Goal: Information Seeking & Learning: Learn about a topic

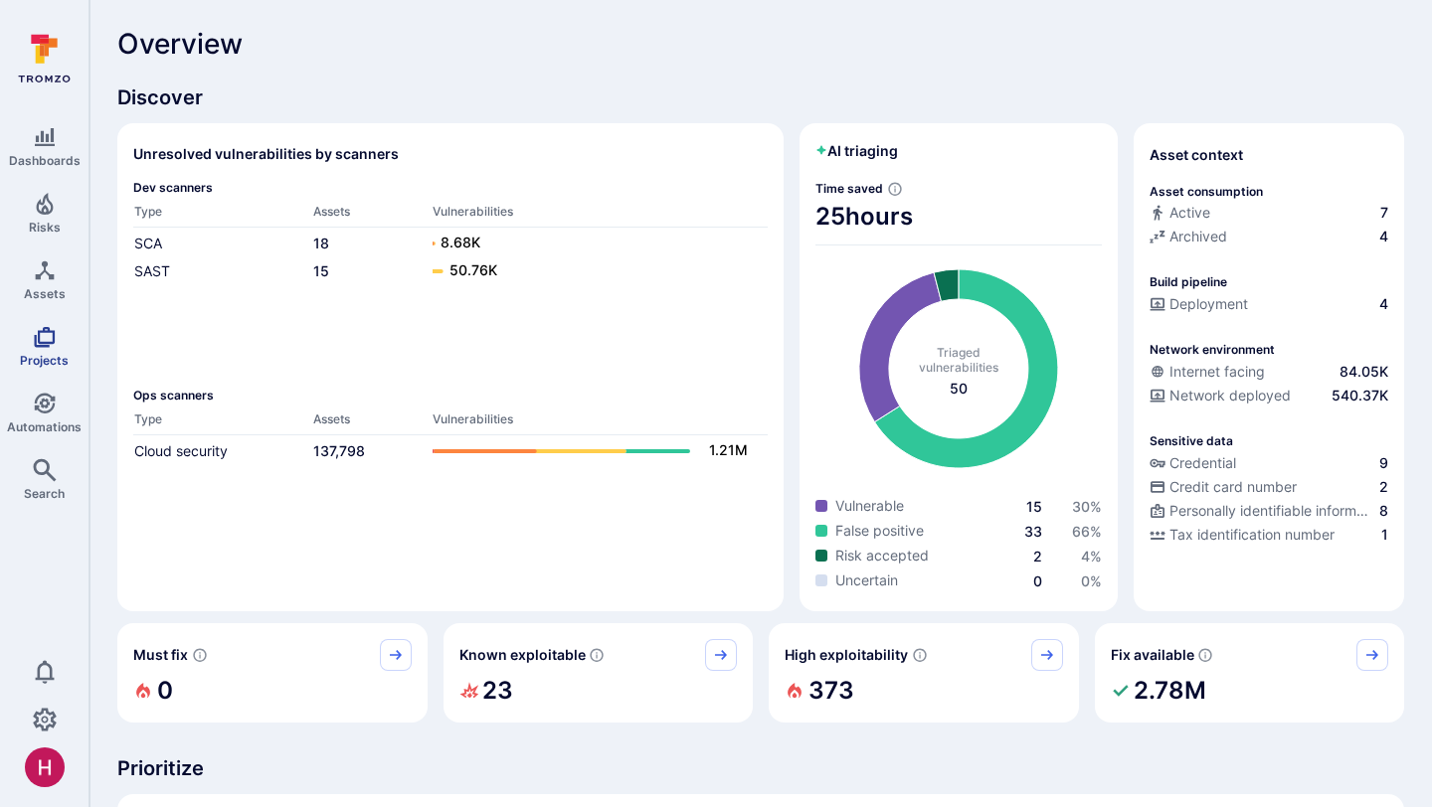
click at [59, 341] on link "Projects" at bounding box center [44, 346] width 88 height 59
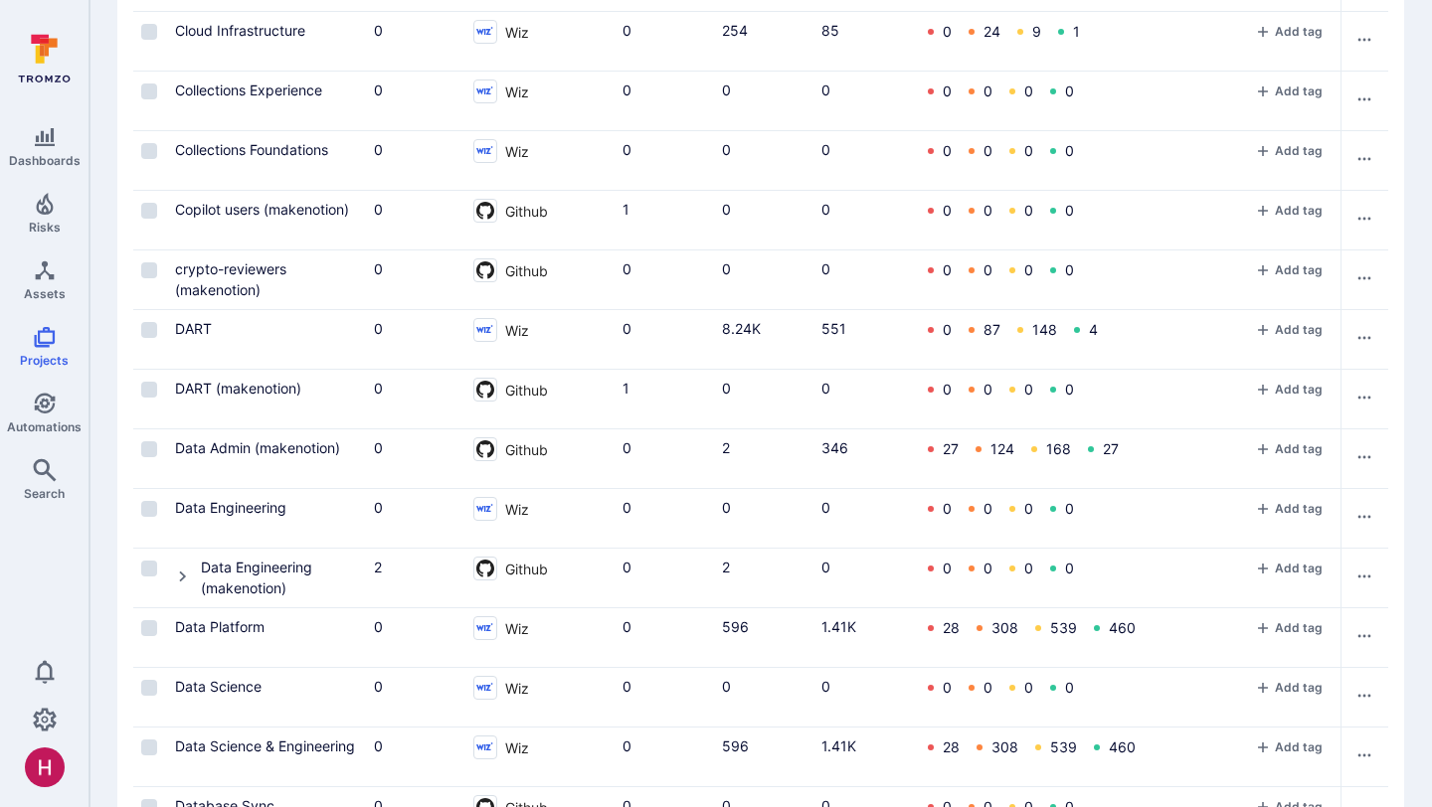
scroll to position [1219, 0]
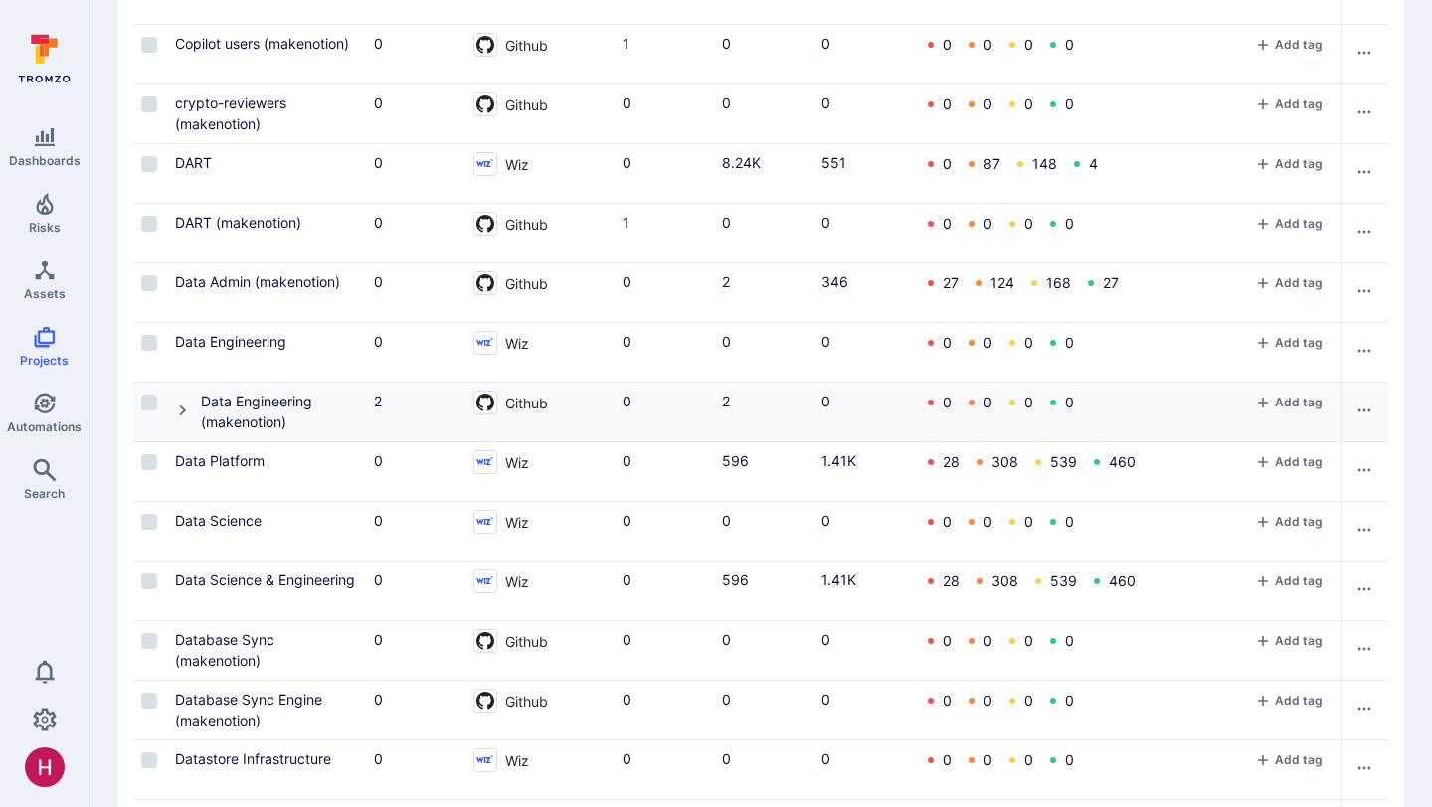
click at [184, 410] on icon "Cell for Project" at bounding box center [182, 410] width 7 height 11
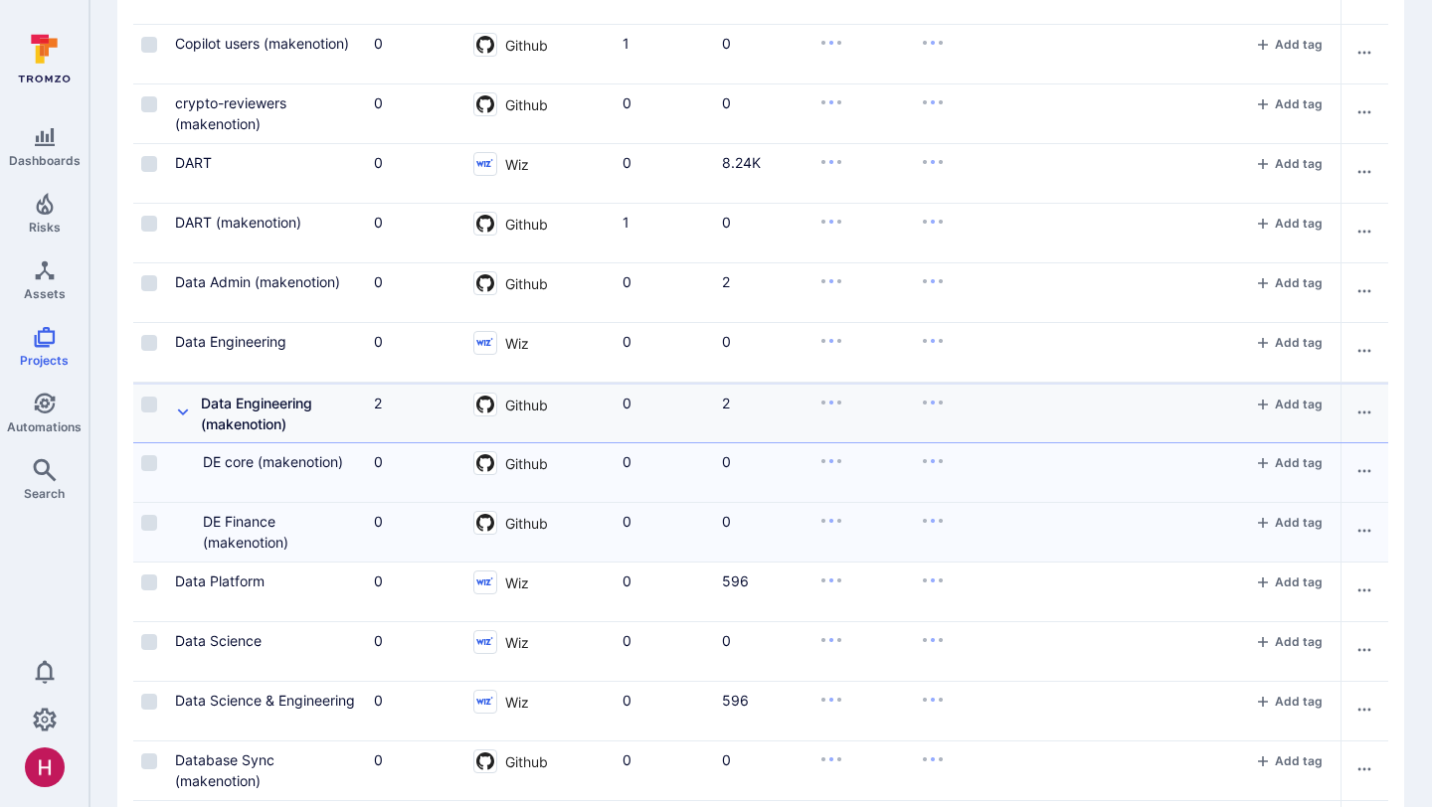
click at [184, 410] on icon "Cell for Project" at bounding box center [183, 413] width 16 height 16
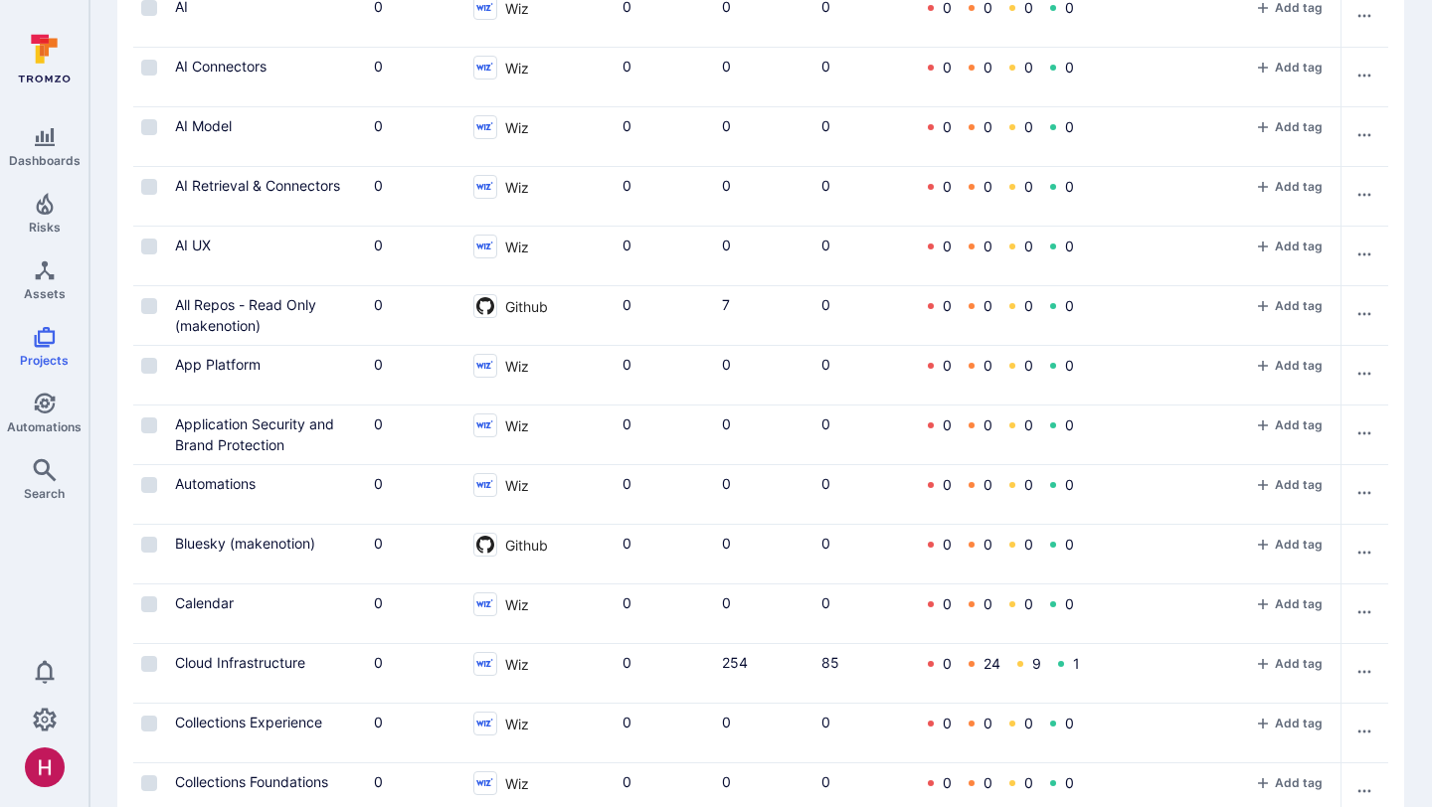
scroll to position [0, 0]
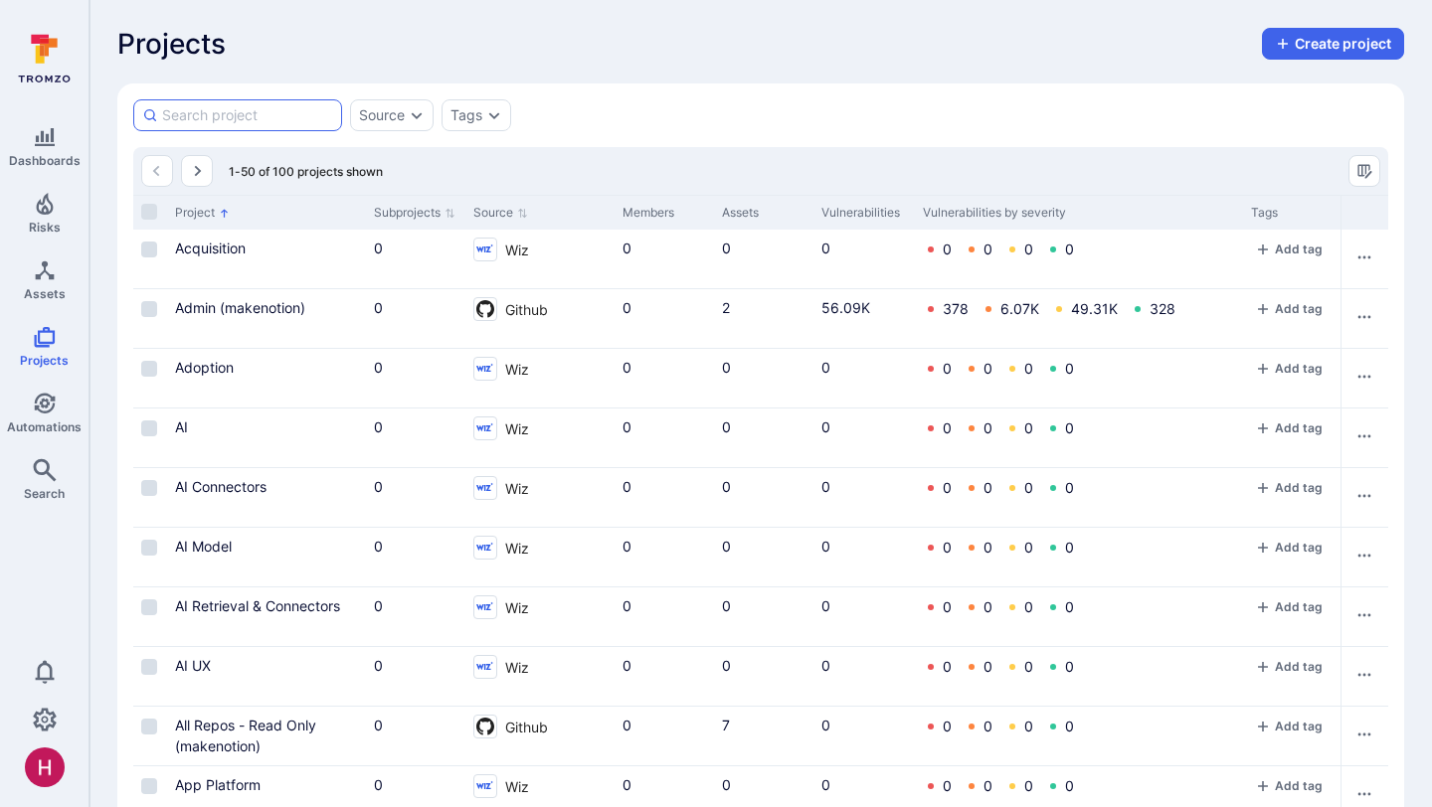
click at [266, 111] on input at bounding box center [247, 115] width 171 height 20
type input "acquisition"
type input "ai model"
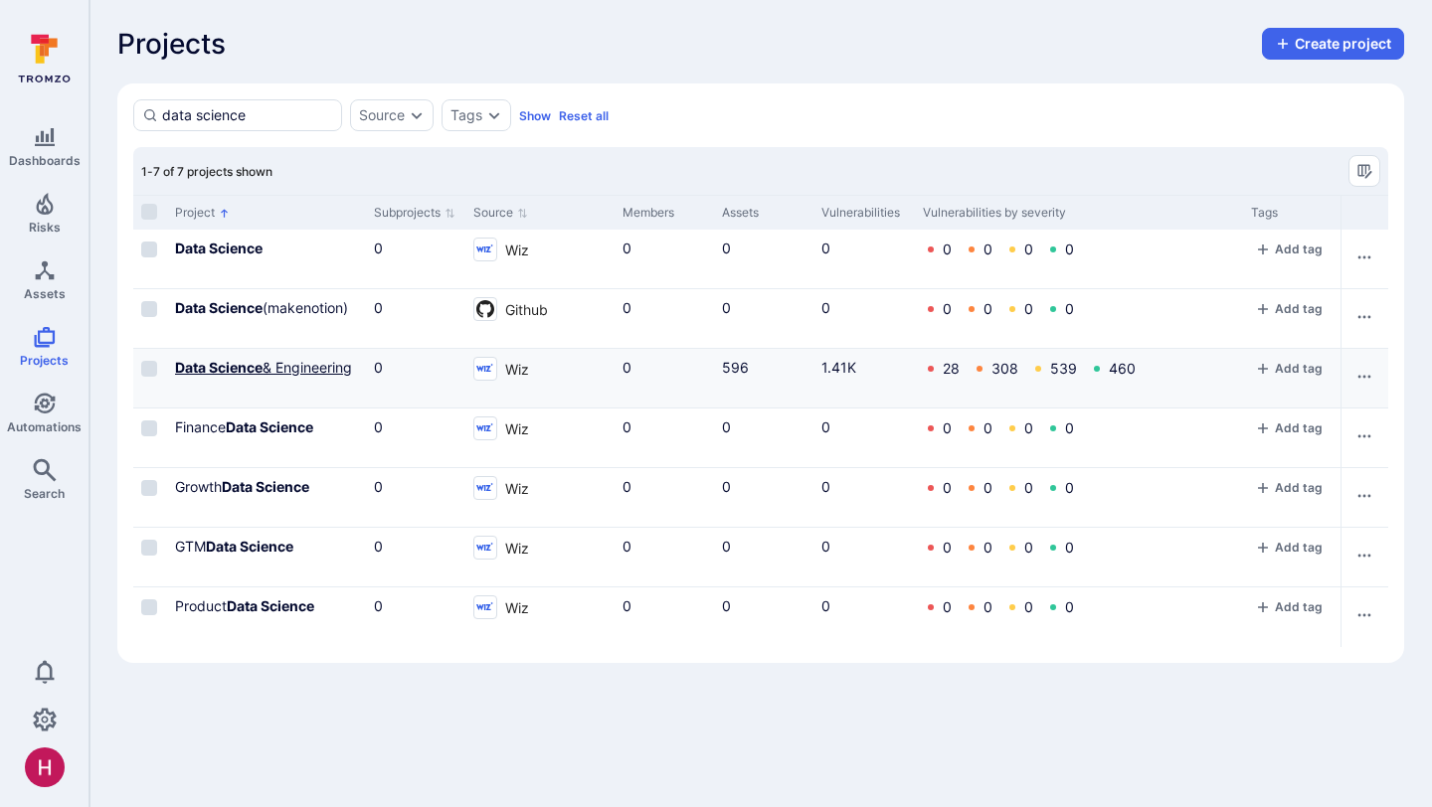
type input "data science"
click at [261, 366] on b "Data Science" at bounding box center [218, 367] width 87 height 17
click at [274, 106] on input "data science" at bounding box center [247, 115] width 171 height 20
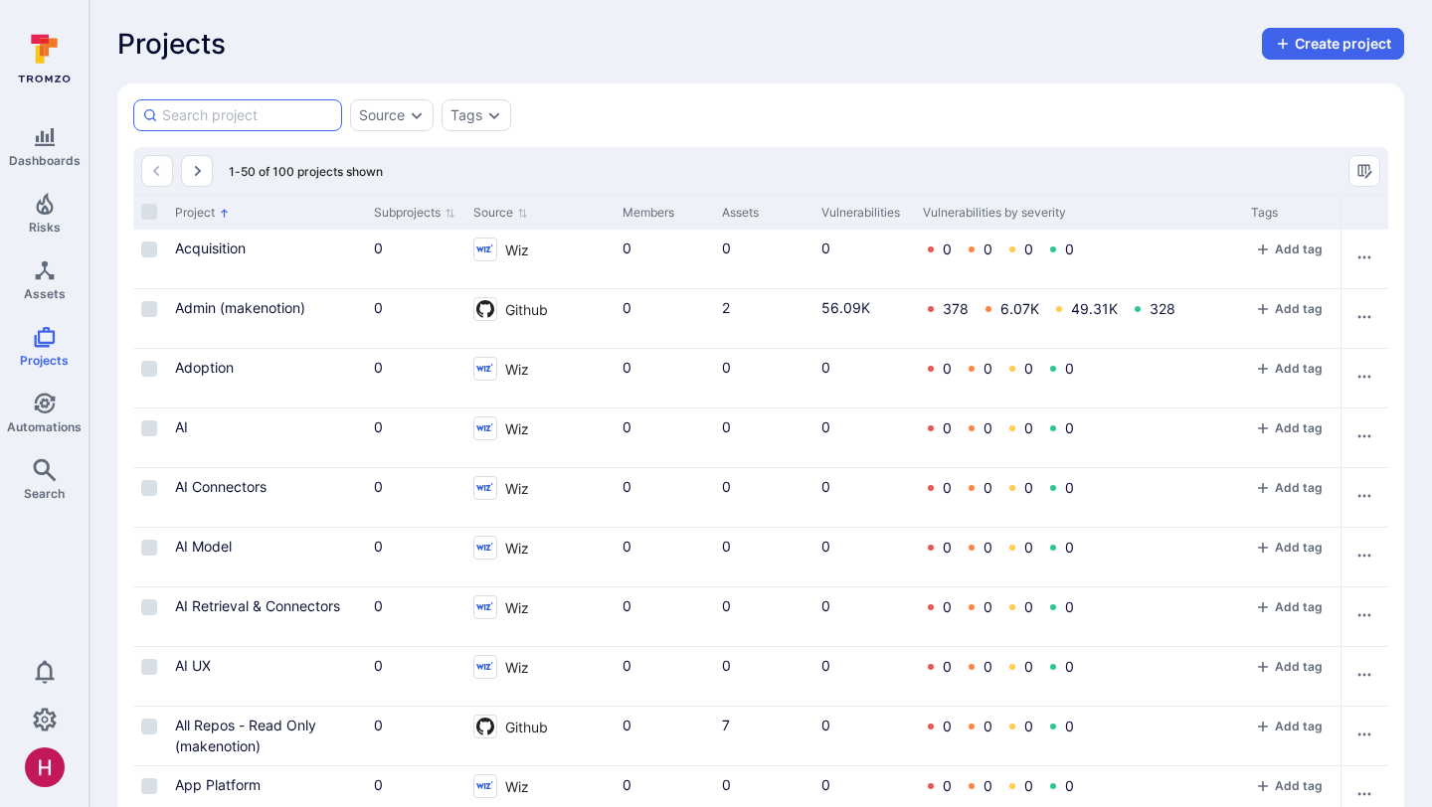
click at [278, 112] on input at bounding box center [247, 115] width 171 height 20
type input "app platform"
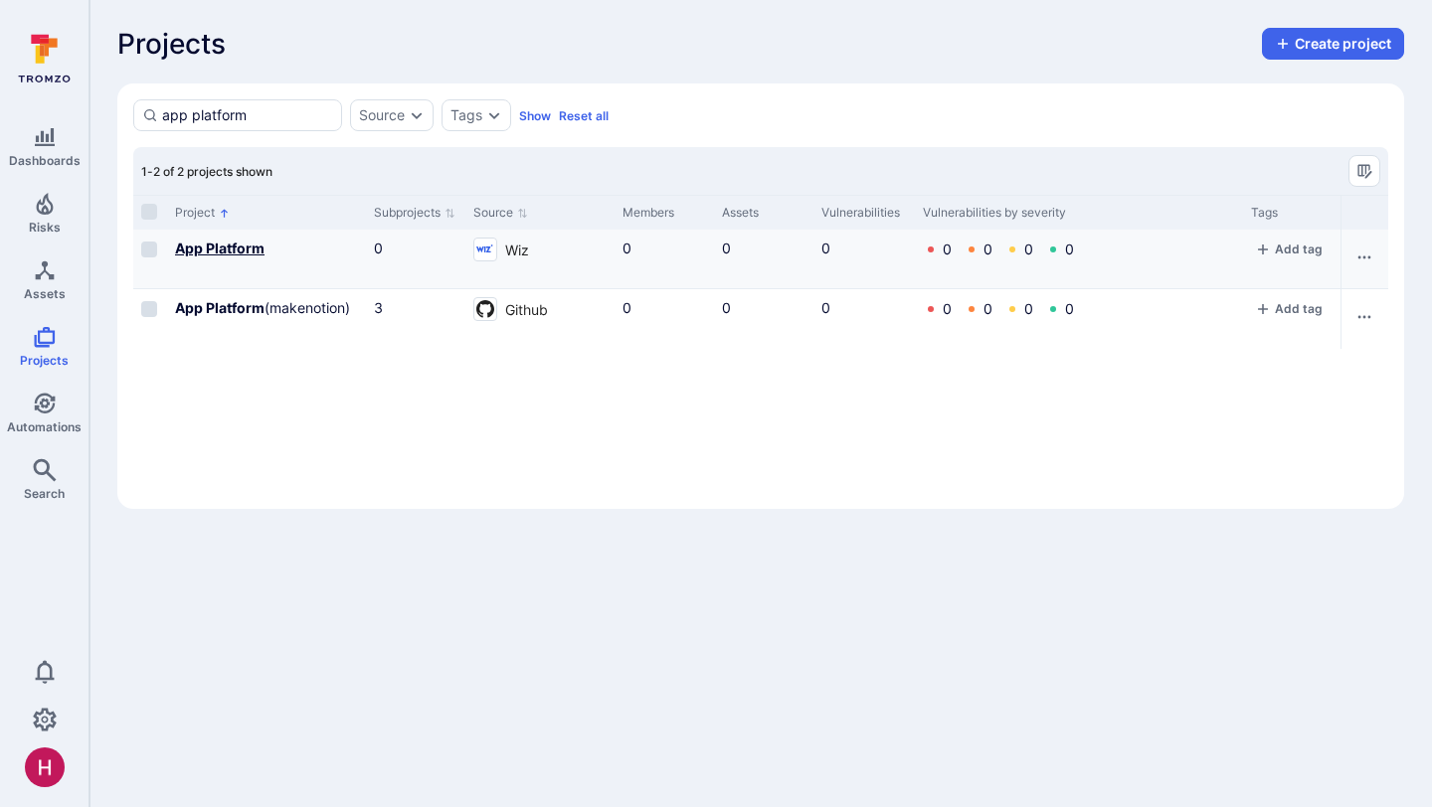
type input "app platform"
click at [506, 403] on div "Project Subprojects Source Members Assets Vulnerabilities Vulnerabilities by se…" at bounding box center [760, 344] width 1255 height 298
click at [295, 118] on input "app platform" at bounding box center [247, 115] width 171 height 20
type input "calendar"
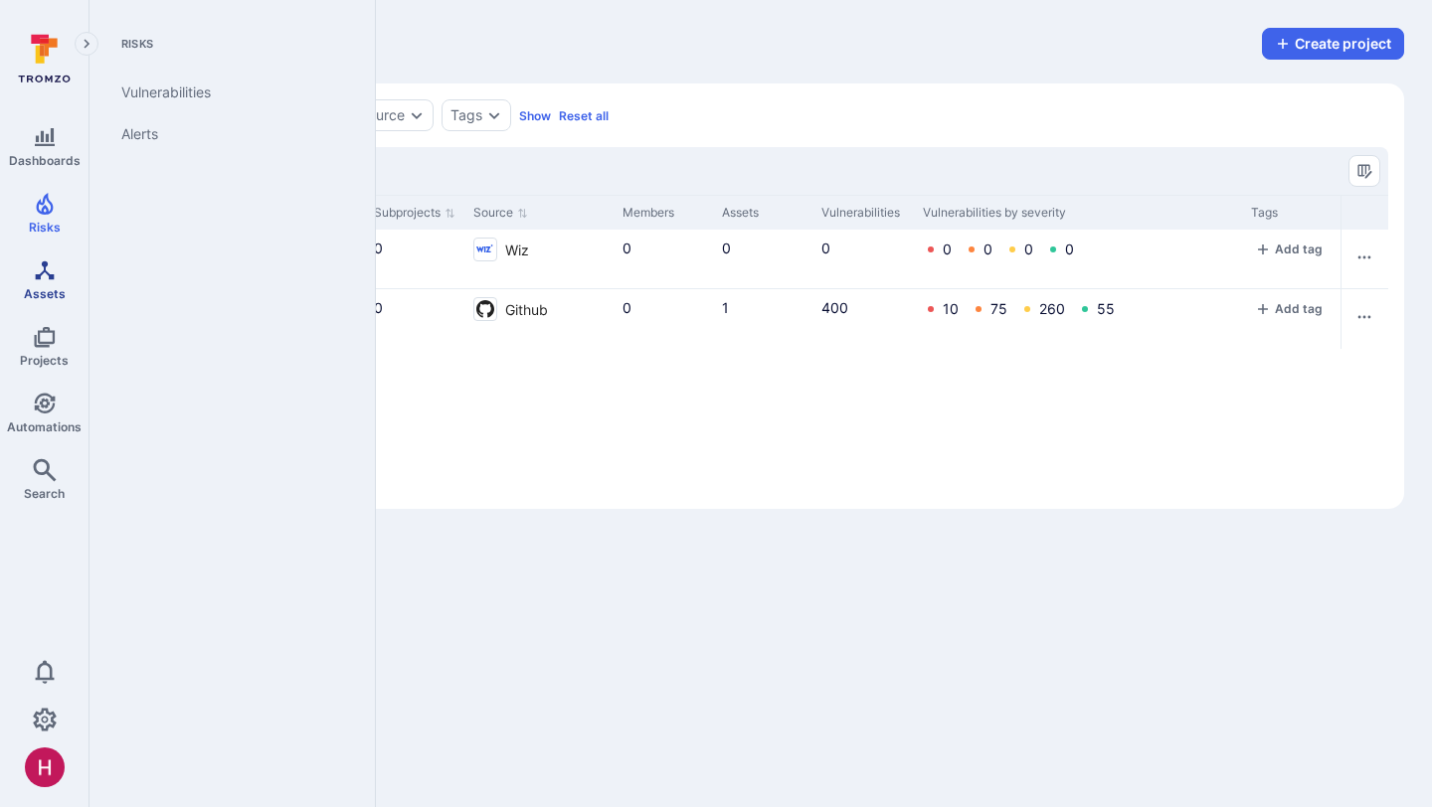
click at [51, 275] on icon "Assets" at bounding box center [44, 270] width 19 height 19
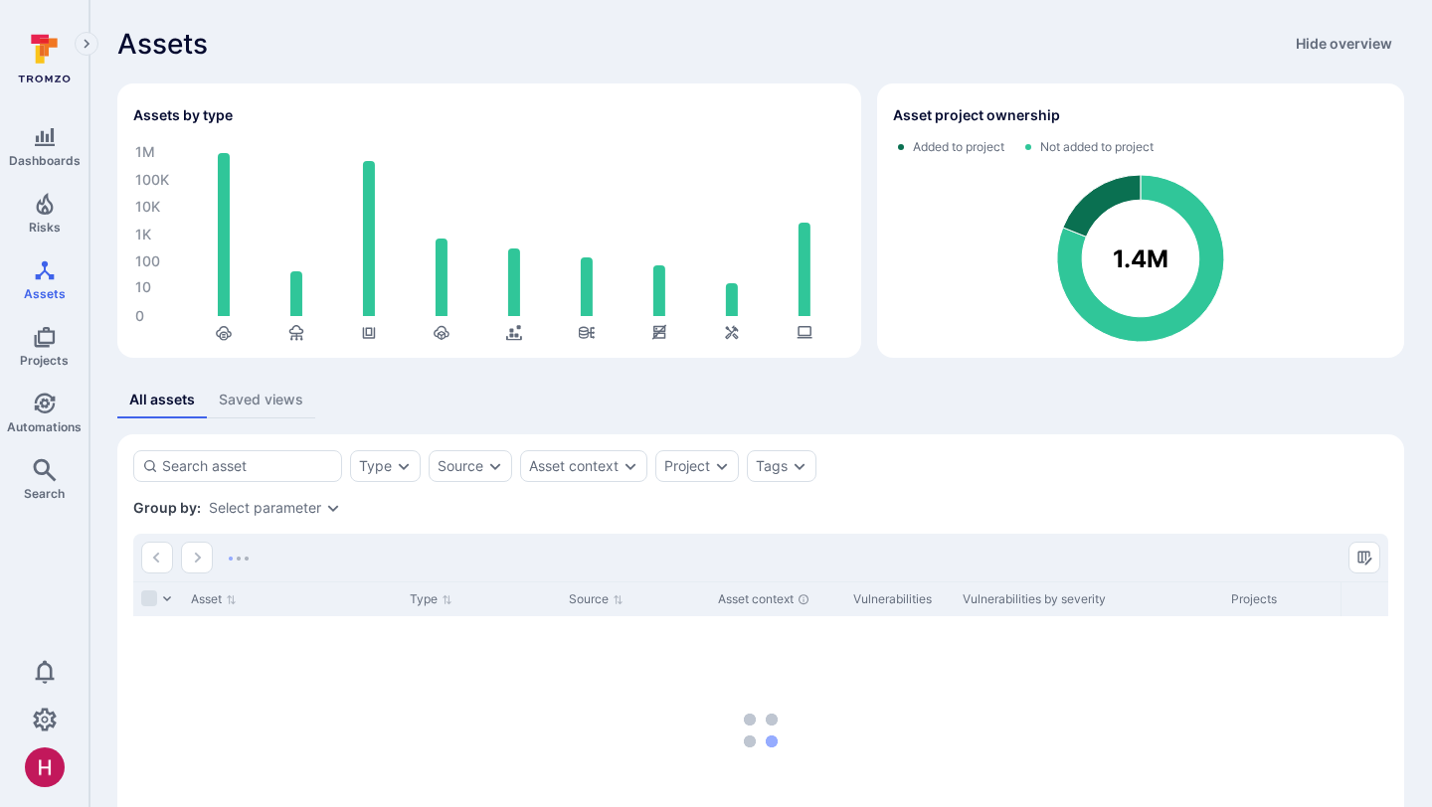
scroll to position [156, 0]
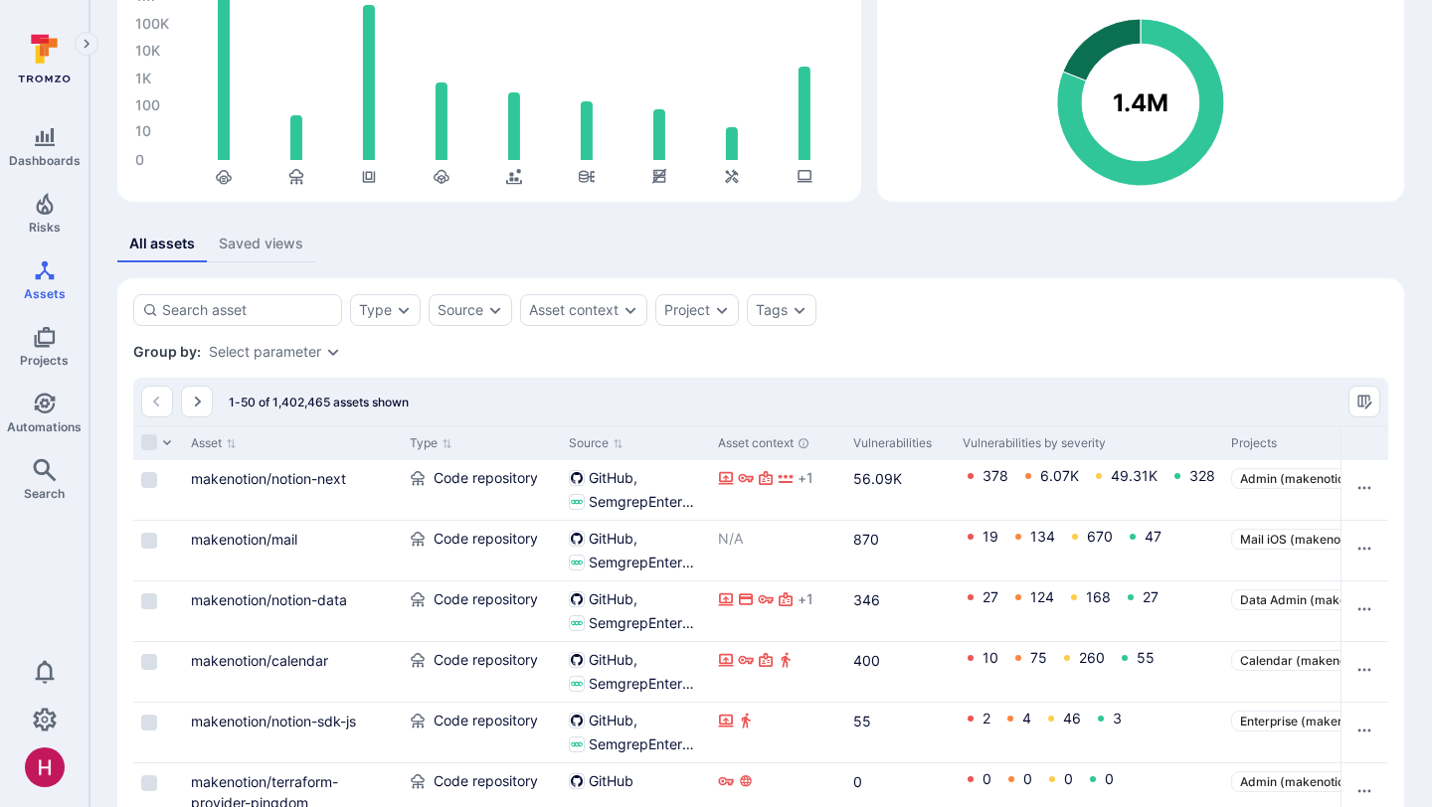
click at [323, 483] on link "makenotion/notion-next" at bounding box center [268, 478] width 155 height 17
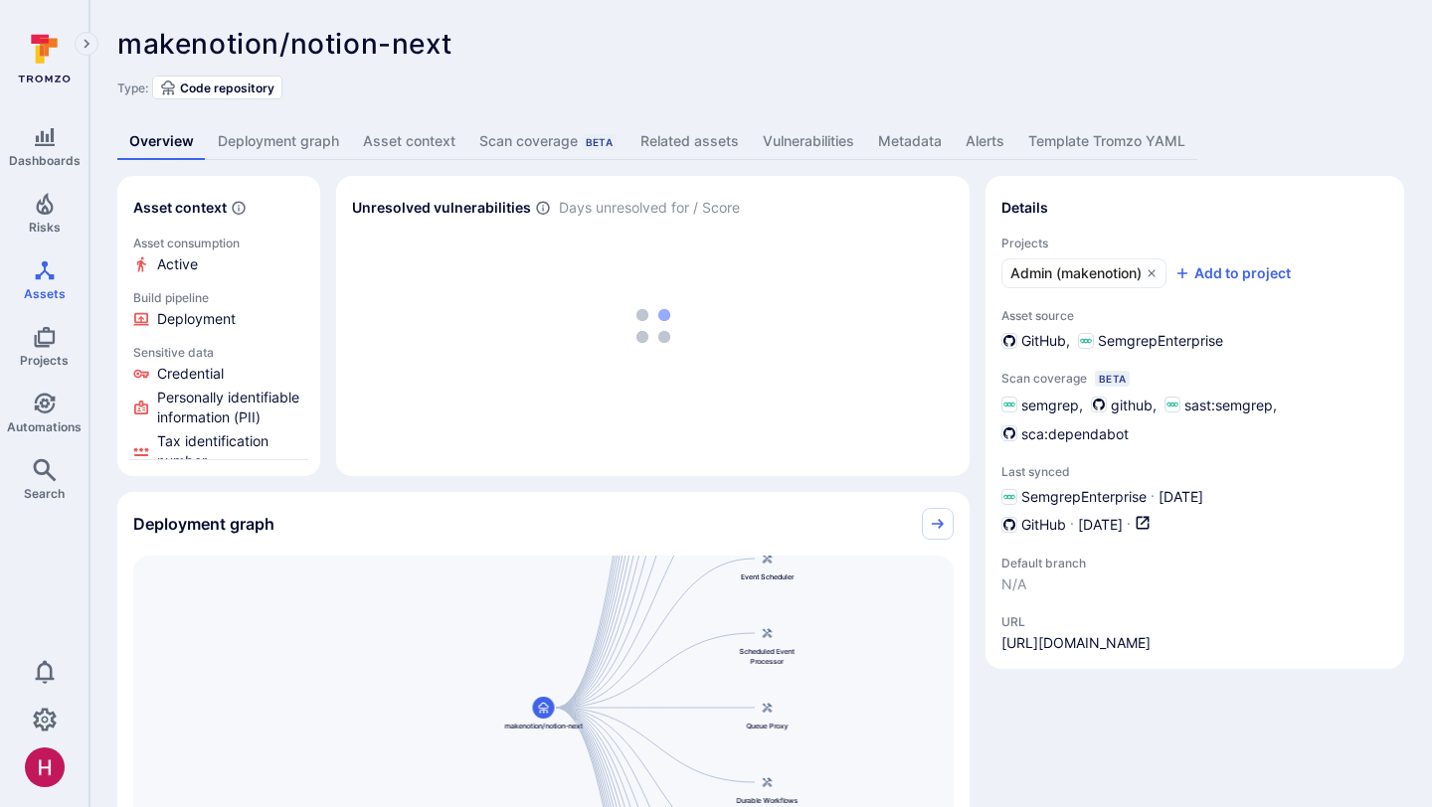
click at [301, 133] on link "Deployment graph" at bounding box center [278, 141] width 145 height 37
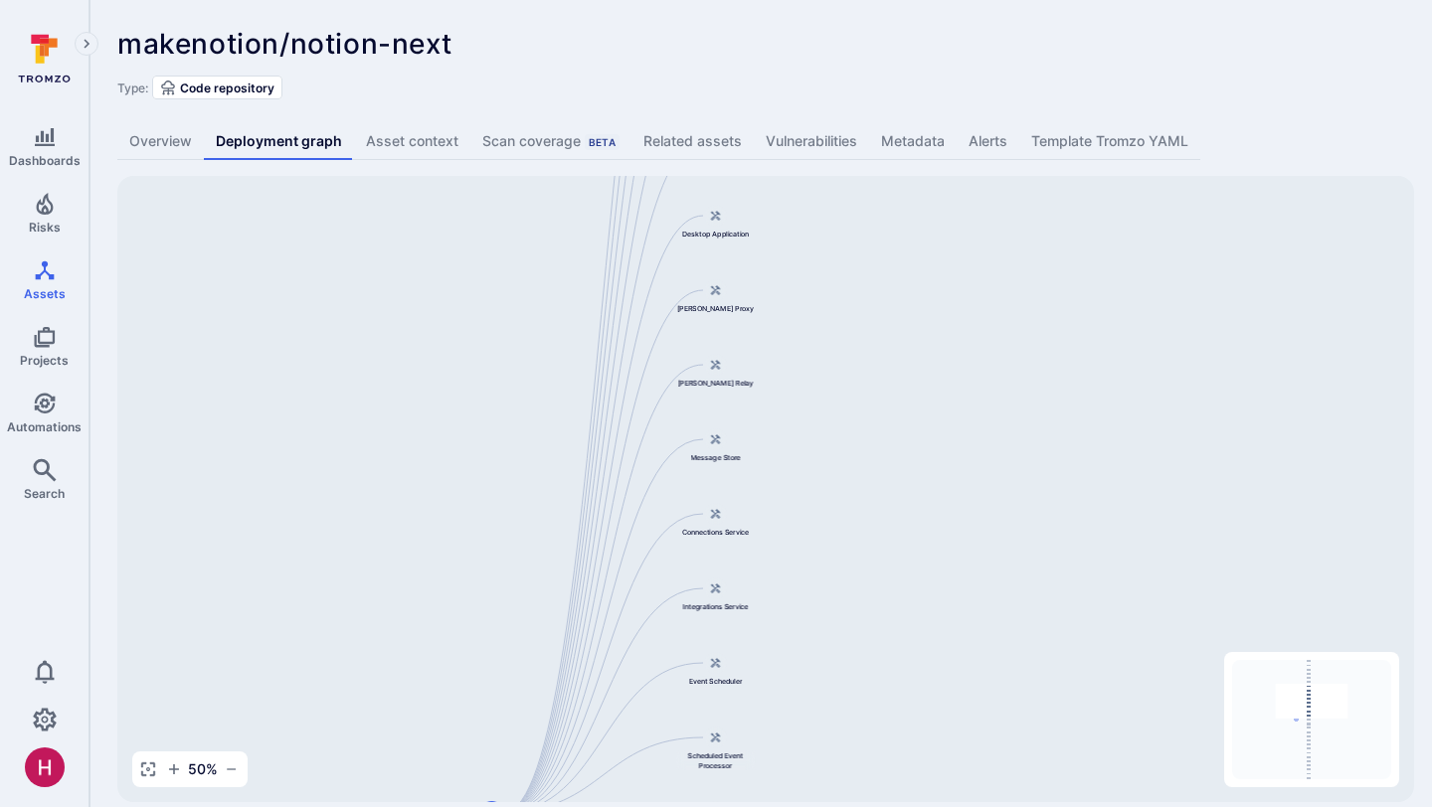
drag, startPoint x: 1107, startPoint y: 342, endPoint x: 946, endPoint y: 671, distance: 366.4
click at [946, 671] on div "Main Server makenotion/notion-next Public API Server Message Processor Front We…" at bounding box center [765, 489] width 1297 height 626
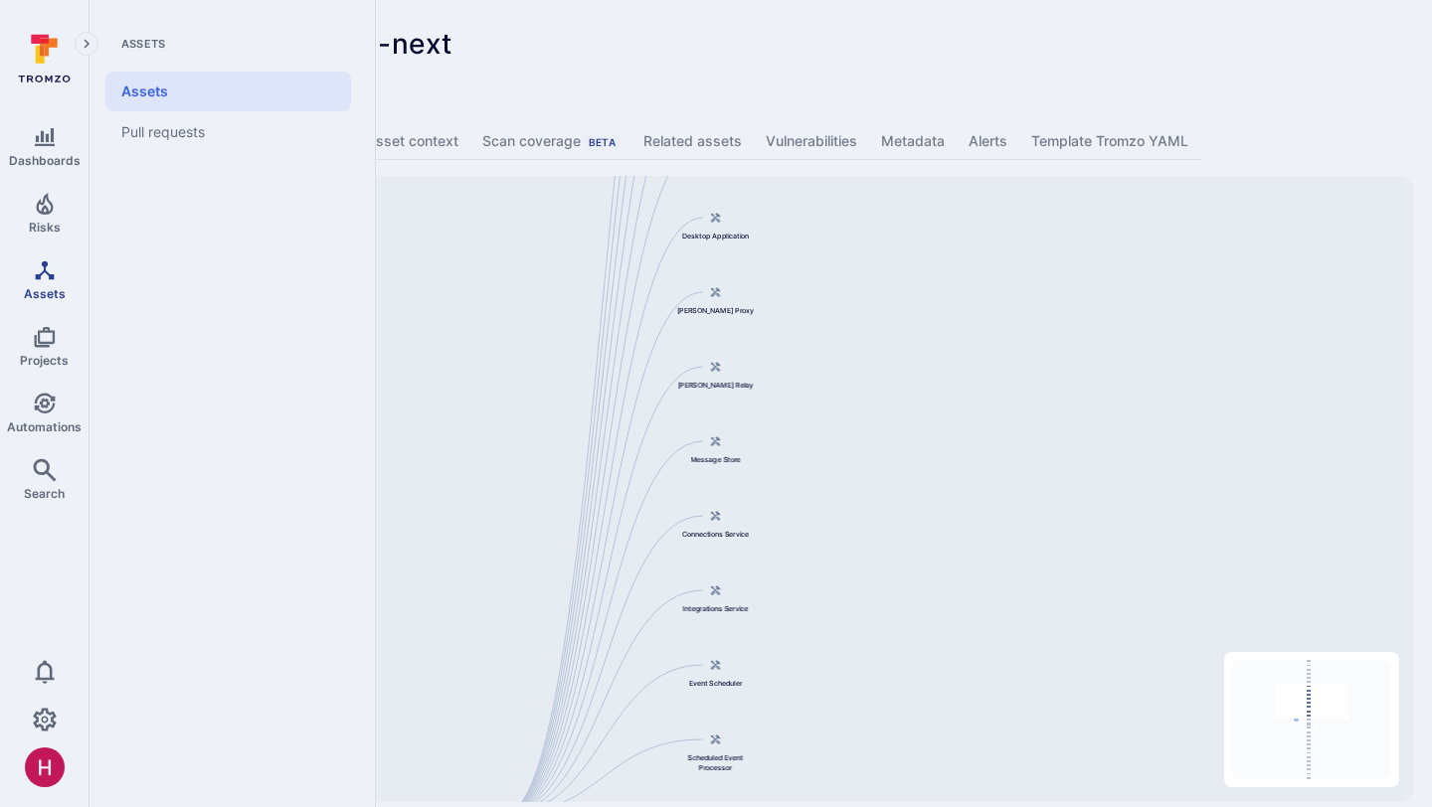
click at [49, 278] on icon "Assets" at bounding box center [45, 271] width 24 height 24
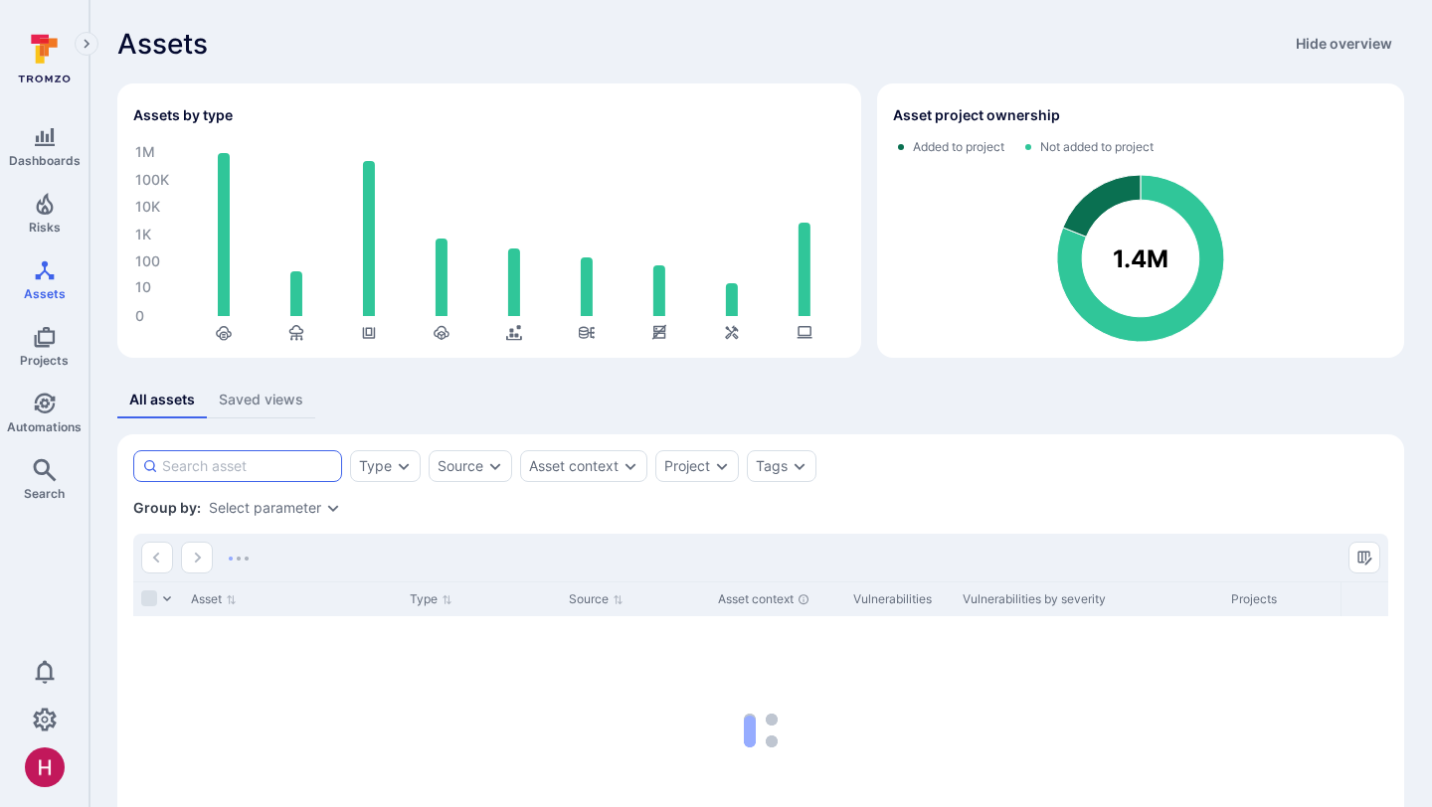
click at [283, 463] on input at bounding box center [247, 466] width 171 height 20
type input "kafka"
click at [481, 458] on div "Source" at bounding box center [460, 466] width 46 height 16
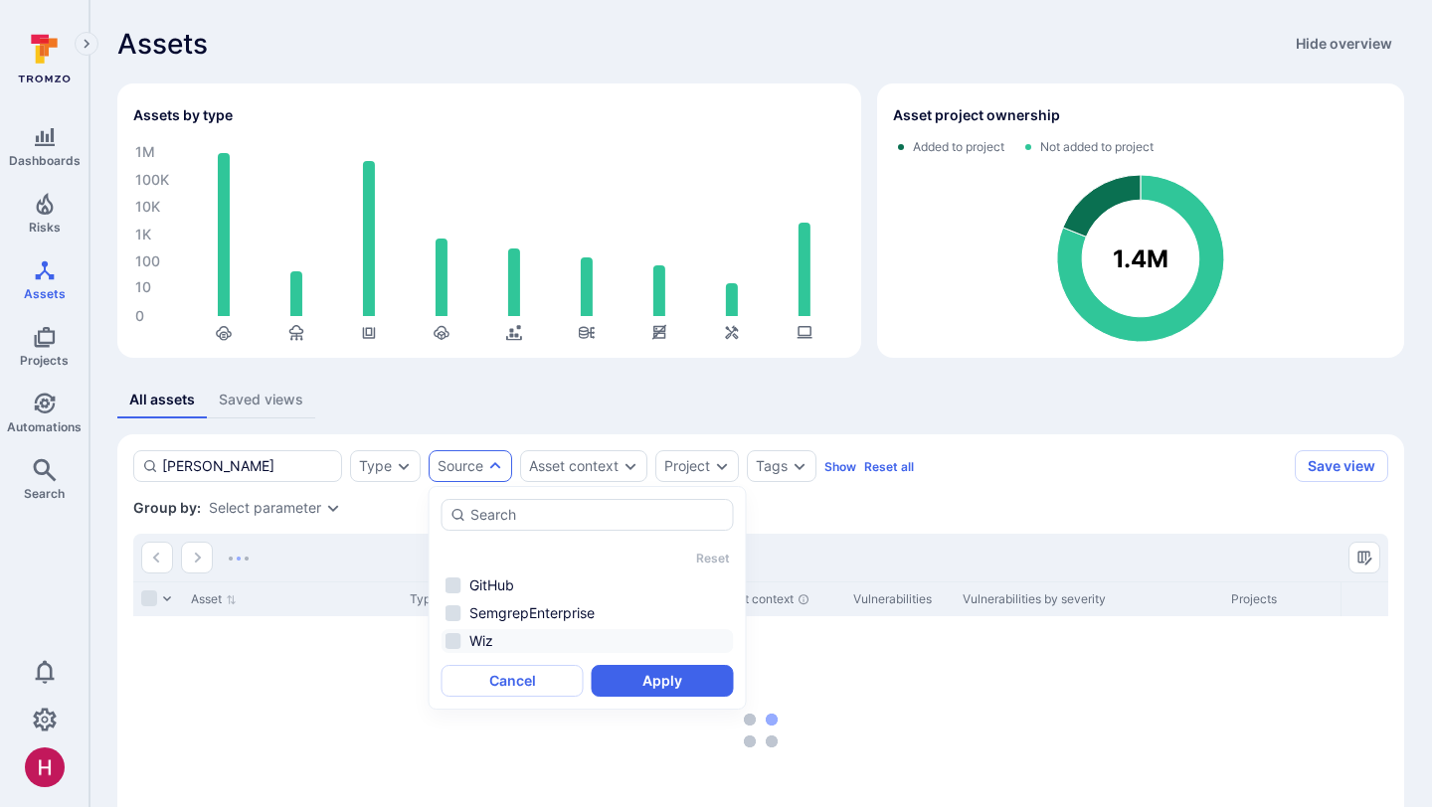
click at [483, 638] on li "Wiz" at bounding box center [587, 641] width 292 height 24
click at [613, 668] on button "Apply" at bounding box center [663, 681] width 142 height 32
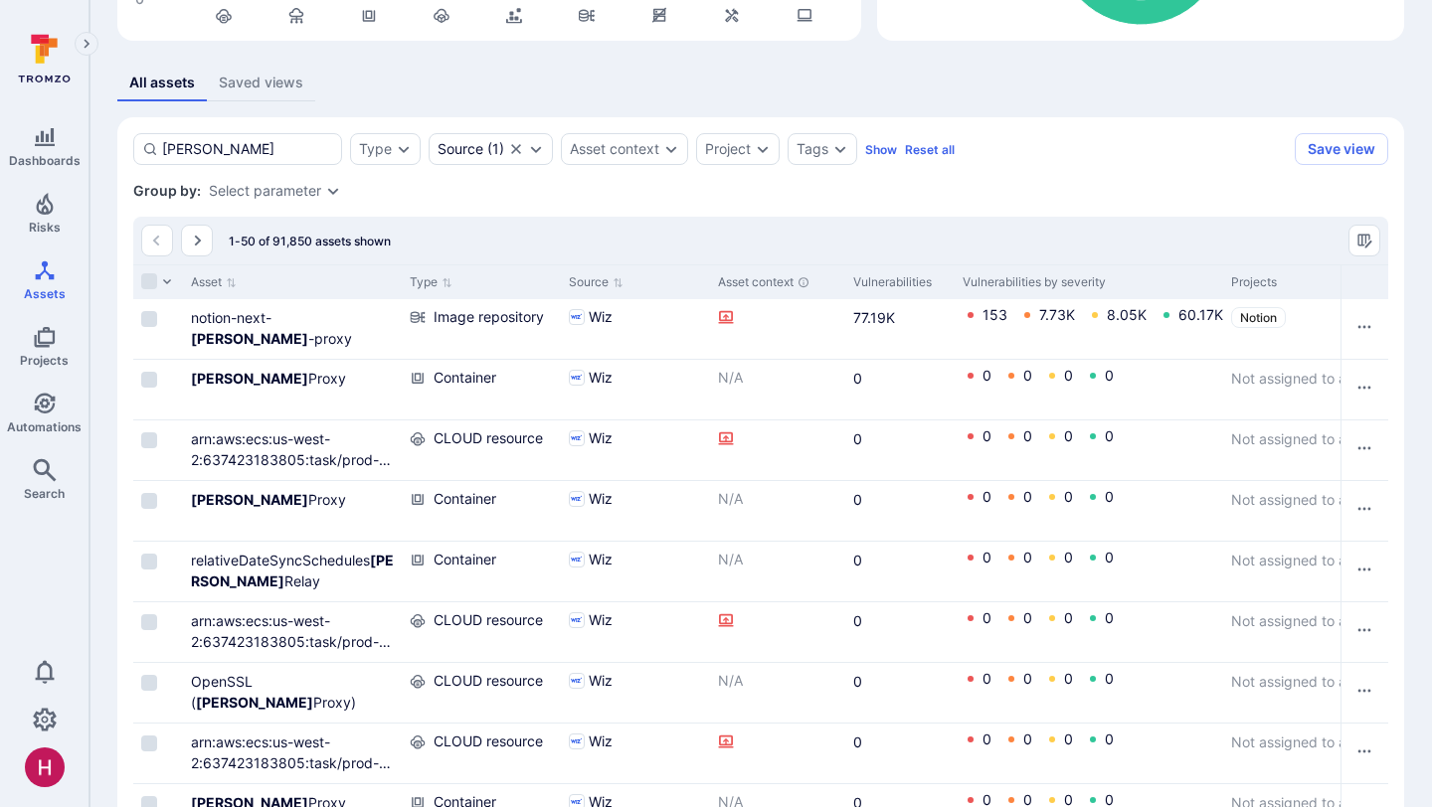
scroll to position [324, 0]
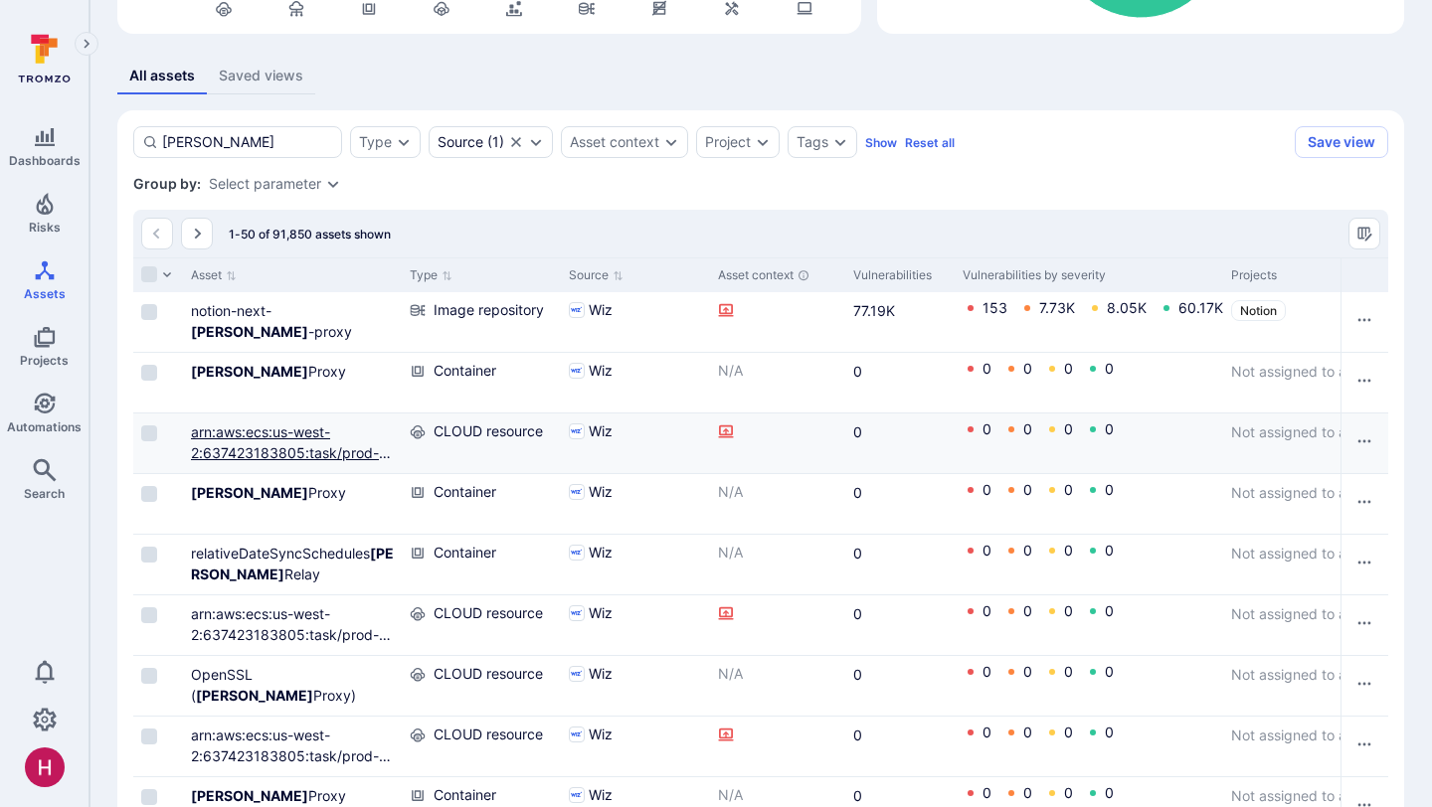
click at [326, 453] on link "arn:aws:ecs:us-west-2:637423183805:task/prod-space-usw2-0002/e907111ae8084a9d8f…" at bounding box center [292, 474] width 203 height 100
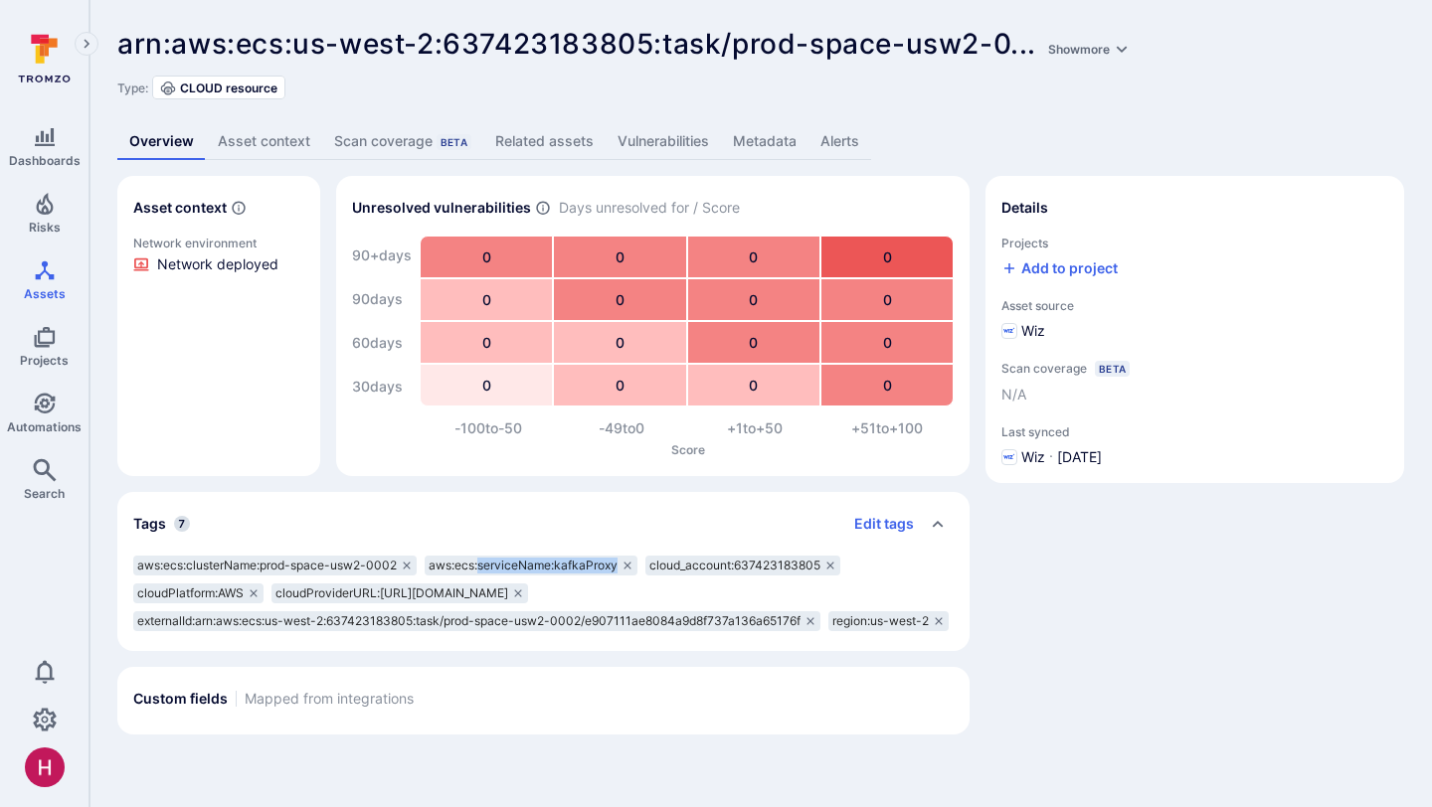
drag, startPoint x: 476, startPoint y: 565, endPoint x: 617, endPoint y: 560, distance: 141.3
click at [618, 560] on div "aws:ecs:serviceName:kafkaProxy" at bounding box center [531, 566] width 213 height 20
copy span "serviceName:kafkaProxy"
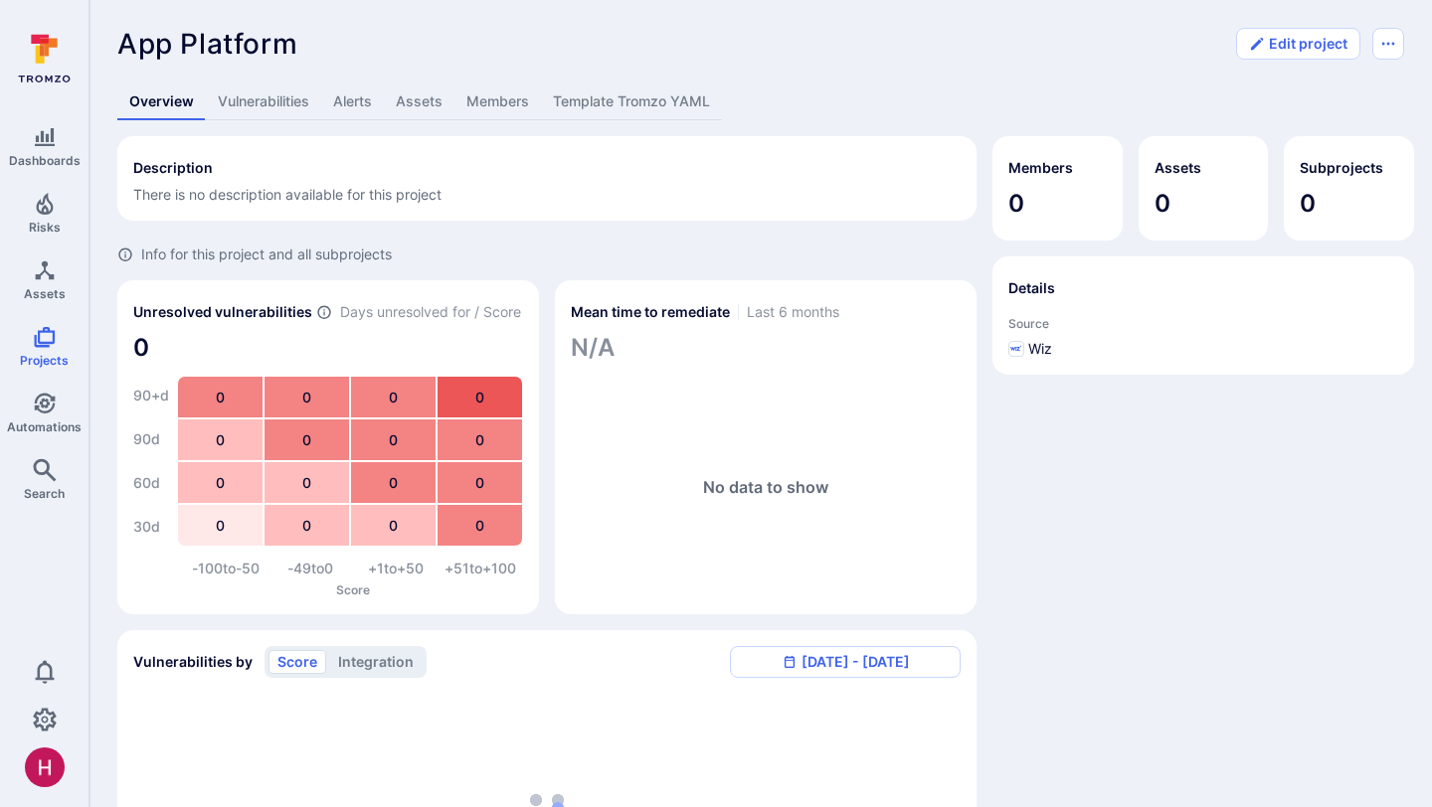
click at [428, 102] on link "Assets" at bounding box center [419, 102] width 71 height 37
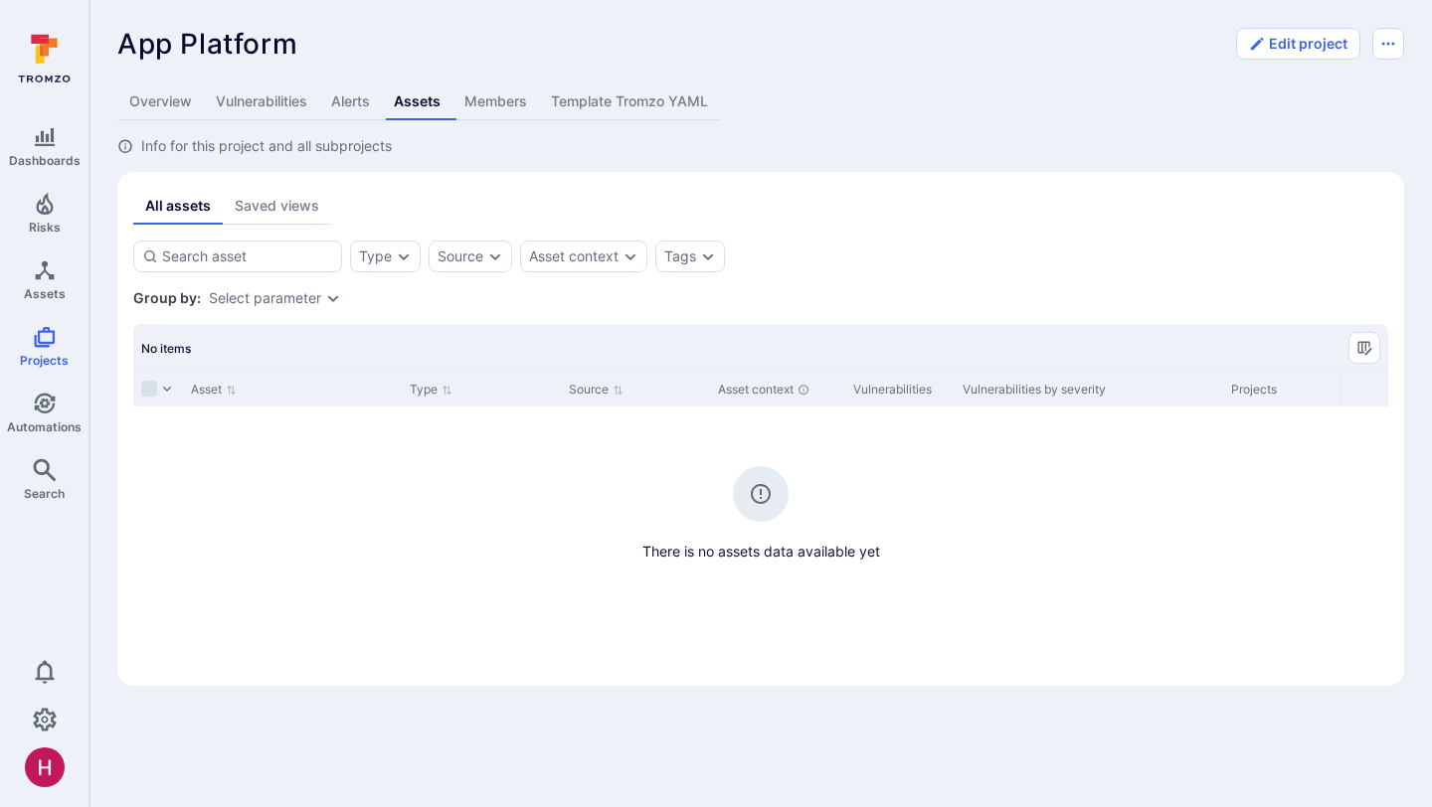
click at [293, 100] on link "Vulnerabilities" at bounding box center [261, 102] width 115 height 37
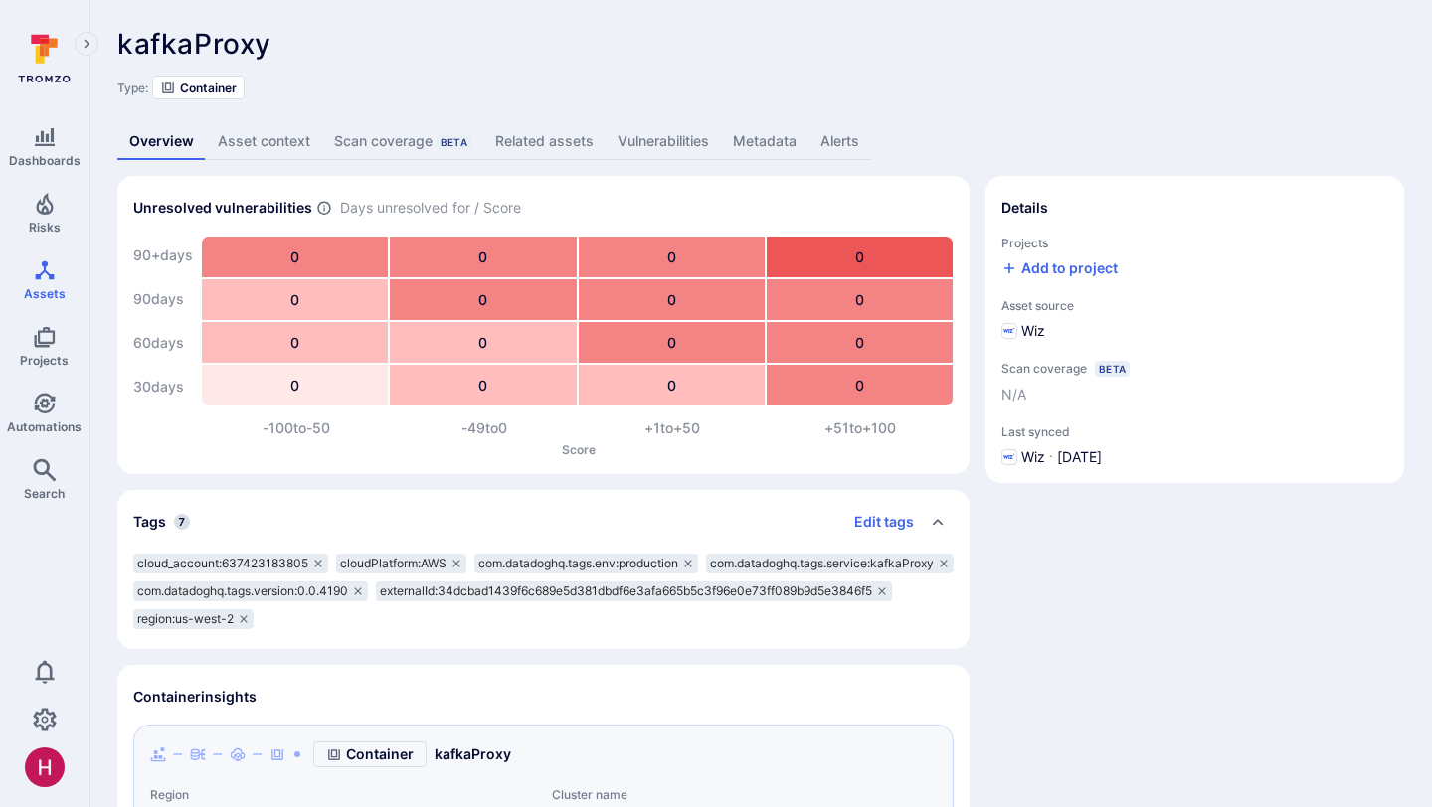
click at [761, 136] on link "Metadata" at bounding box center [764, 141] width 87 height 37
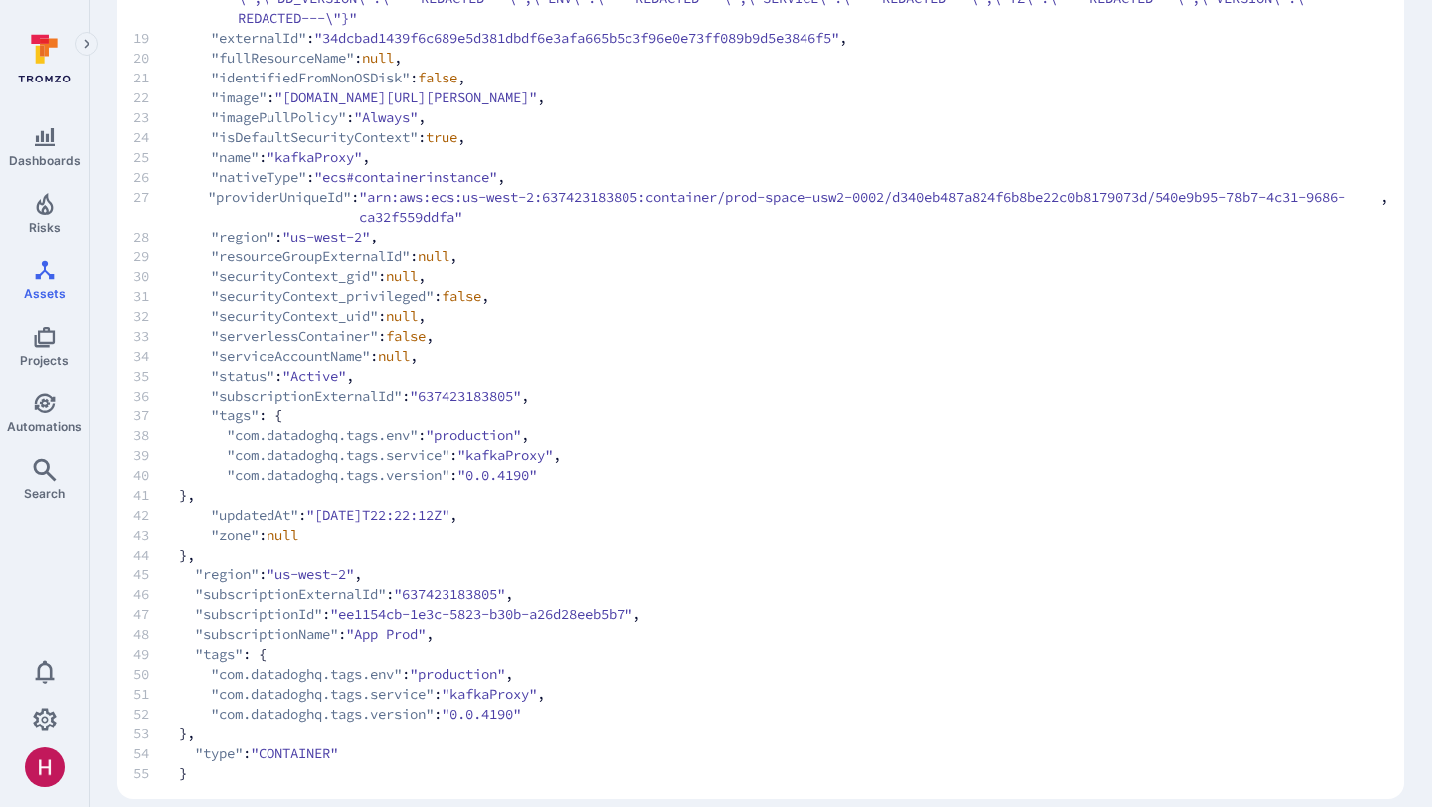
scroll to position [681, 0]
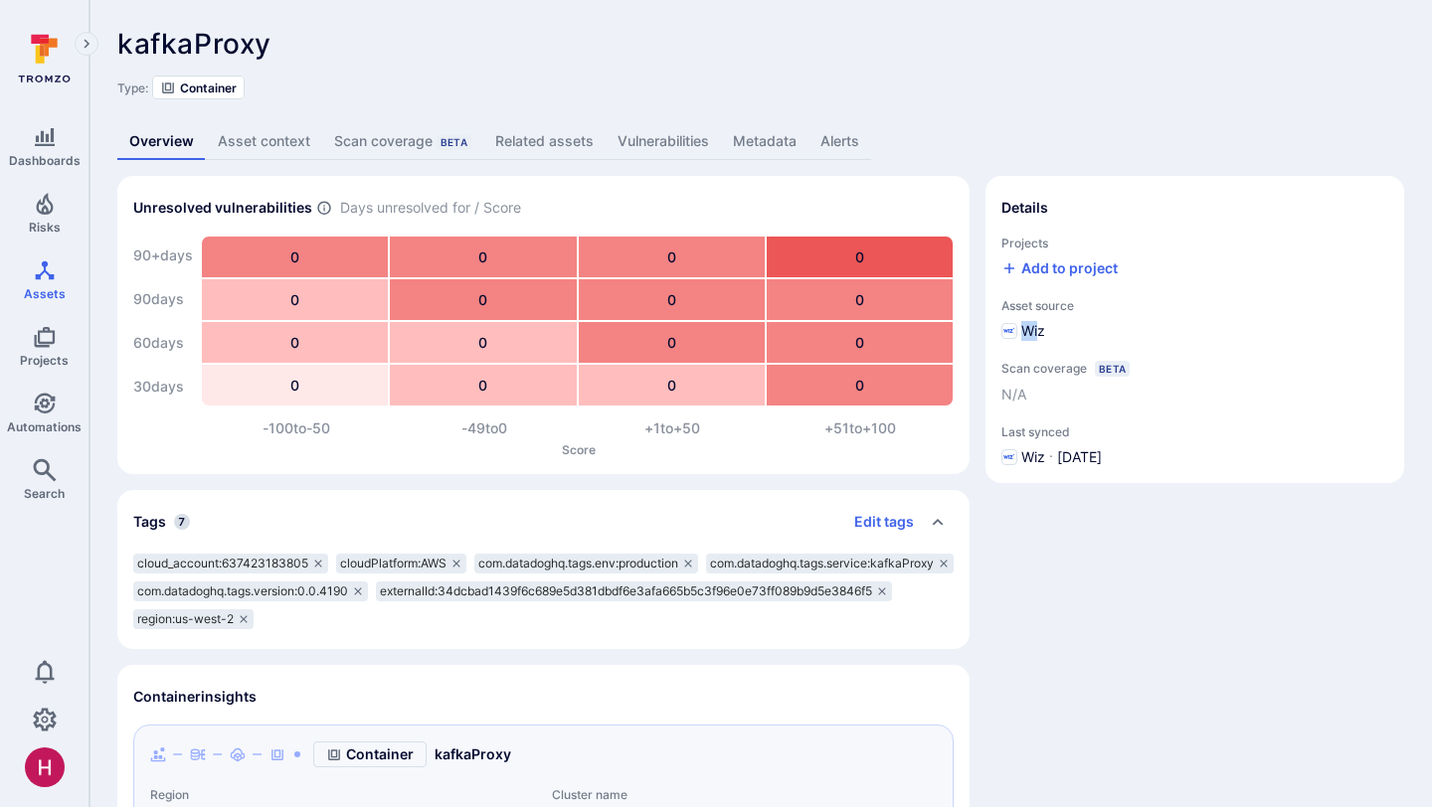
drag, startPoint x: 1025, startPoint y: 331, endPoint x: 1041, endPoint y: 331, distance: 15.9
click at [1041, 331] on div "Wiz" at bounding box center [1023, 331] width 44 height 20
drag, startPoint x: 136, startPoint y: 41, endPoint x: 258, endPoint y: 34, distance: 121.5
click at [258, 34] on span "kafkaProxy" at bounding box center [194, 44] width 154 height 34
drag, startPoint x: 255, startPoint y: 593, endPoint x: 359, endPoint y: 589, distance: 104.5
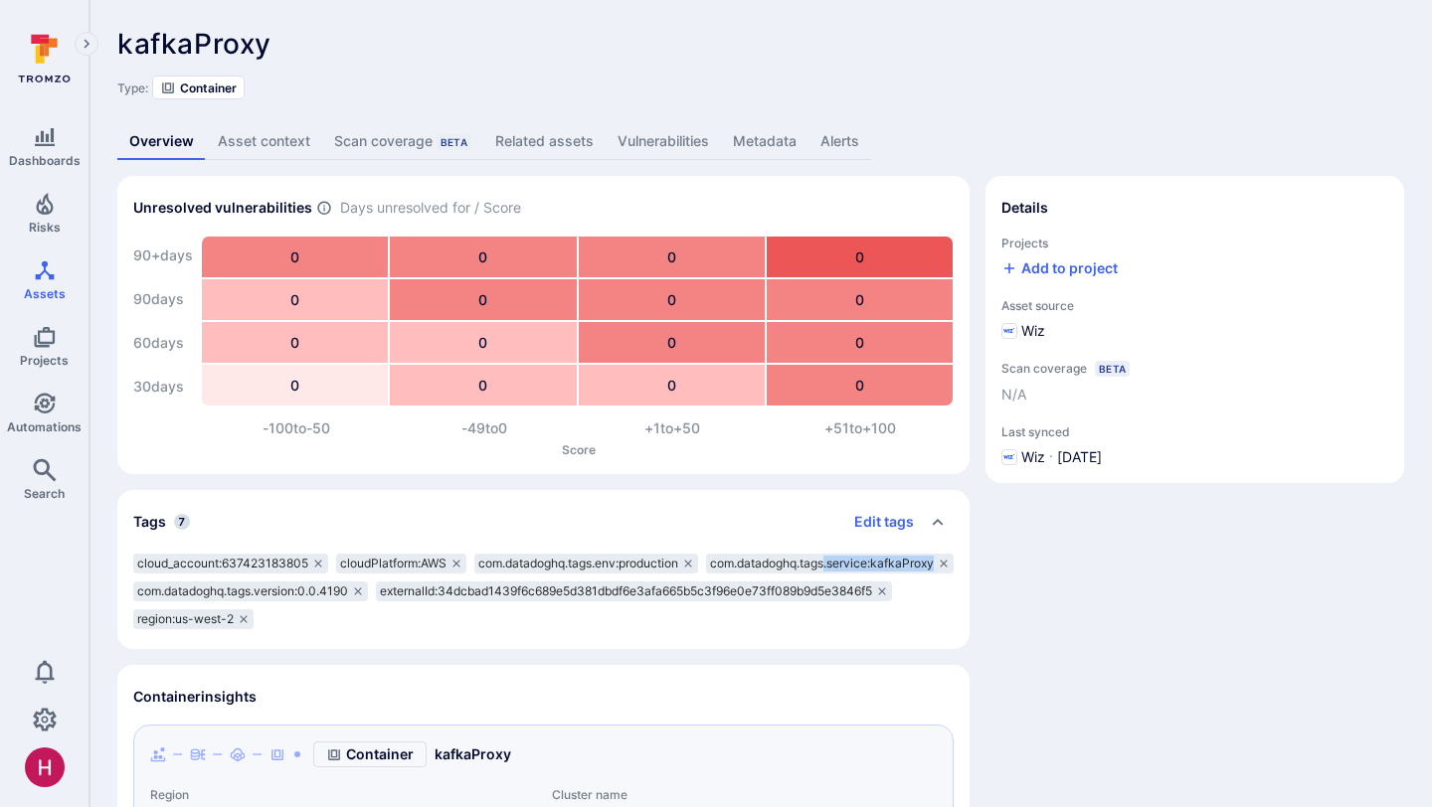
click at [710, 572] on span "com.datadoghq.tags.service:kafkaProxy" at bounding box center [822, 564] width 224 height 16
copy span ".service:kafkaProxy"
click at [55, 282] on link "Assets" at bounding box center [44, 280] width 88 height 59
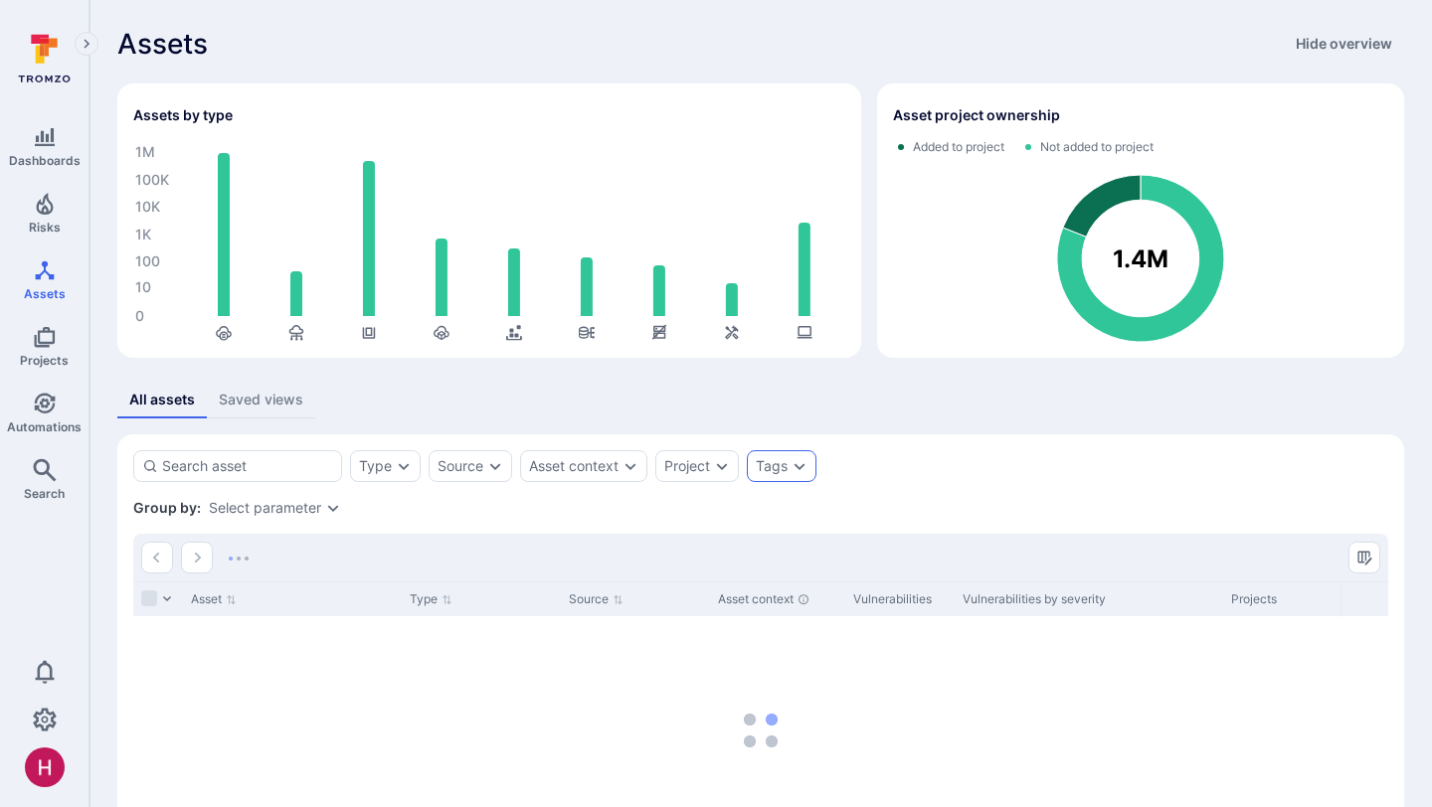
click at [787, 466] on div "Tags" at bounding box center [772, 466] width 32 height 16
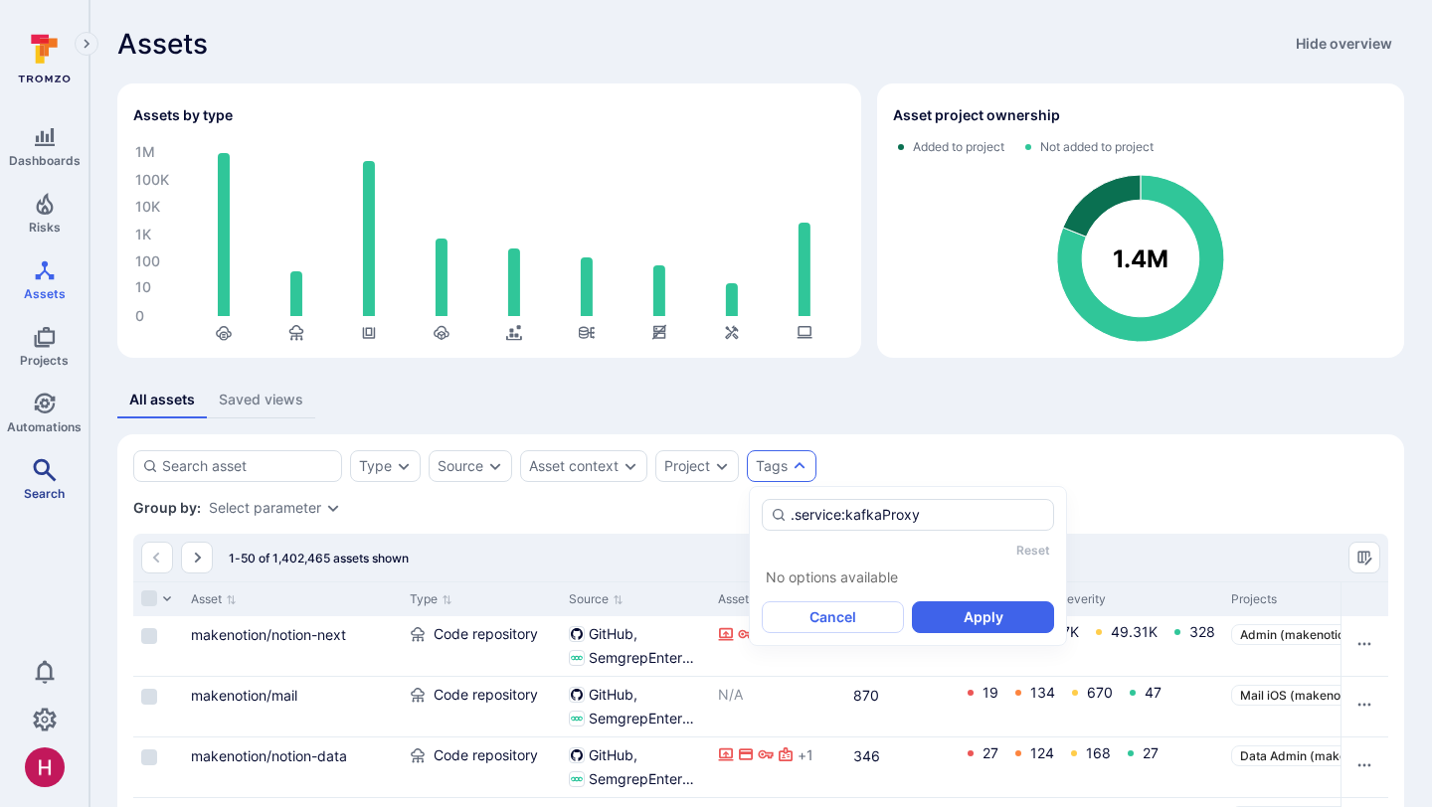
type input ".service:kafkaProxy"
click at [49, 487] on span "Search" at bounding box center [44, 493] width 41 height 15
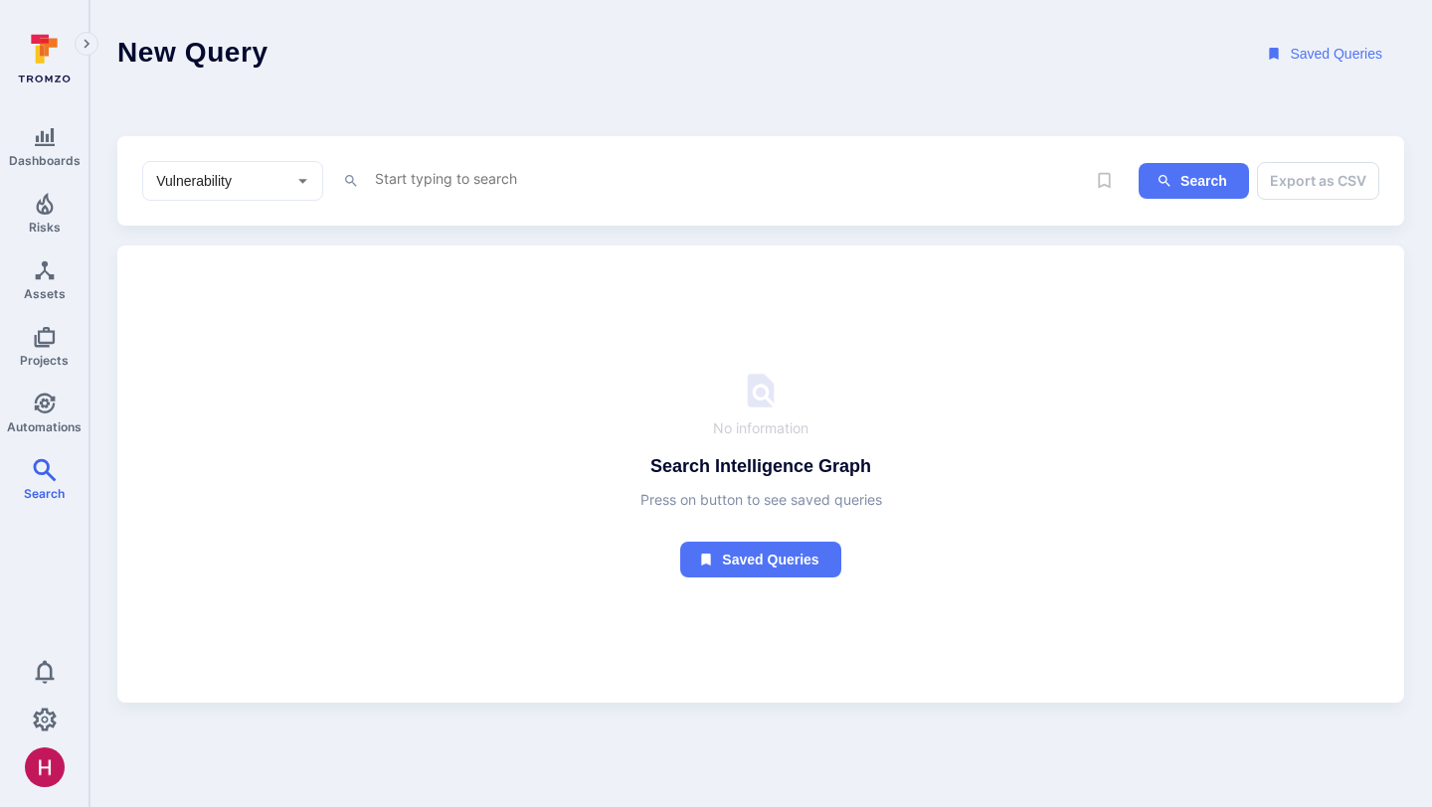
click at [289, 185] on div "Vulnerability ​" at bounding box center [232, 181] width 181 height 40
click at [229, 324] on li "Asset" at bounding box center [232, 323] width 179 height 33
type input "Asset"
click at [420, 188] on textarea "Intelligence Graph search area" at bounding box center [729, 178] width 713 height 25
click at [430, 215] on li "tag s" at bounding box center [512, 218] width 253 height 28
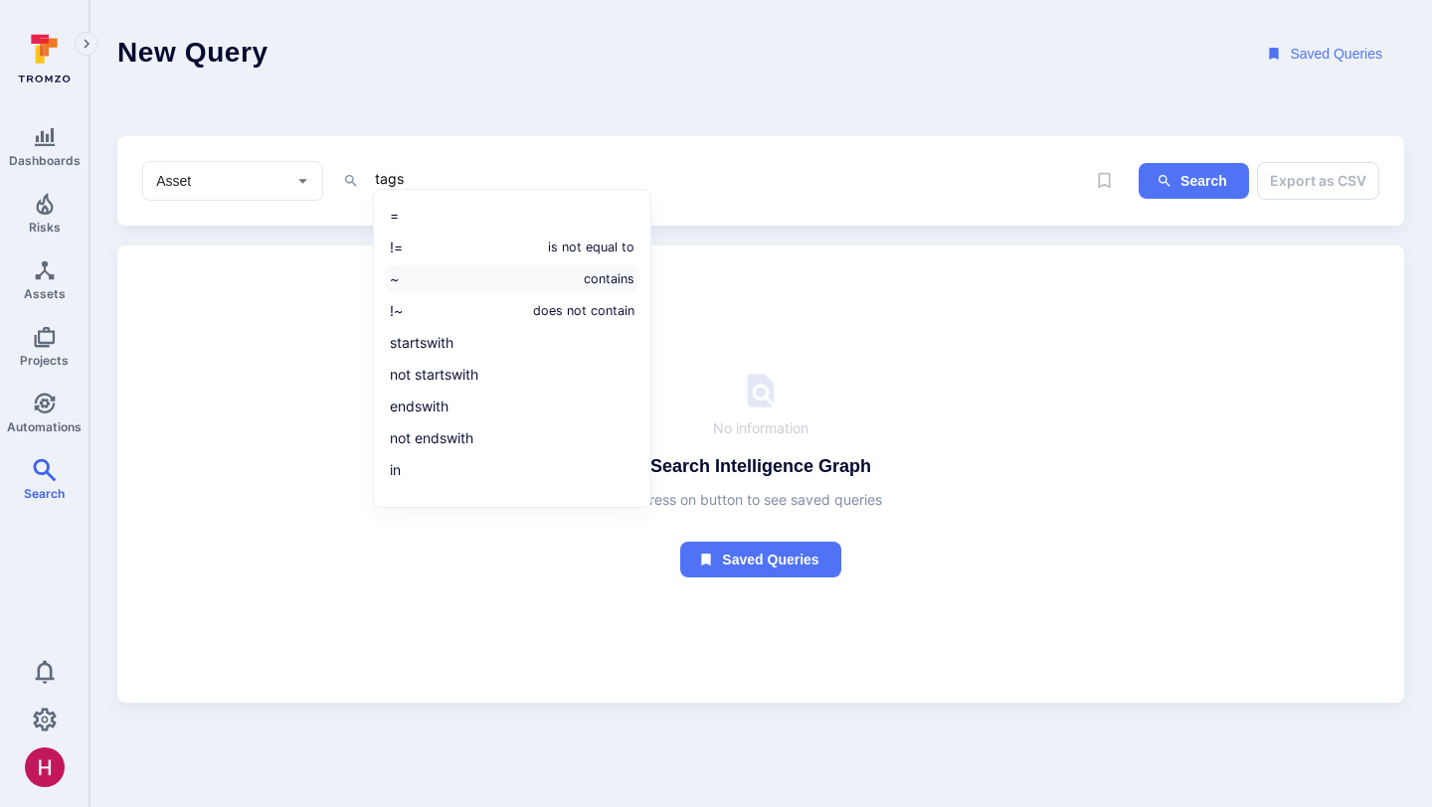
click at [429, 284] on li "~ contains" at bounding box center [512, 279] width 253 height 28
paste textarea ".service:kafkaProxy"
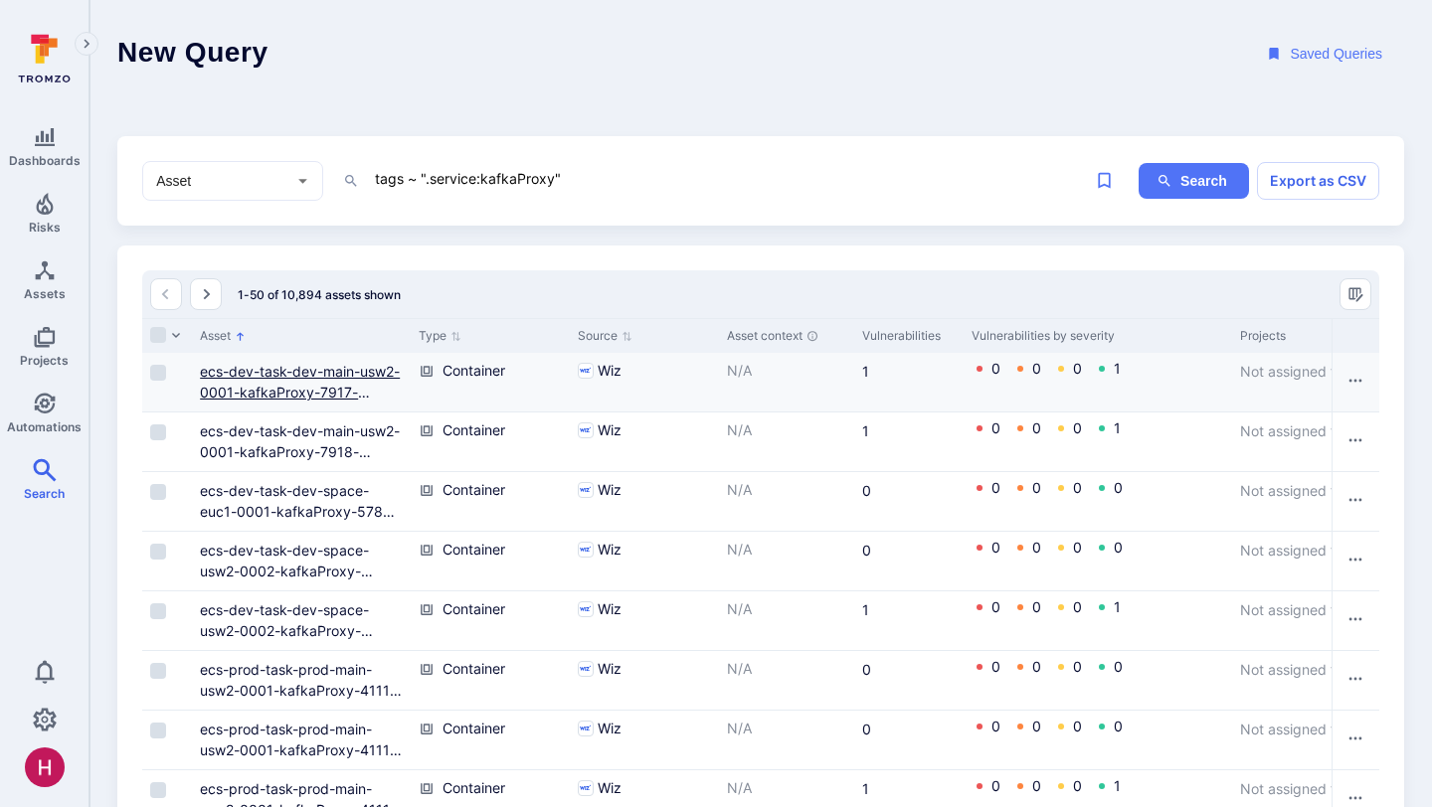
type textarea "tags ~ ".service:kafkaProxy""
click at [368, 396] on link "ecs-dev-task-dev-main-usw2-0001-kafkaProxy-7917-kafkaProxy-94f784be9daee3af1800" at bounding box center [300, 403] width 200 height 80
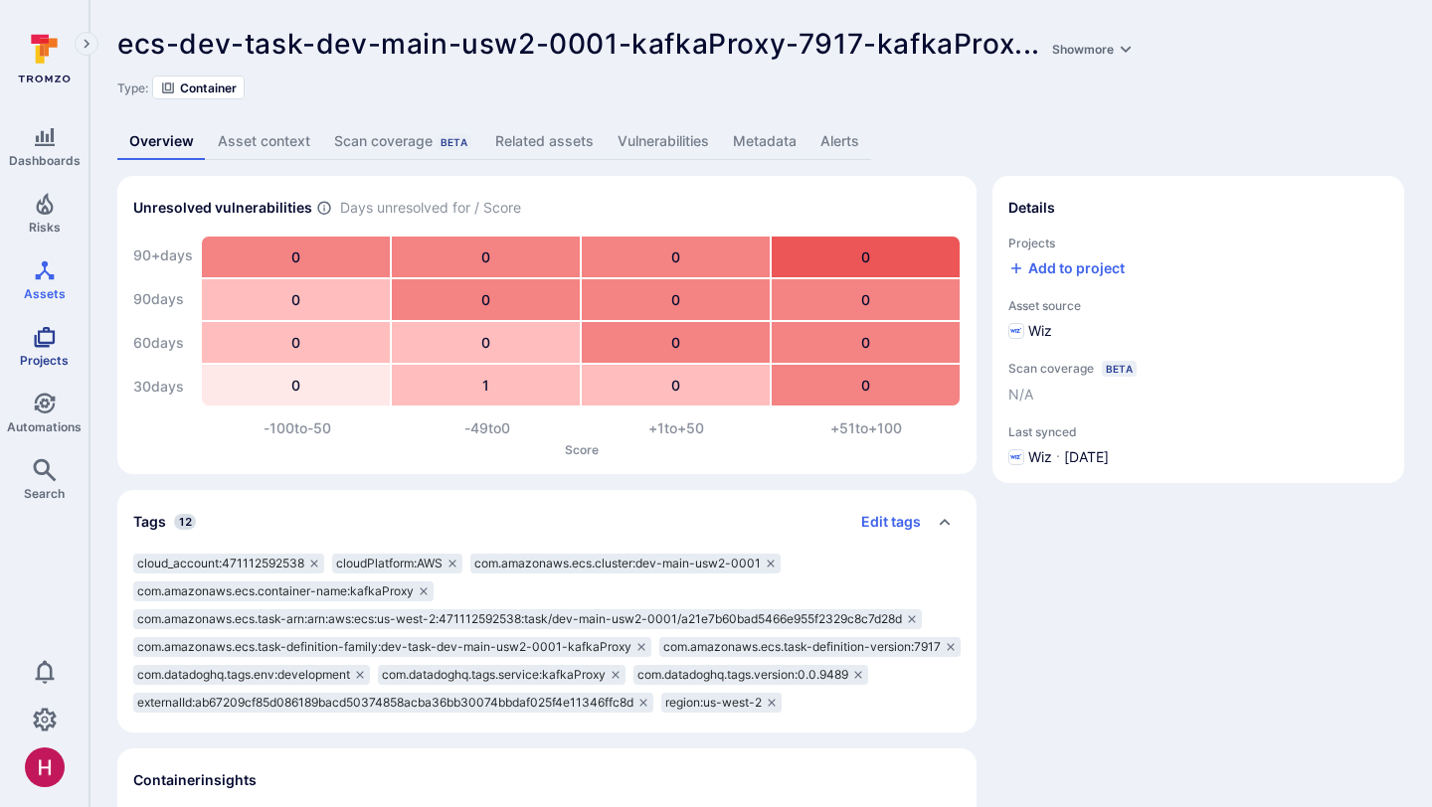
click at [53, 355] on span "Projects" at bounding box center [44, 360] width 49 height 15
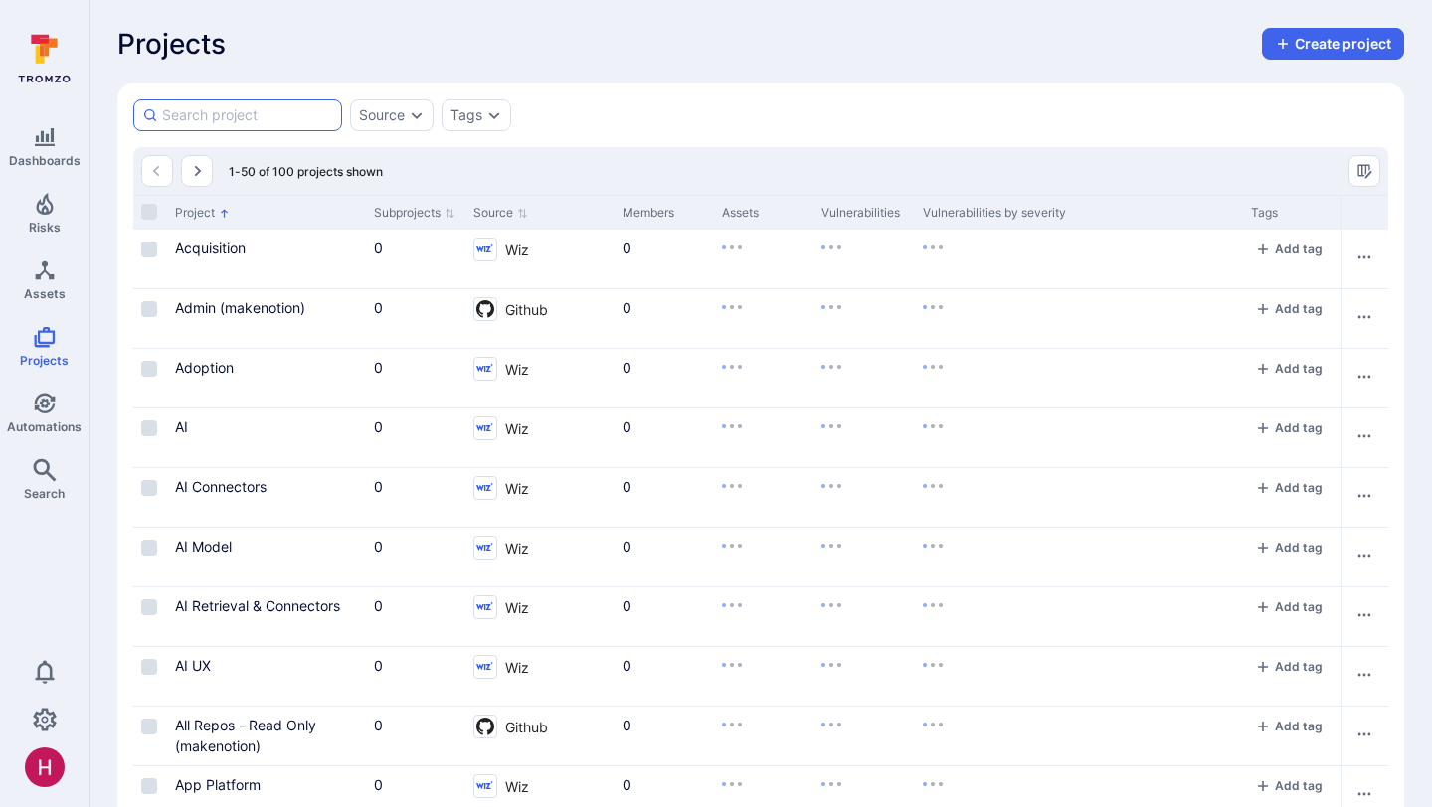
click at [280, 119] on input at bounding box center [247, 115] width 171 height 20
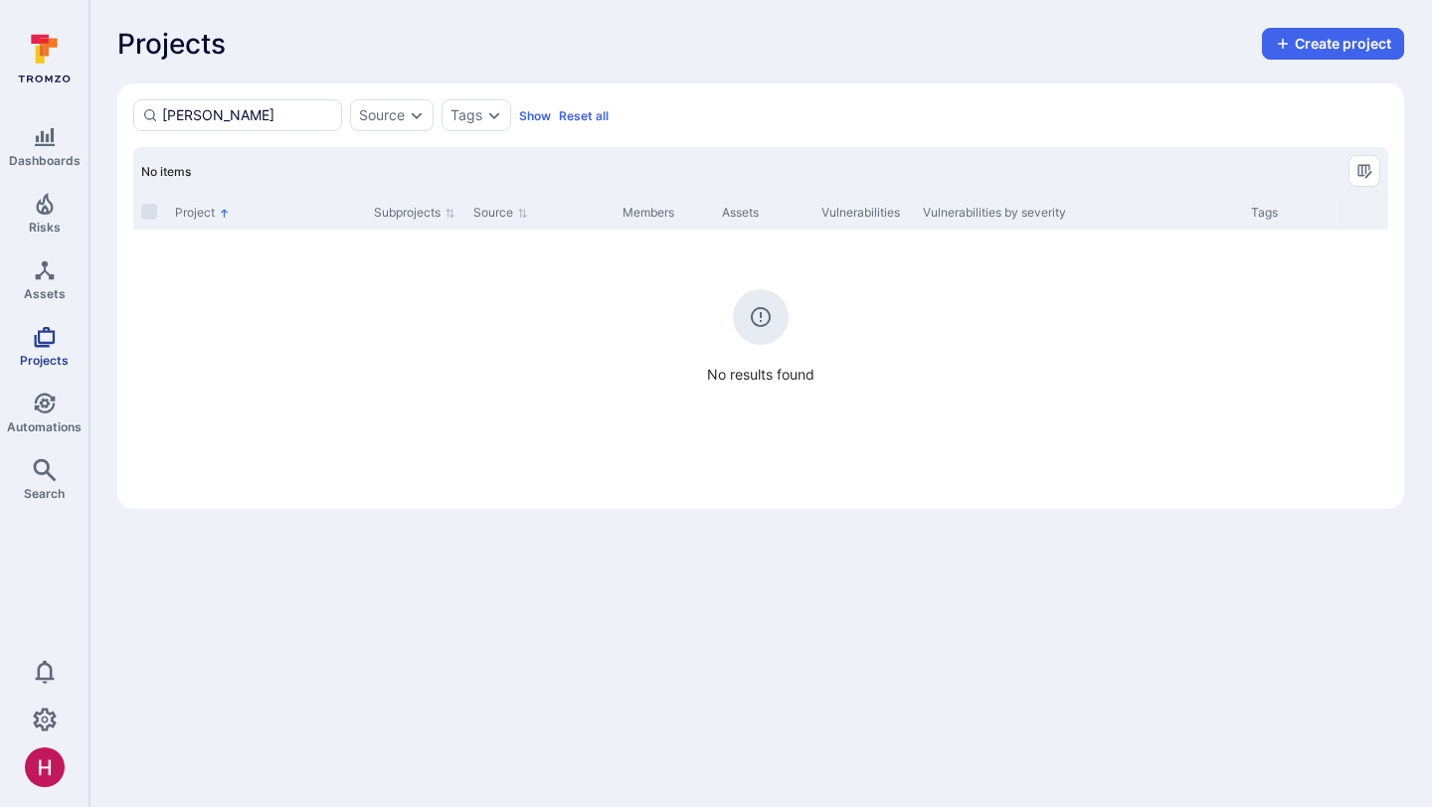
click at [38, 344] on icon "Projects" at bounding box center [44, 337] width 21 height 21
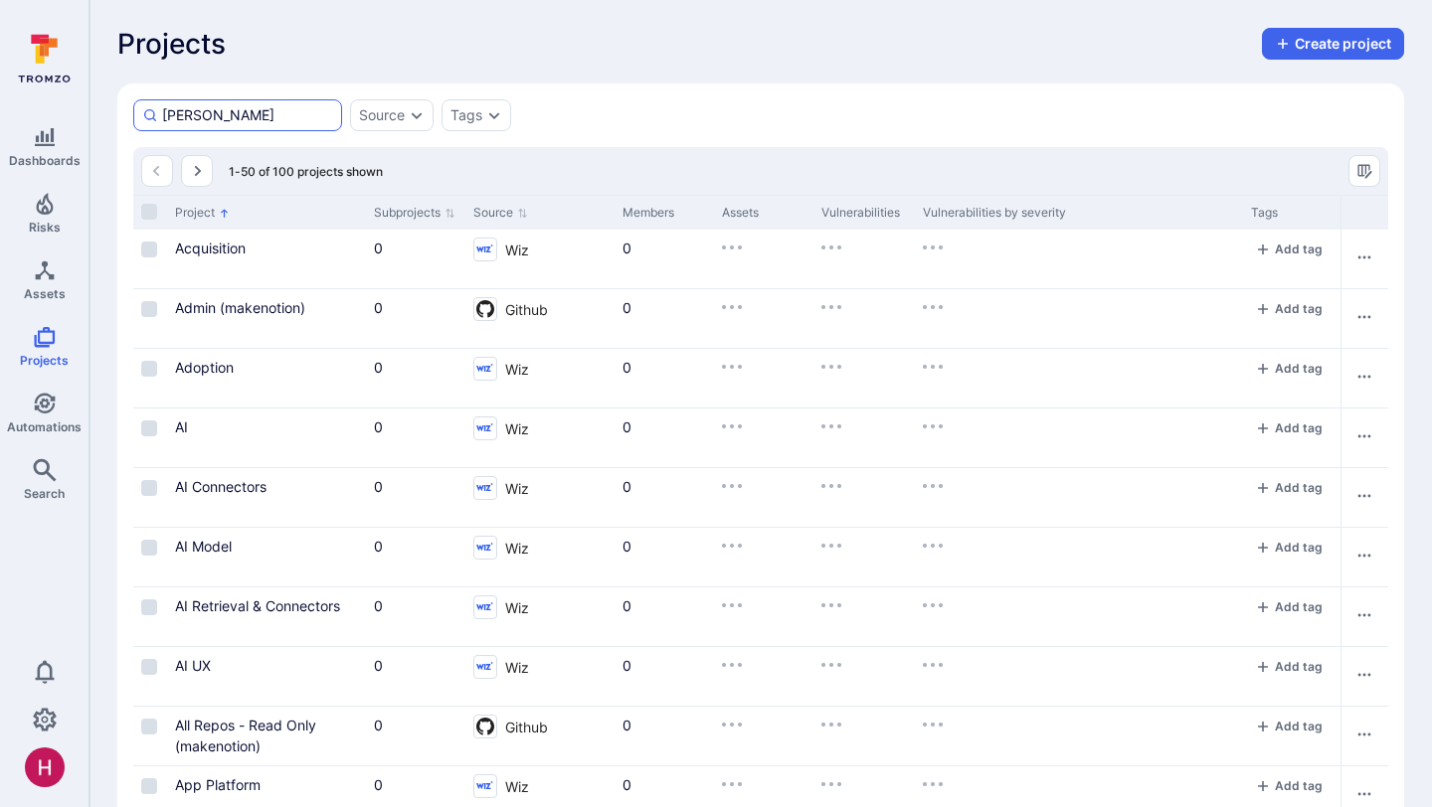
click at [250, 112] on input "kafka" at bounding box center [247, 115] width 171 height 20
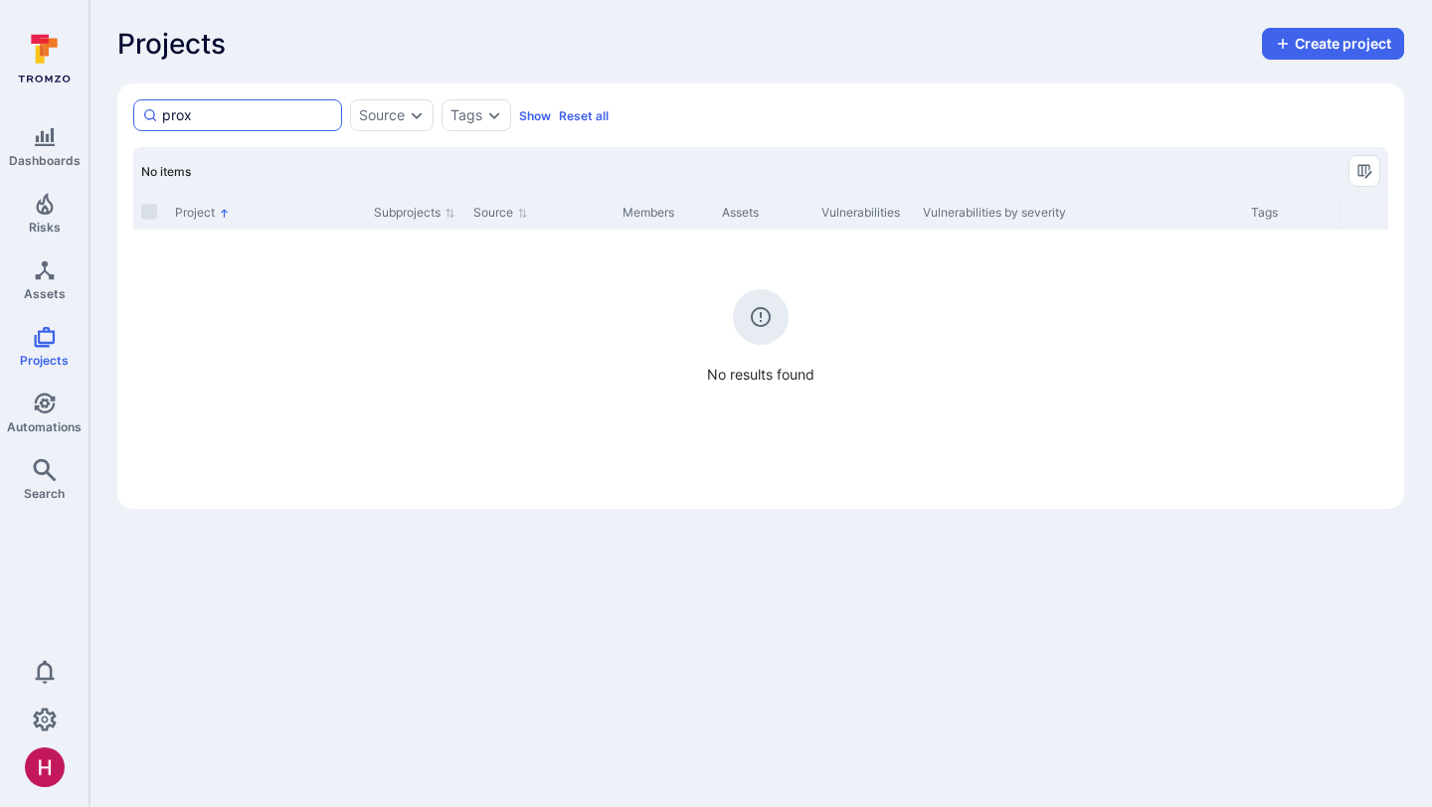
type input "proxy"
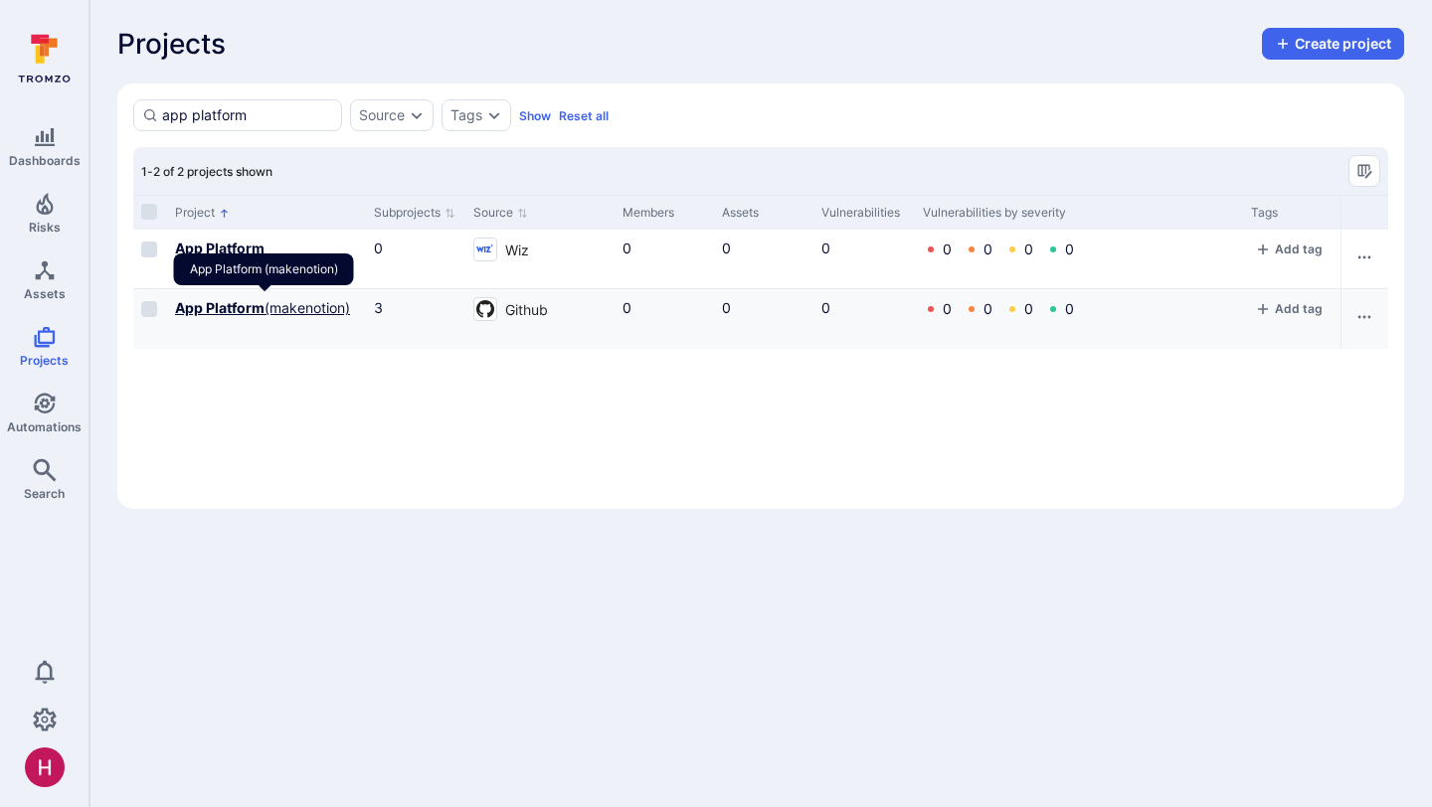
type input "app platform"
click at [267, 298] on div "App Platform (makenotion)" at bounding box center [264, 277] width 180 height 46
click at [269, 311] on link "App Platform (makenotion)" at bounding box center [262, 307] width 175 height 17
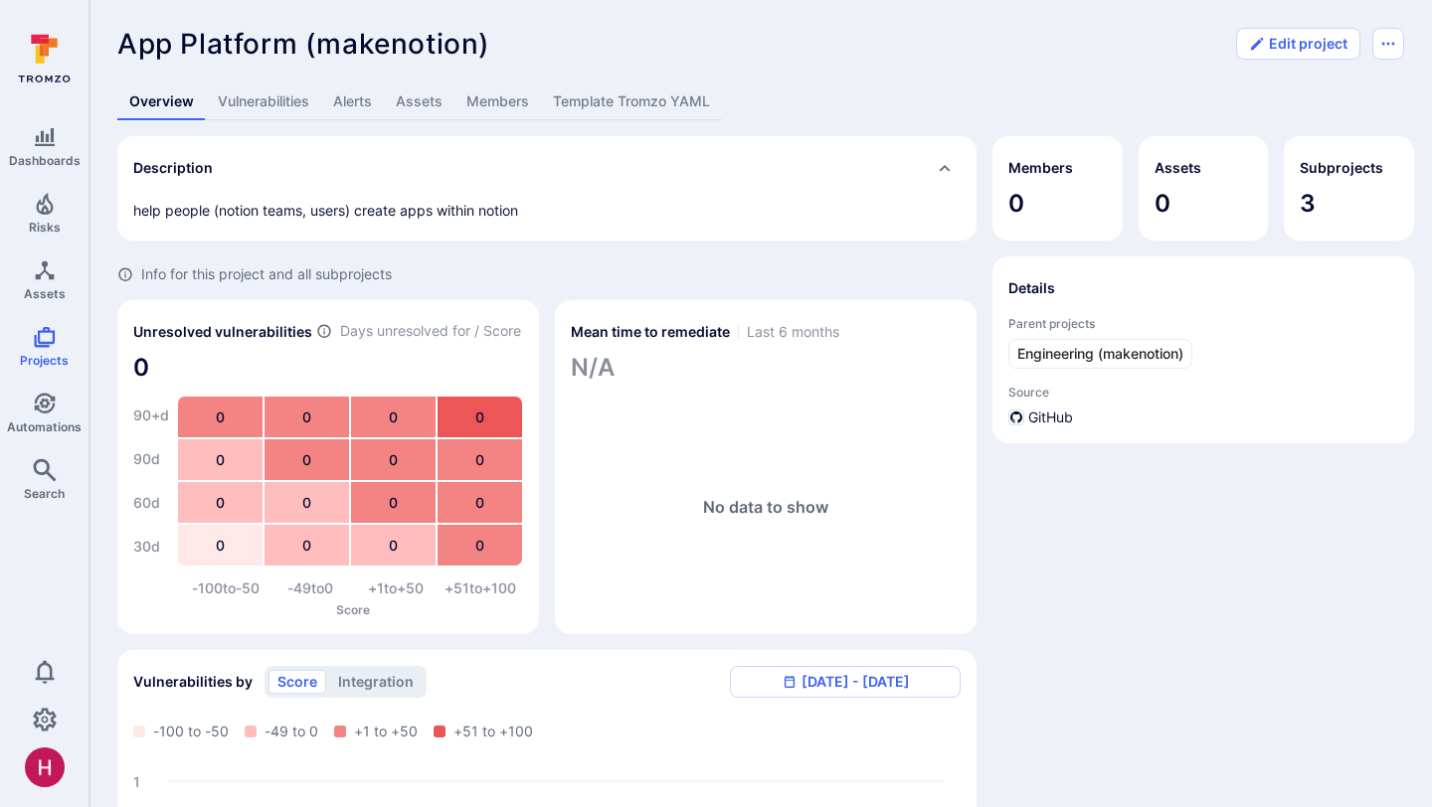
click at [648, 111] on link "Template Tromzo YAML" at bounding box center [631, 102] width 181 height 37
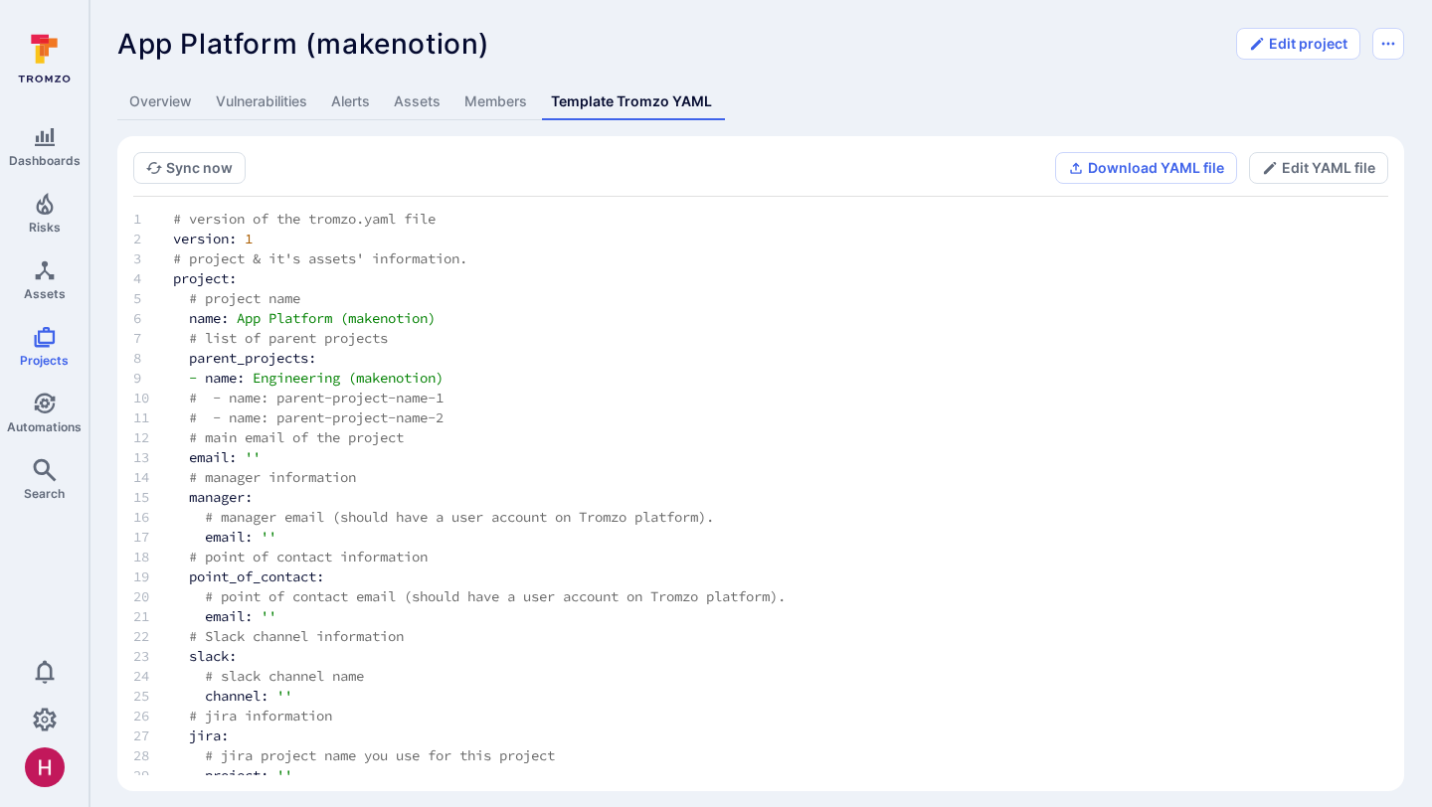
click at [404, 99] on link "Assets" at bounding box center [417, 102] width 71 height 37
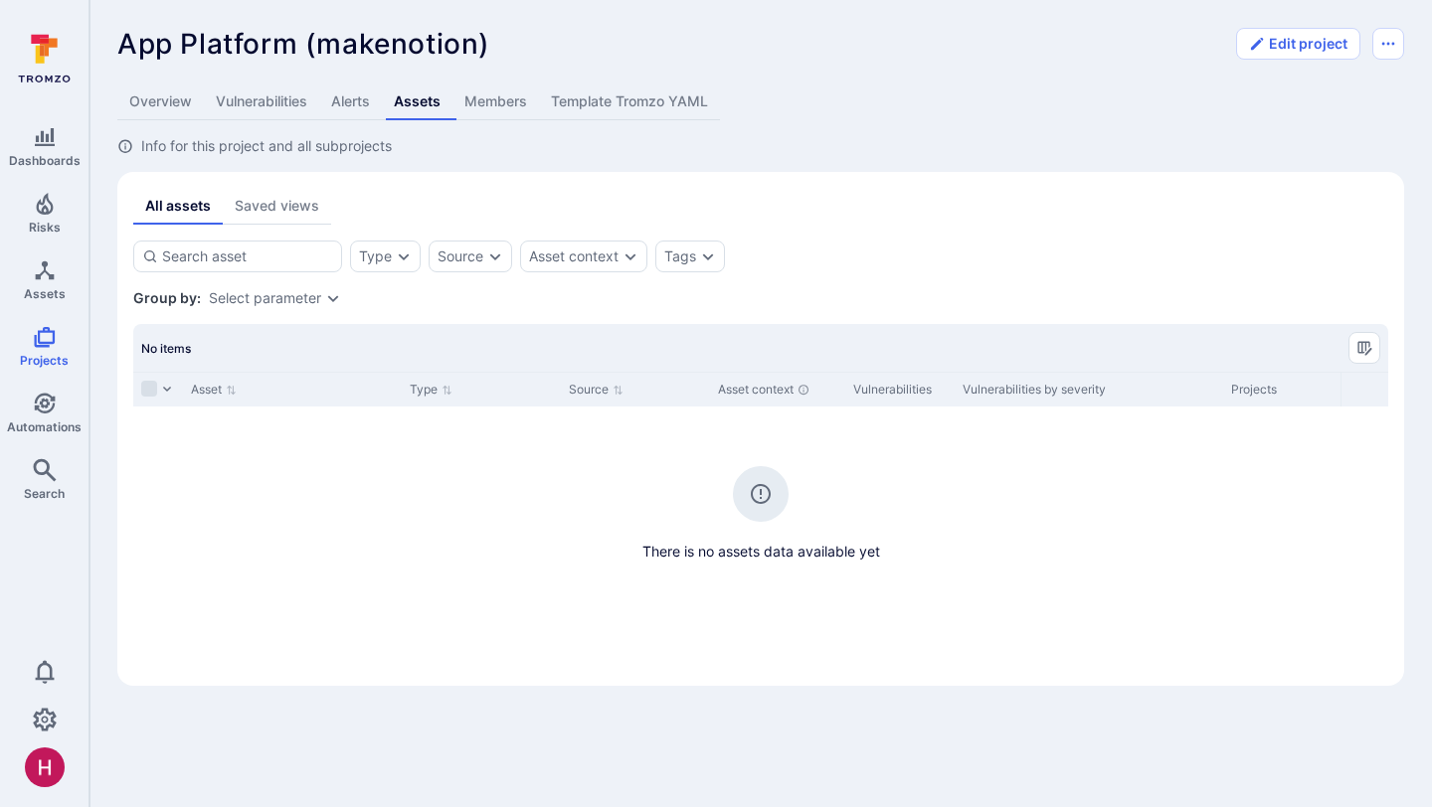
click at [172, 100] on link "Overview" at bounding box center [160, 102] width 87 height 37
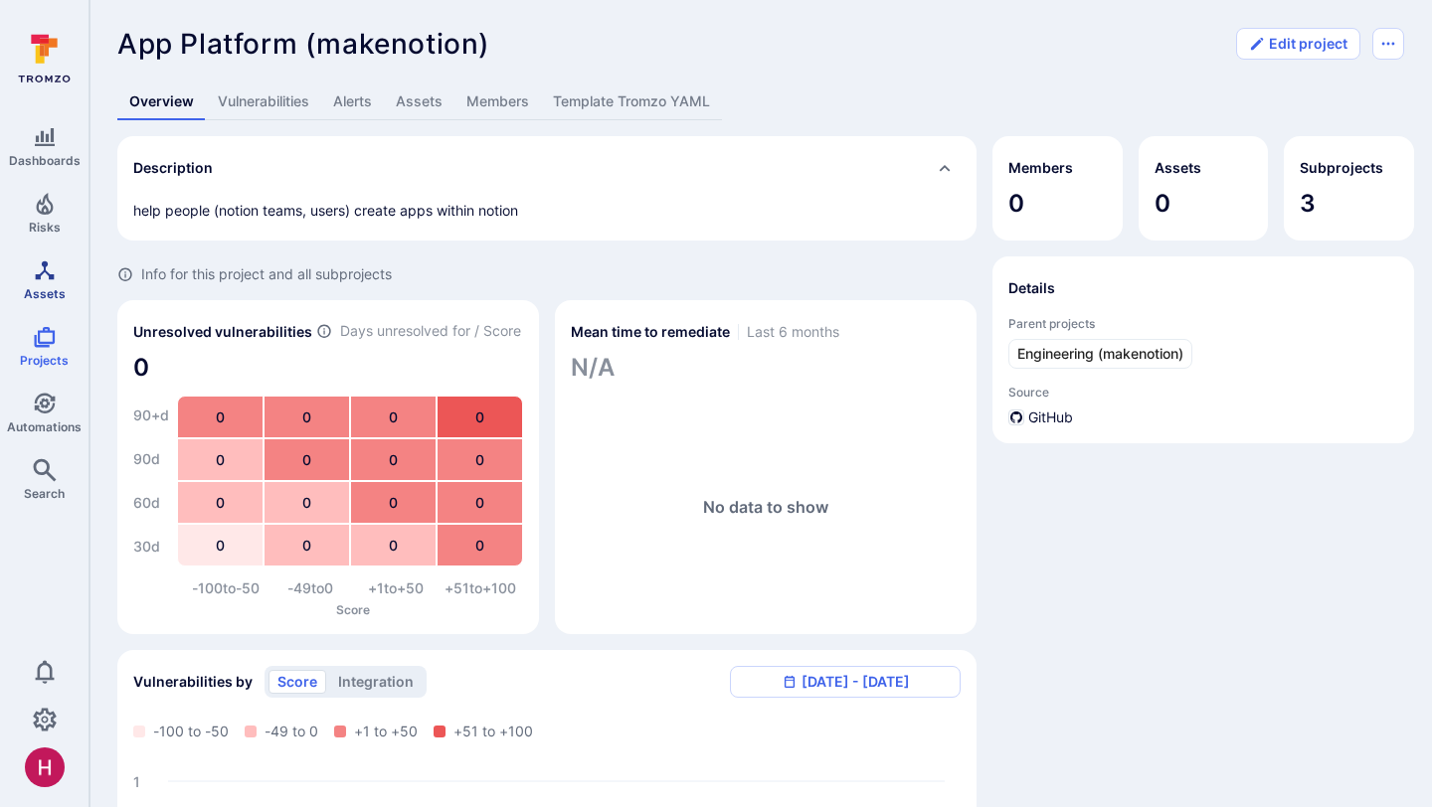
click at [36, 290] on span "Assets" at bounding box center [45, 293] width 42 height 15
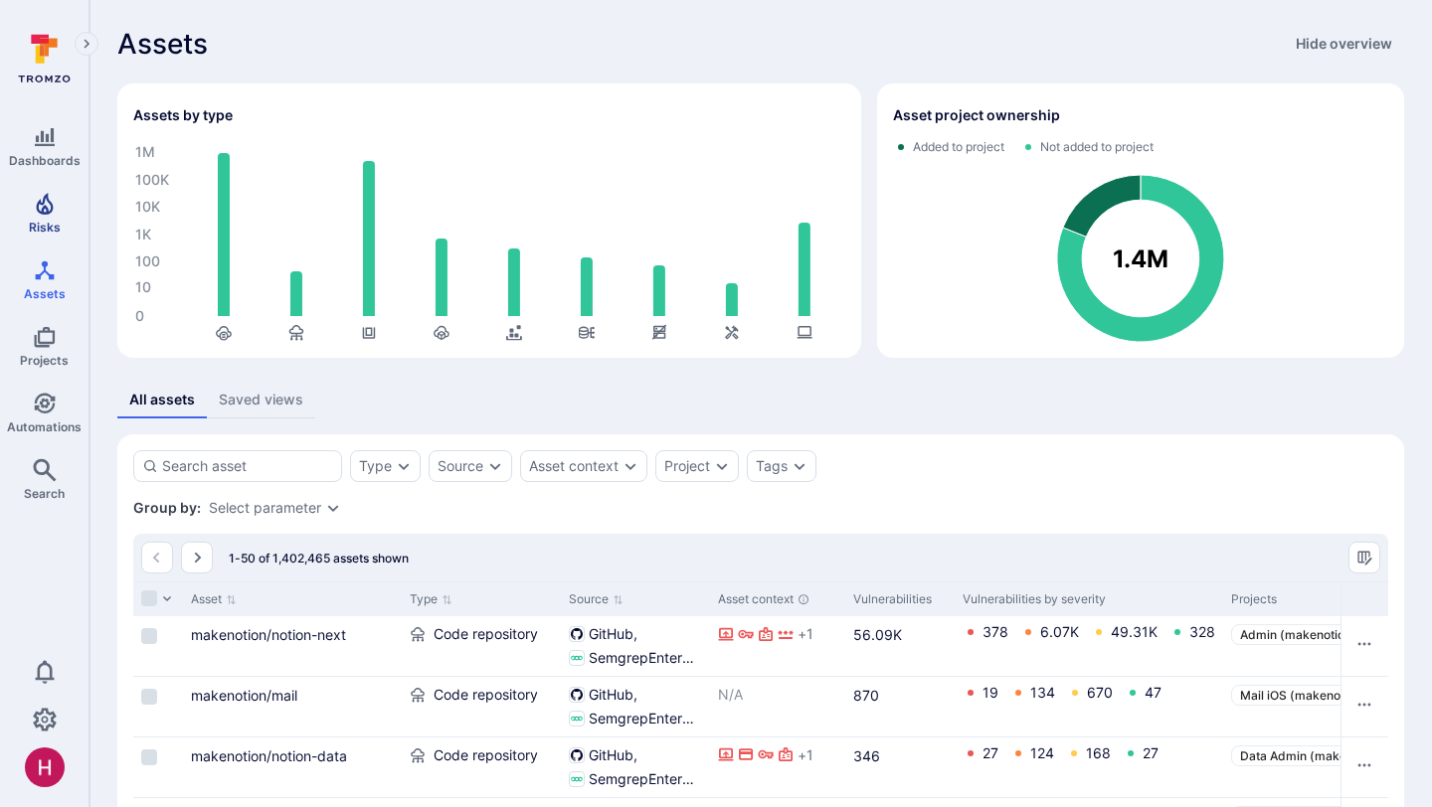
click at [37, 209] on icon "Risks" at bounding box center [44, 204] width 17 height 22
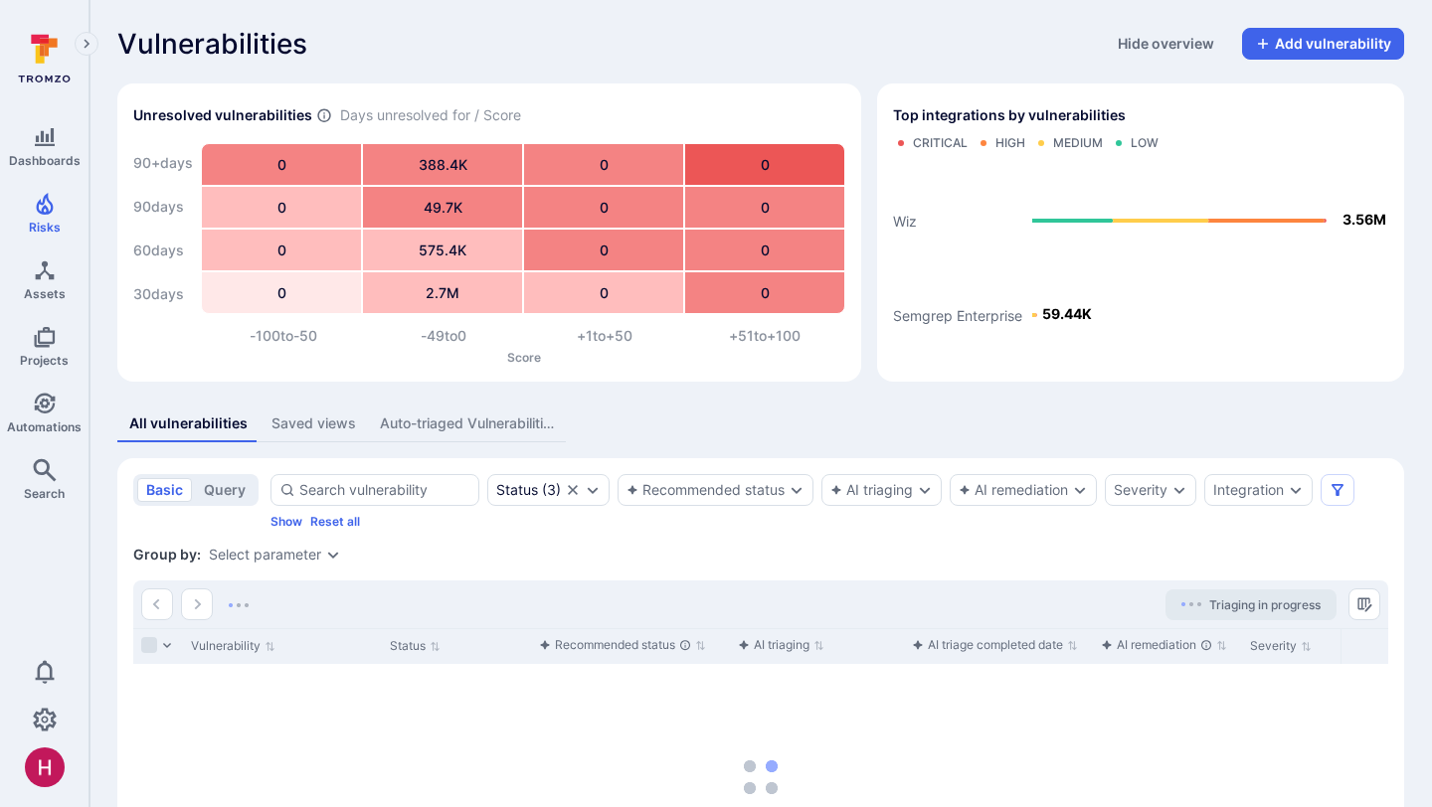
click at [48, 56] on icon at bounding box center [44, 59] width 88 height 70
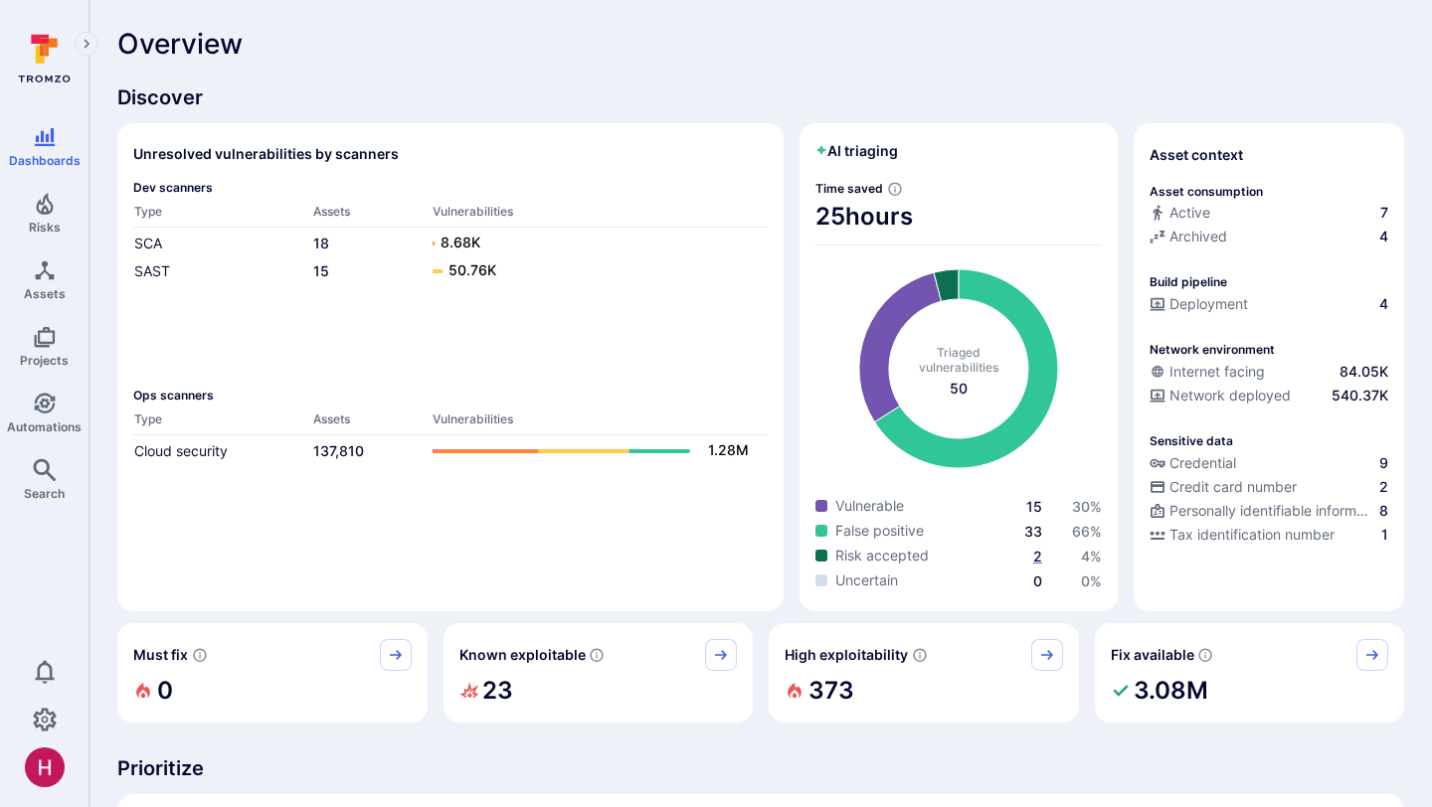
click at [1035, 552] on span "2" at bounding box center [1037, 556] width 9 height 17
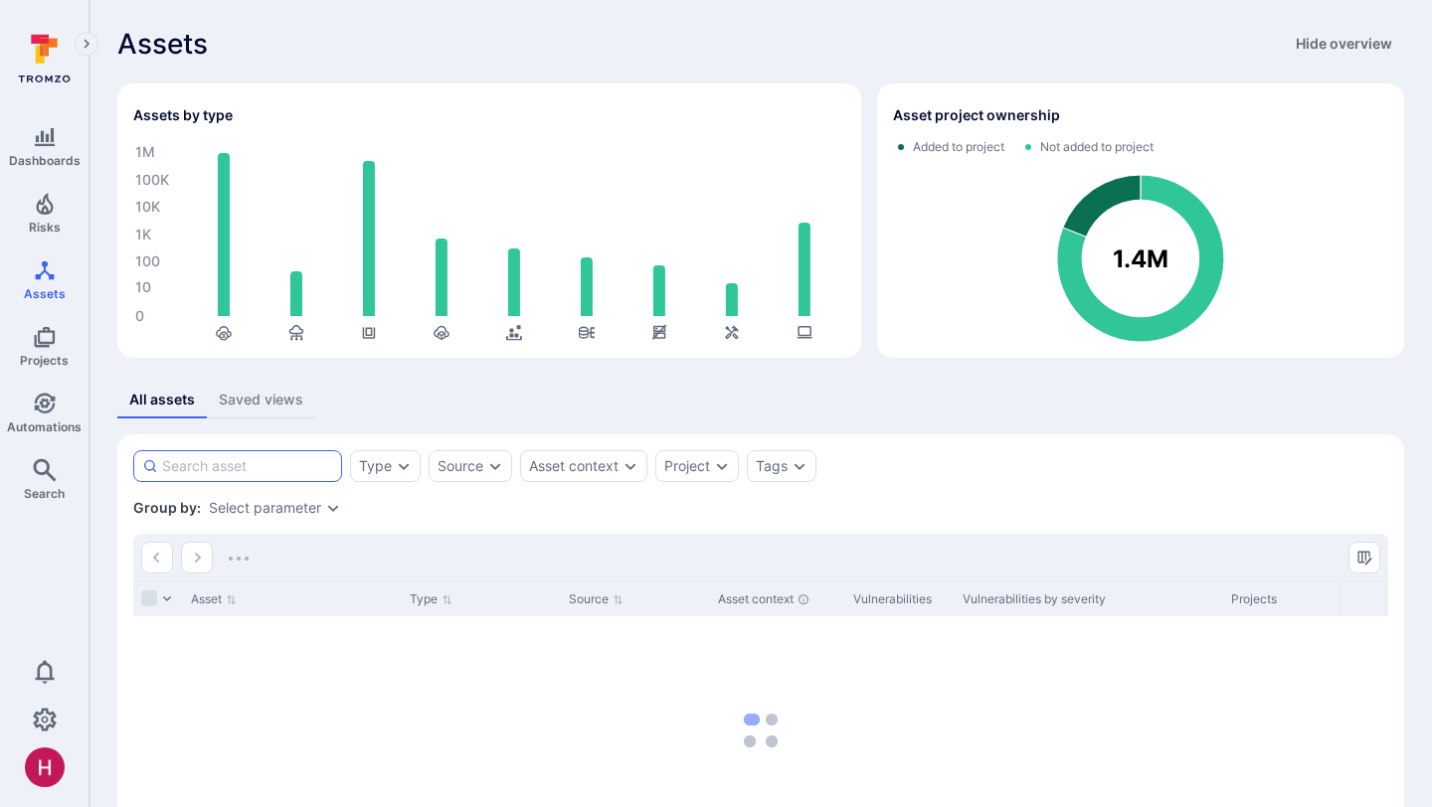
click at [241, 466] on input at bounding box center [247, 466] width 171 height 20
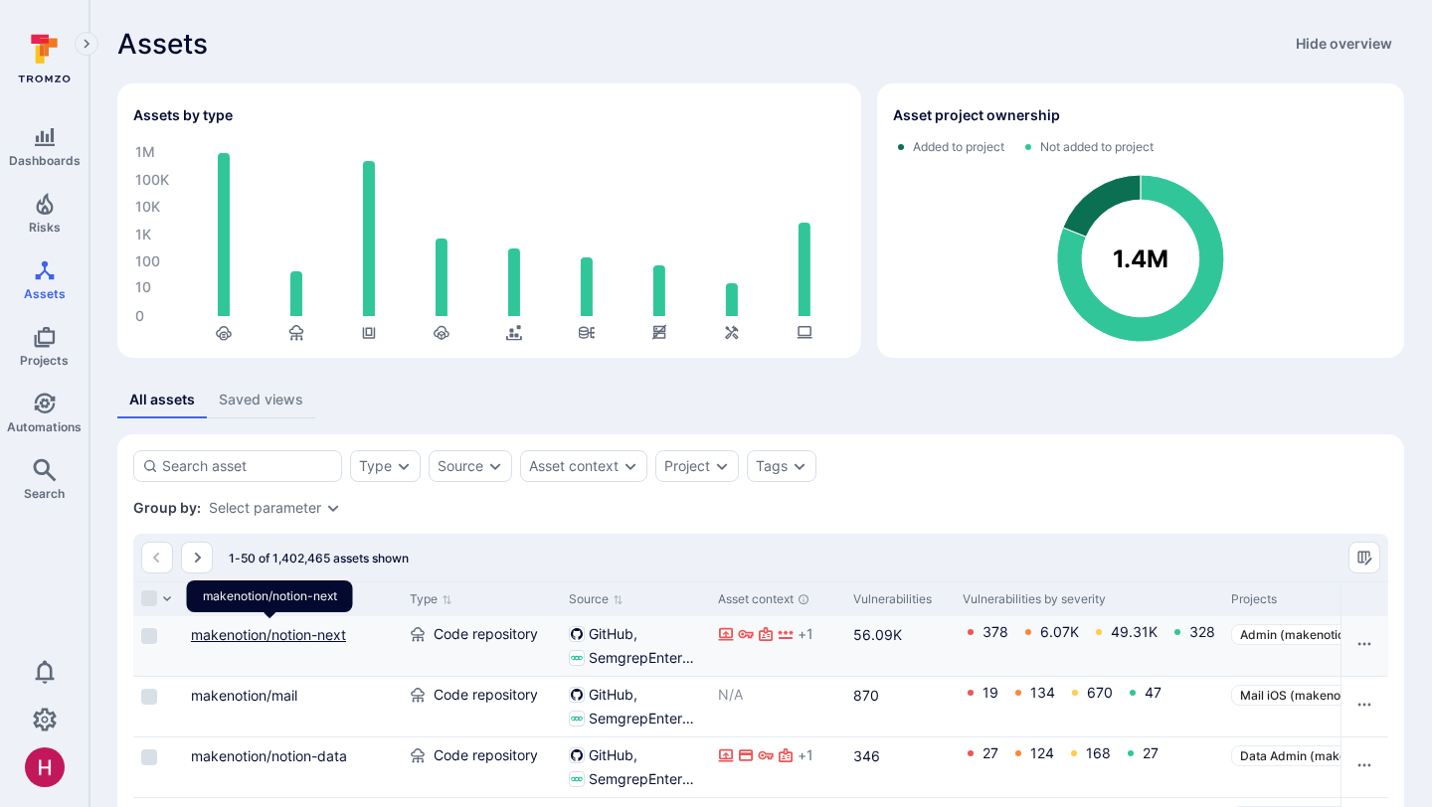
click at [309, 636] on link "makenotion/notion-next" at bounding box center [268, 634] width 155 height 17
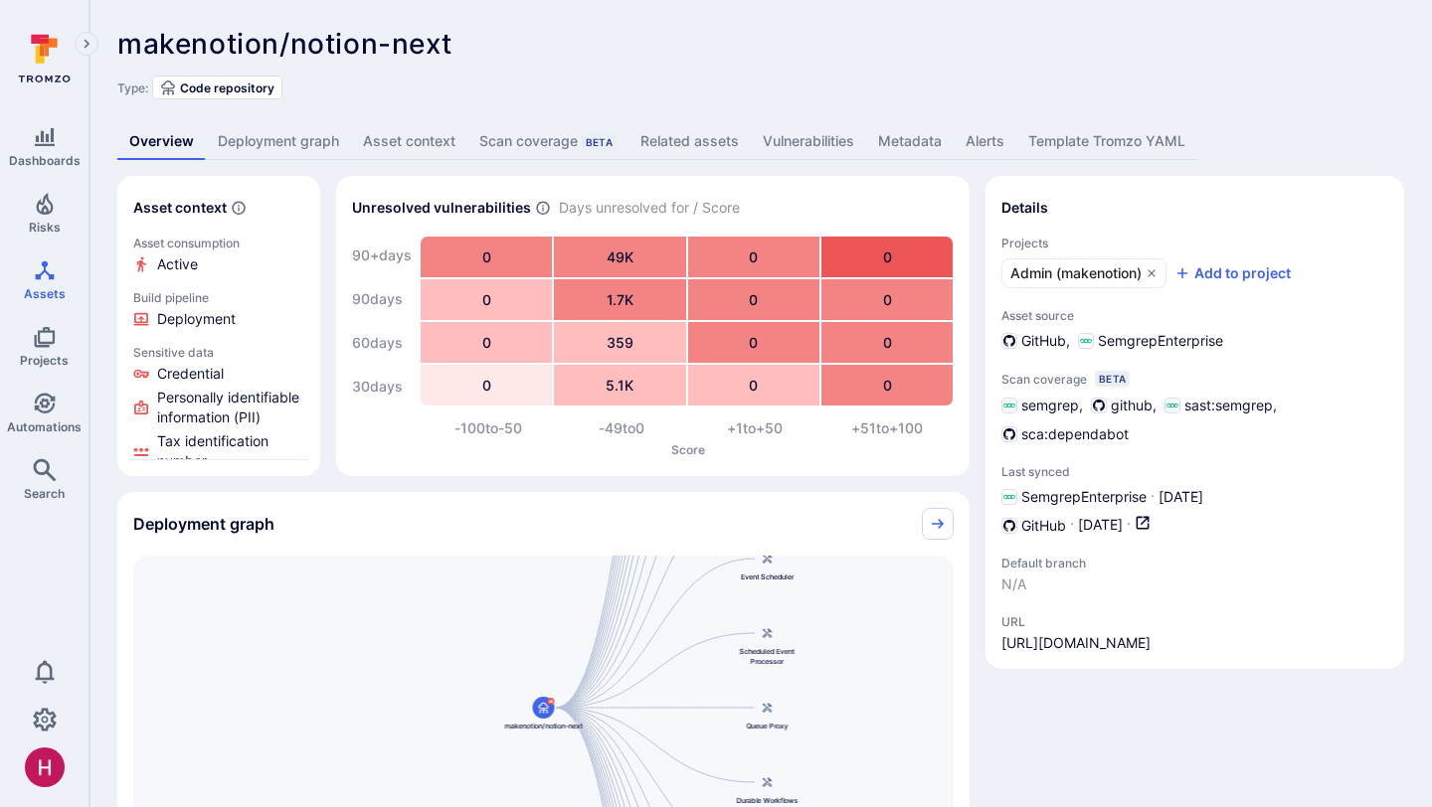
click at [270, 152] on link "Deployment graph" at bounding box center [278, 141] width 145 height 37
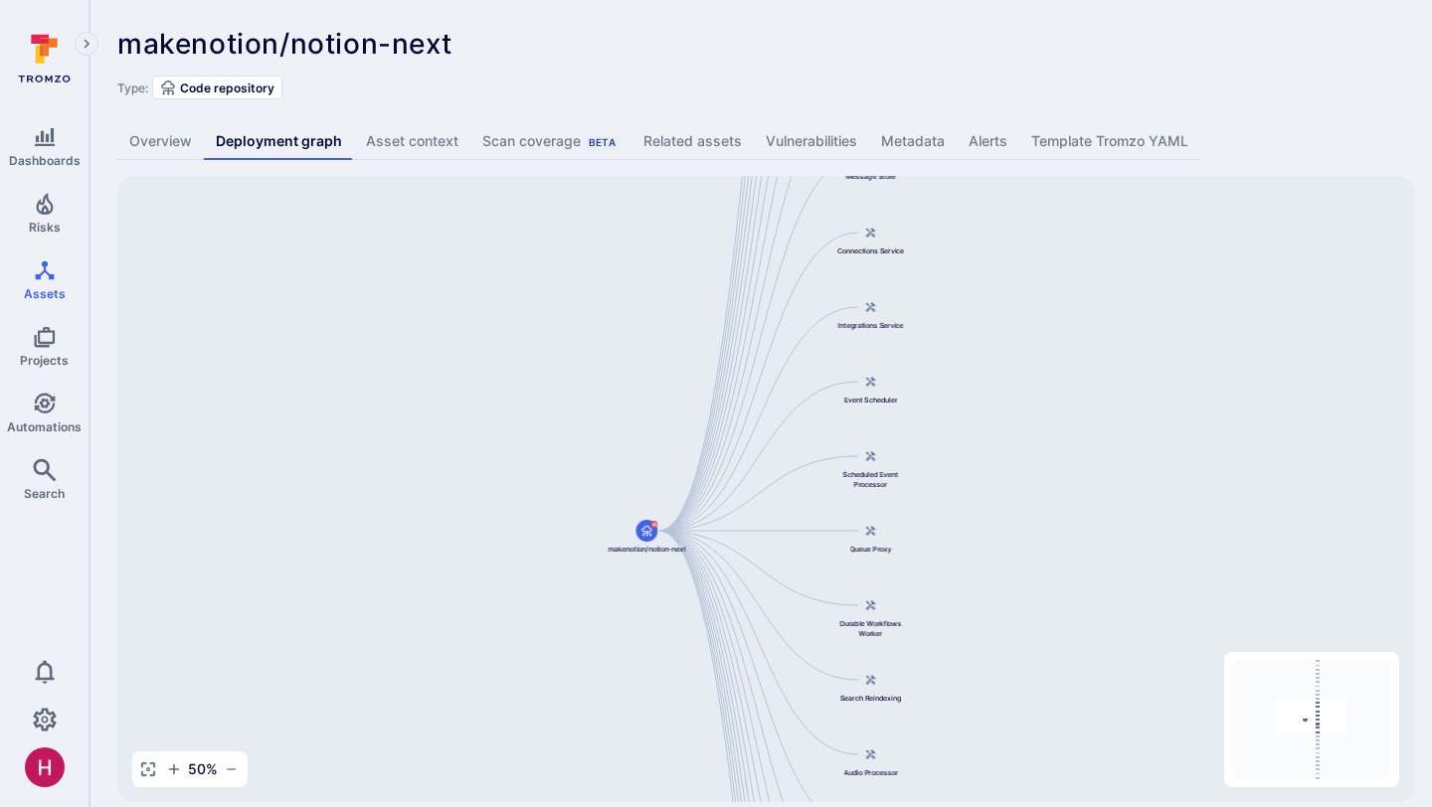
drag, startPoint x: 1056, startPoint y: 355, endPoint x: 1009, endPoint y: 806, distance: 453.8
click at [1010, 806] on div "makenotion/notion-next ... Show more Type: Code repository Overview Deployment …" at bounding box center [760, 415] width 1342 height 830
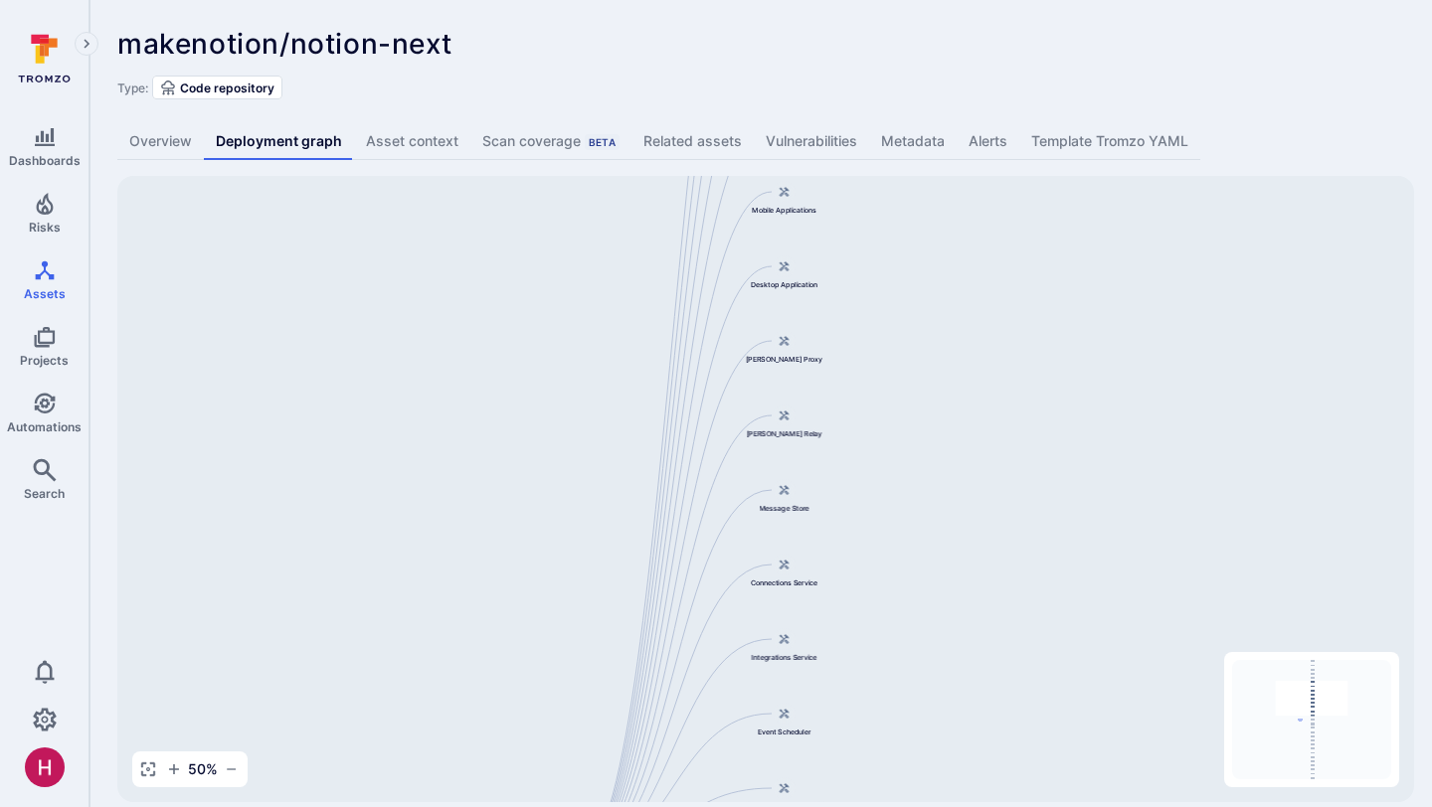
drag, startPoint x: 943, startPoint y: 470, endPoint x: 896, endPoint y: 379, distance: 102.7
click at [896, 379] on div "Main Server makenotion/notion-next Public API Server Message Processor Front We…" at bounding box center [765, 489] width 1297 height 626
drag, startPoint x: 309, startPoint y: 46, endPoint x: 446, endPoint y: 39, distance: 137.4
click at [446, 40] on span "makenotion/notion-next" at bounding box center [284, 44] width 334 height 34
click at [791, 352] on div "[PERSON_NAME] Proxy" at bounding box center [785, 347] width 80 height 34
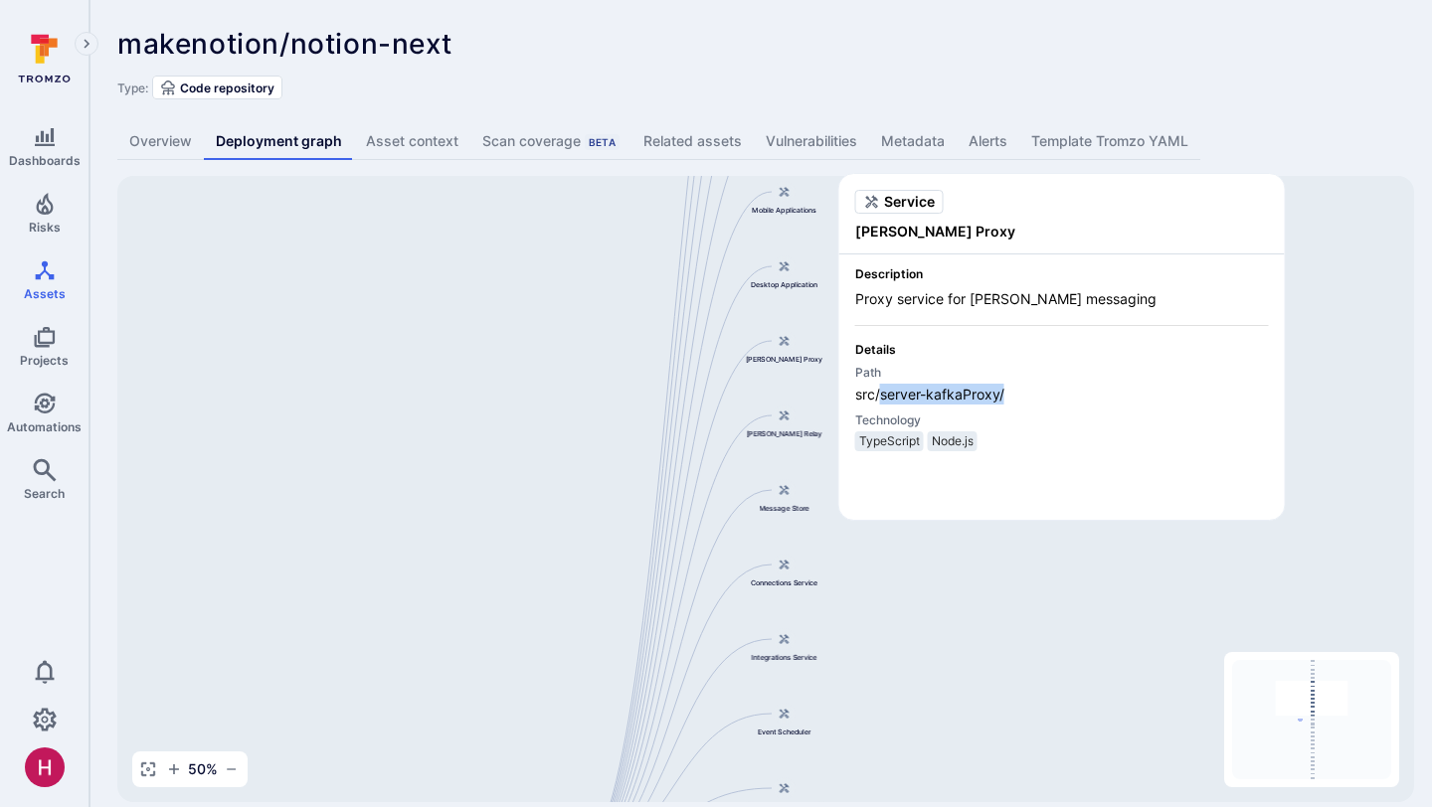
drag, startPoint x: 1004, startPoint y: 393, endPoint x: 881, endPoint y: 399, distance: 123.4
click at [881, 399] on p "src/server-kafkaProxy/" at bounding box center [1062, 394] width 414 height 21
copy p "server-kafkaProxy/"
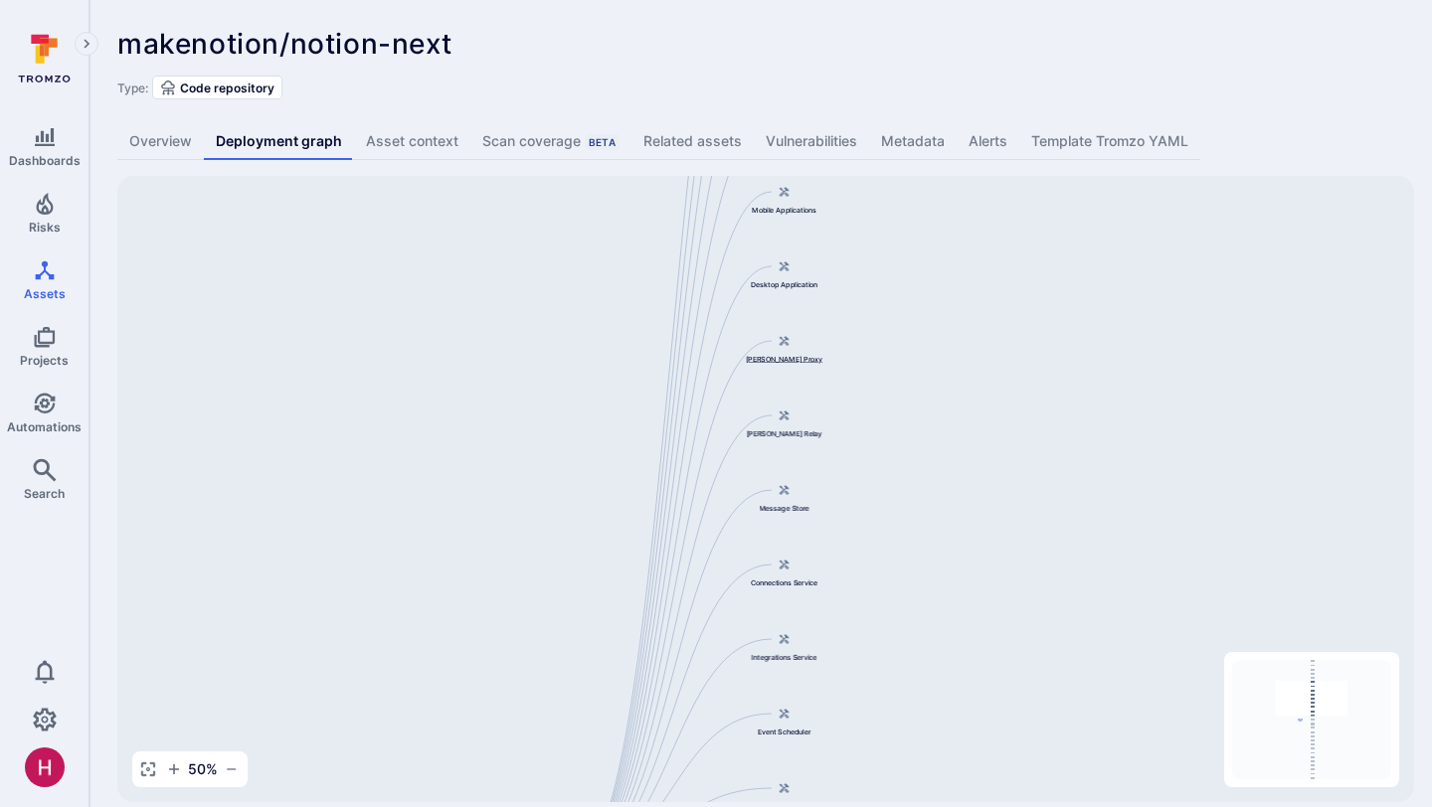
click at [797, 355] on span "Kafka Proxy" at bounding box center [785, 359] width 78 height 10
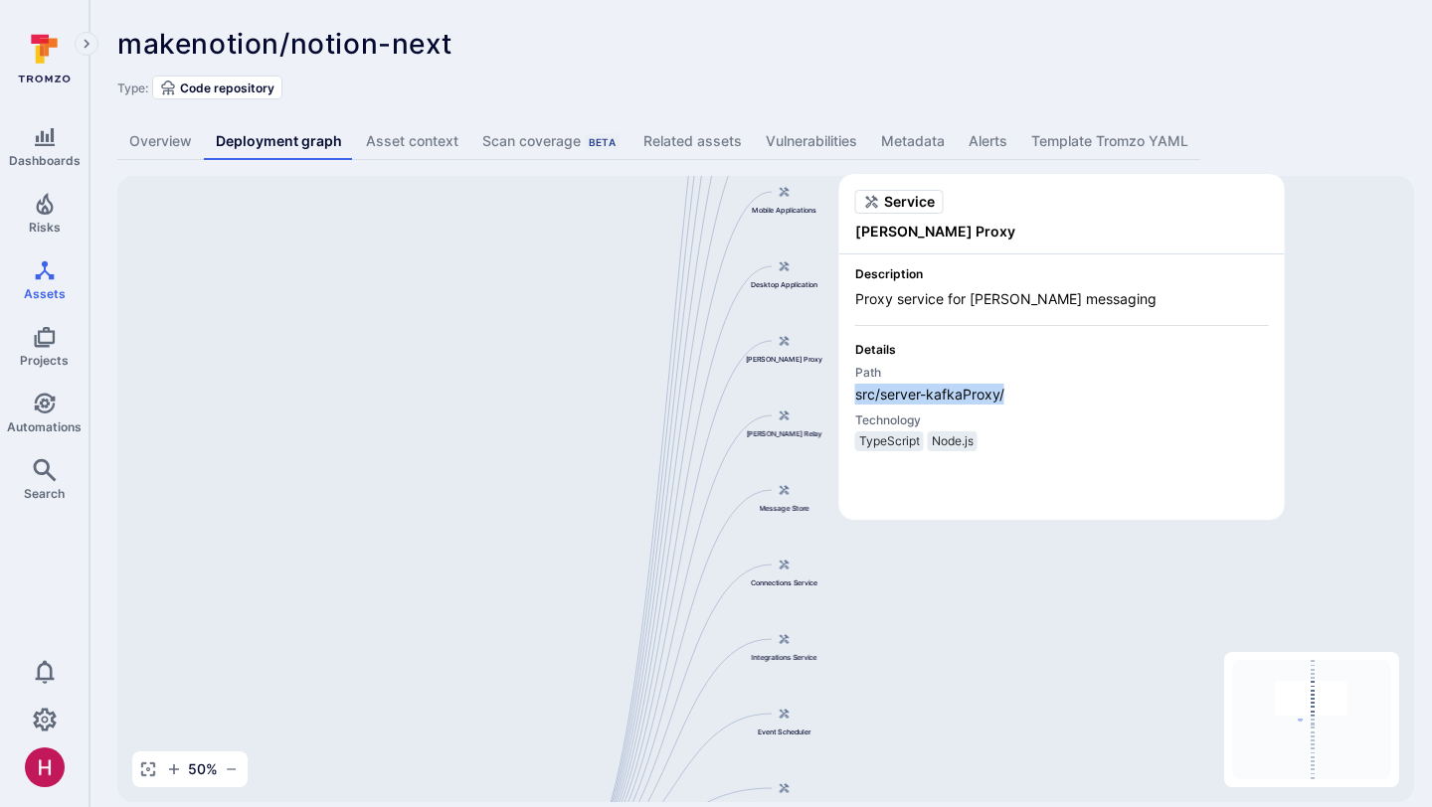
drag, startPoint x: 856, startPoint y: 392, endPoint x: 1006, endPoint y: 397, distance: 150.2
click at [1006, 397] on p "src/server-kafkaProxy/" at bounding box center [1062, 394] width 414 height 21
copy p "src/server-kafkaProxy/"
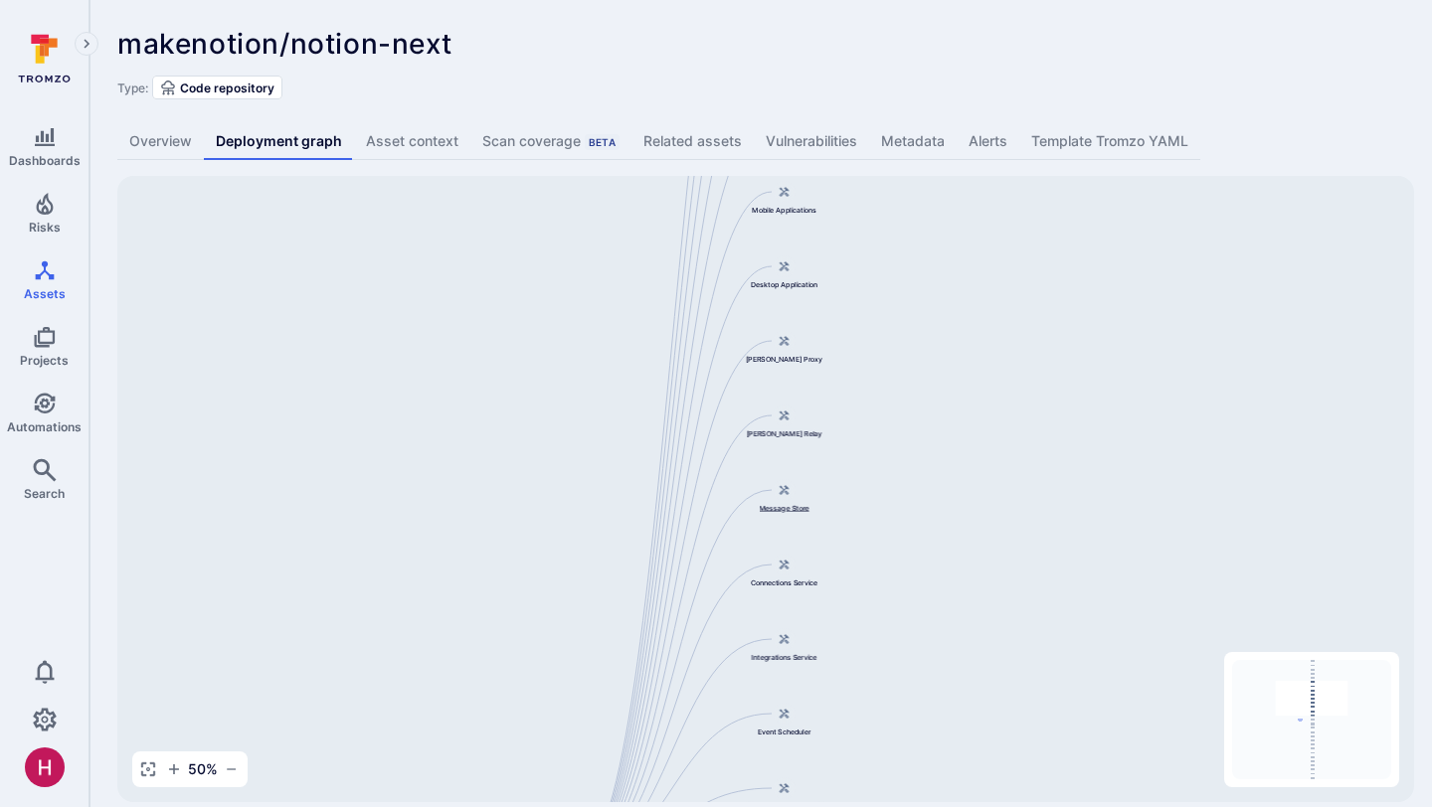
click at [801, 509] on span "Message Store" at bounding box center [784, 508] width 51 height 10
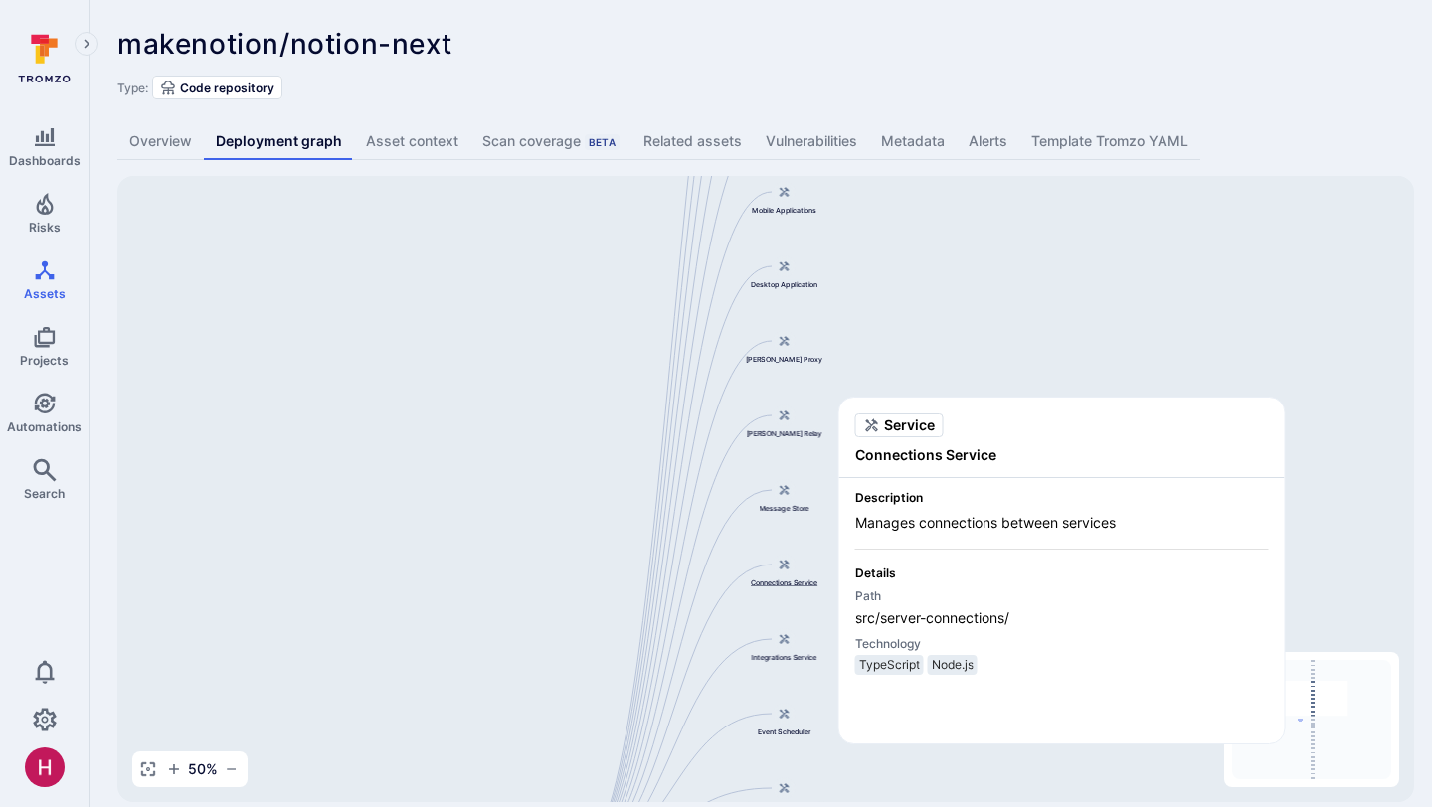
click at [789, 583] on span "Connections Service" at bounding box center [785, 583] width 68 height 10
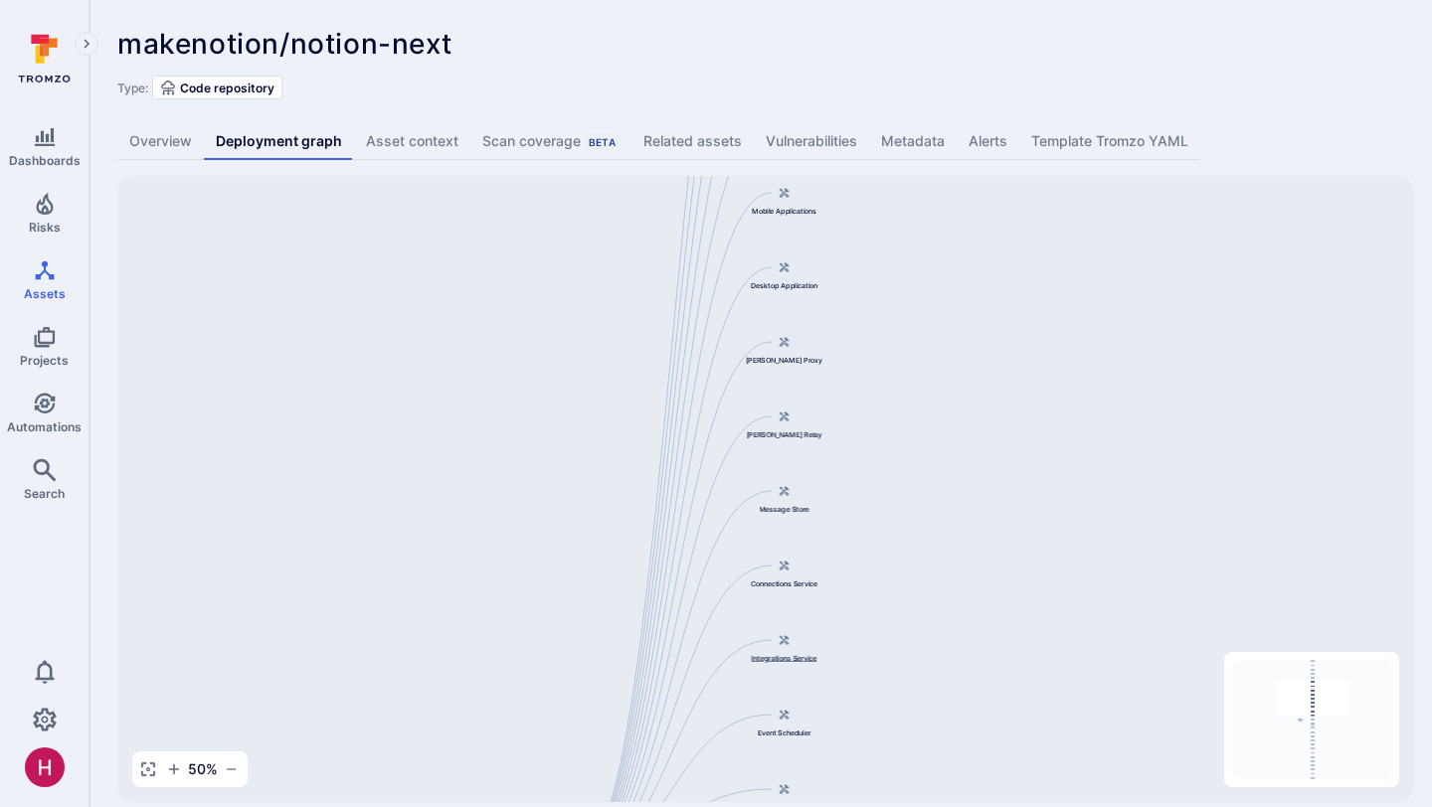
click at [785, 642] on icon at bounding box center [784, 640] width 9 height 10
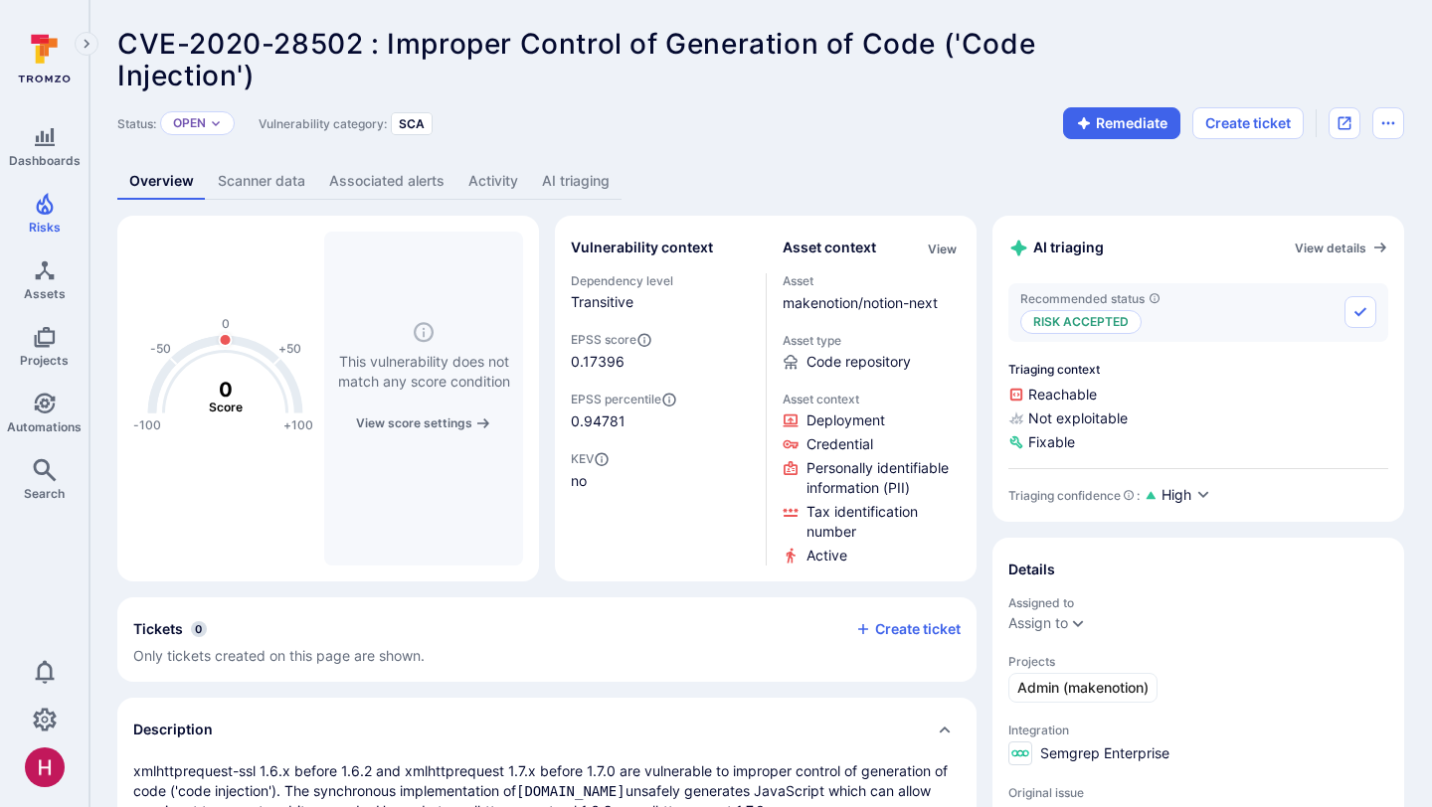
click at [563, 179] on link "AI triaging" at bounding box center [575, 181] width 91 height 37
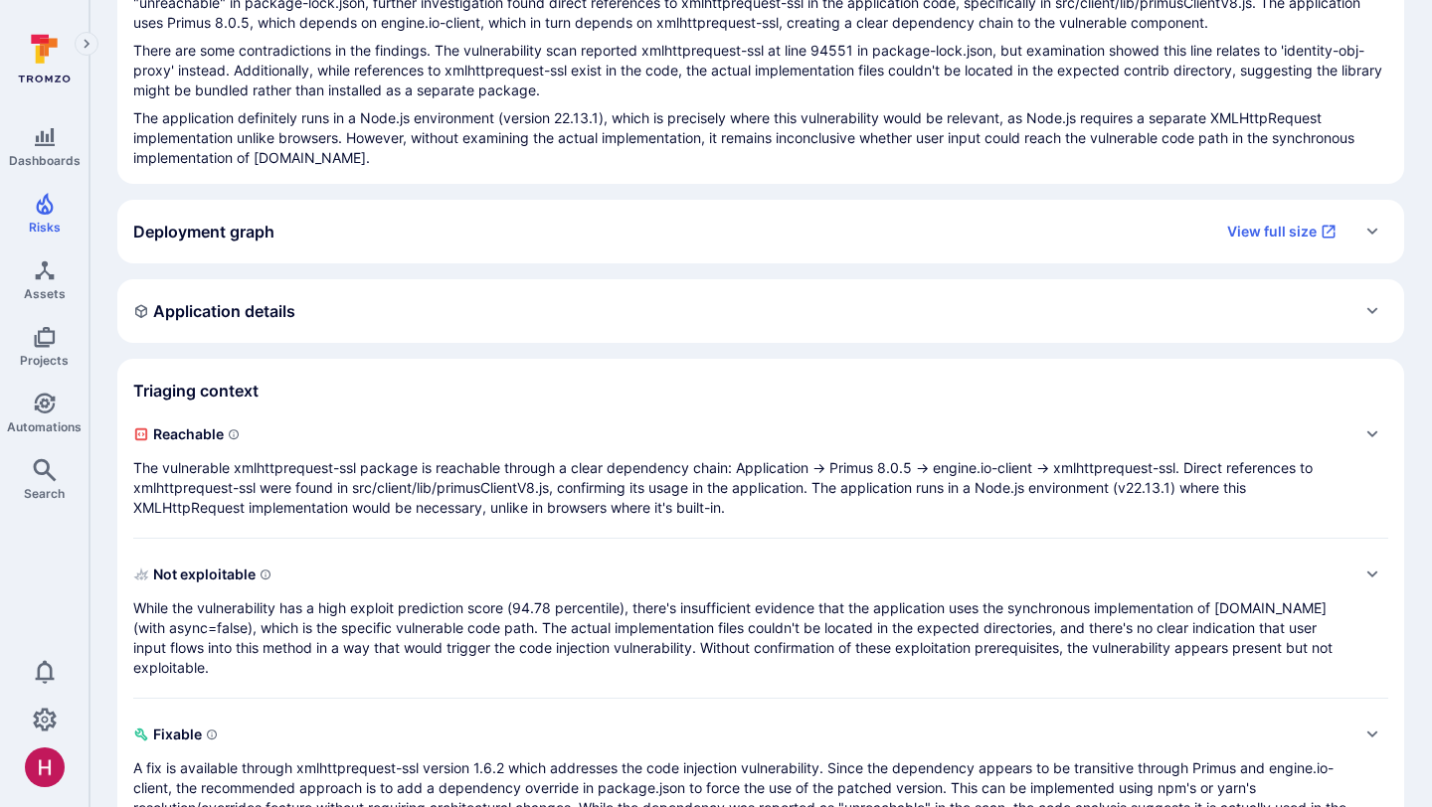
scroll to position [324, 0]
click at [482, 650] on p "While the vulnerability has a high exploit prediction score (94.78 percentile),…" at bounding box center [740, 637] width 1215 height 80
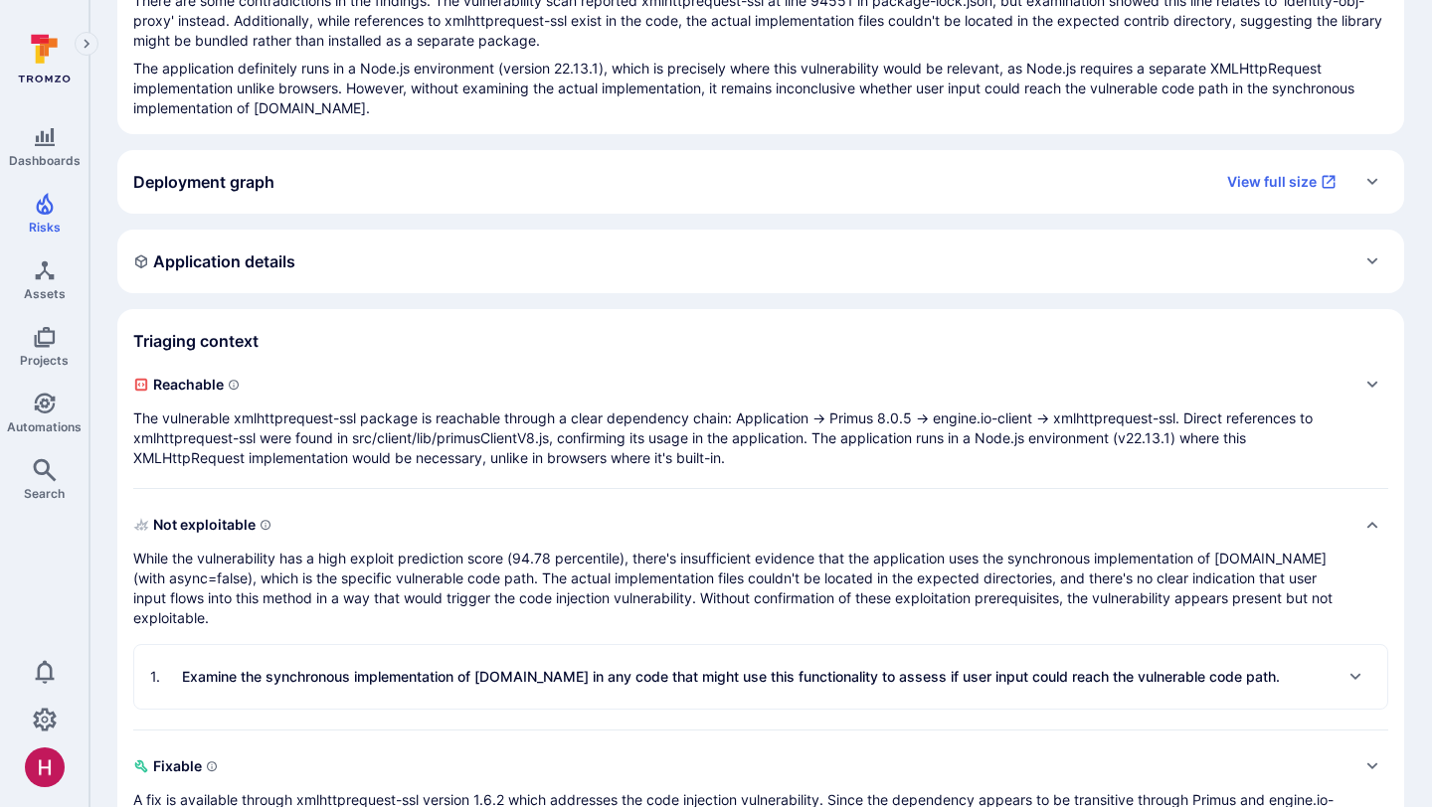
scroll to position [382, 0]
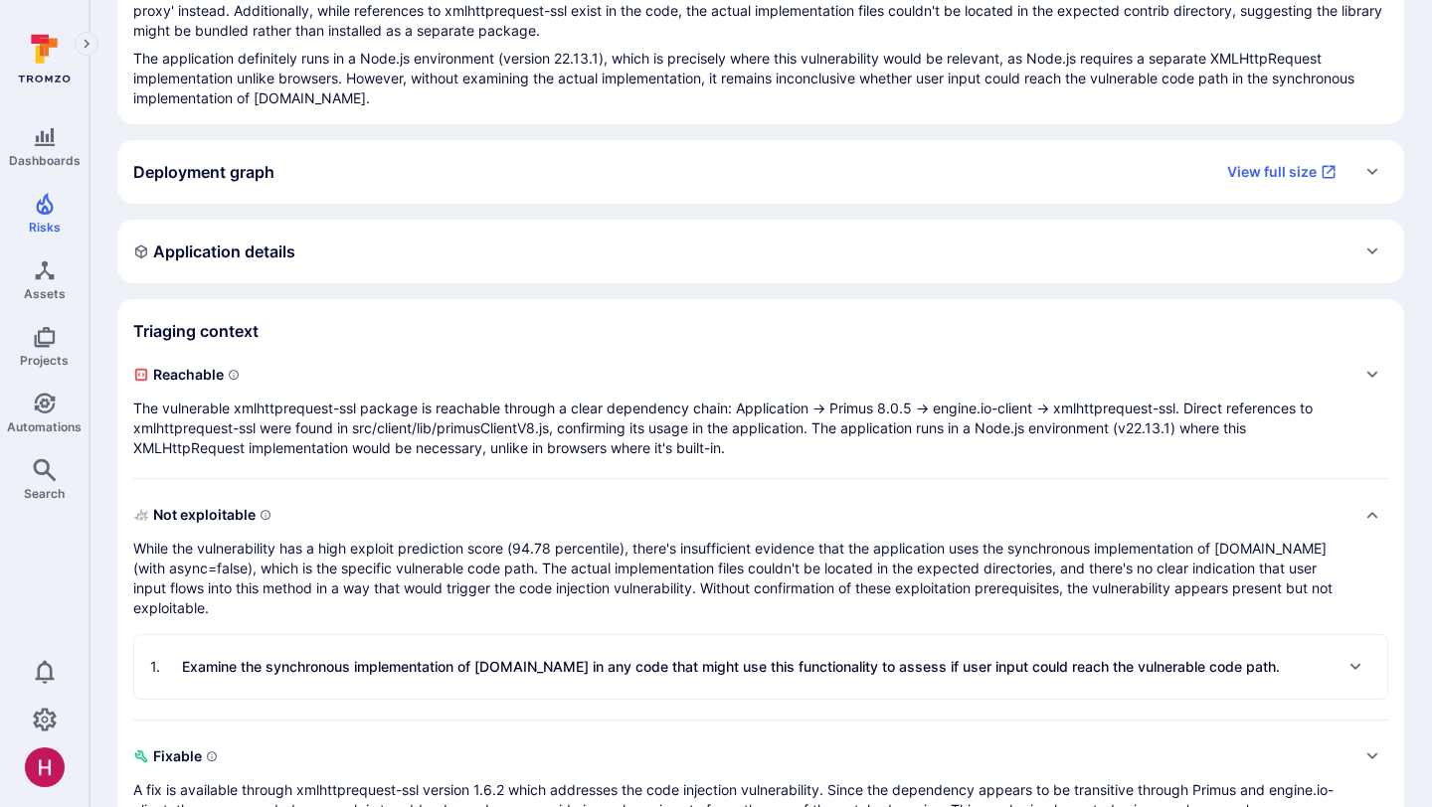
click at [482, 664] on p "Examine the synchronous implementation of [DOMAIN_NAME] in any code that might …" at bounding box center [731, 667] width 1098 height 20
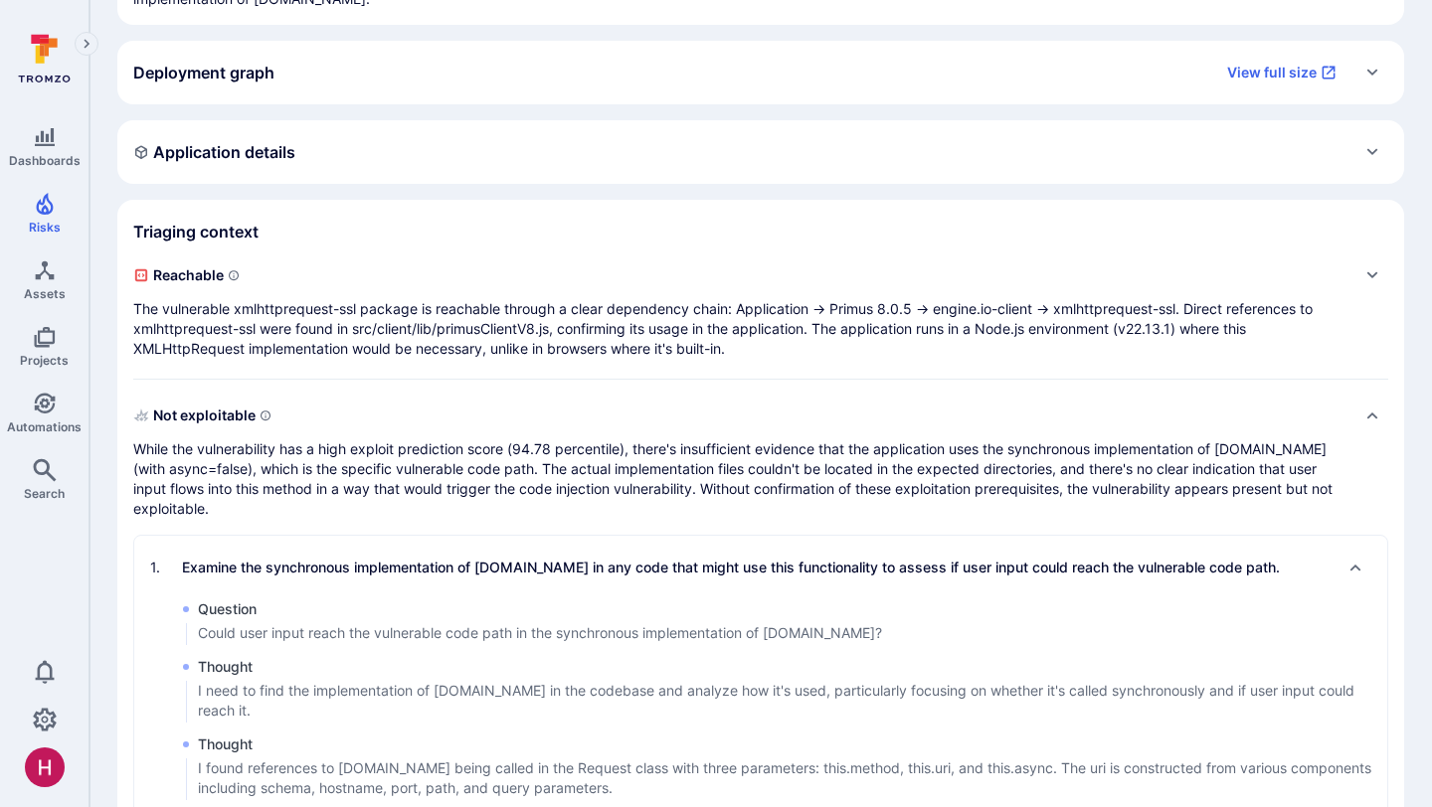
scroll to position [0, 0]
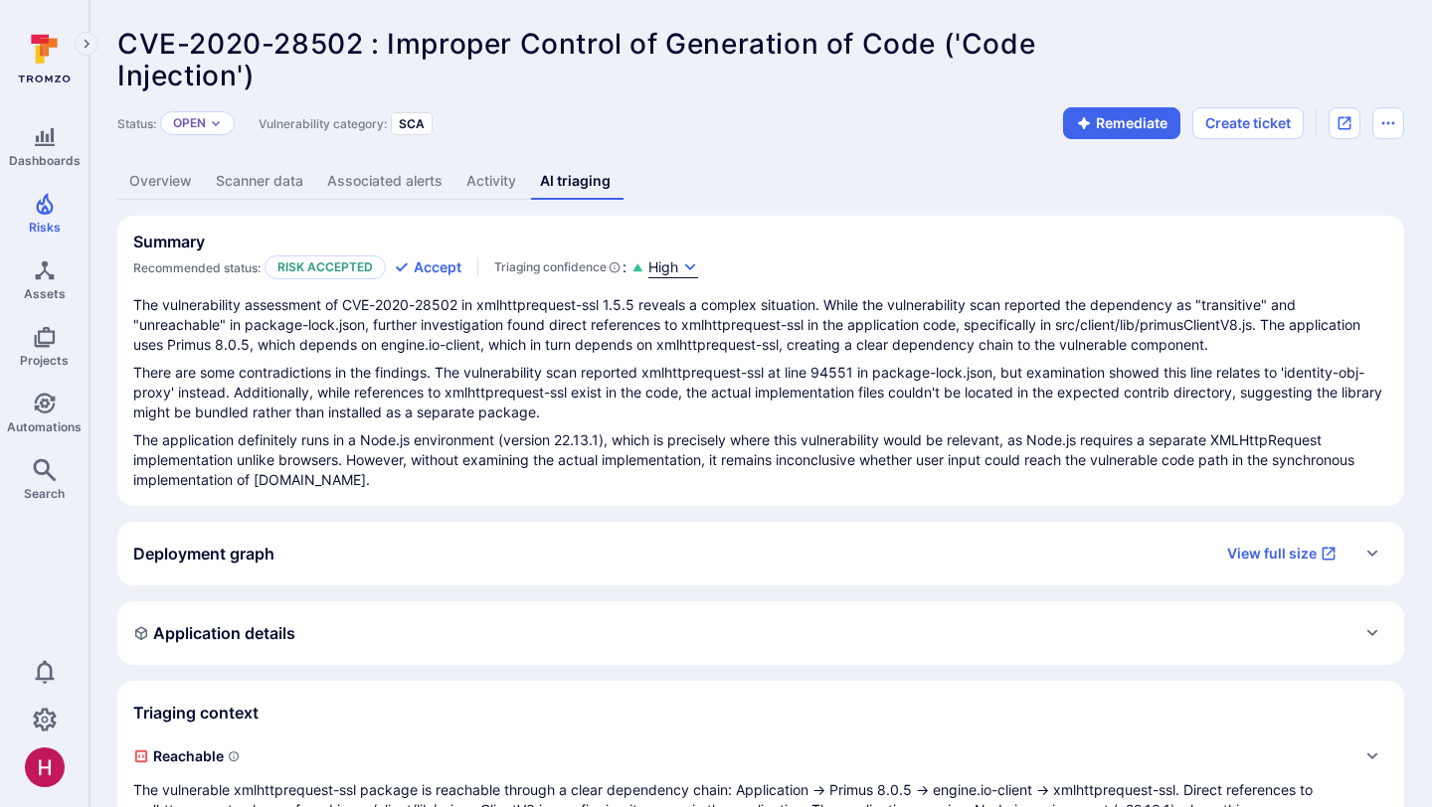
click at [686, 262] on icon "button" at bounding box center [690, 268] width 16 height 16
click at [808, 527] on div at bounding box center [716, 403] width 1432 height 807
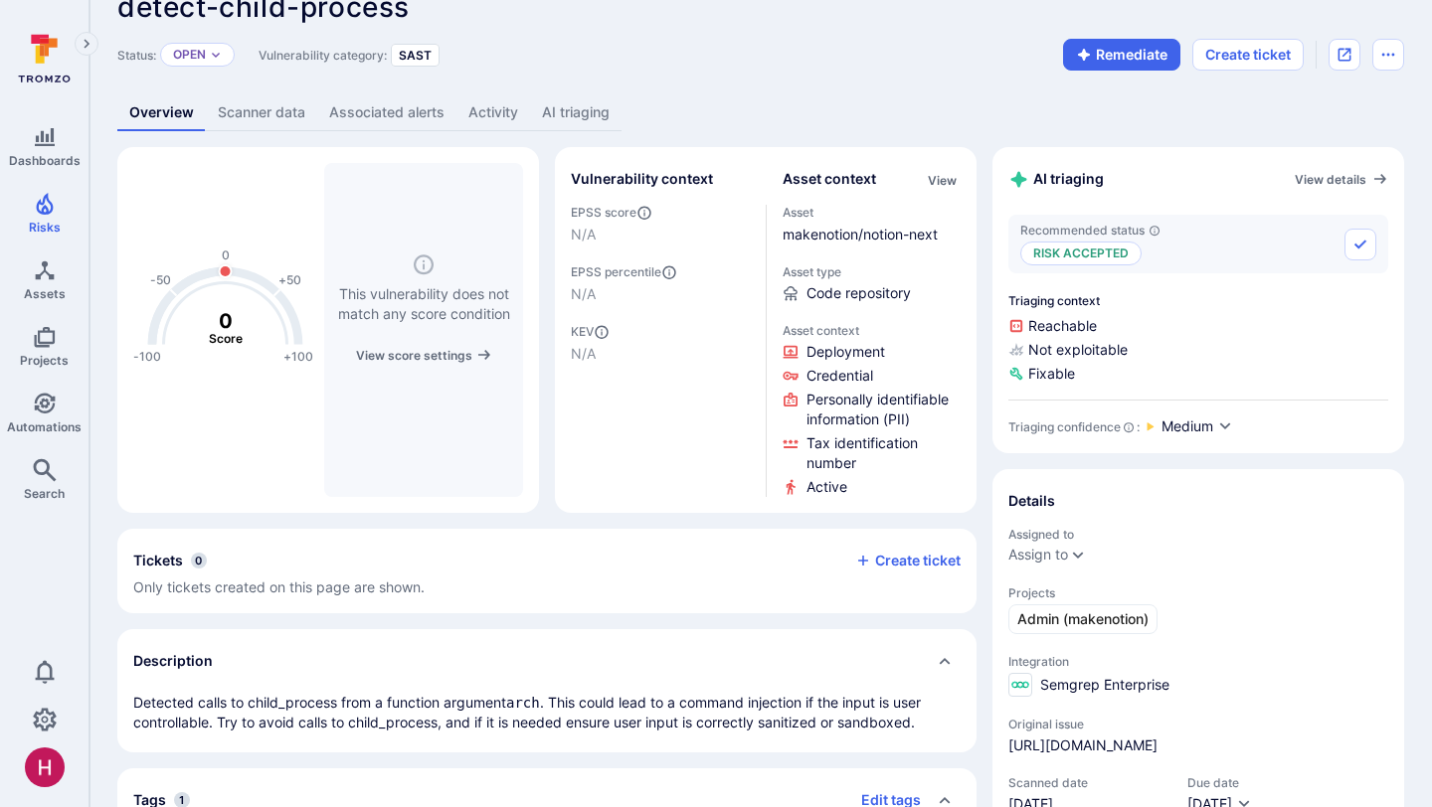
scroll to position [32, 0]
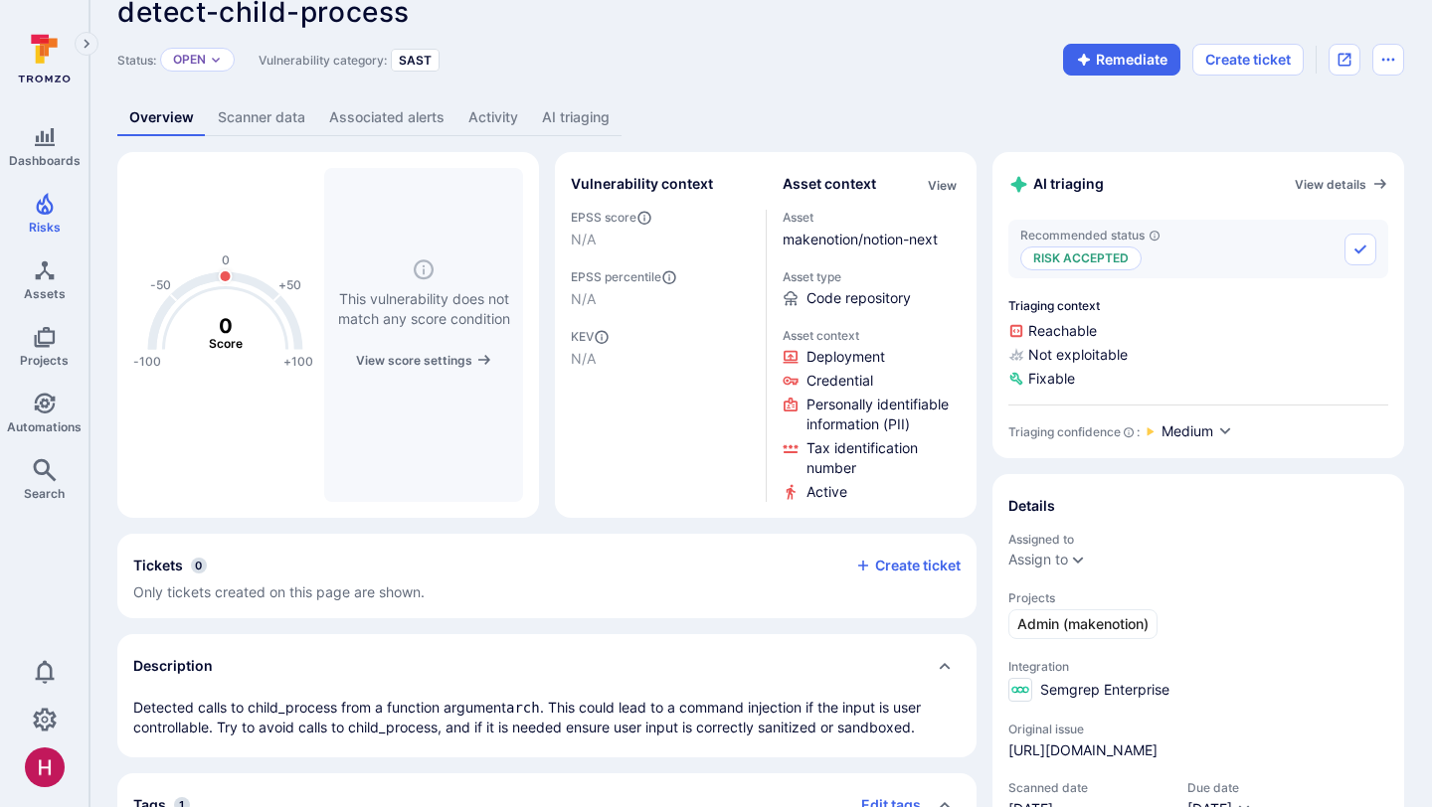
click at [605, 122] on link "AI triaging" at bounding box center [575, 117] width 91 height 37
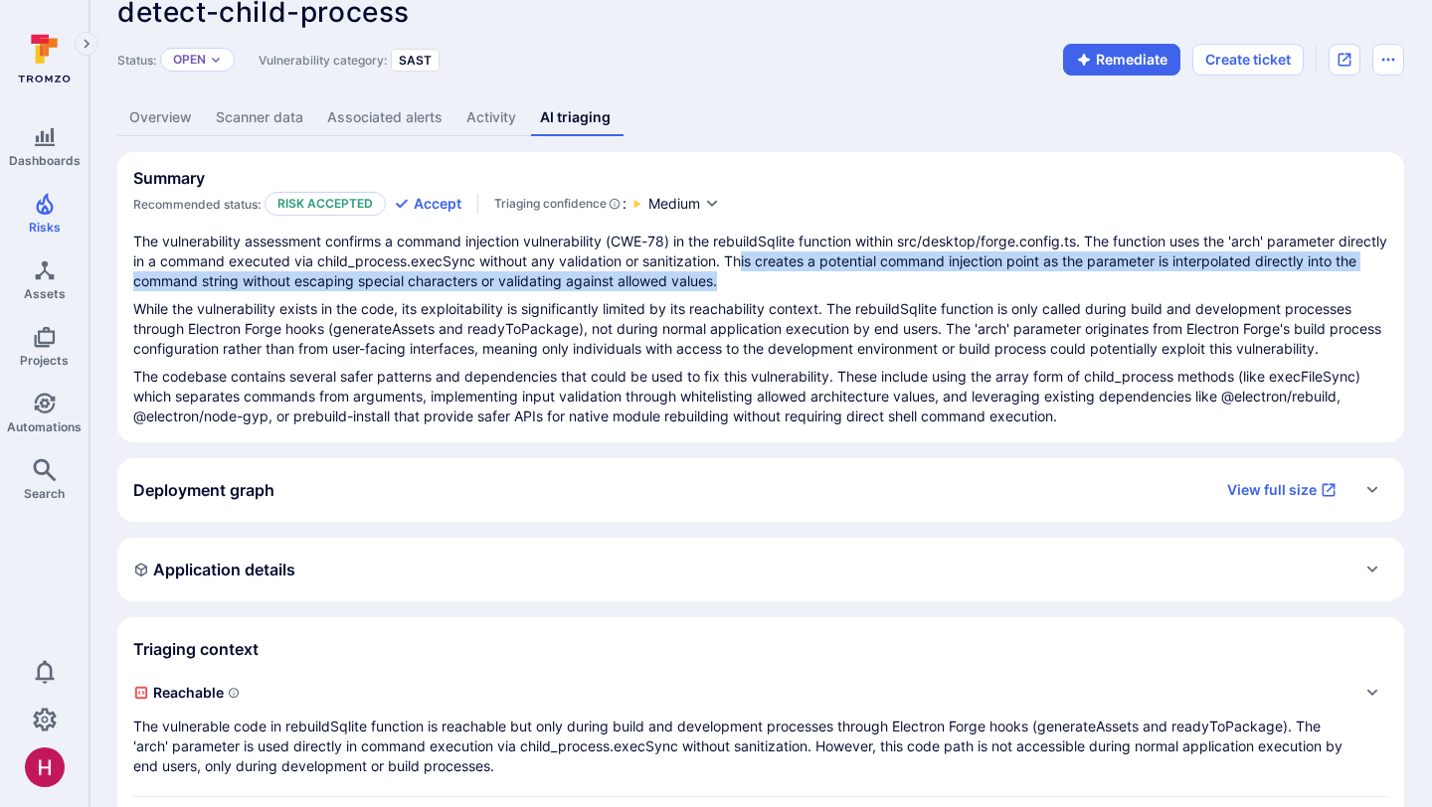
drag, startPoint x: 793, startPoint y: 262, endPoint x: 793, endPoint y: 284, distance: 21.9
click at [793, 284] on p "The vulnerability assessment confirms a command injection vulnerability (CWE-78…" at bounding box center [760, 262] width 1255 height 60
click at [793, 285] on p "The vulnerability assessment confirms a command injection vulnerability (CWE-78…" at bounding box center [760, 262] width 1255 height 60
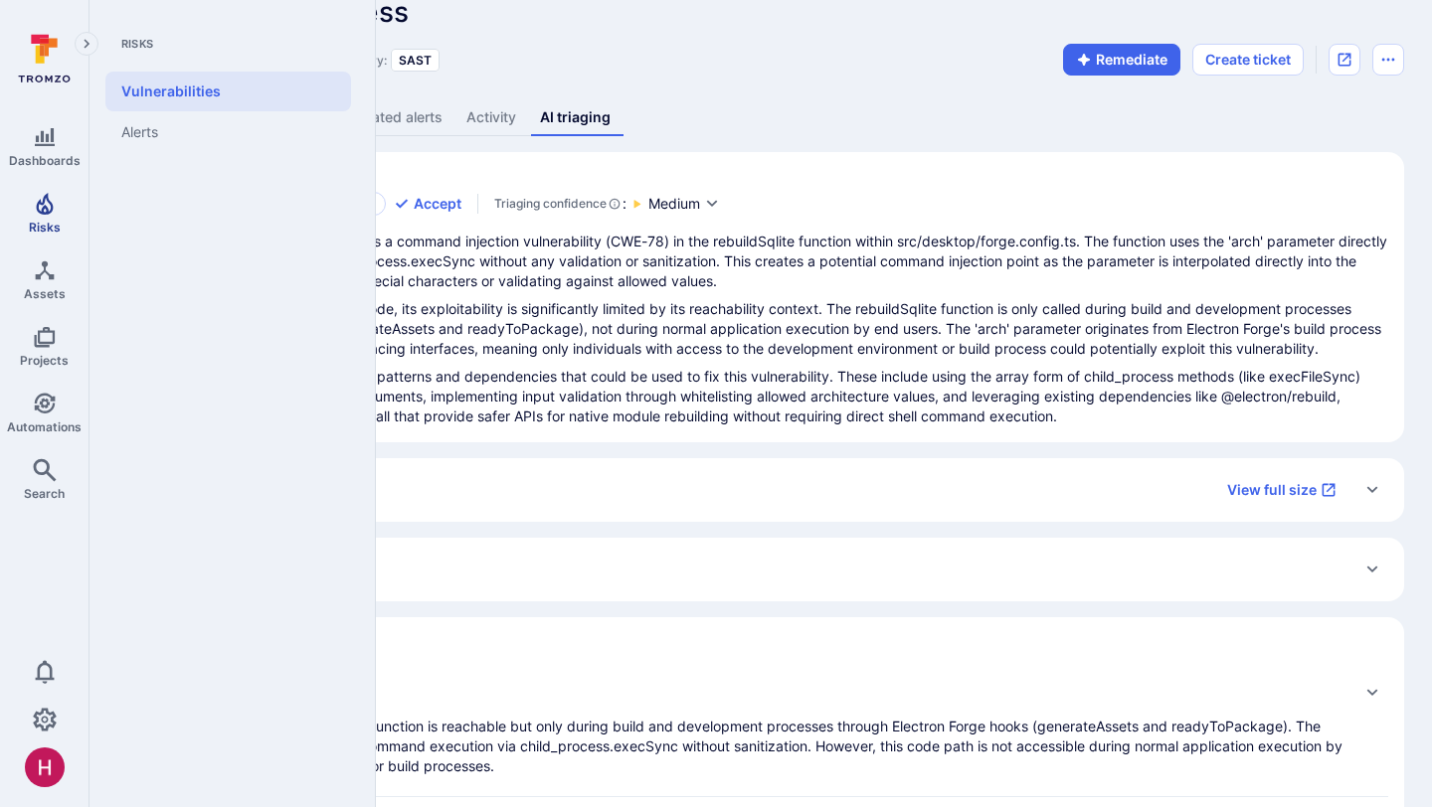
click at [57, 210] on link "Risks" at bounding box center [44, 213] width 88 height 59
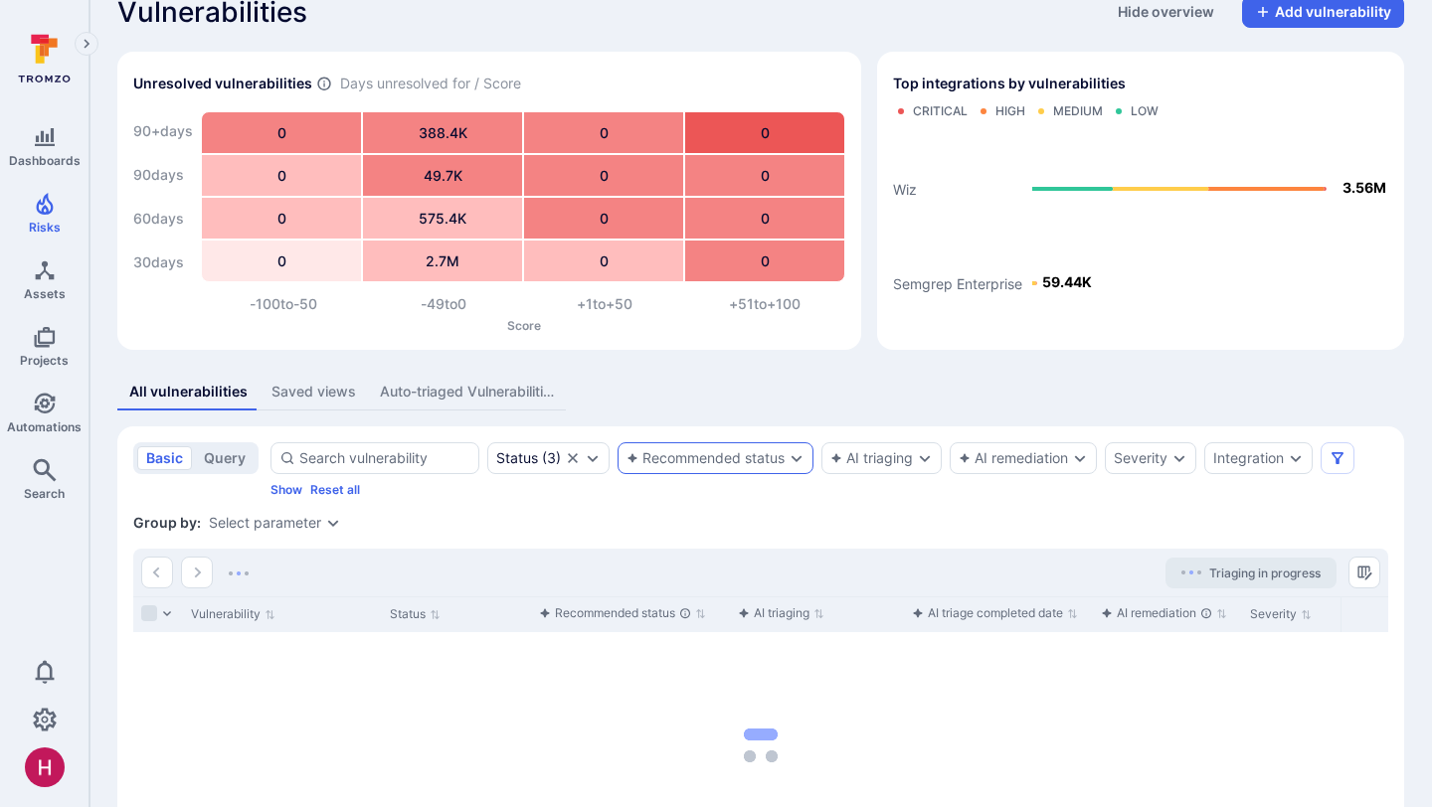
click at [754, 459] on div "Recommended status" at bounding box center [705, 458] width 158 height 16
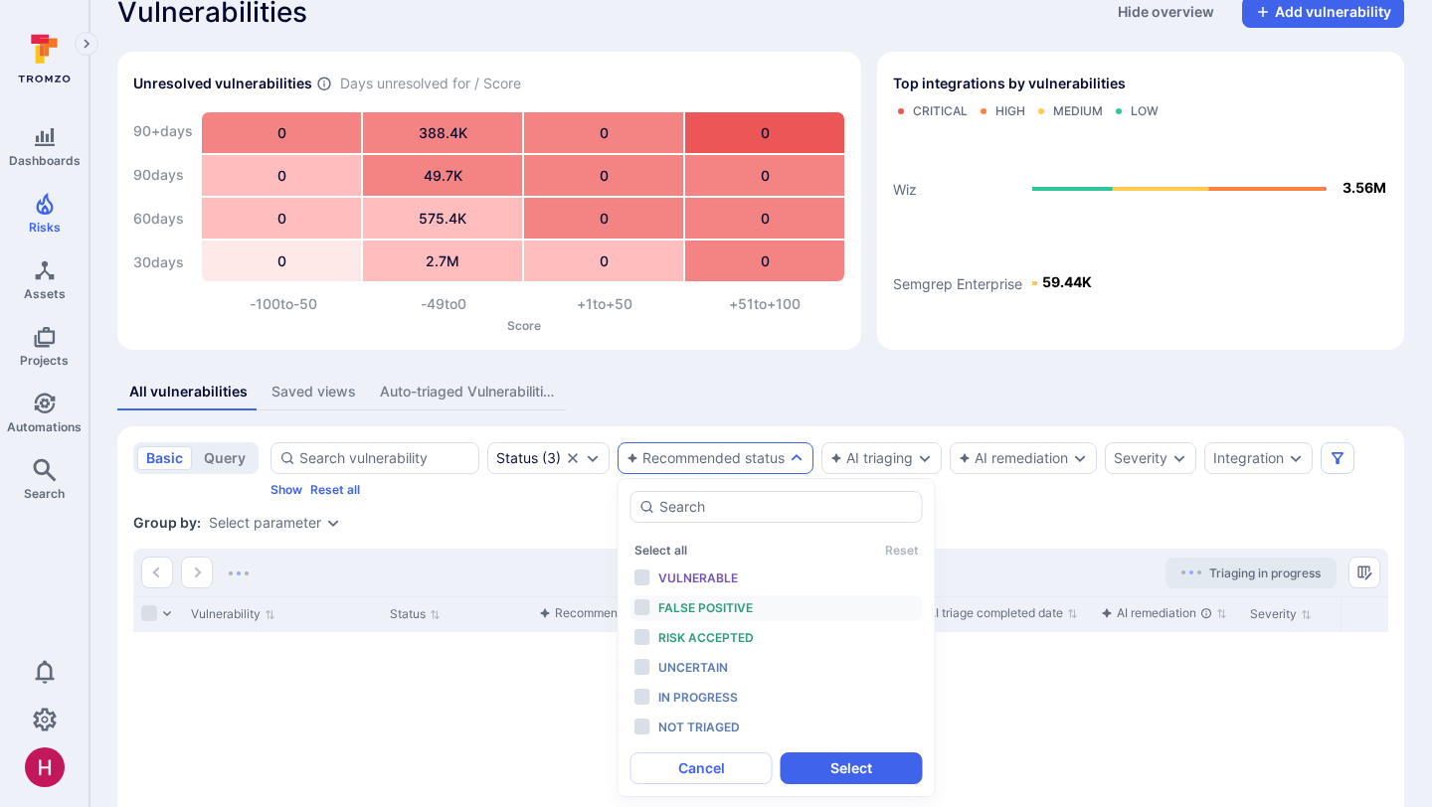
click at [733, 607] on span "False positive" at bounding box center [705, 608] width 94 height 15
click at [841, 773] on button "Select" at bounding box center [852, 769] width 142 height 32
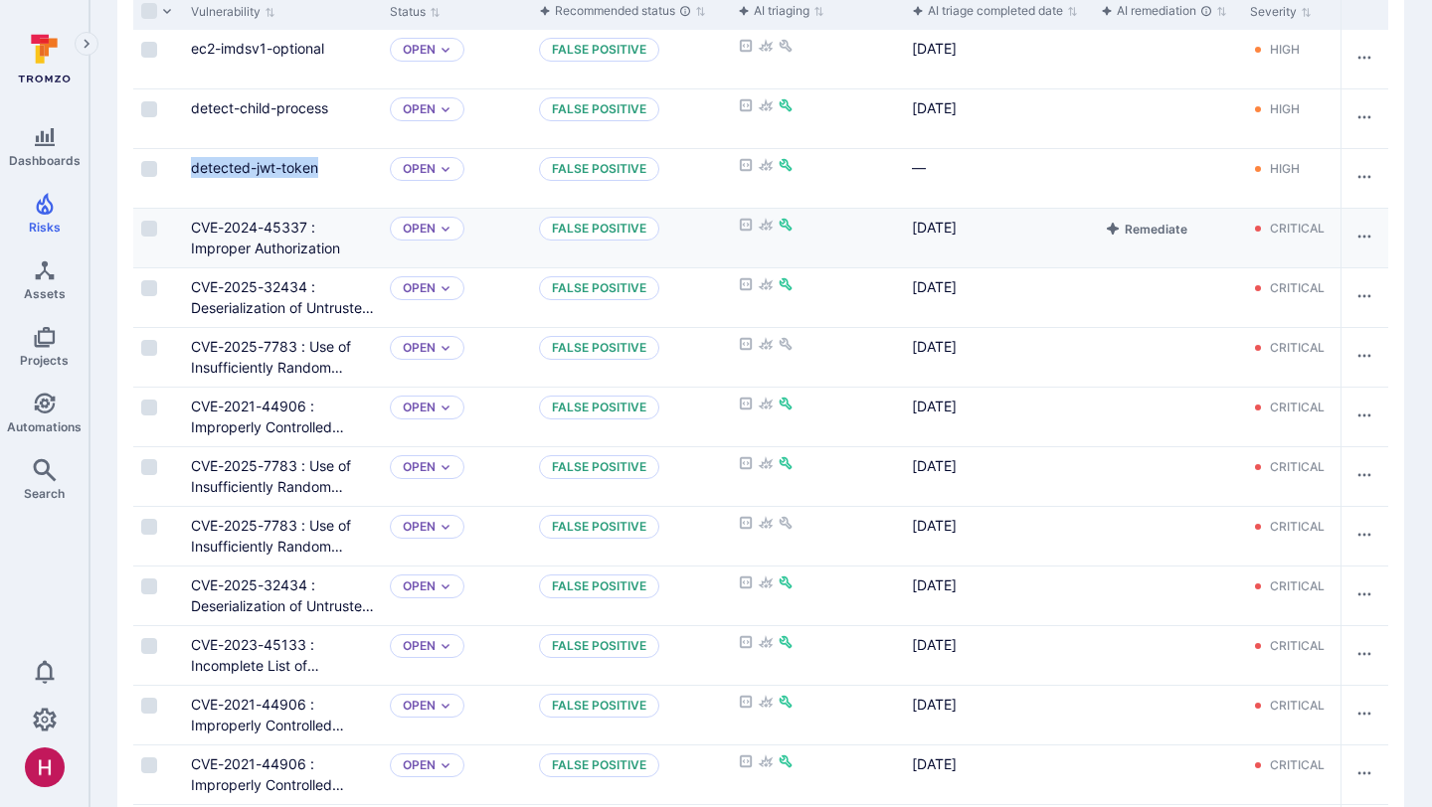
scroll to position [600, 0]
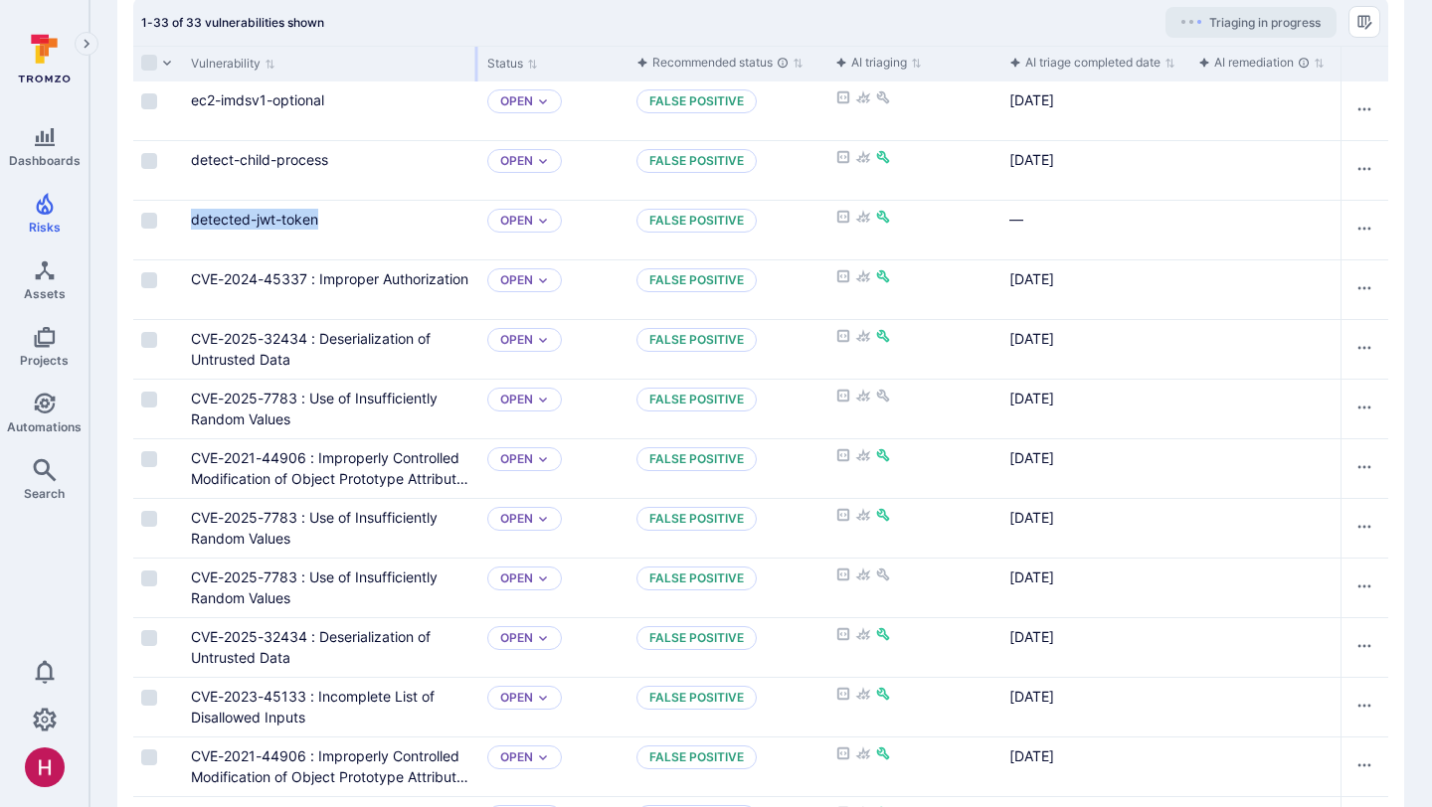
drag, startPoint x: 378, startPoint y: 63, endPoint x: 475, endPoint y: 73, distance: 97.9
click at [475, 73] on div at bounding box center [476, 64] width 3 height 35
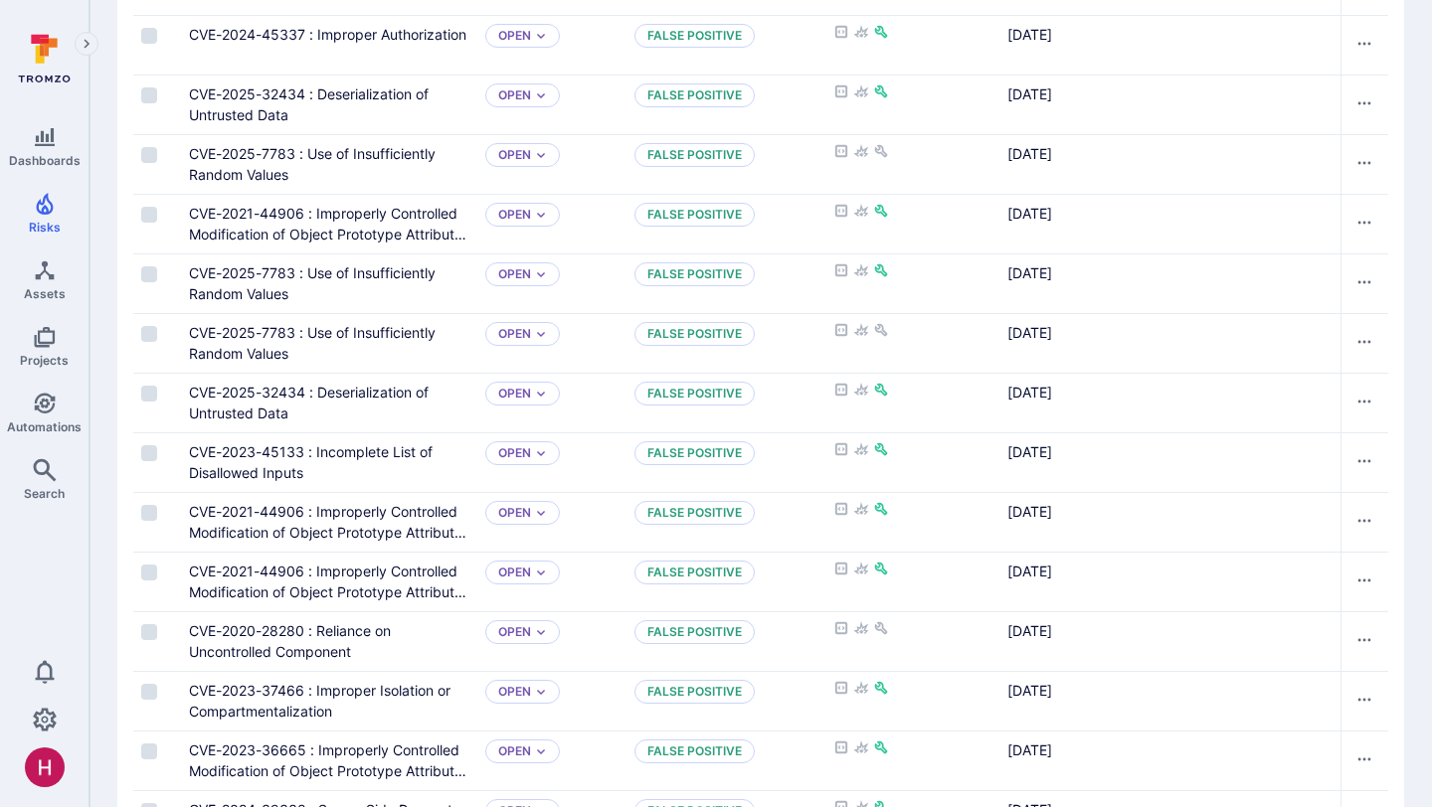
scroll to position [754, 0]
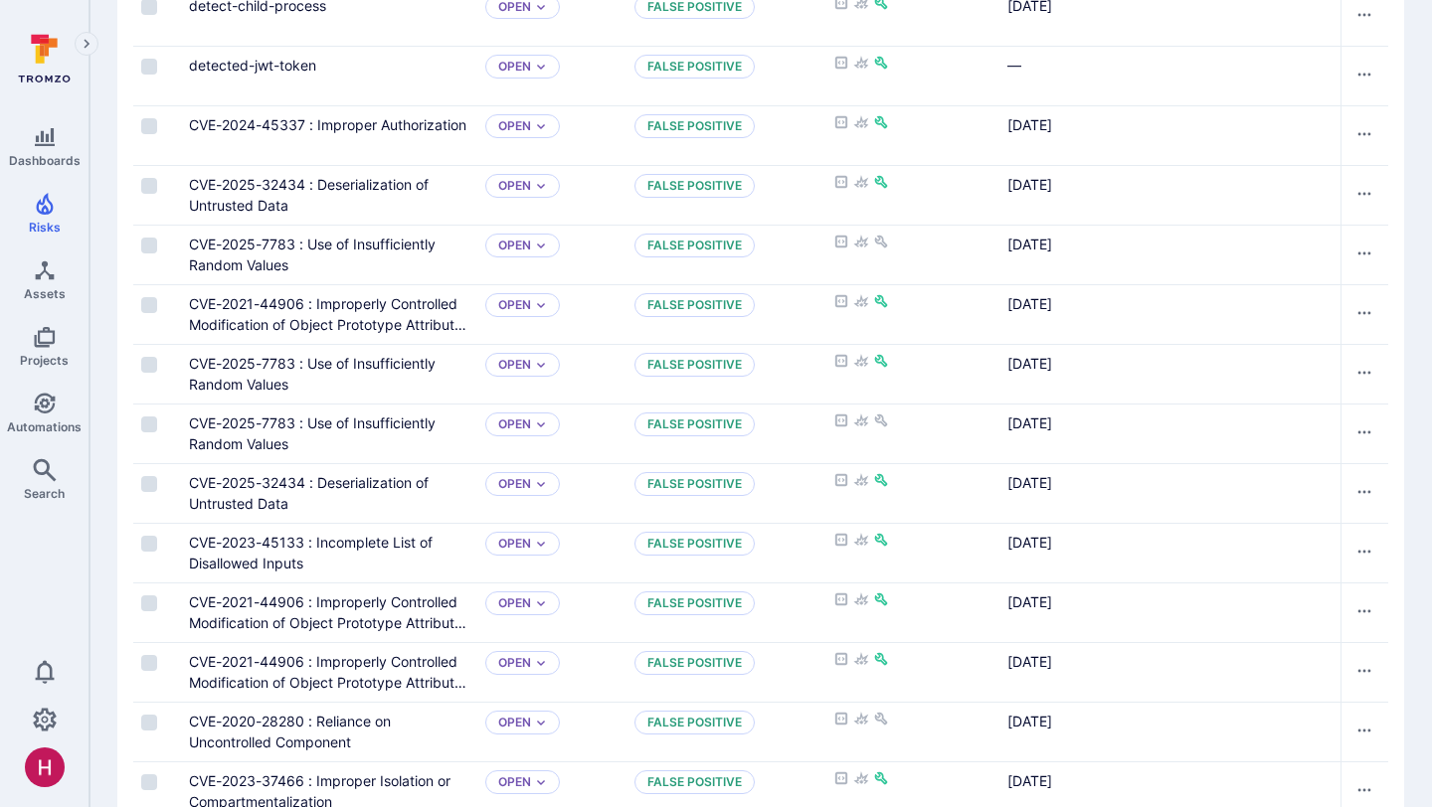
click at [62, 50] on icon at bounding box center [44, 59] width 88 height 70
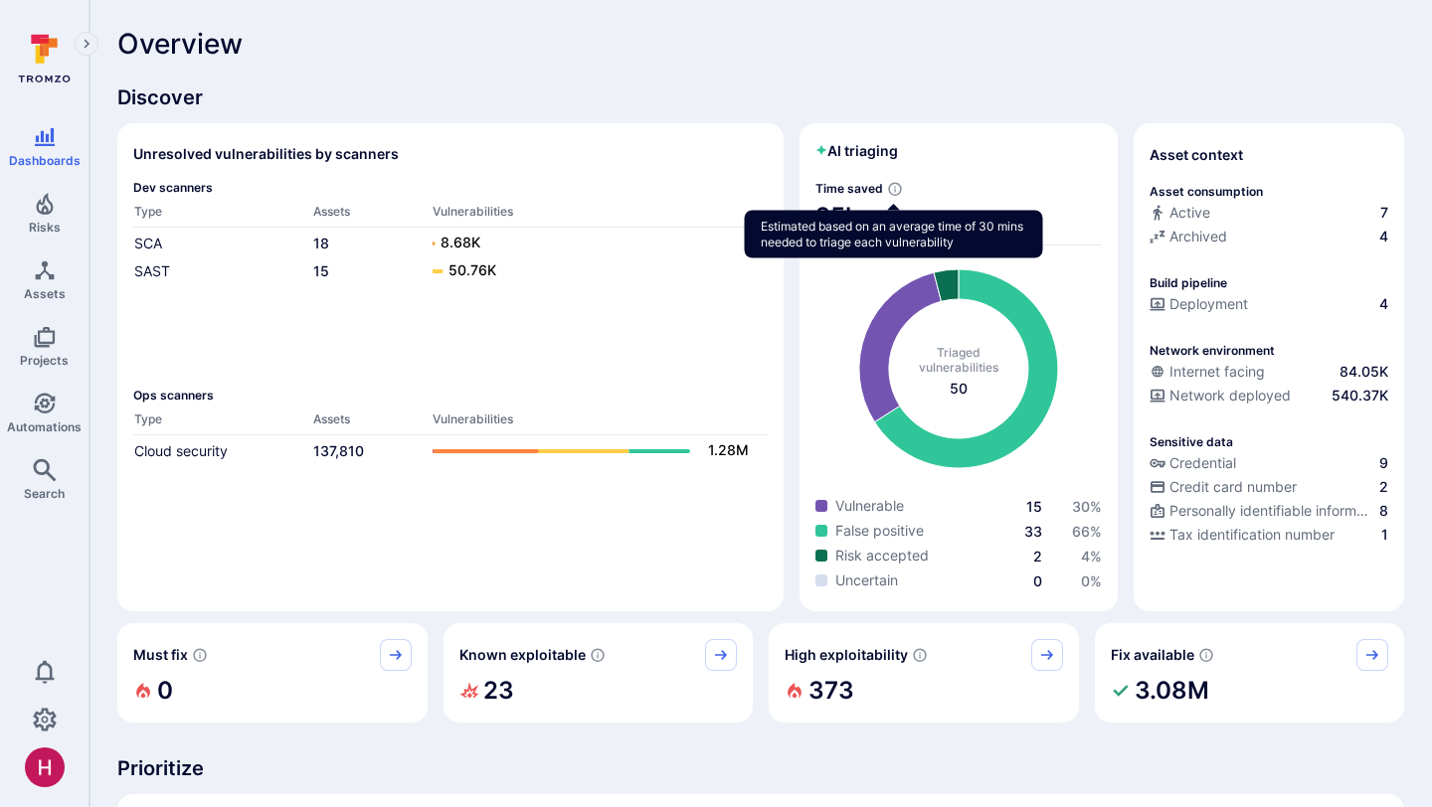
click at [894, 186] on icon "Estimated based on an average time of 30 mins needed to triage each vulnerabili…" at bounding box center [895, 189] width 16 height 16
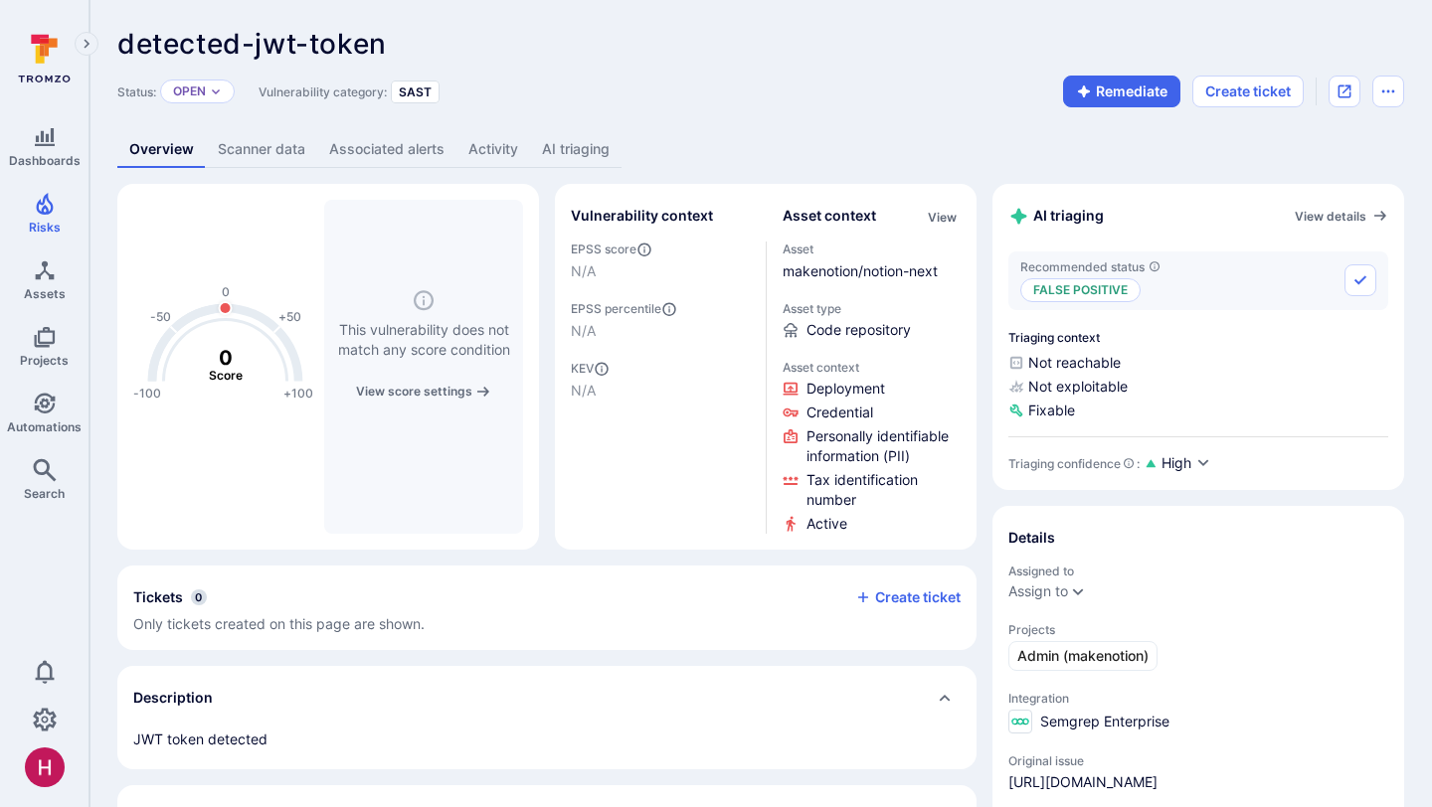
click at [581, 143] on link "AI triaging" at bounding box center [575, 149] width 91 height 37
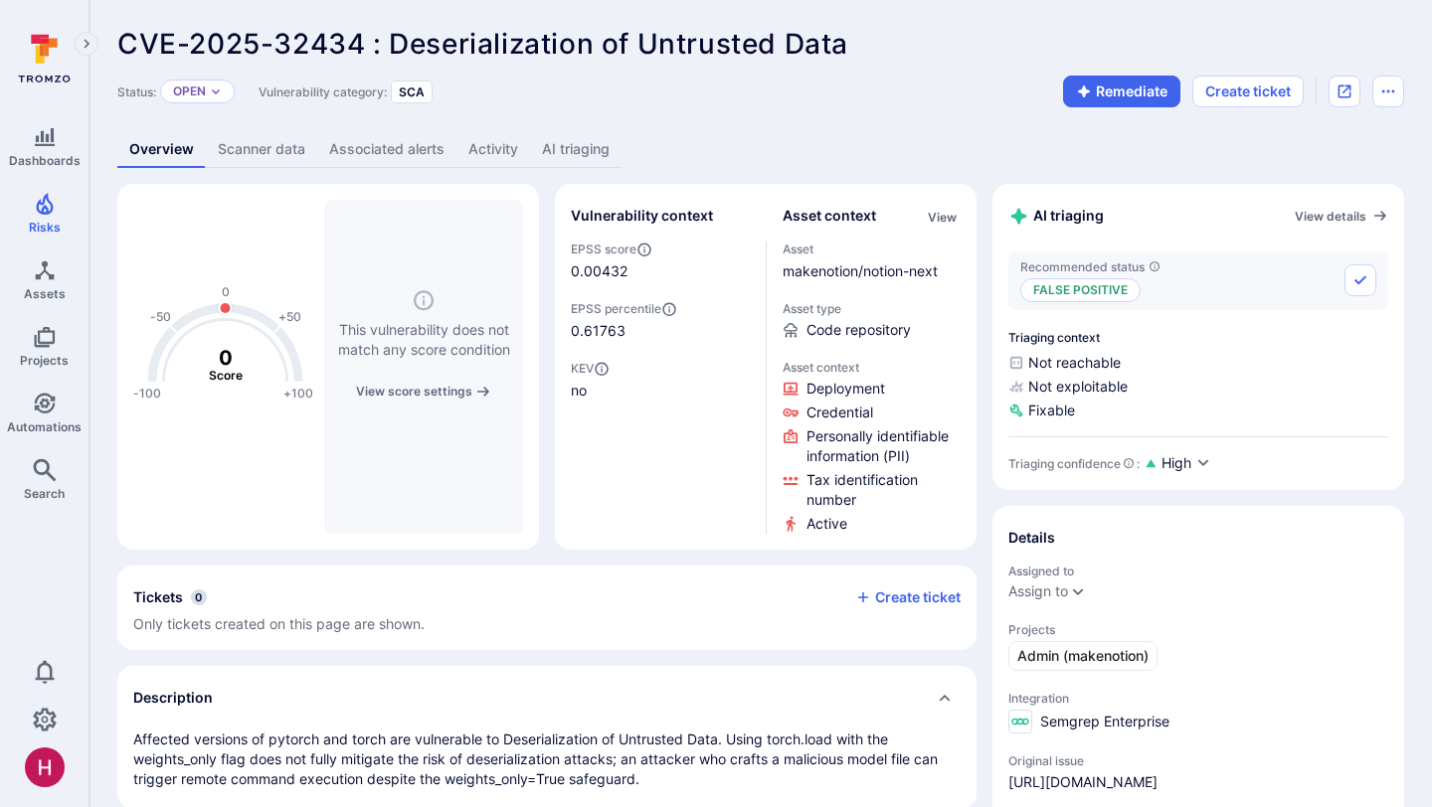
click at [560, 154] on link "AI triaging" at bounding box center [575, 149] width 91 height 37
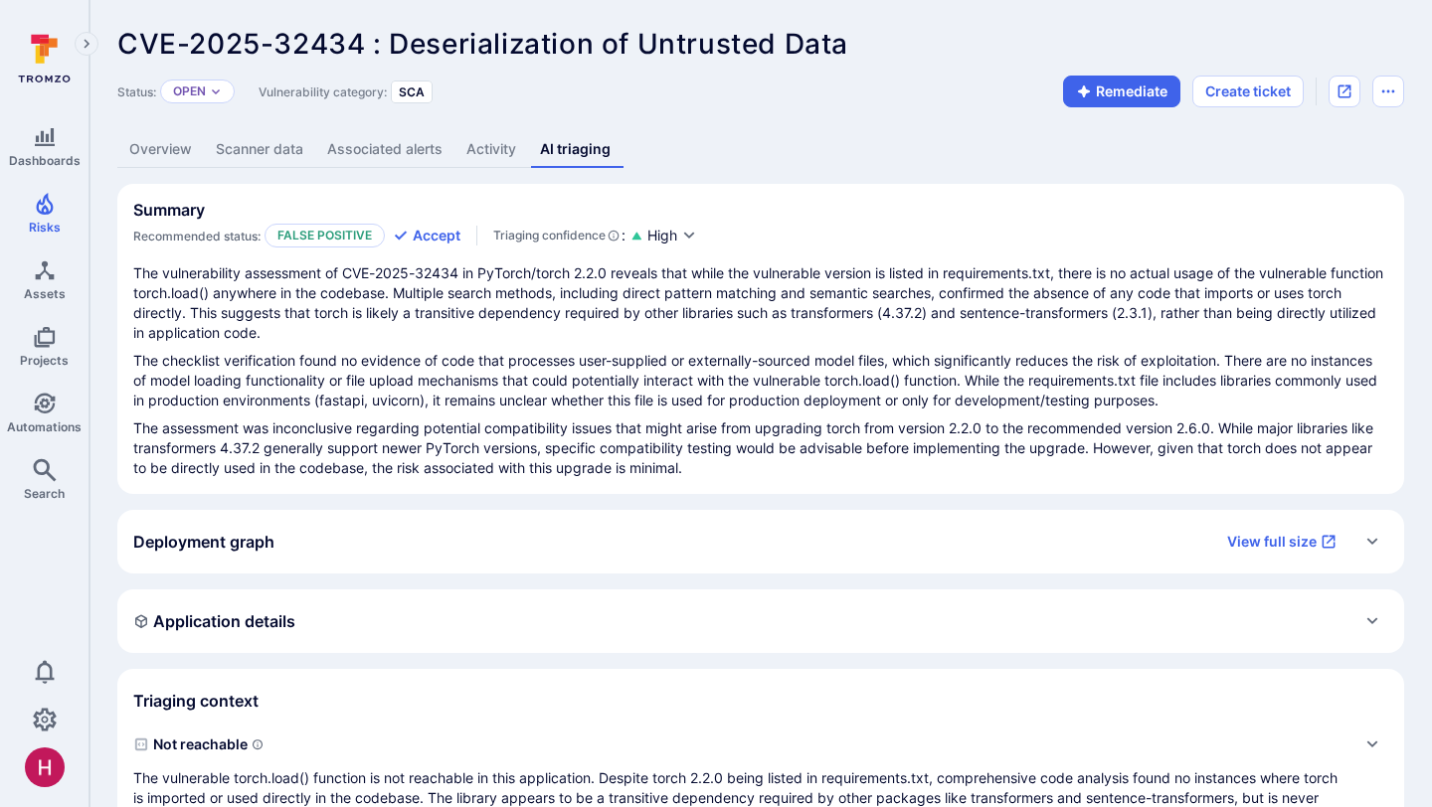
click at [277, 156] on link "Scanner data" at bounding box center [259, 149] width 111 height 37
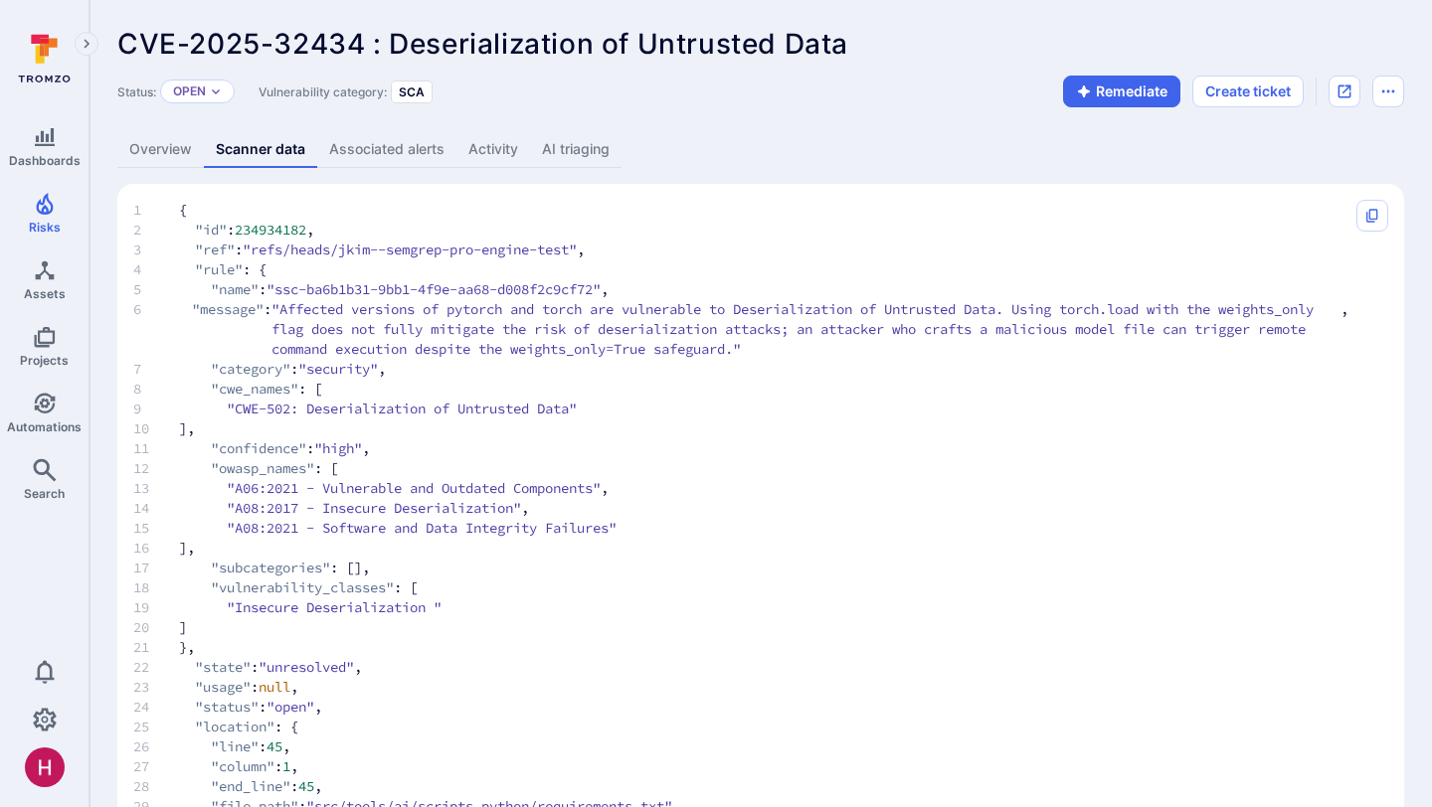
click at [572, 146] on link "AI triaging" at bounding box center [575, 149] width 91 height 37
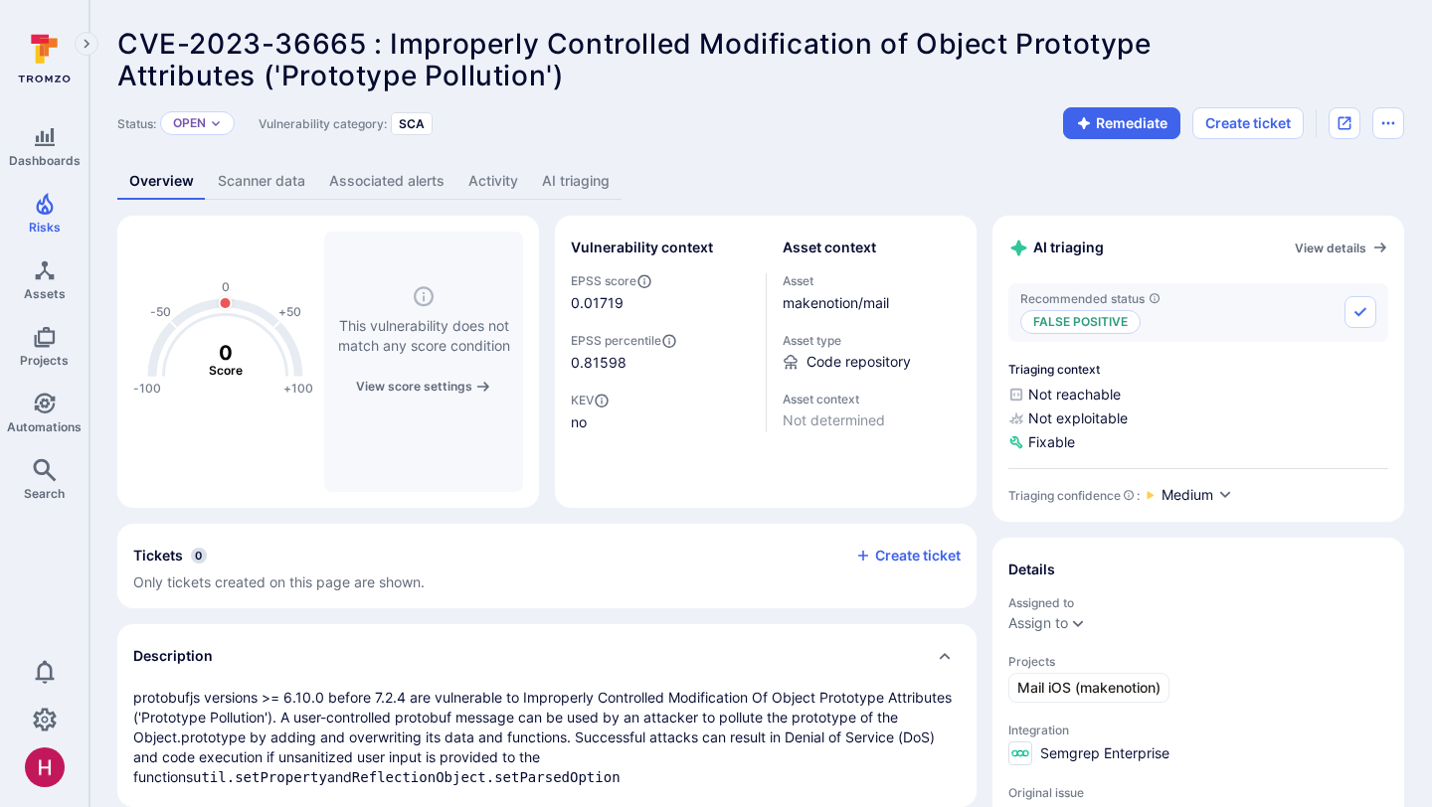
click at [580, 181] on link "AI triaging" at bounding box center [575, 181] width 91 height 37
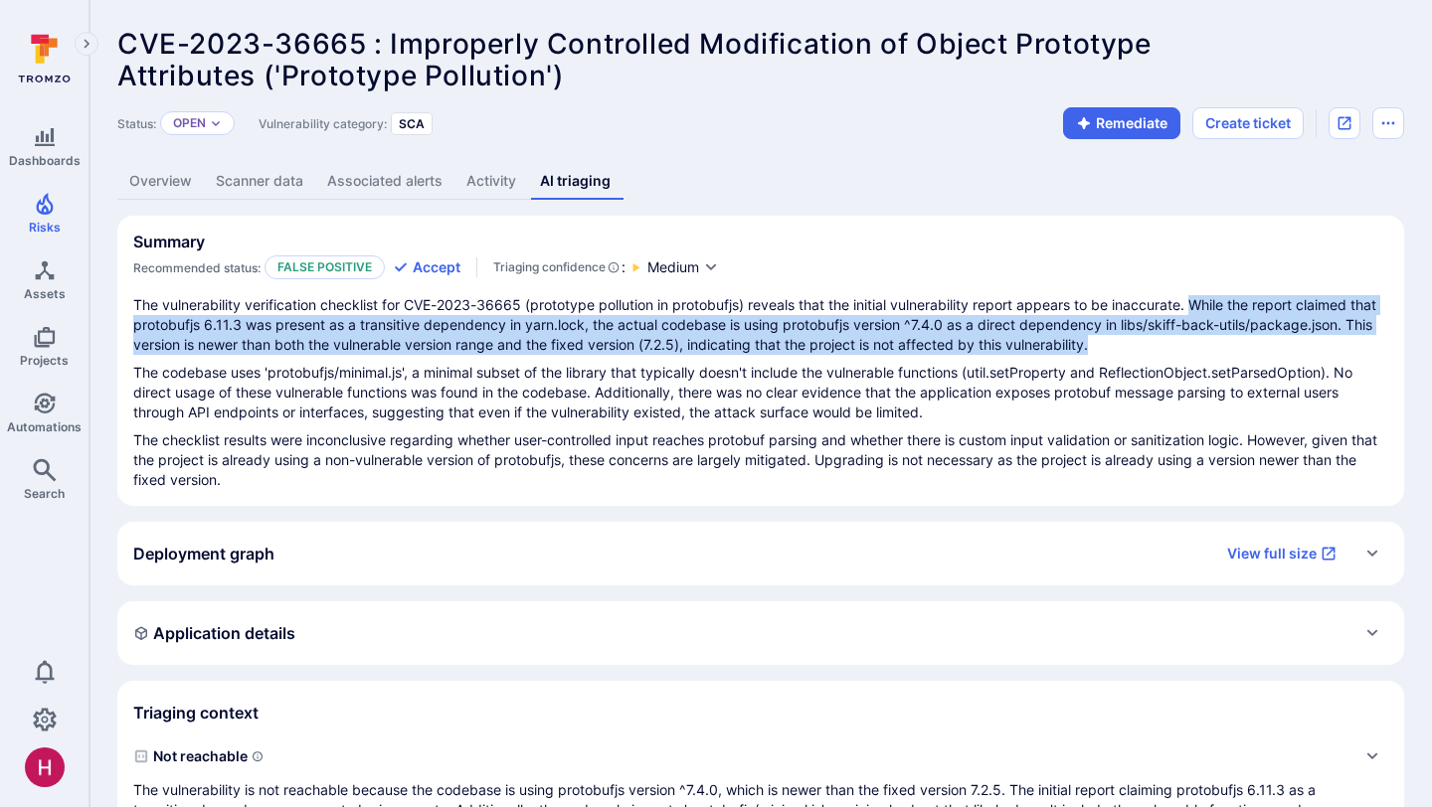
drag, startPoint x: 1202, startPoint y: 306, endPoint x: 1177, endPoint y: 349, distance: 49.5
click at [1177, 349] on p "The vulnerability verification checklist for CVE-2023-36665 (prototype pollutio…" at bounding box center [760, 325] width 1255 height 60
click at [1177, 350] on p "The vulnerability verification checklist for CVE-2023-36665 (prototype pollutio…" at bounding box center [760, 325] width 1255 height 60
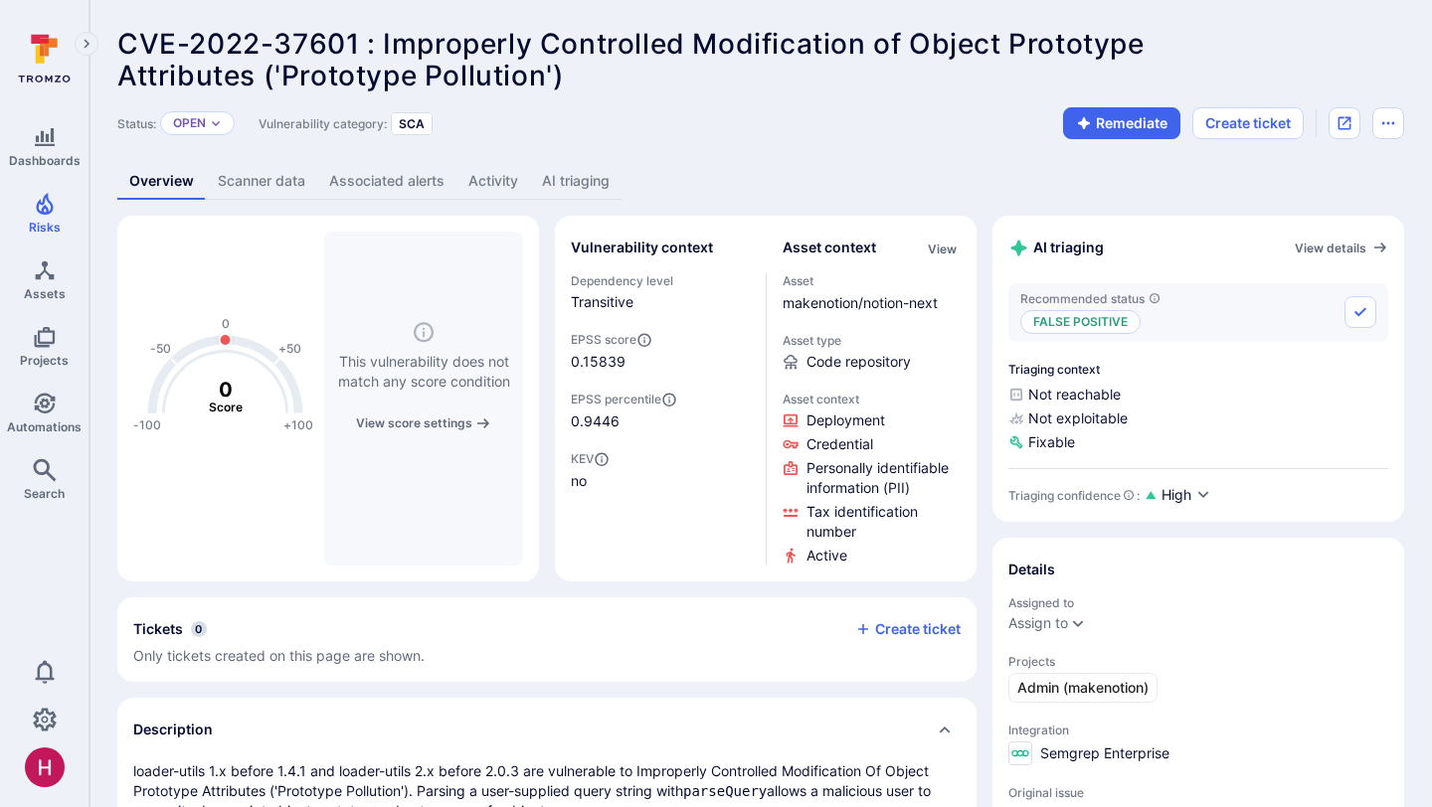
click at [604, 186] on link "AI triaging" at bounding box center [575, 181] width 91 height 37
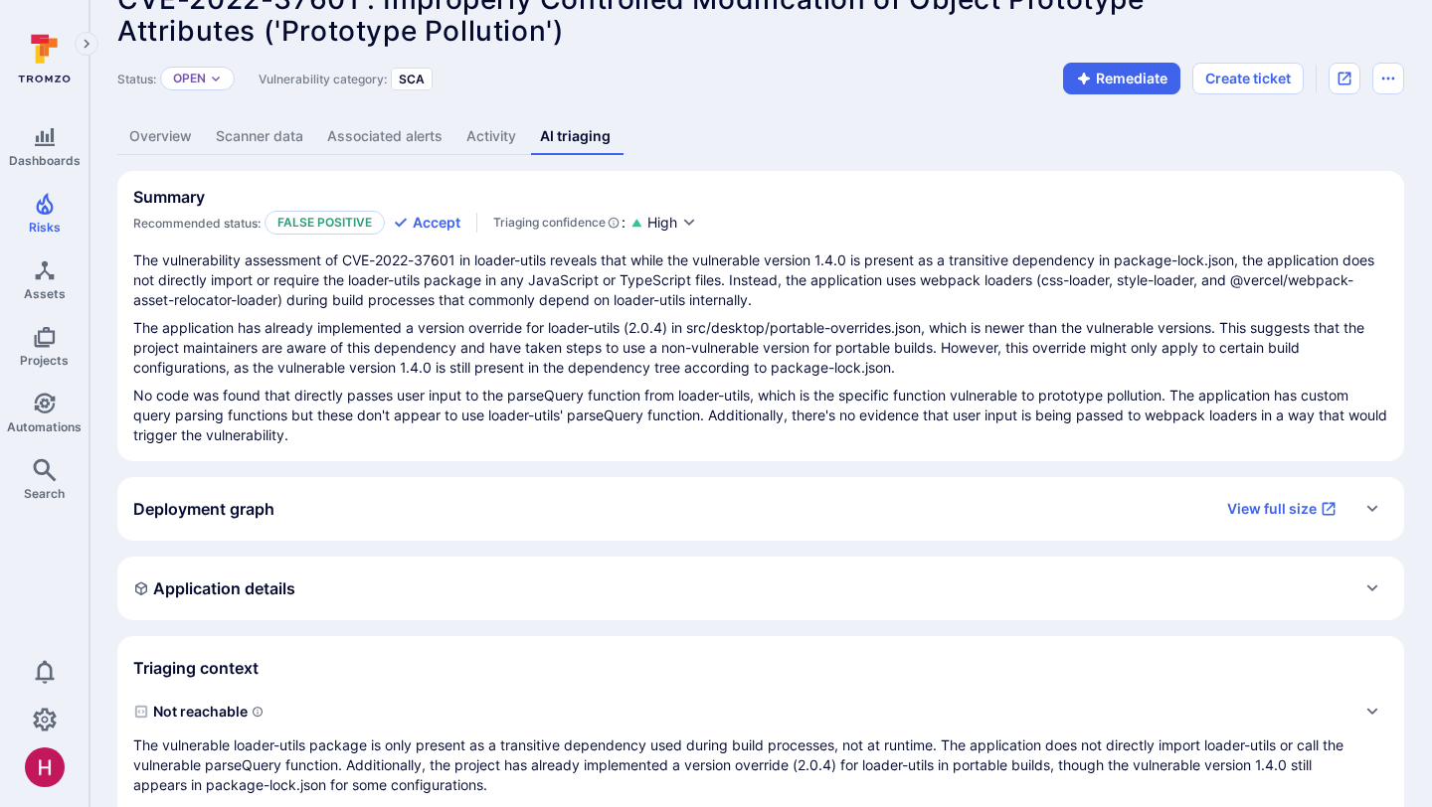
scroll to position [51, 0]
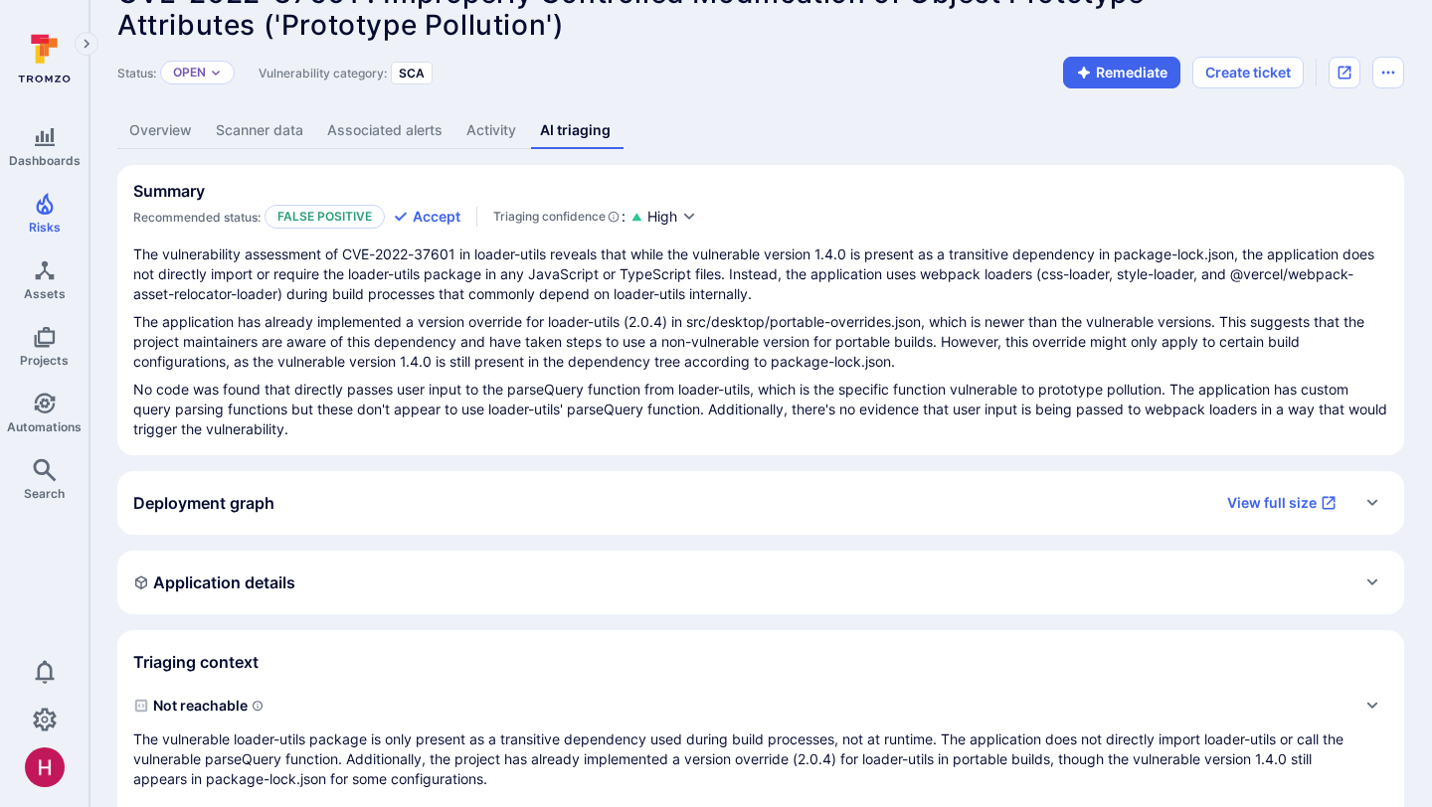
click at [164, 125] on link "Overview" at bounding box center [160, 130] width 87 height 37
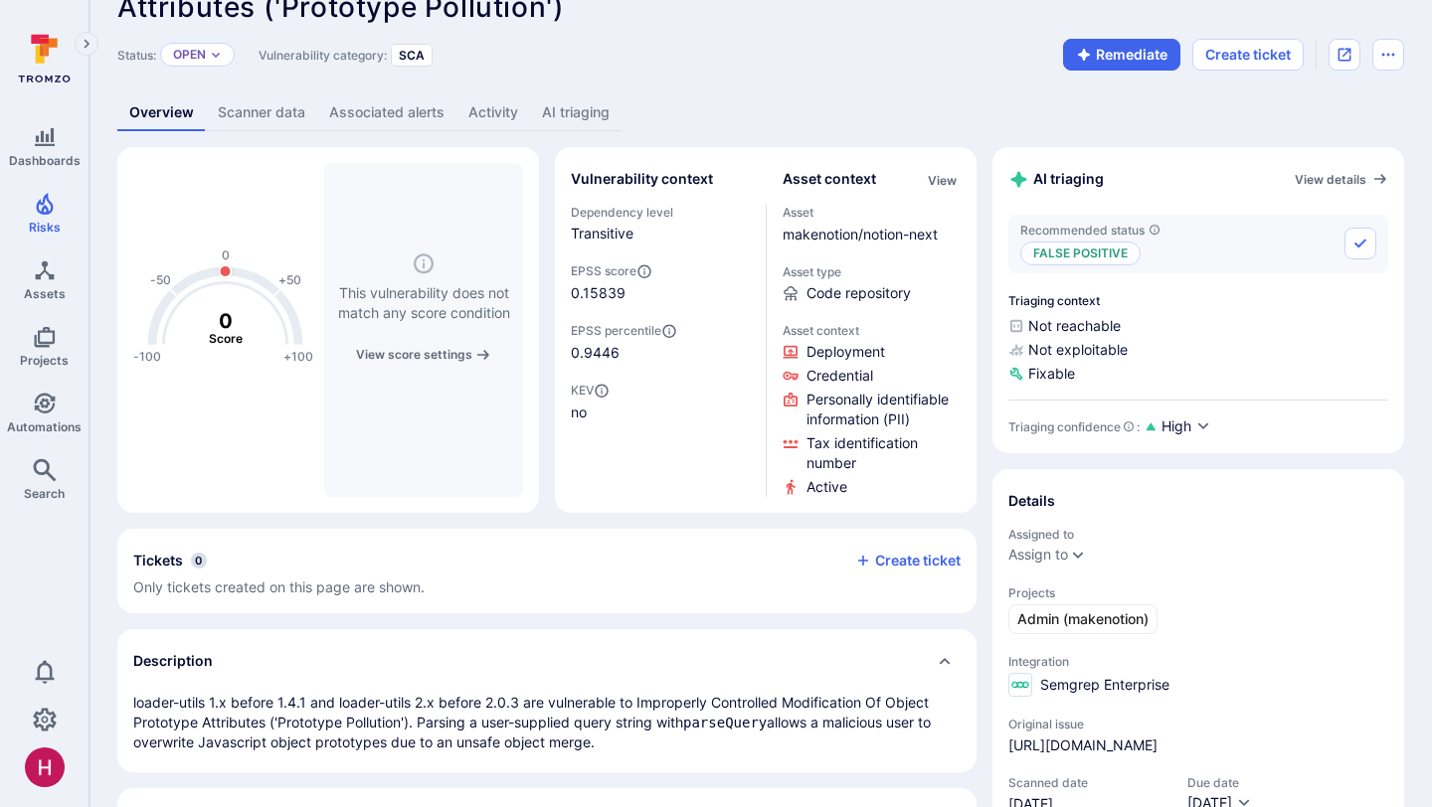
scroll to position [70, 0]
click at [256, 116] on link "Scanner data" at bounding box center [261, 111] width 111 height 37
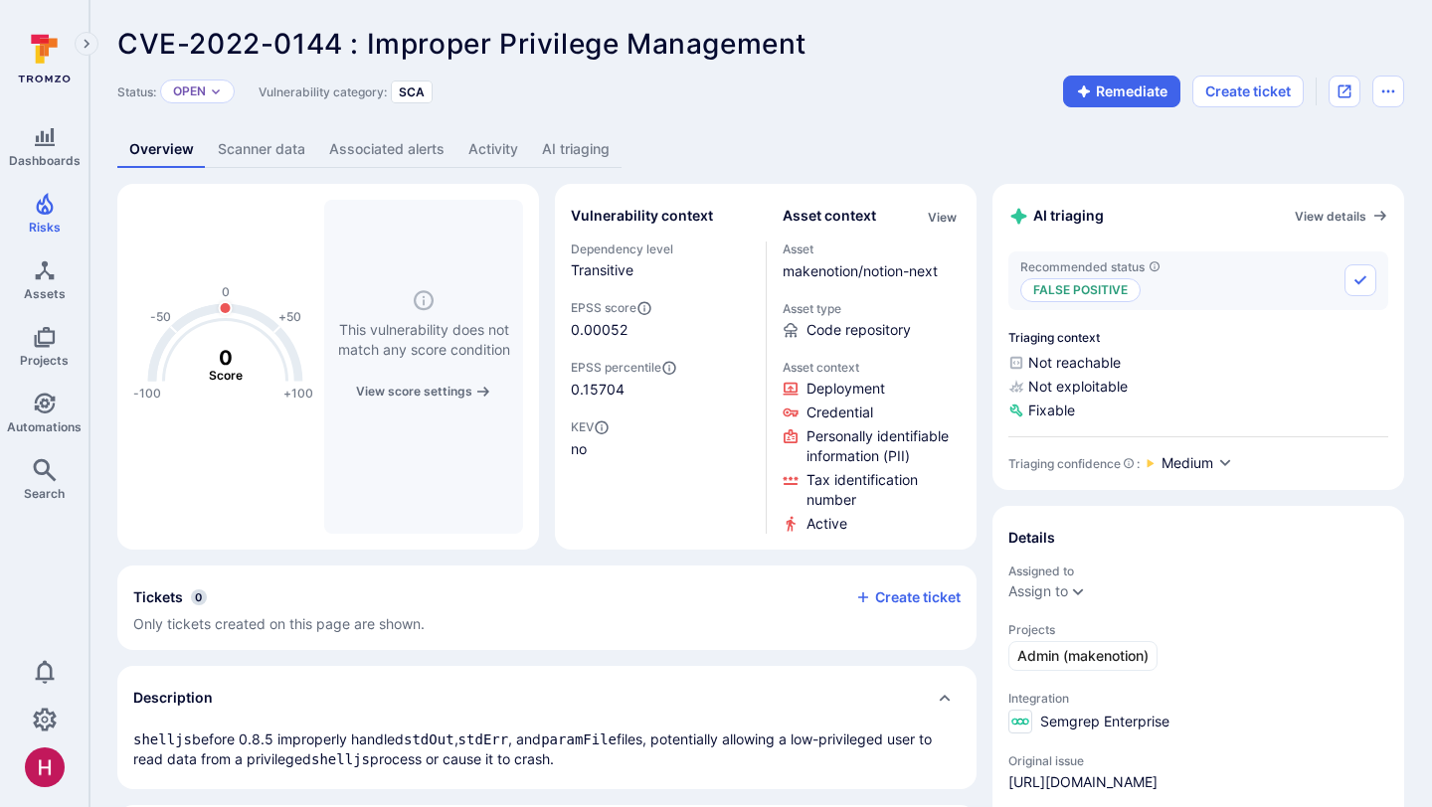
click at [595, 157] on link "AI triaging" at bounding box center [575, 149] width 91 height 37
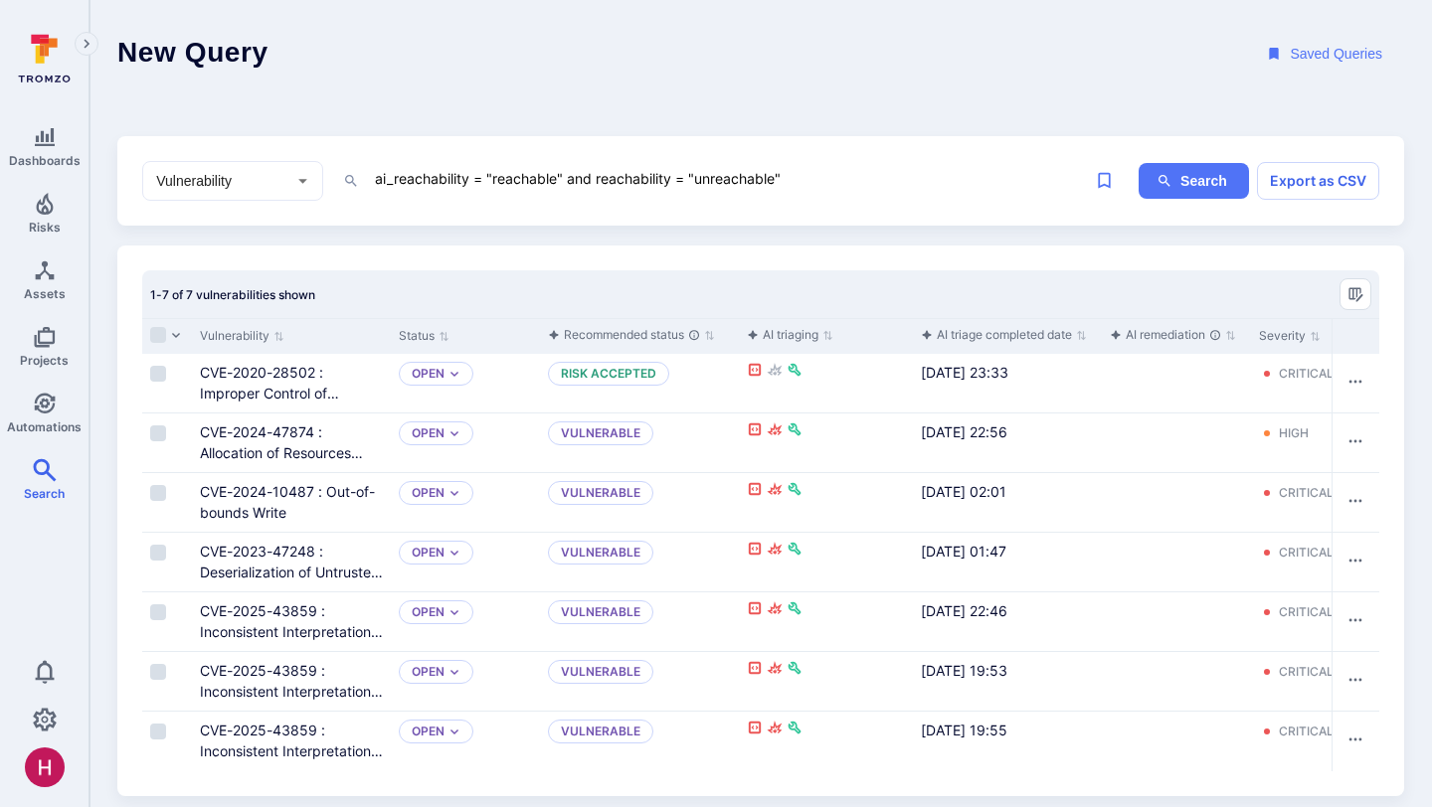
scroll to position [17, 0]
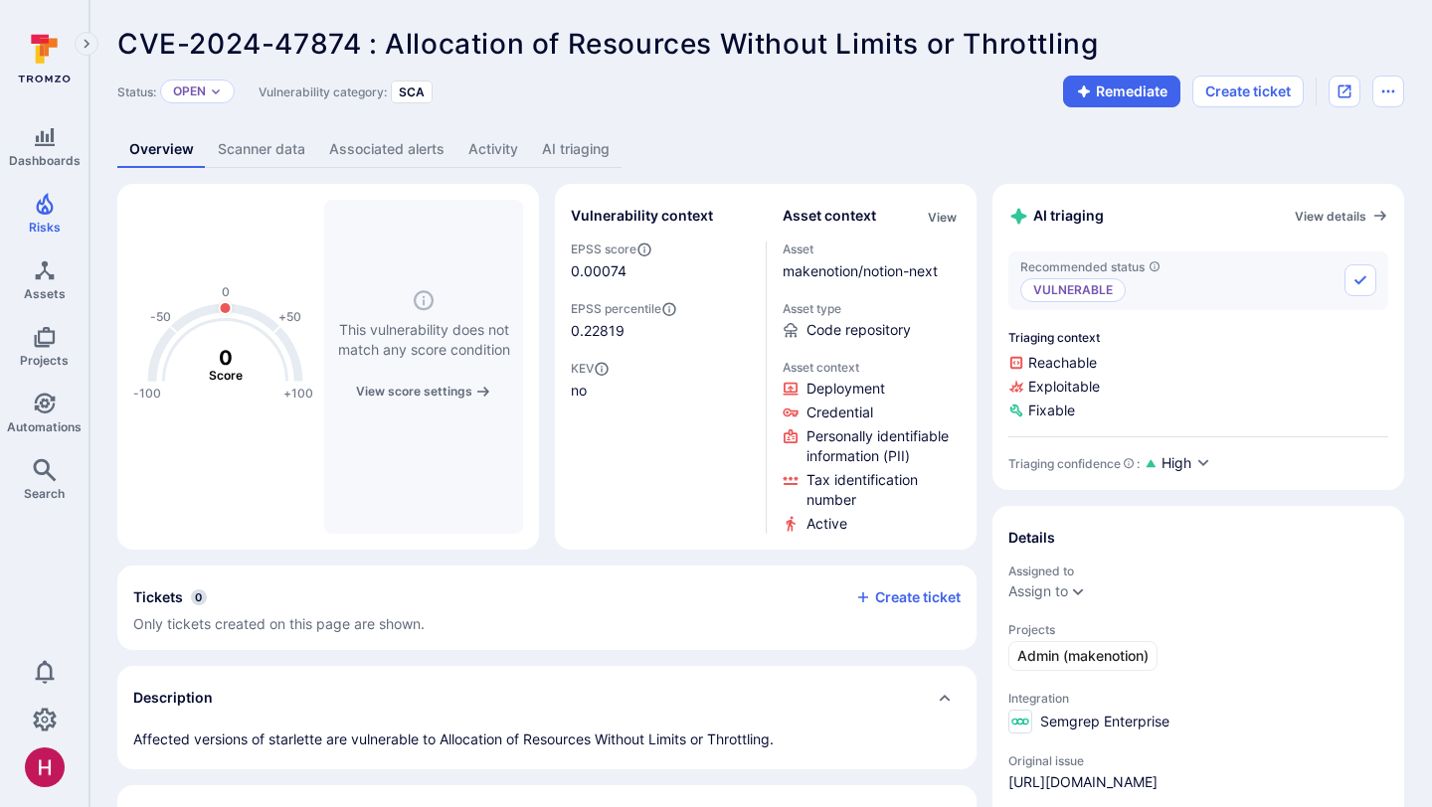
click at [587, 157] on link "AI triaging" at bounding box center [575, 149] width 91 height 37
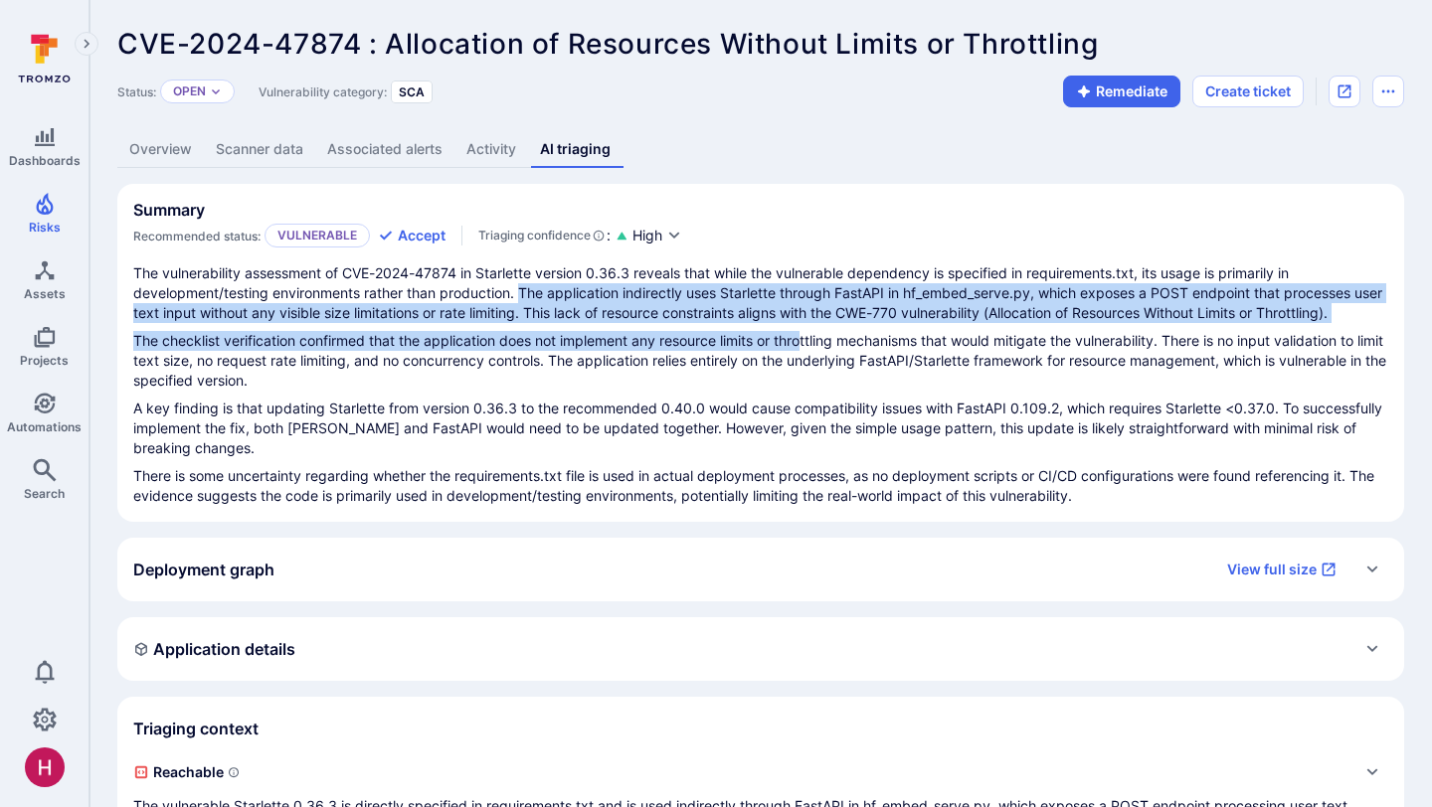
drag, startPoint x: 524, startPoint y: 297, endPoint x: 804, endPoint y: 344, distance: 284.3
click at [804, 344] on div "The vulnerability assessment of CVE-2024-47874 in Starlette version 0.36.3 reve…" at bounding box center [760, 384] width 1255 height 243
click at [805, 344] on p "The checklist verification confirmed that the application does not implement an…" at bounding box center [760, 361] width 1255 height 60
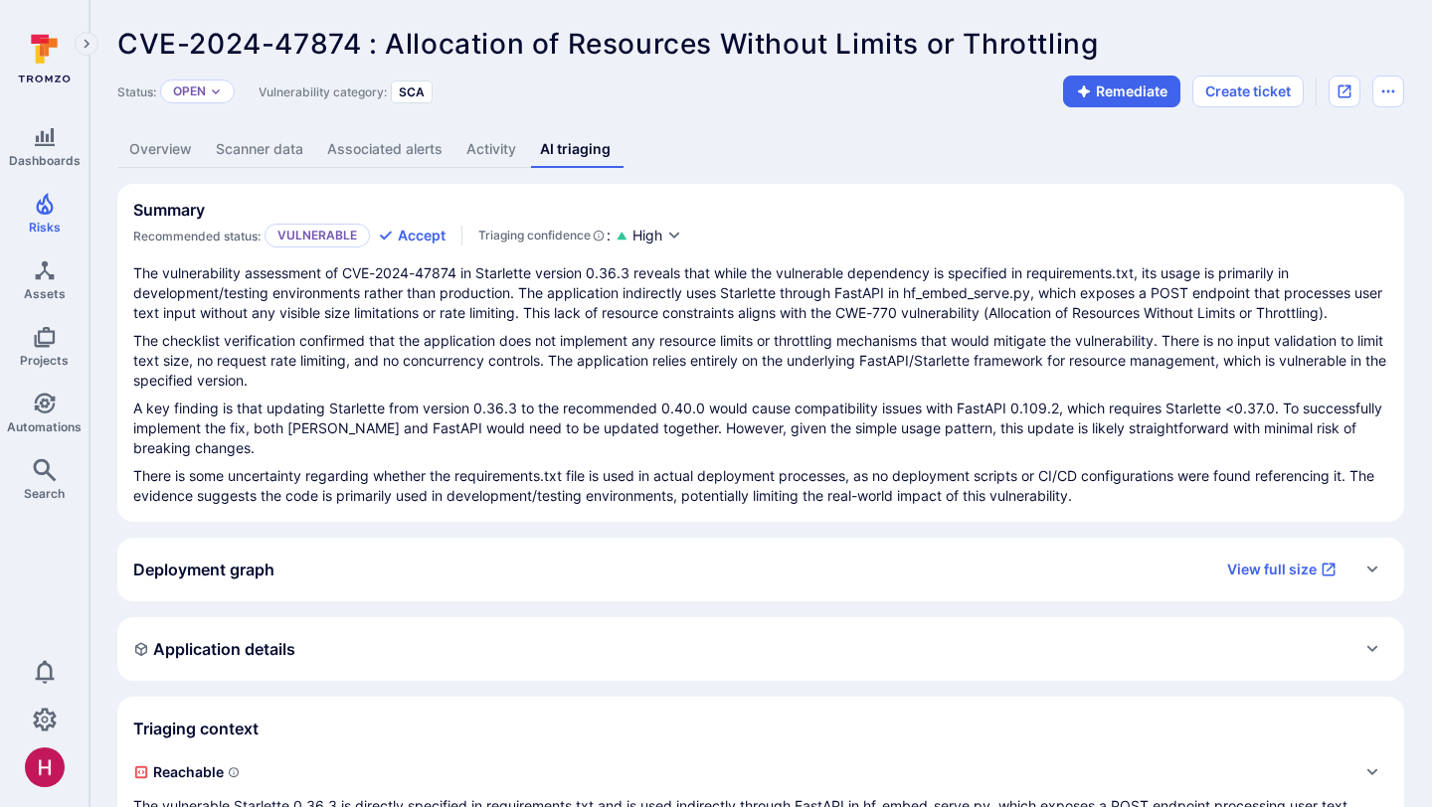
click at [866, 354] on p "The checklist verification confirmed that the application does not implement an…" at bounding box center [760, 361] width 1255 height 60
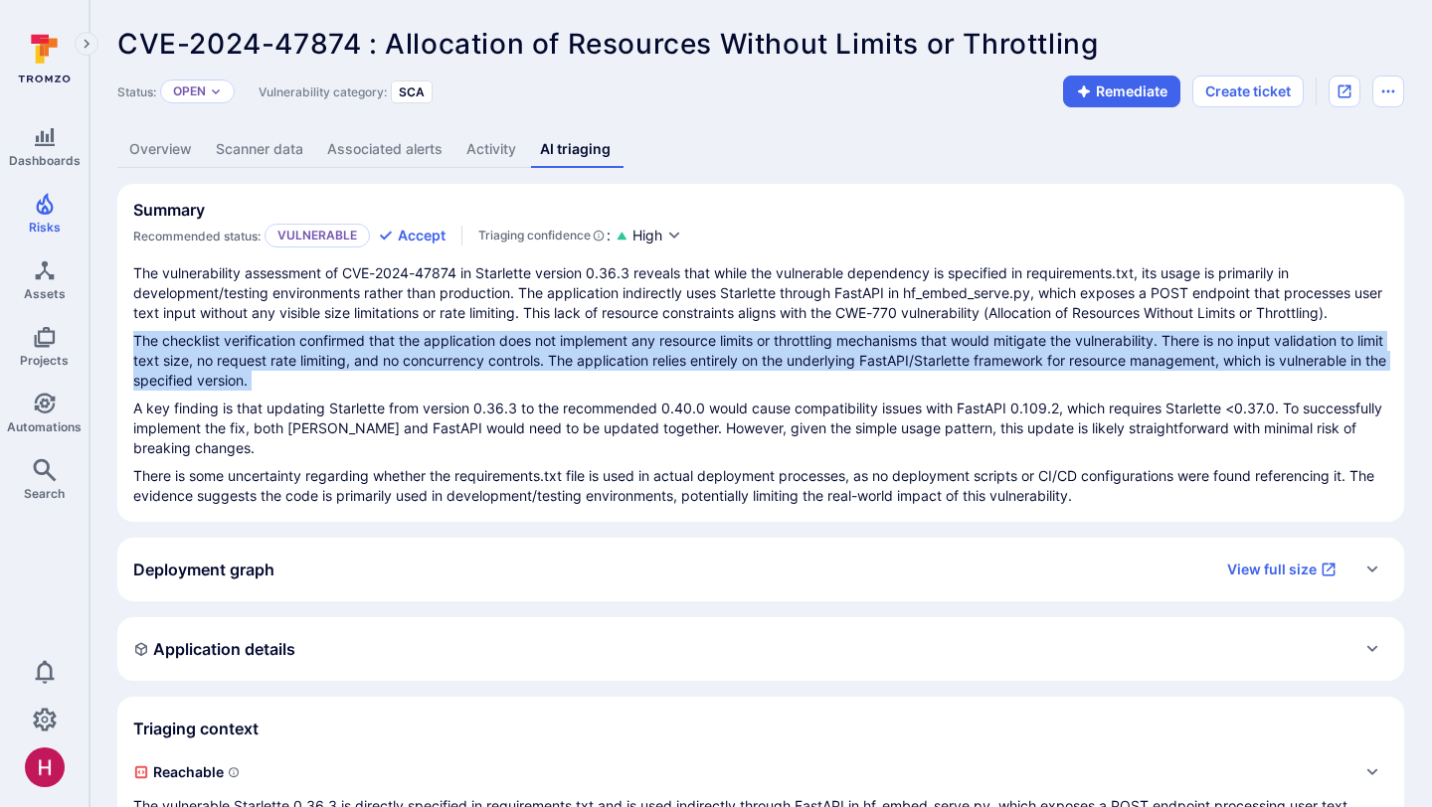
click at [866, 354] on p "The checklist verification confirmed that the application does not implement an…" at bounding box center [760, 361] width 1255 height 60
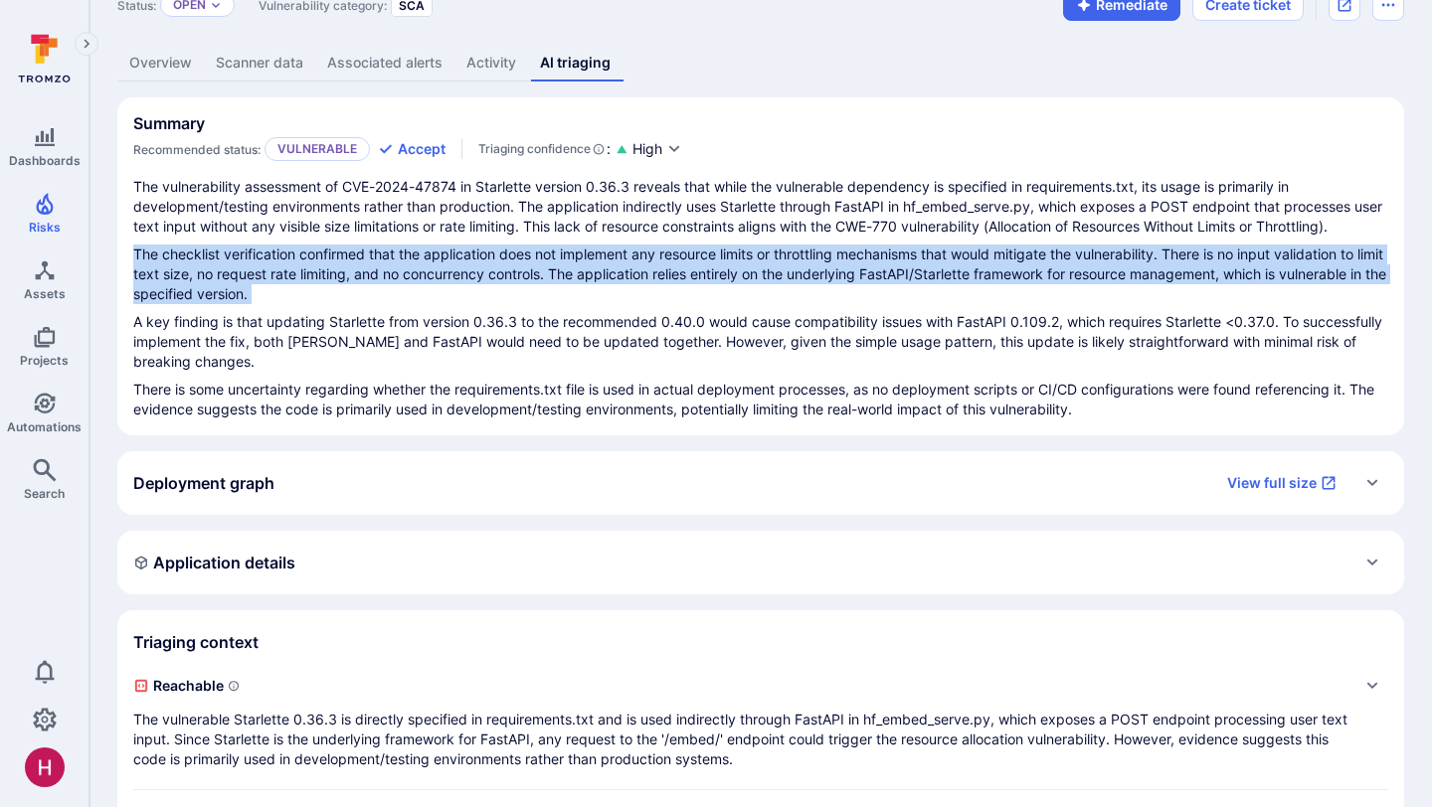
scroll to position [98, 0]
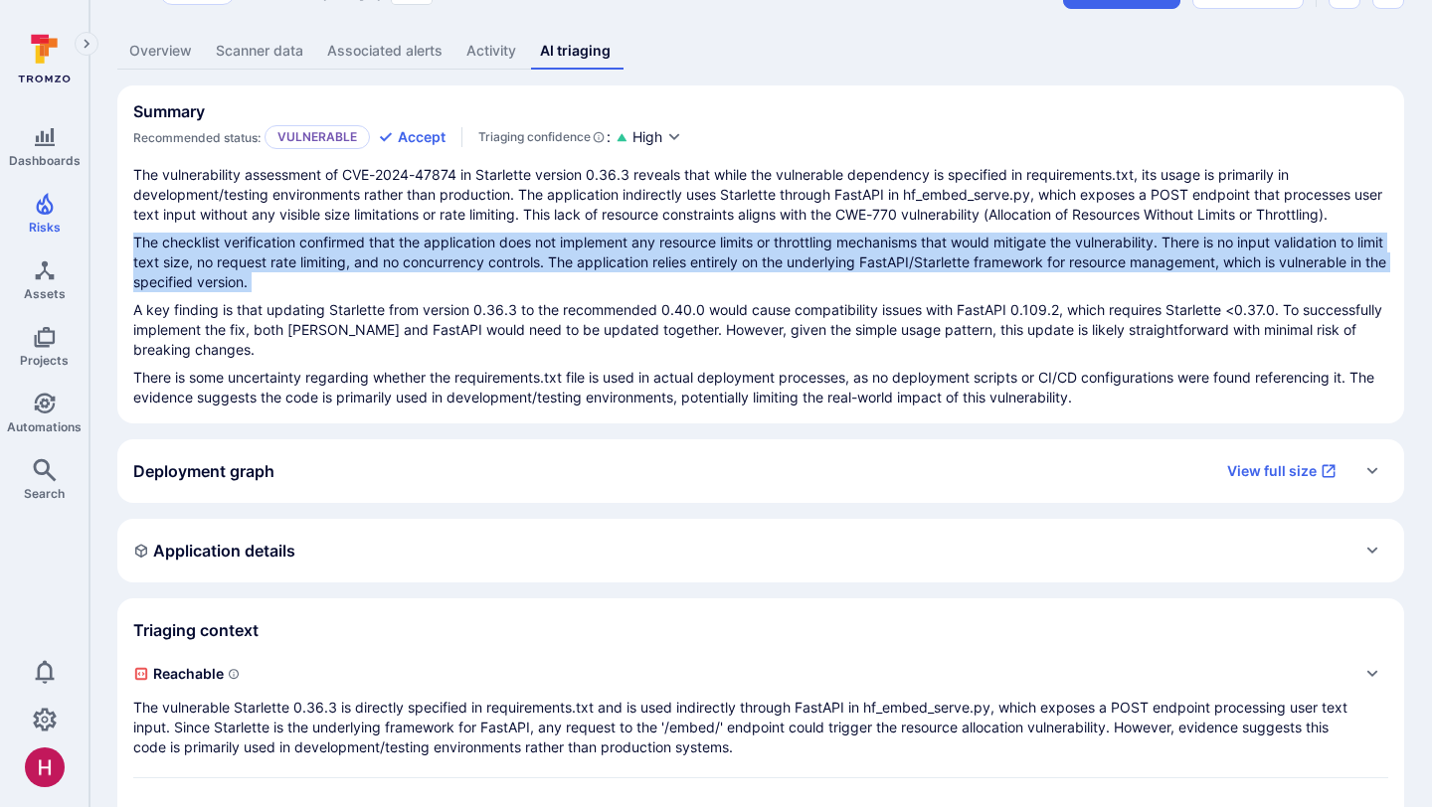
click at [280, 54] on link "Scanner data" at bounding box center [259, 51] width 111 height 37
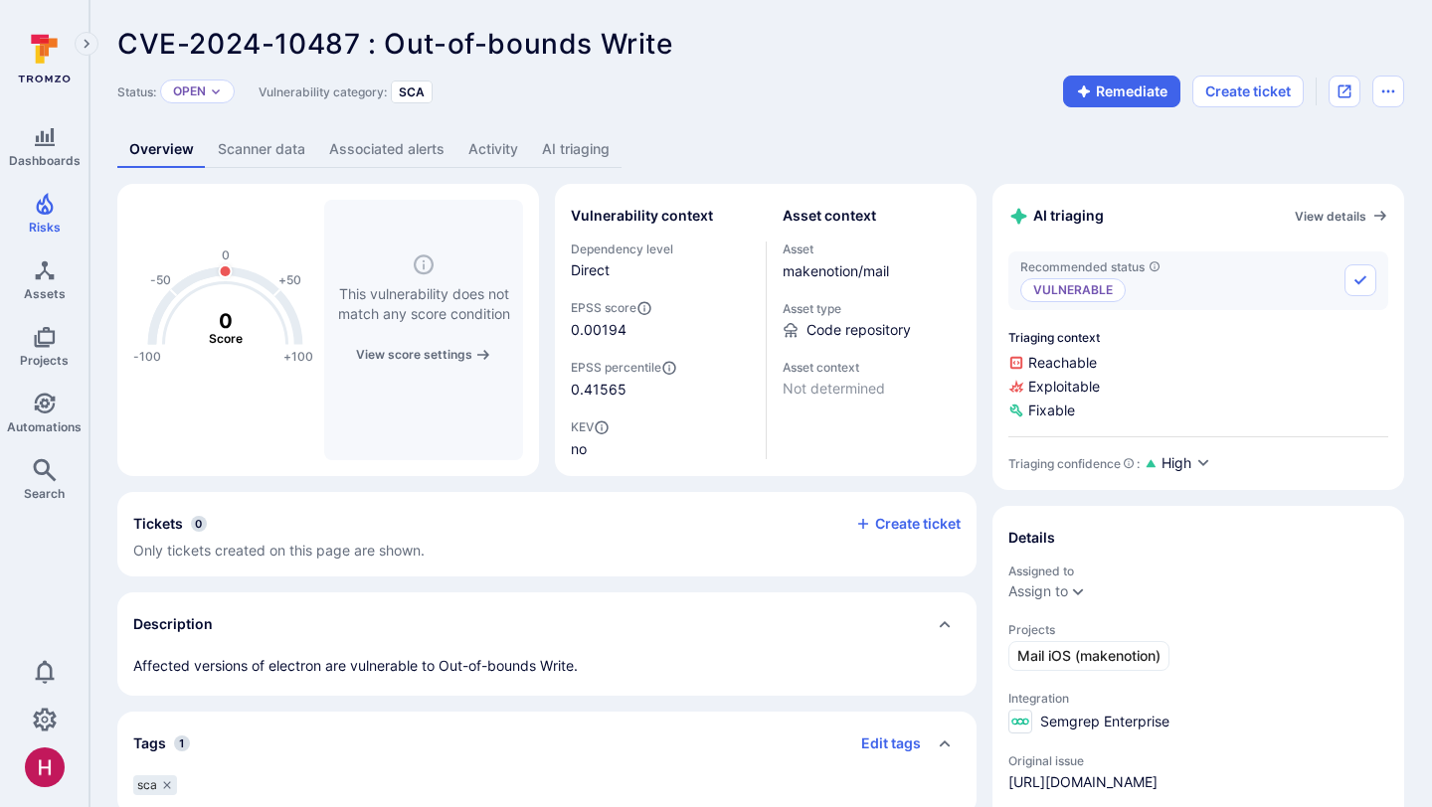
click at [573, 143] on link "AI triaging" at bounding box center [575, 149] width 91 height 37
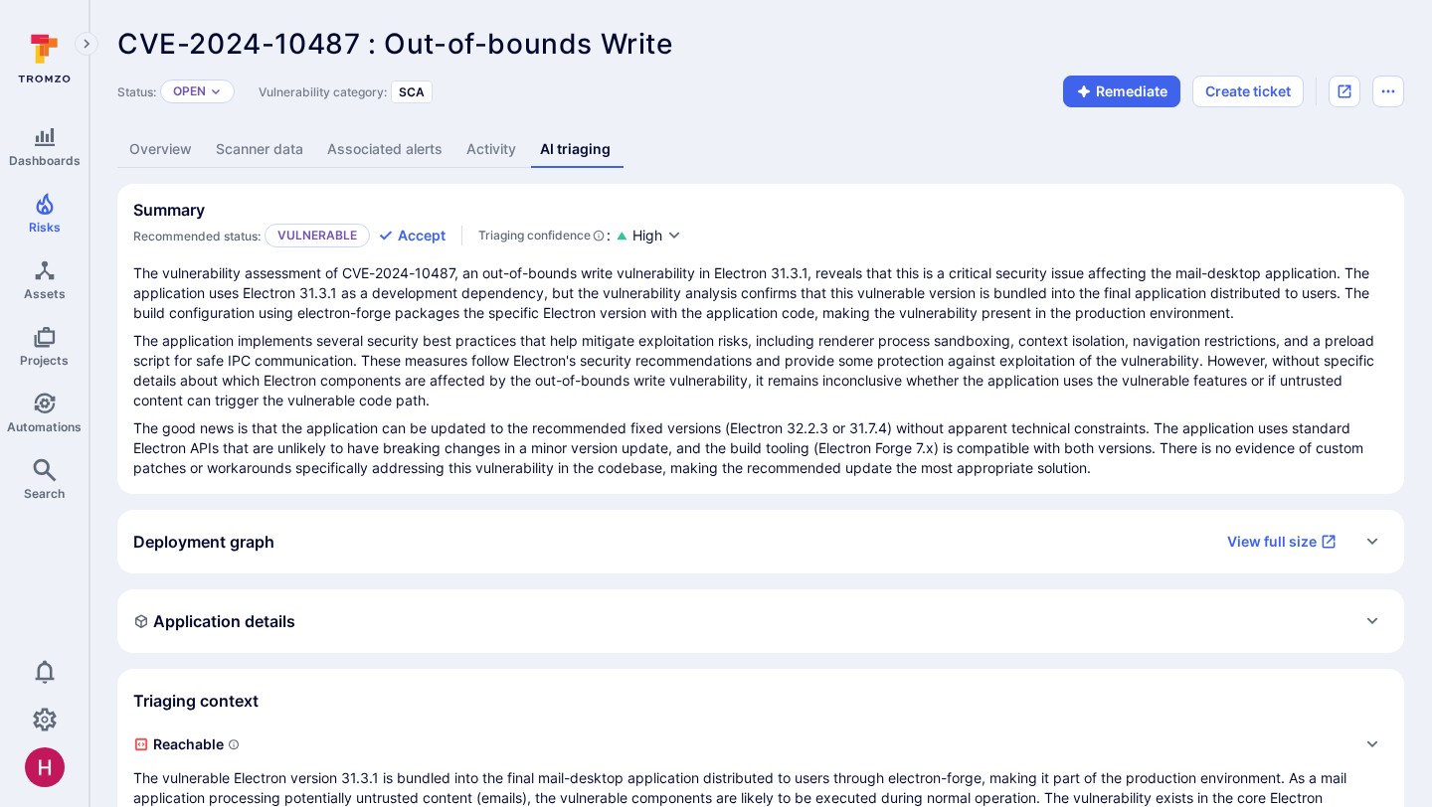
click at [606, 393] on p "The application implements several security best practices that help mitigate e…" at bounding box center [760, 371] width 1255 height 80
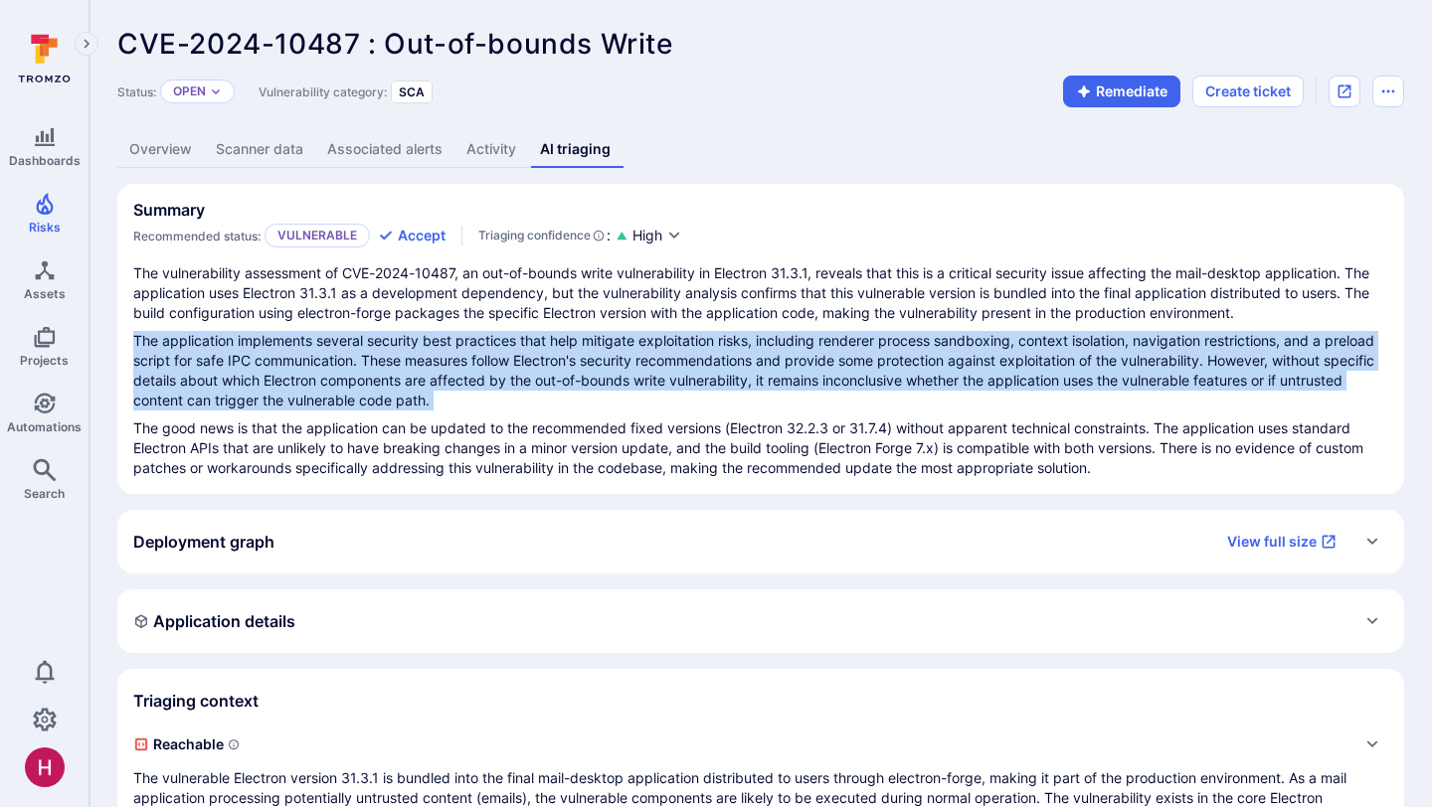
click at [606, 393] on p "The application implements several security best practices that help mitigate e…" at bounding box center [760, 371] width 1255 height 80
click at [912, 349] on p "The application implements several security best practices that help mitigate e…" at bounding box center [760, 371] width 1255 height 80
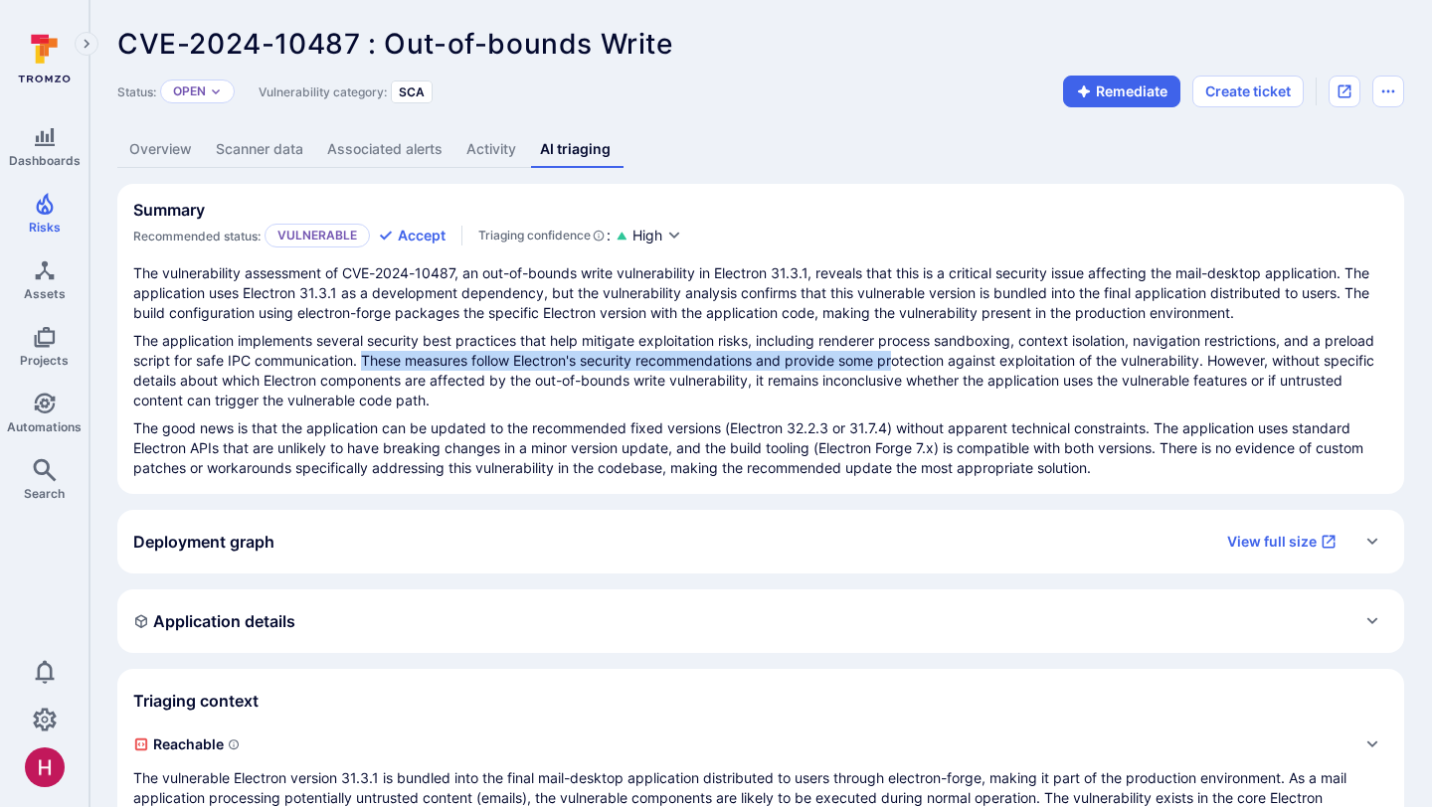
drag, startPoint x: 366, startPoint y: 352, endPoint x: 899, endPoint y: 356, distance: 532.9
click at [899, 357] on p "The application implements several security best practices that help mitigate e…" at bounding box center [760, 371] width 1255 height 80
click at [431, 420] on p "The good news is that the application can be updated to the recommended fixed v…" at bounding box center [760, 449] width 1255 height 60
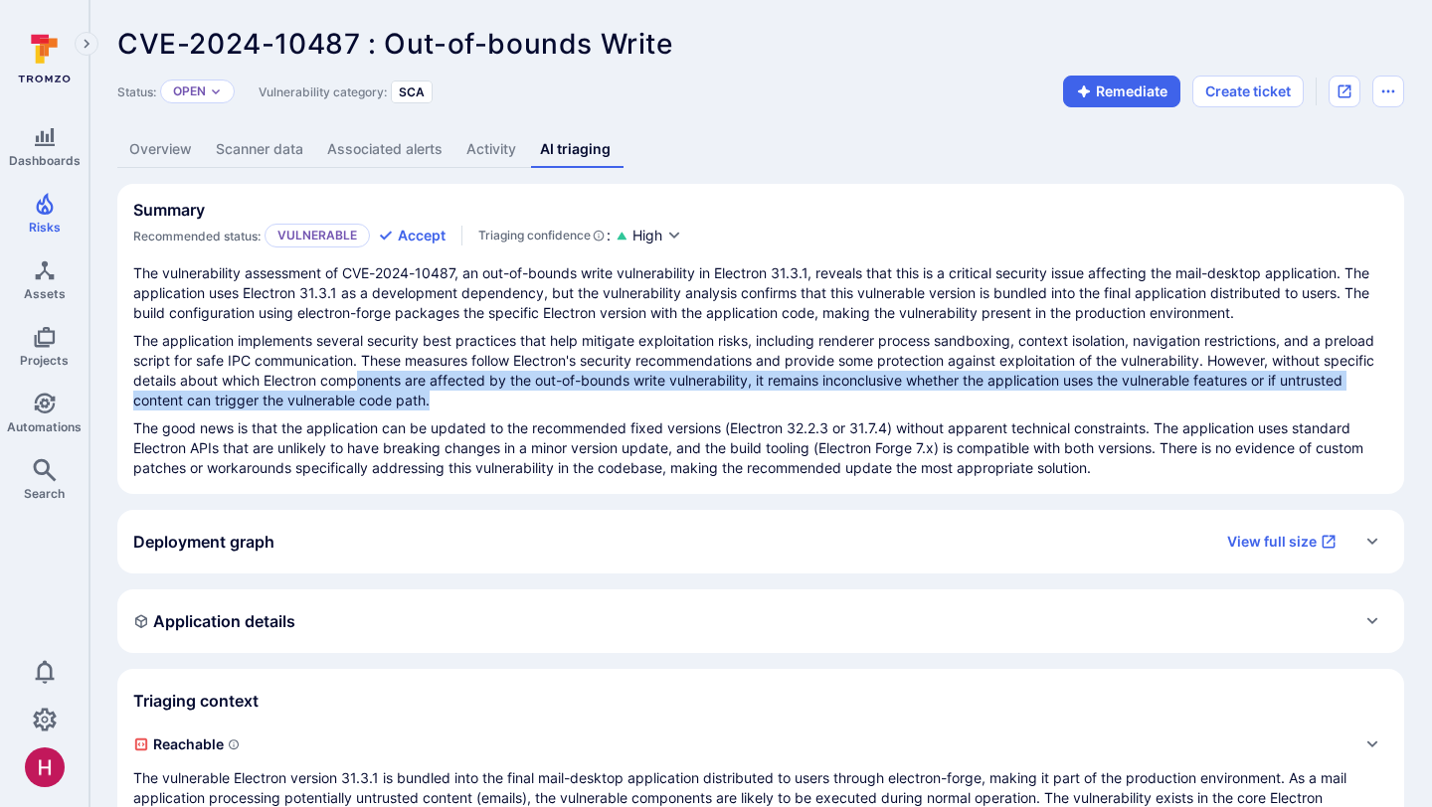
drag, startPoint x: 418, startPoint y: 383, endPoint x: 603, endPoint y: 389, distance: 185.0
click at [603, 390] on p "The application implements several security best practices that help mitigate e…" at bounding box center [760, 371] width 1255 height 80
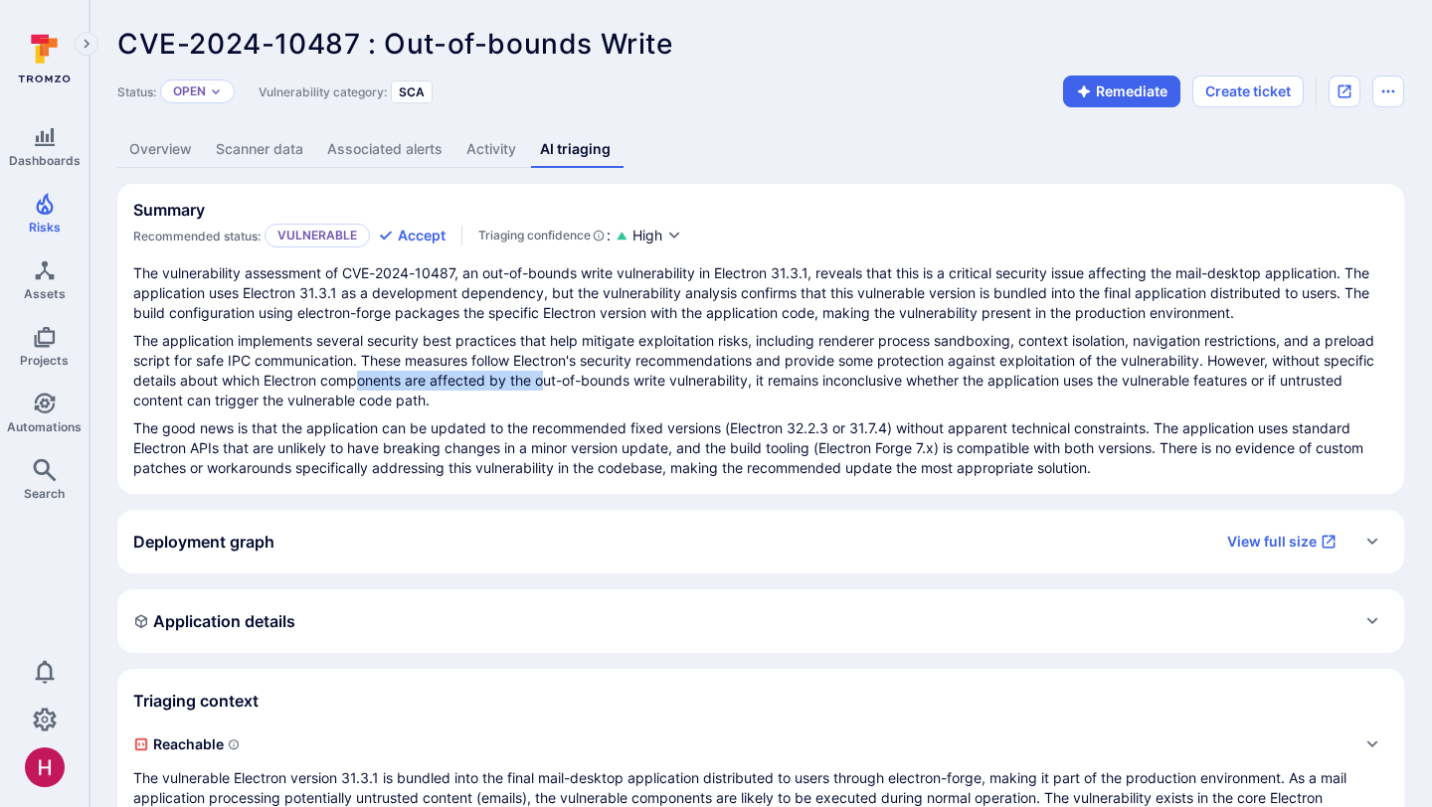
click at [603, 389] on p "The application implements several security best practices that help mitigate e…" at bounding box center [760, 371] width 1255 height 80
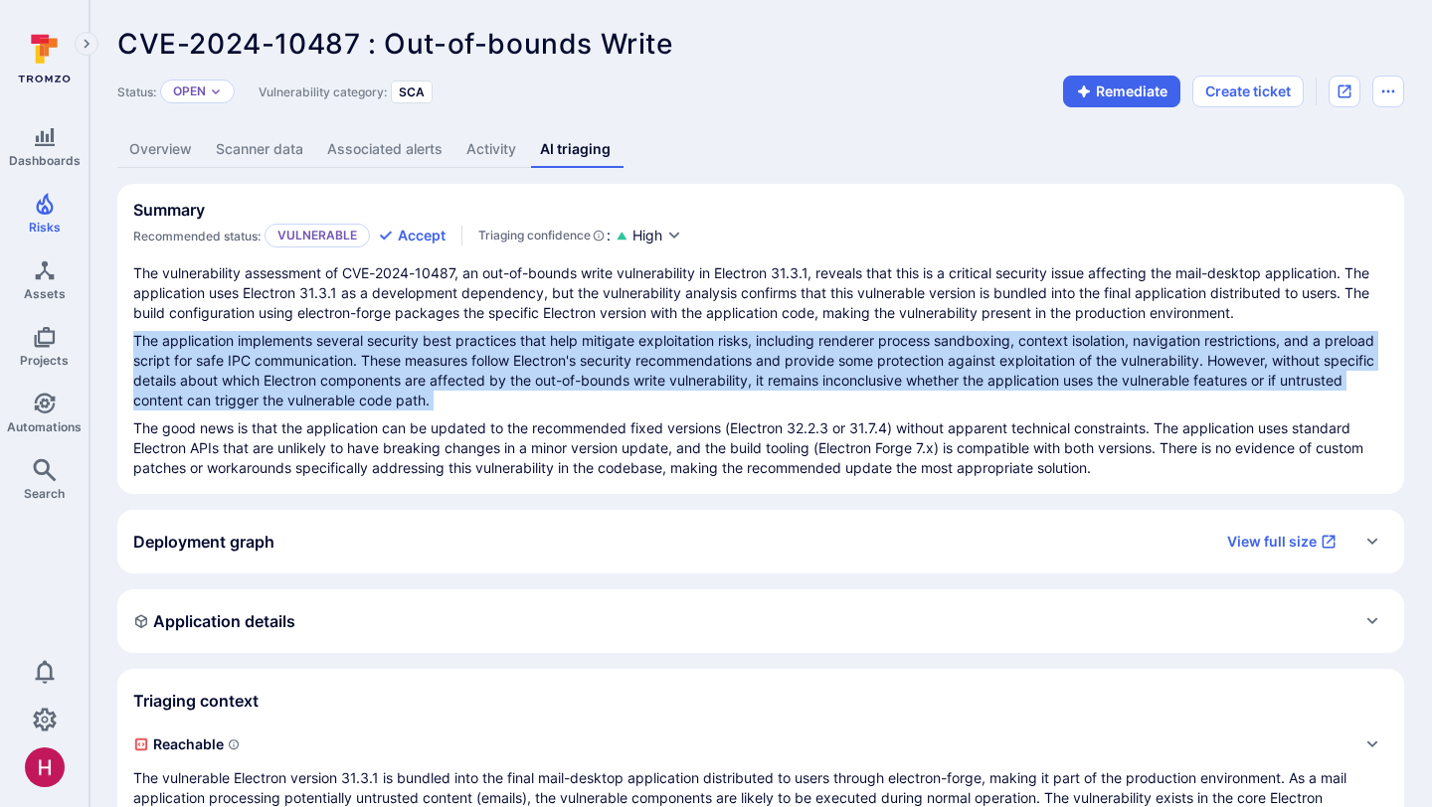
click at [603, 389] on p "The application implements several security best practices that help mitigate e…" at bounding box center [760, 371] width 1255 height 80
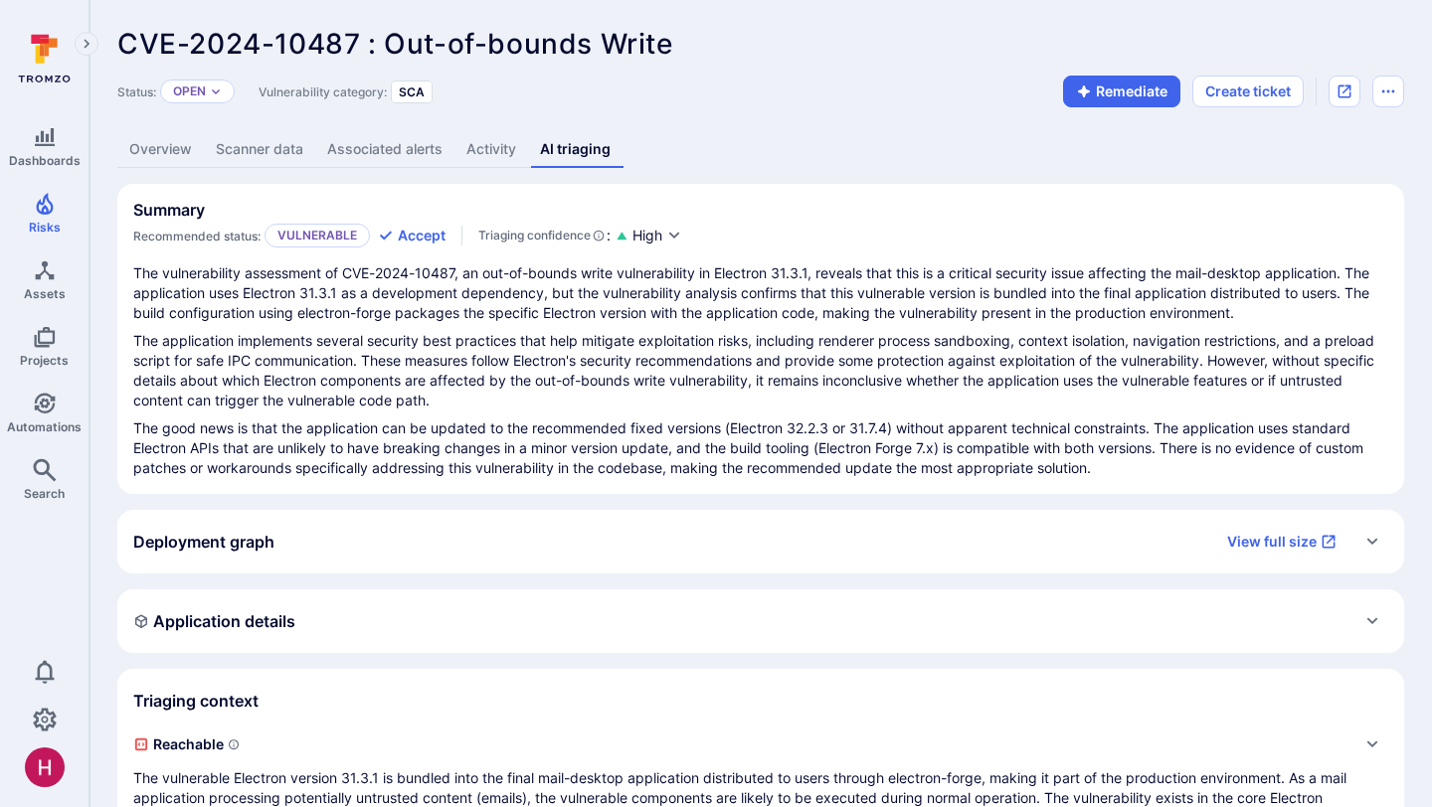
click at [608, 366] on p "The application implements several security best practices that help mitigate e…" at bounding box center [760, 371] width 1255 height 80
click at [640, 245] on span "High" at bounding box center [647, 236] width 30 height 20
click at [696, 392] on div at bounding box center [716, 403] width 1432 height 807
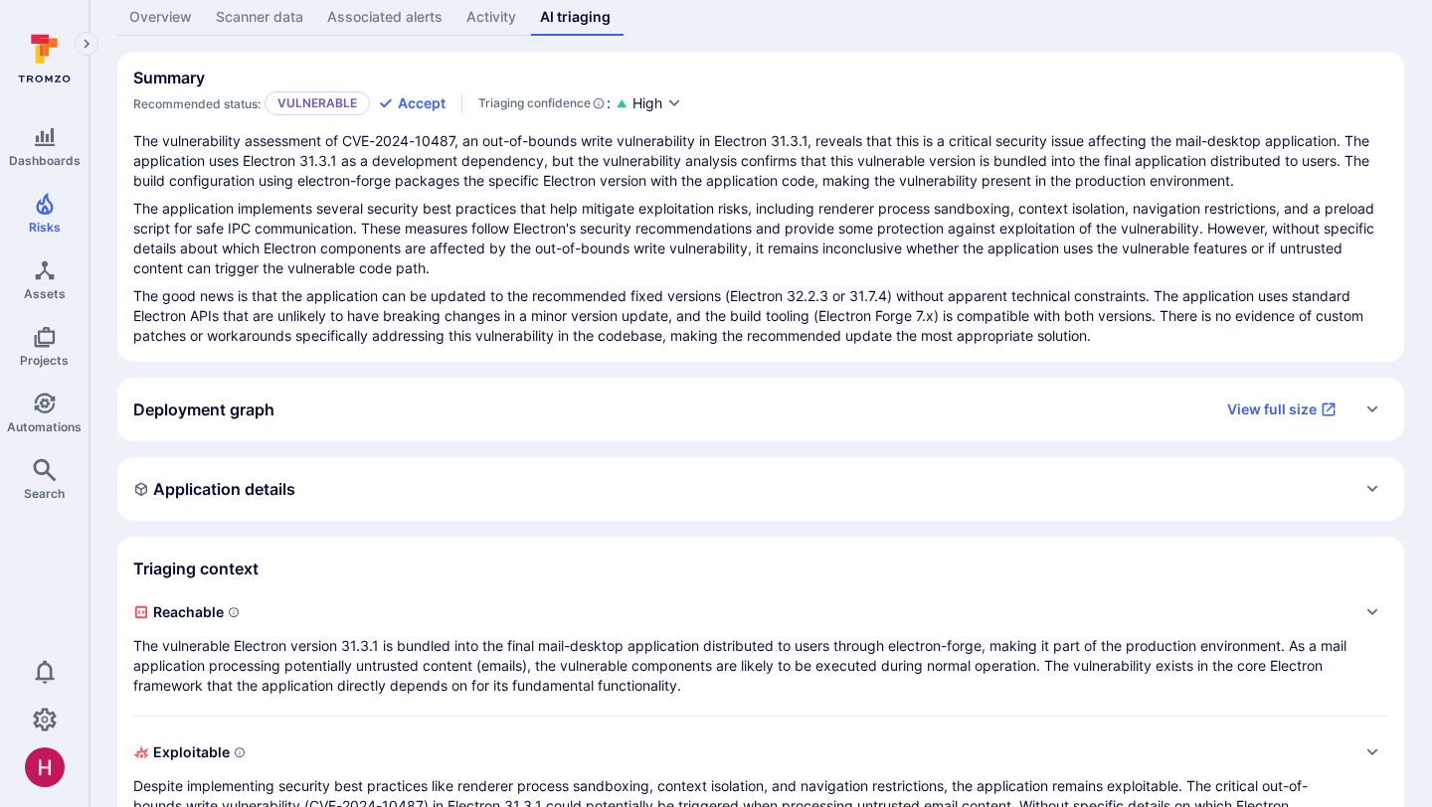
scroll to position [161, 0]
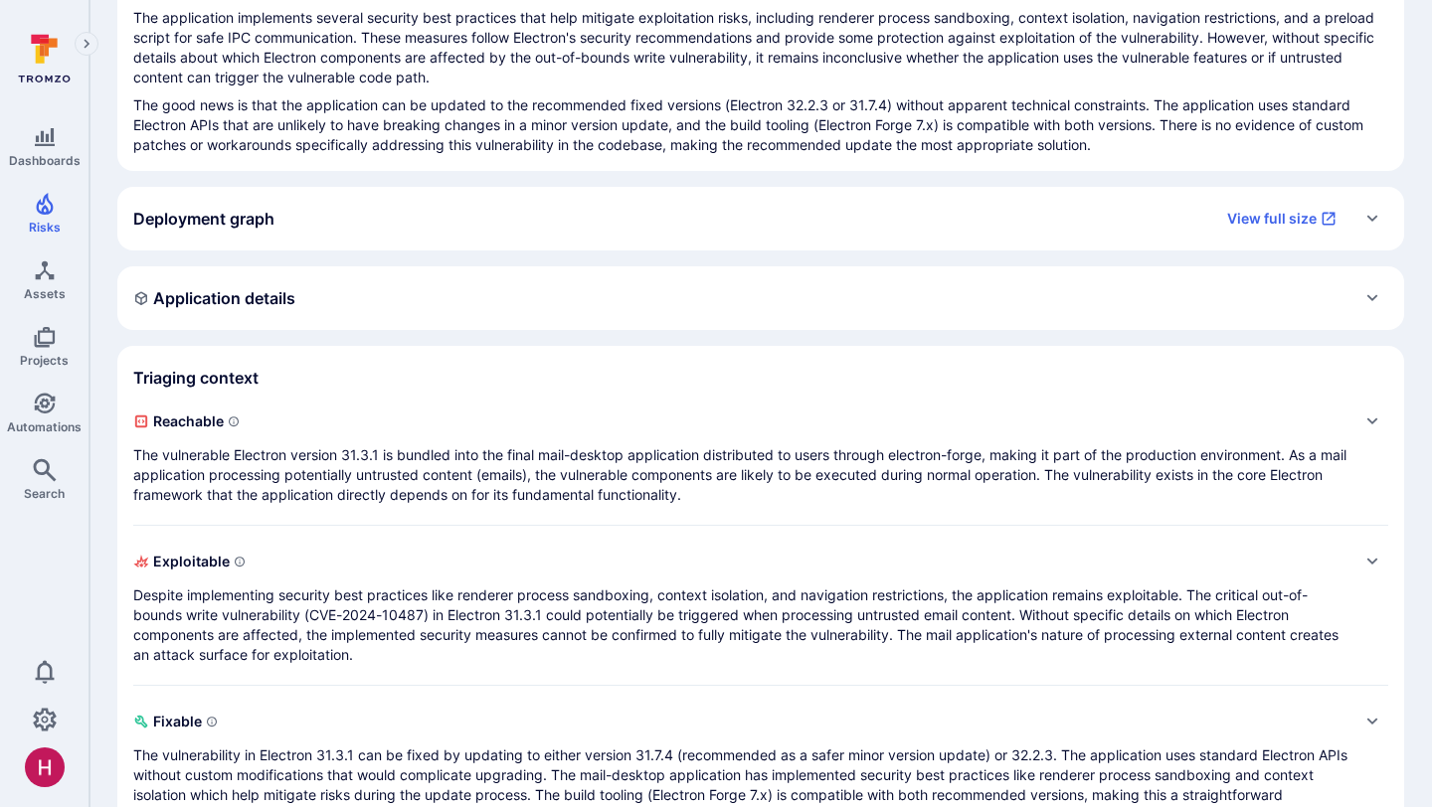
click at [677, 630] on p "Despite implementing security best practices like renderer process sandboxing, …" at bounding box center [740, 626] width 1215 height 80
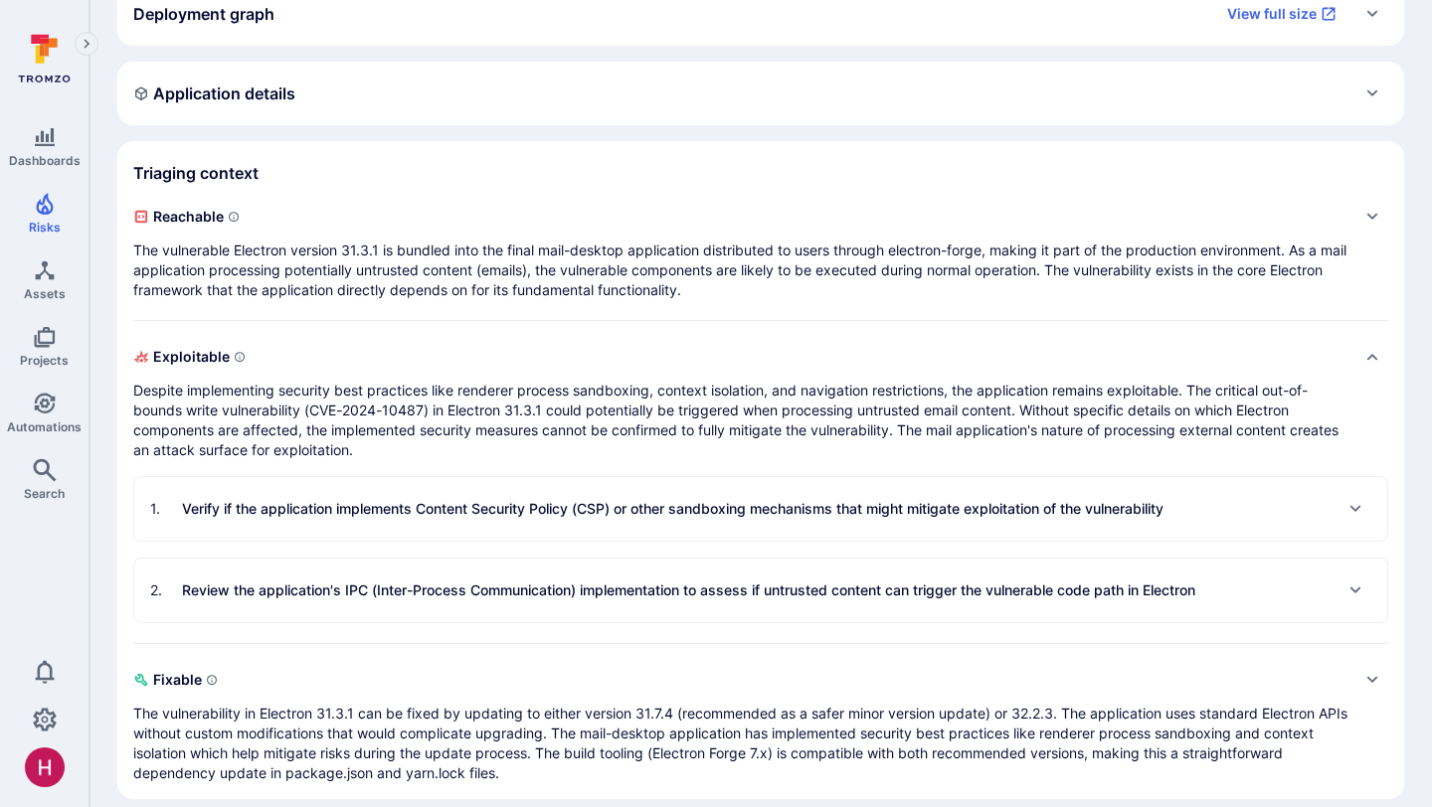
scroll to position [548, 0]
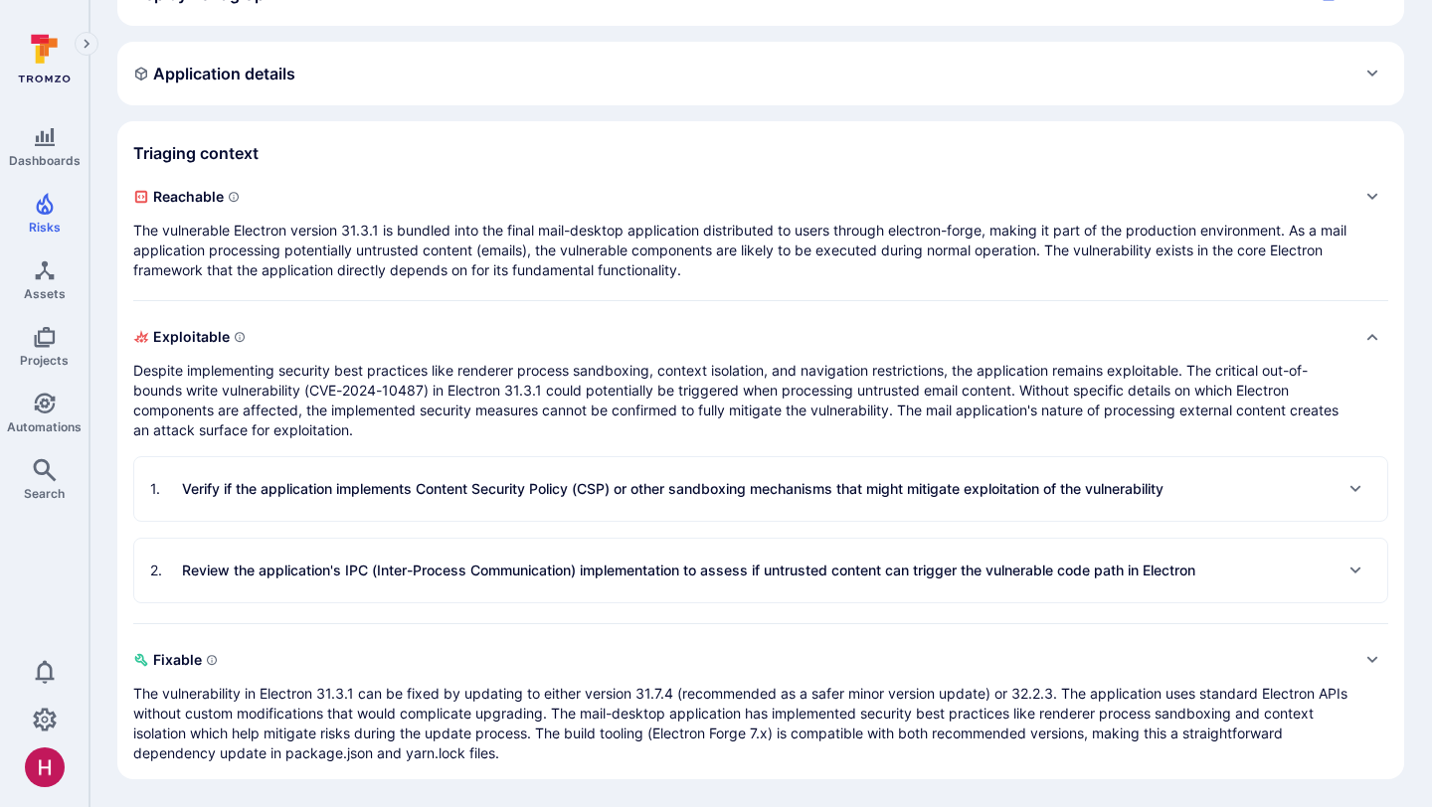
click at [650, 578] on p "Review the application's IPC (Inter-Process Communication) implementation to as…" at bounding box center [688, 571] width 1013 height 20
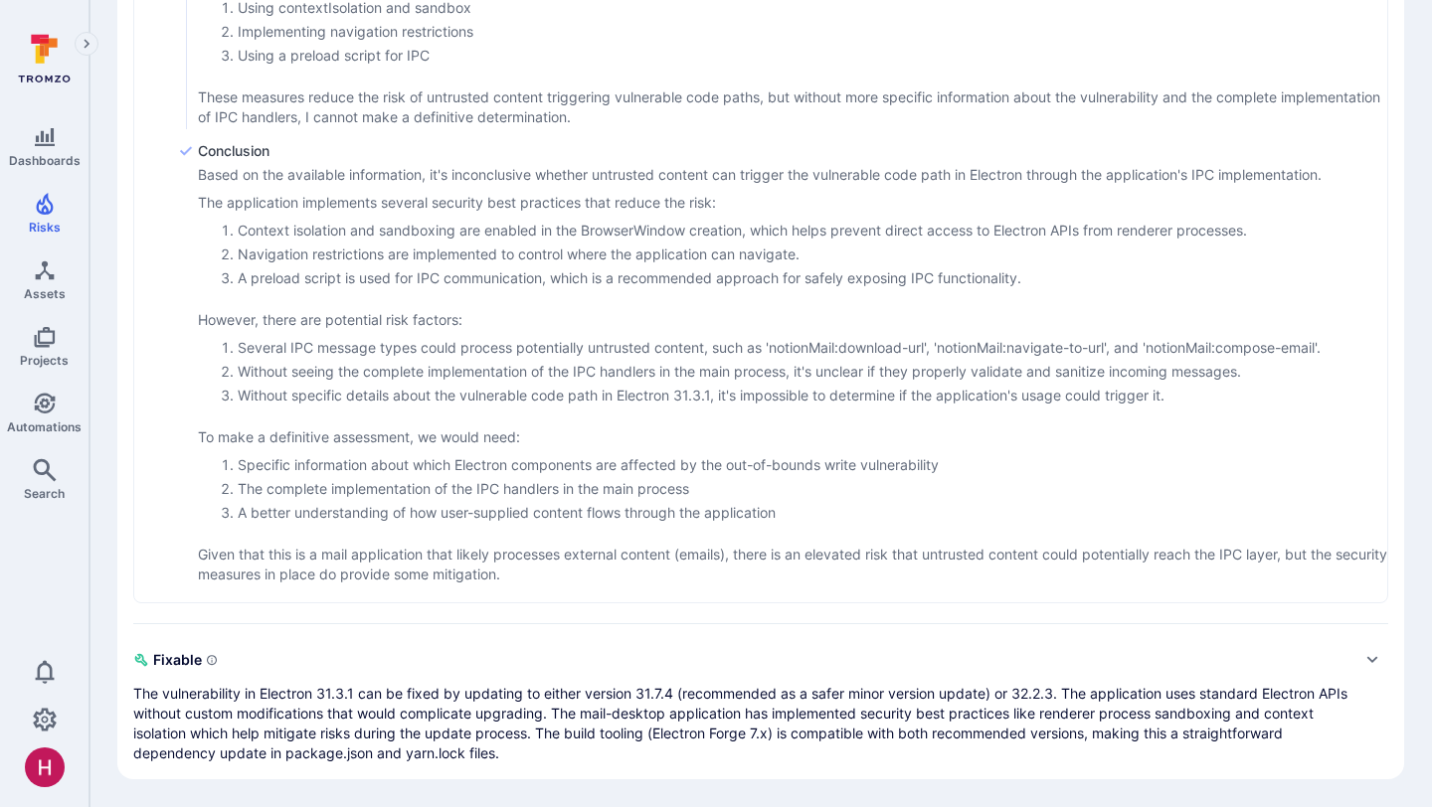
scroll to position [3216, 0]
drag, startPoint x: 304, startPoint y: 468, endPoint x: 490, endPoint y: 472, distance: 186.0
click at [491, 472] on li "Specific information about which Electron components are affected by the out-of…" at bounding box center [812, 465] width 1149 height 20
click at [495, 489] on li "The complete implementation of the IPC handlers in the main process" at bounding box center [812, 489] width 1149 height 20
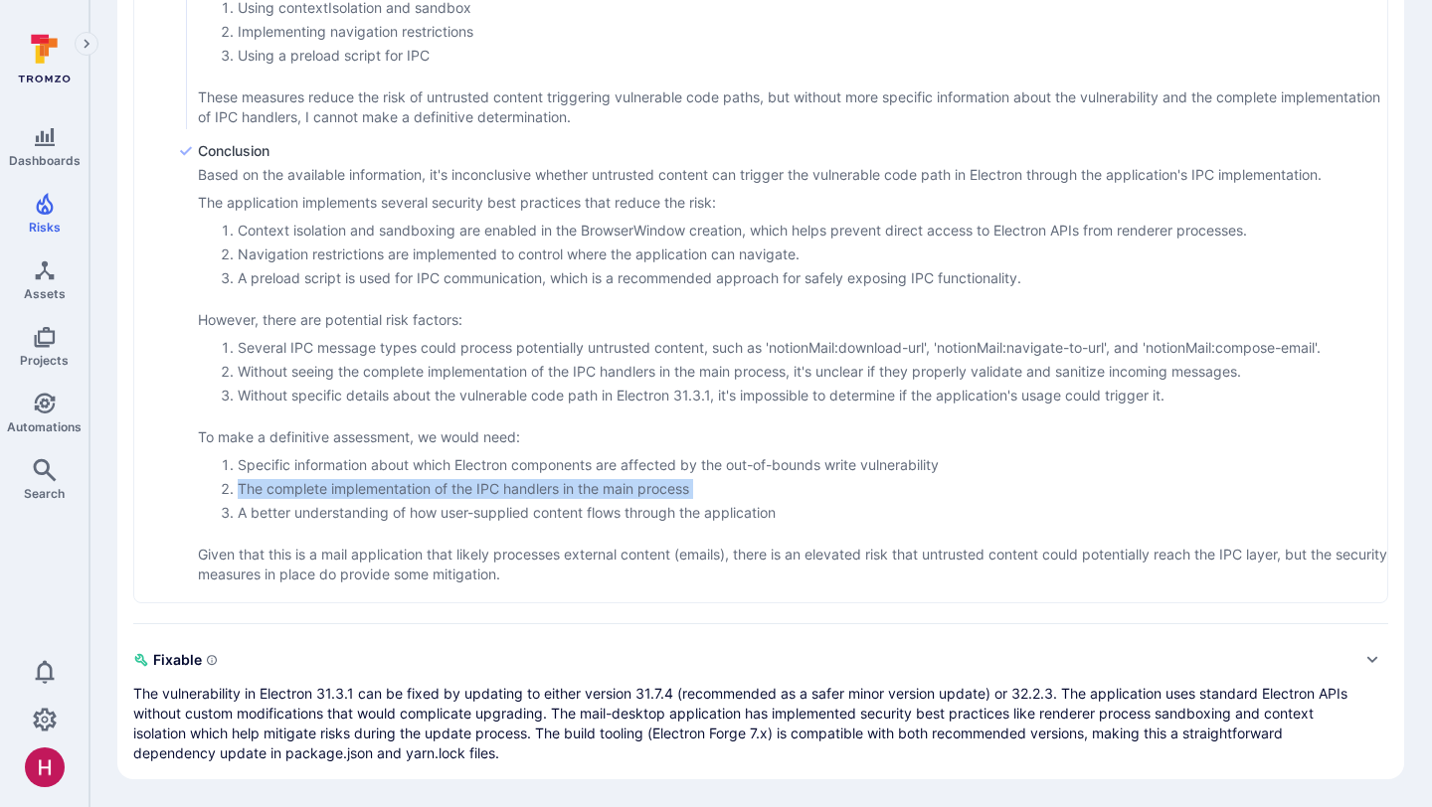
click at [495, 489] on li "The complete implementation of the IPC handlers in the main process" at bounding box center [812, 489] width 1149 height 20
click at [503, 521] on li "A better understanding of how user-supplied content flows through the applicati…" at bounding box center [812, 513] width 1149 height 20
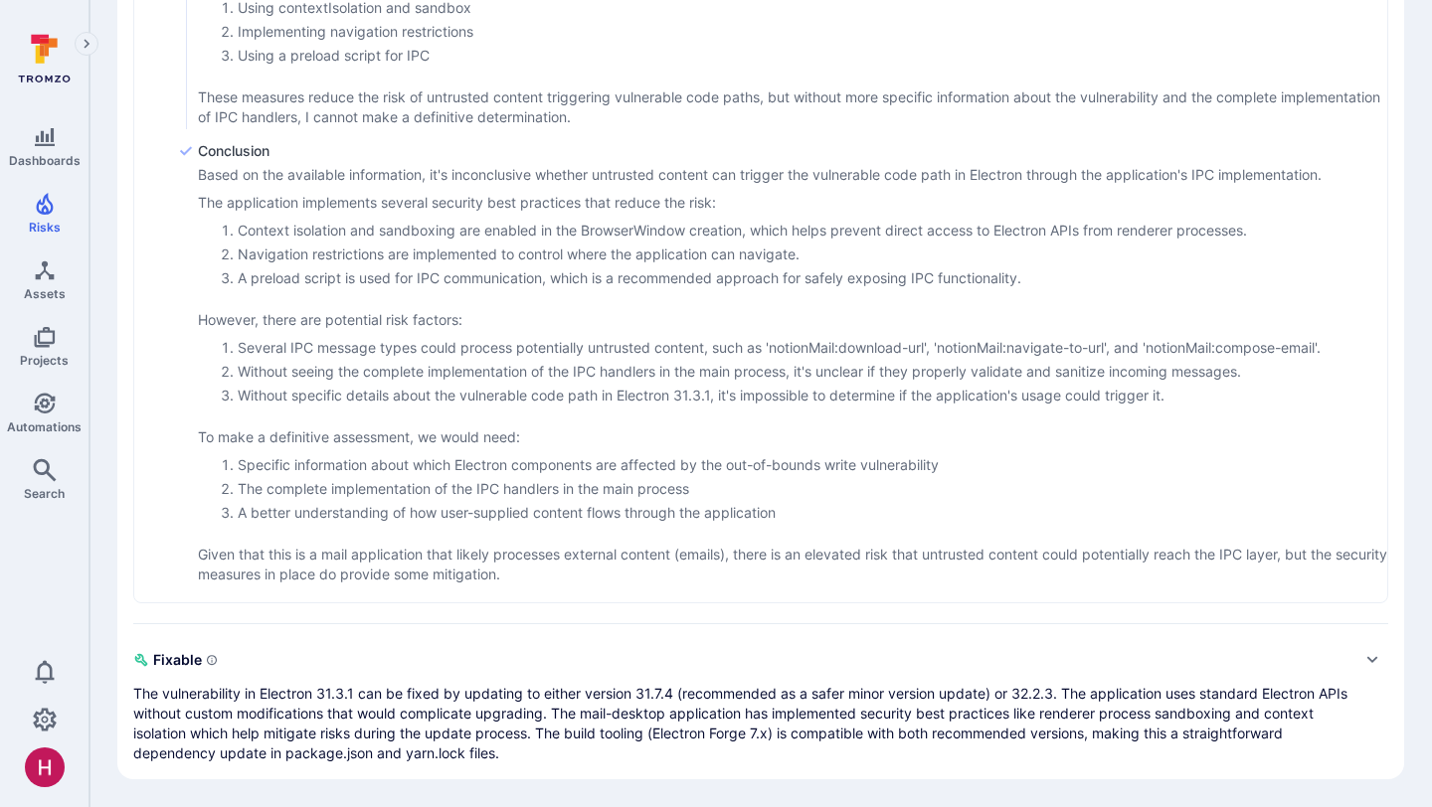
click at [512, 566] on p "Given that this is a mail application that likely processes external content (e…" at bounding box center [792, 565] width 1189 height 40
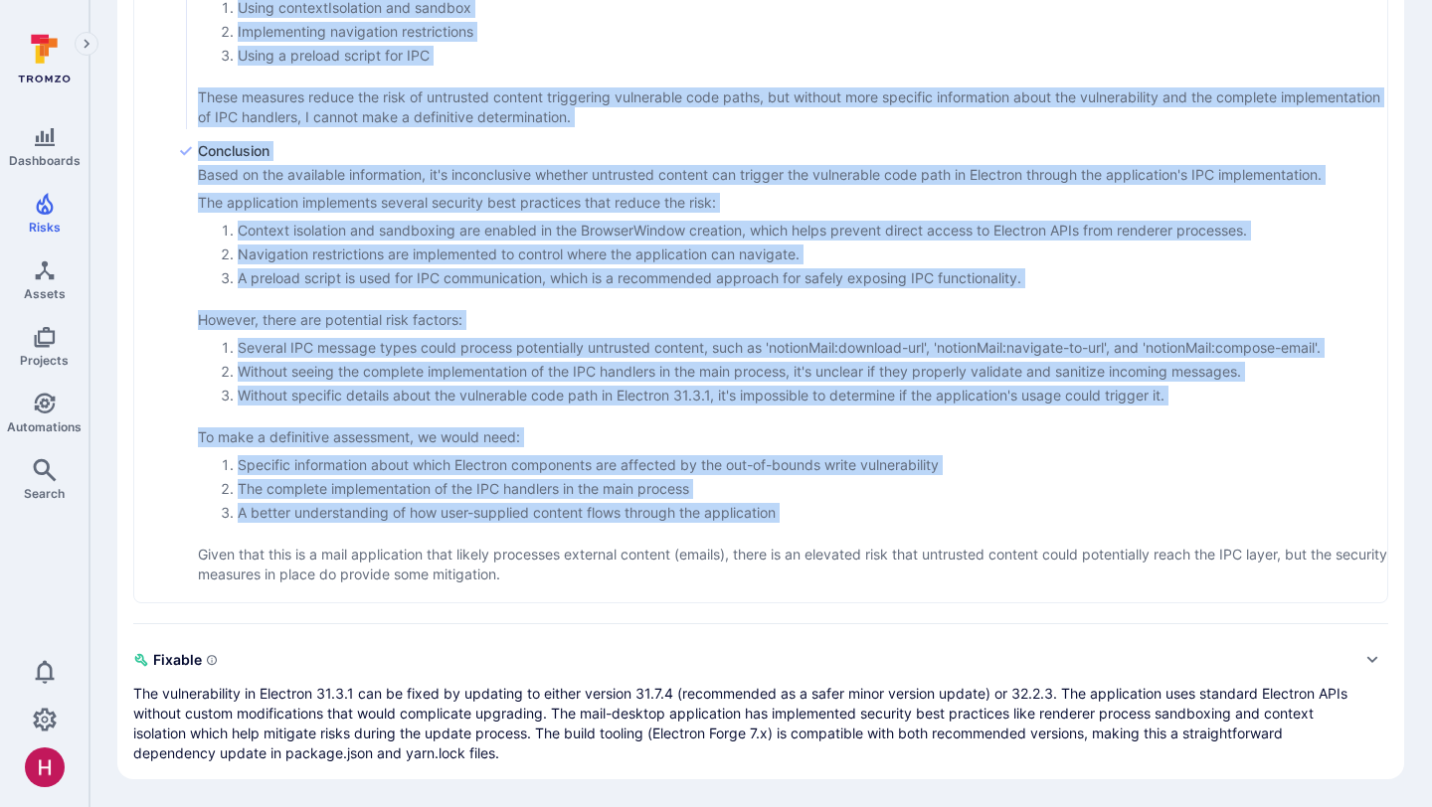
click at [512, 566] on p "Given that this is a mail application that likely processes external content (e…" at bounding box center [792, 565] width 1189 height 40
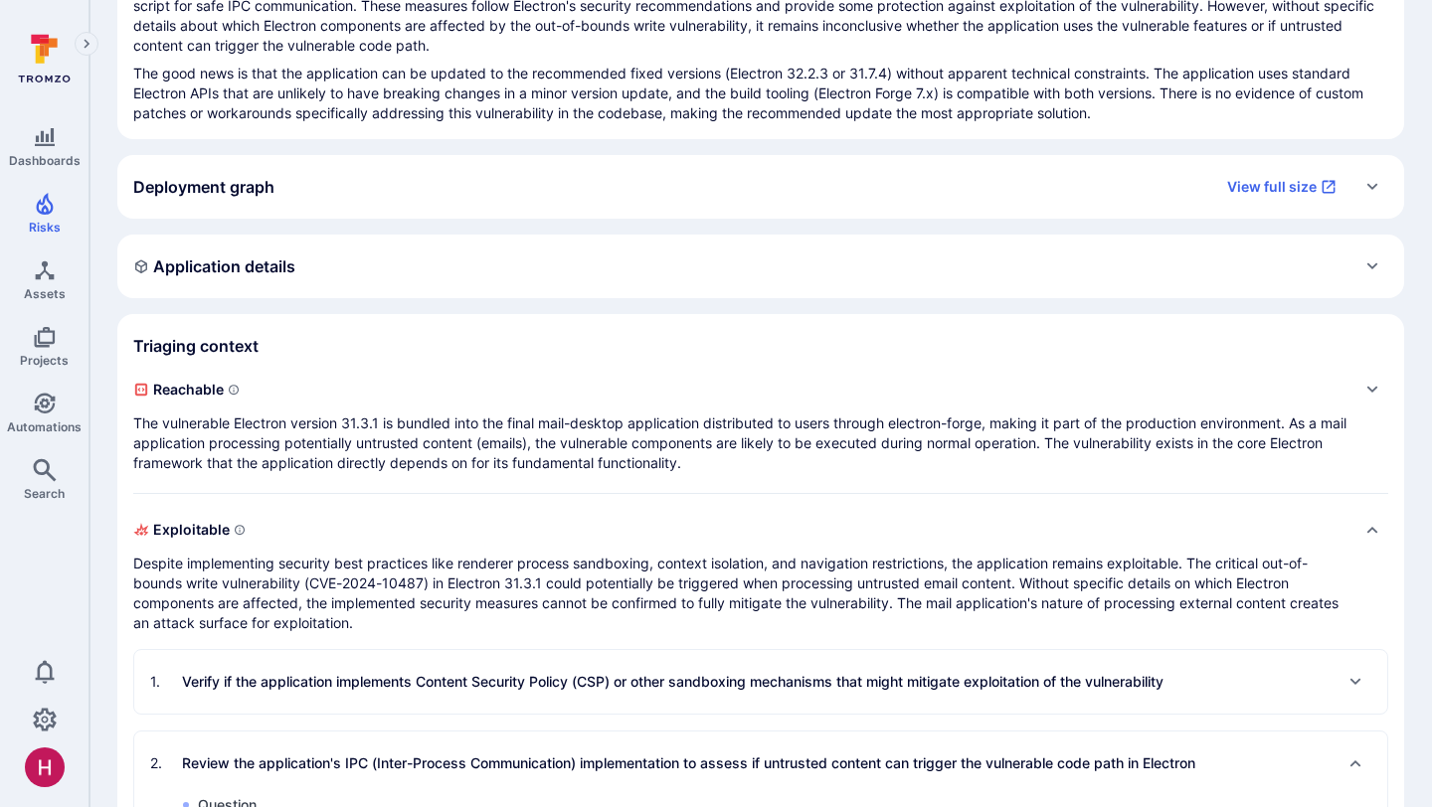
scroll to position [0, 0]
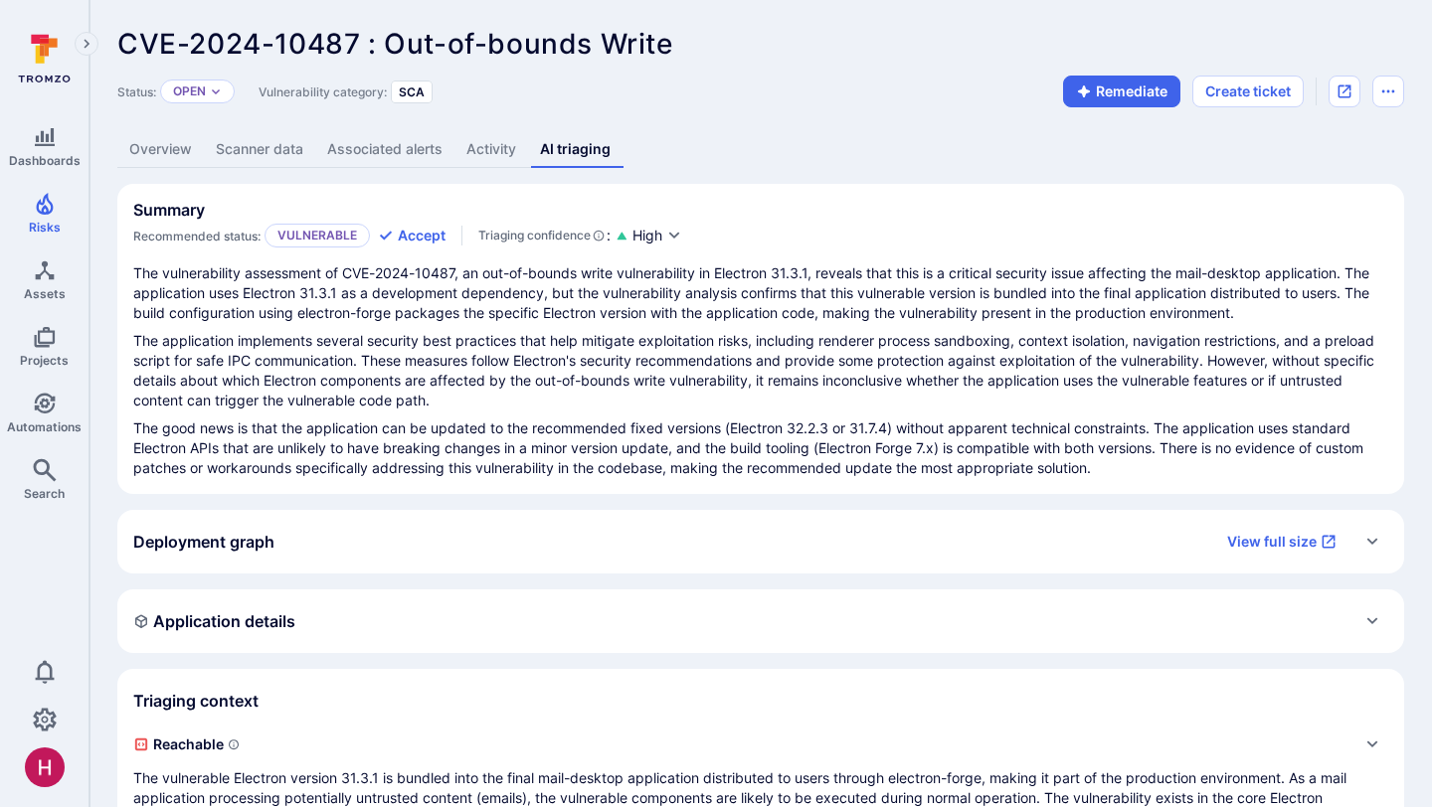
click at [532, 569] on div "Deployment graph View full size" at bounding box center [760, 542] width 1287 height 64
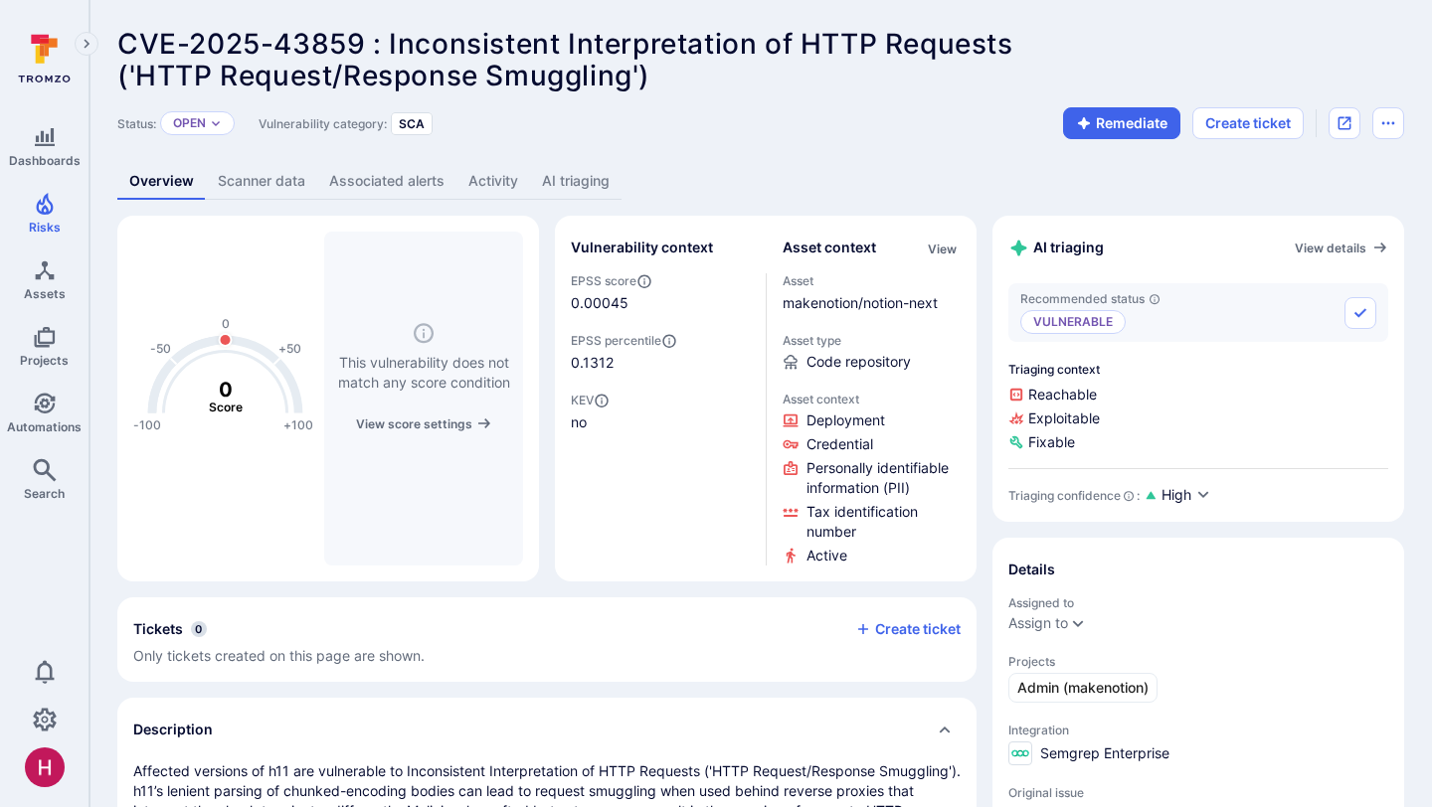
click at [576, 182] on link "AI triaging" at bounding box center [575, 181] width 91 height 37
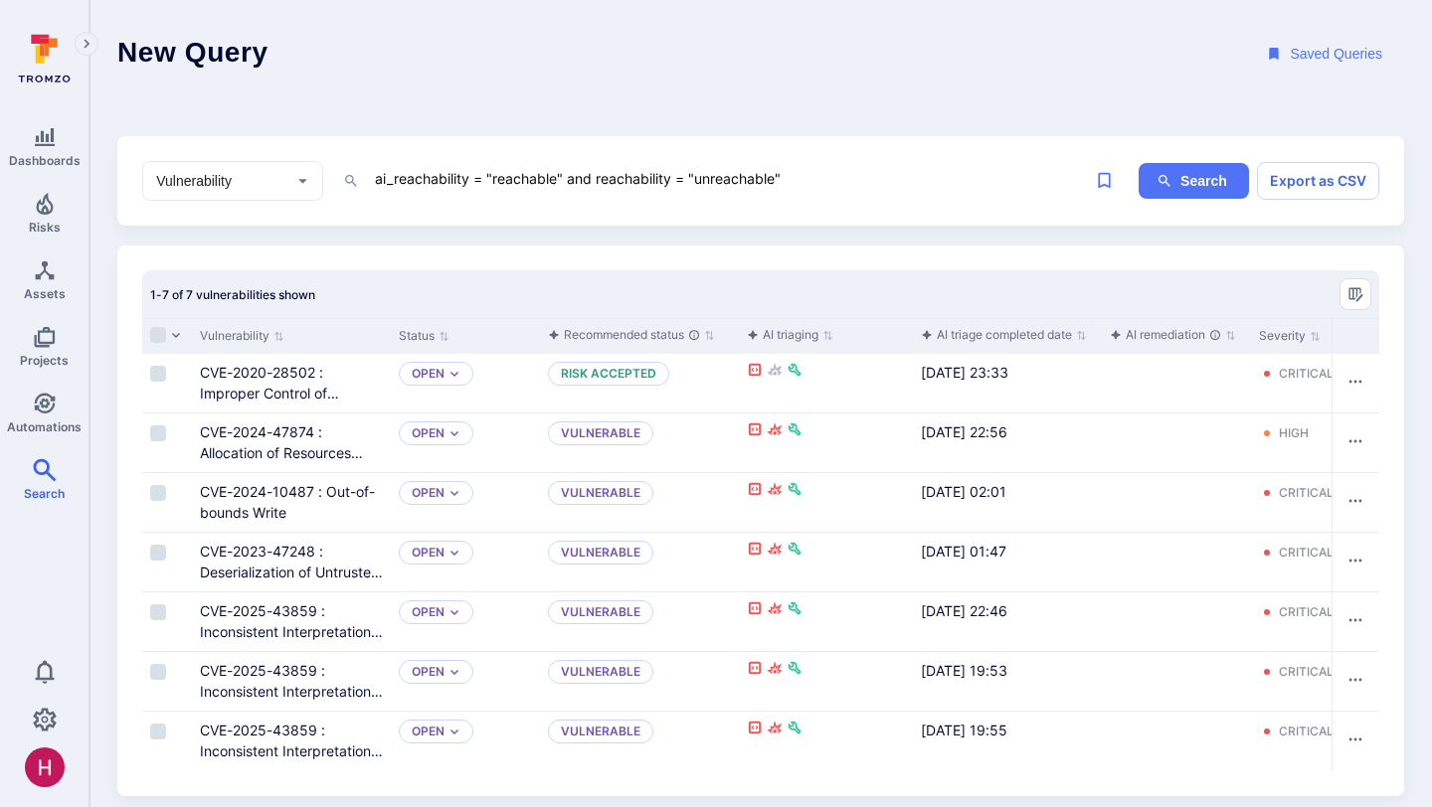
click at [707, 174] on textarea "ai_reachability = "reachable" and reachability = "unreachable"" at bounding box center [729, 178] width 713 height 25
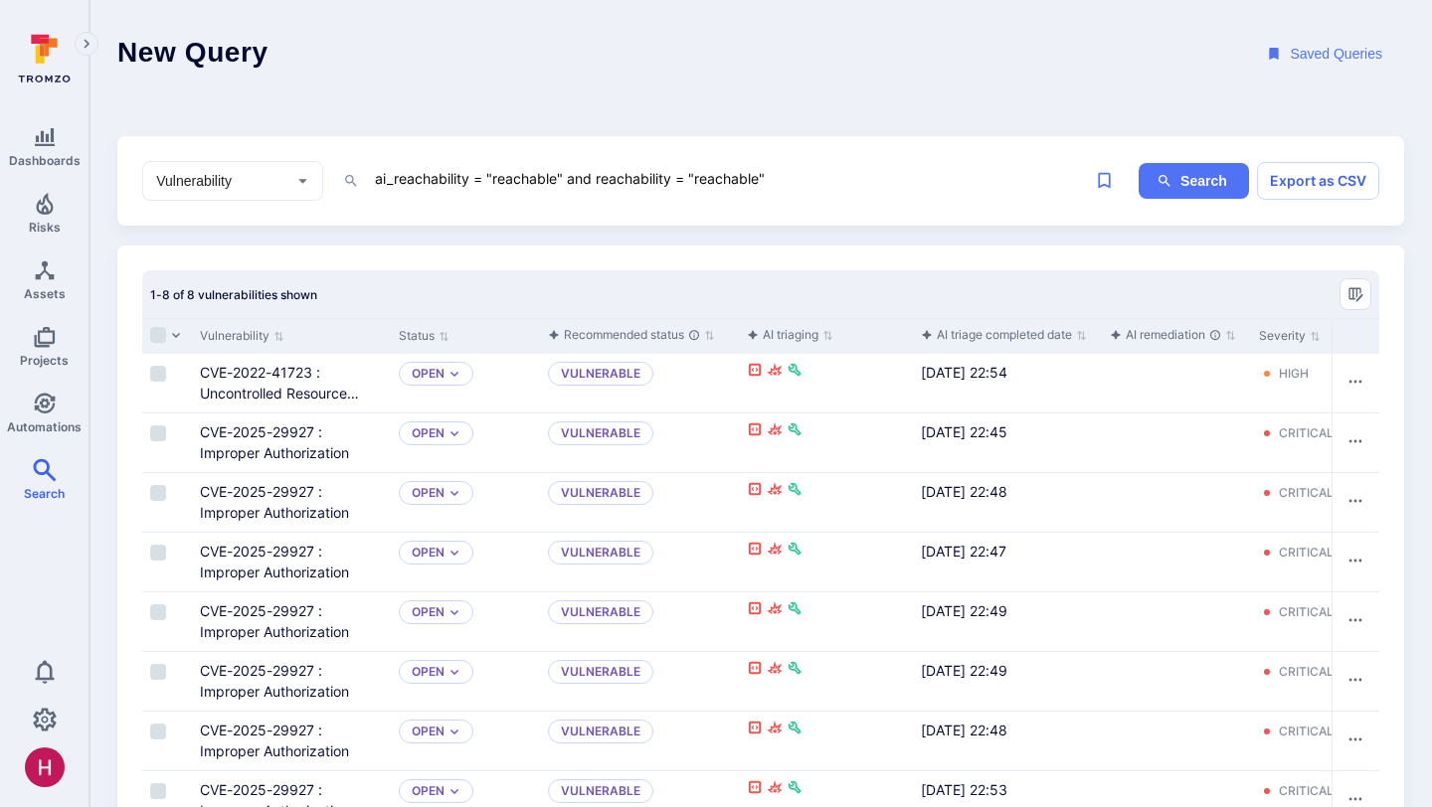
click at [492, 178] on textarea "ai_reachability = "reachable" and reachability = "reachable"" at bounding box center [729, 178] width 713 height 25
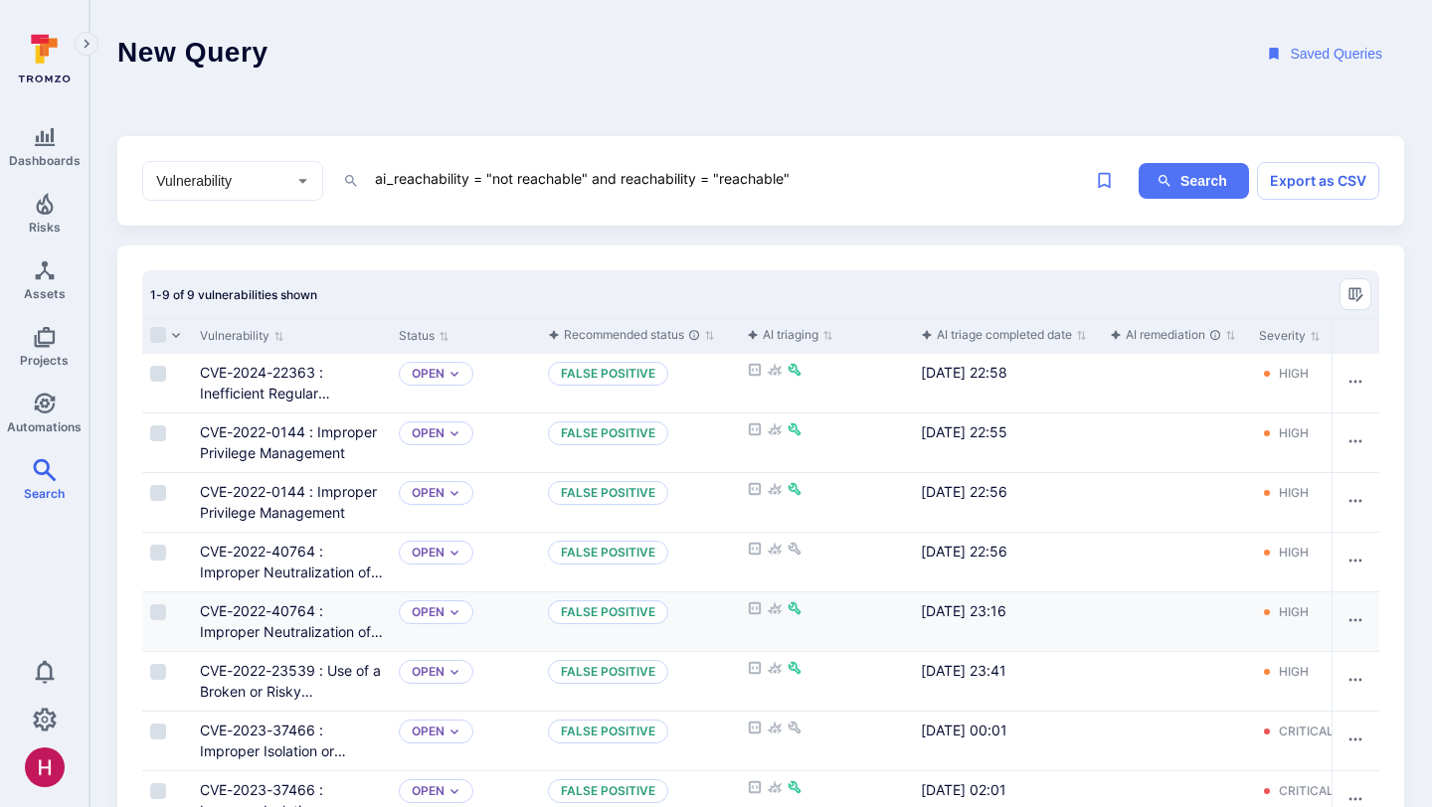
scroll to position [136, 0]
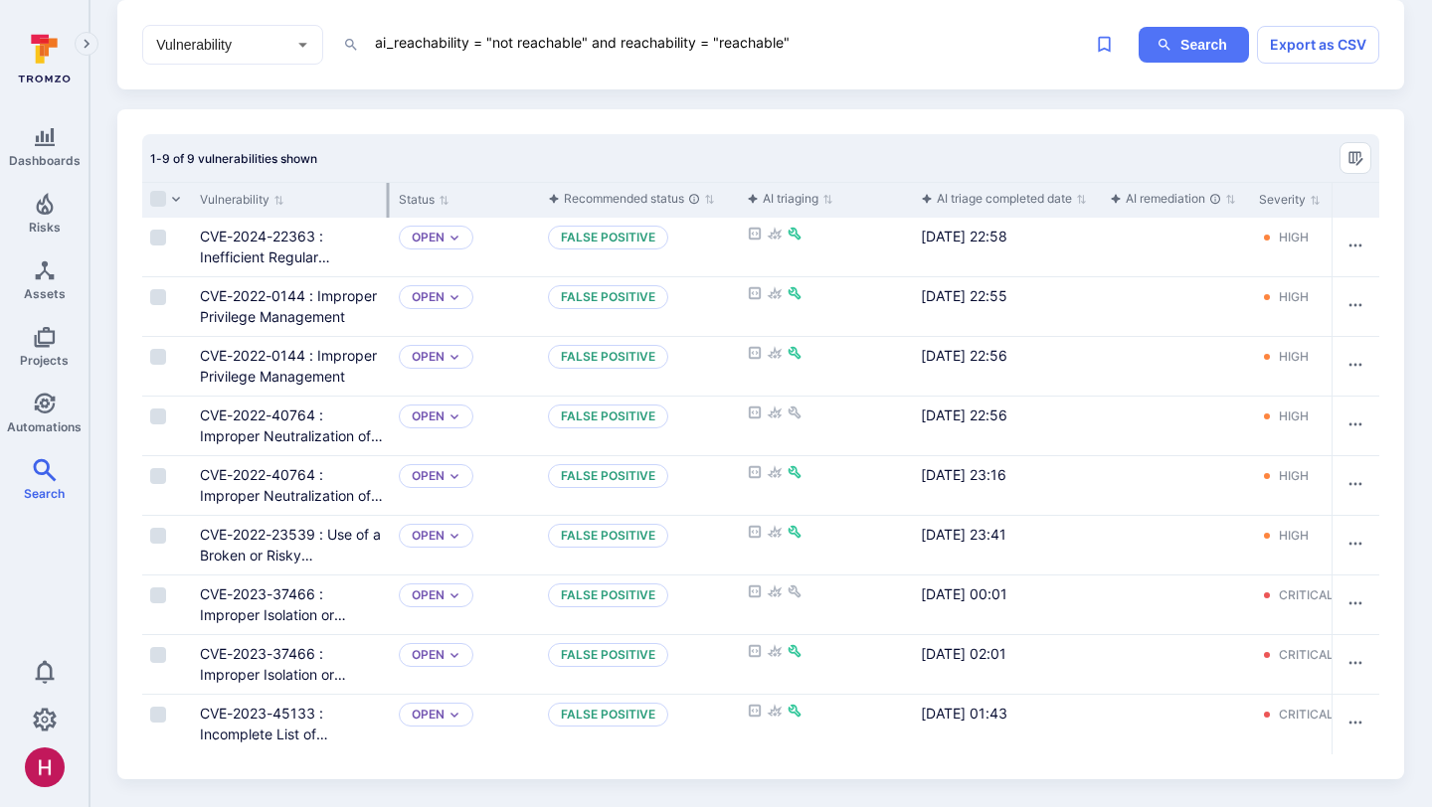
type textarea "ai_reachability = "not reachable" and reachability = "reachable""
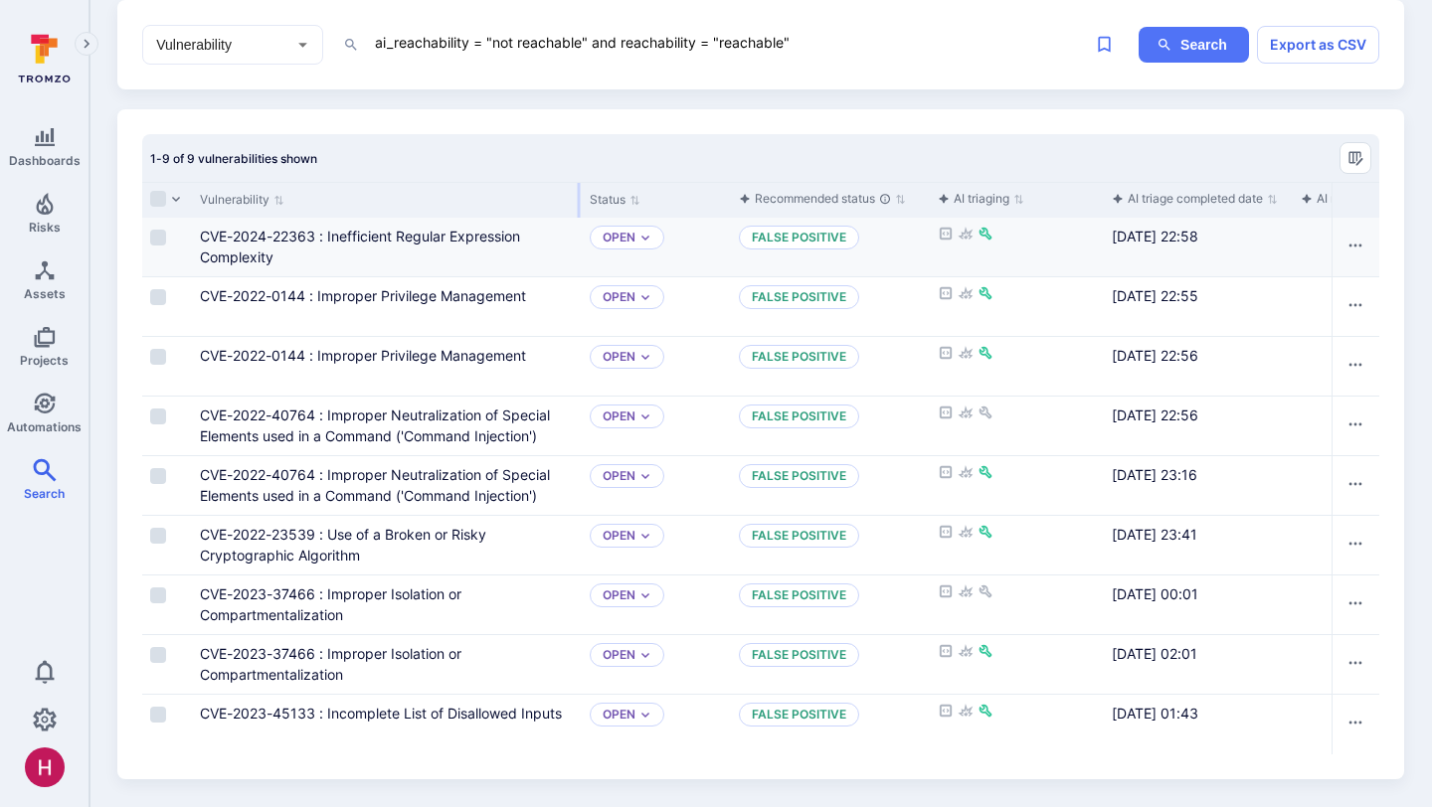
drag, startPoint x: 387, startPoint y: 198, endPoint x: 578, endPoint y: 219, distance: 192.0
click at [578, 219] on div "Vulnerability Status Recommended status AI triaging AI triage completed date AI…" at bounding box center [760, 468] width 1237 height 573
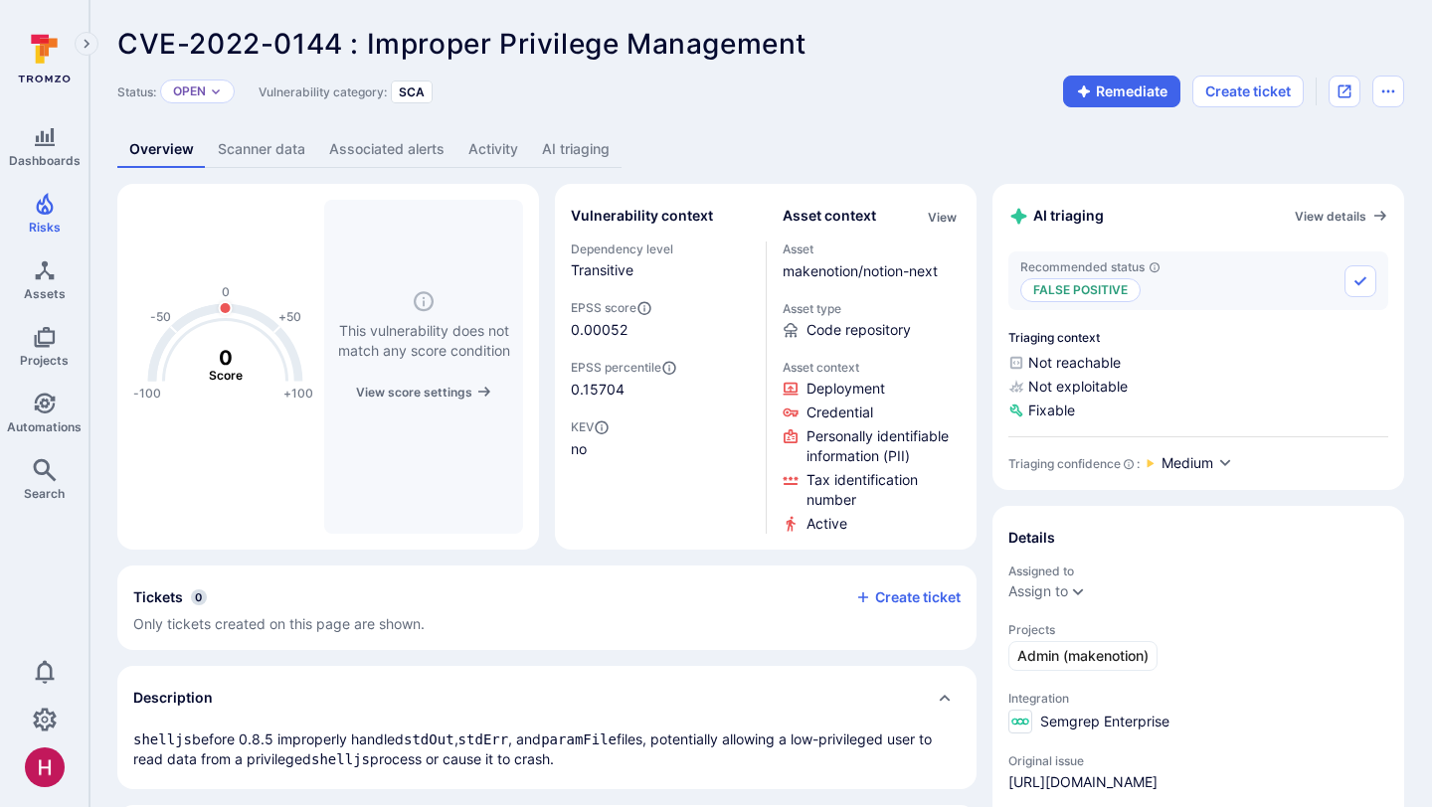
click at [574, 154] on link "AI triaging" at bounding box center [575, 149] width 91 height 37
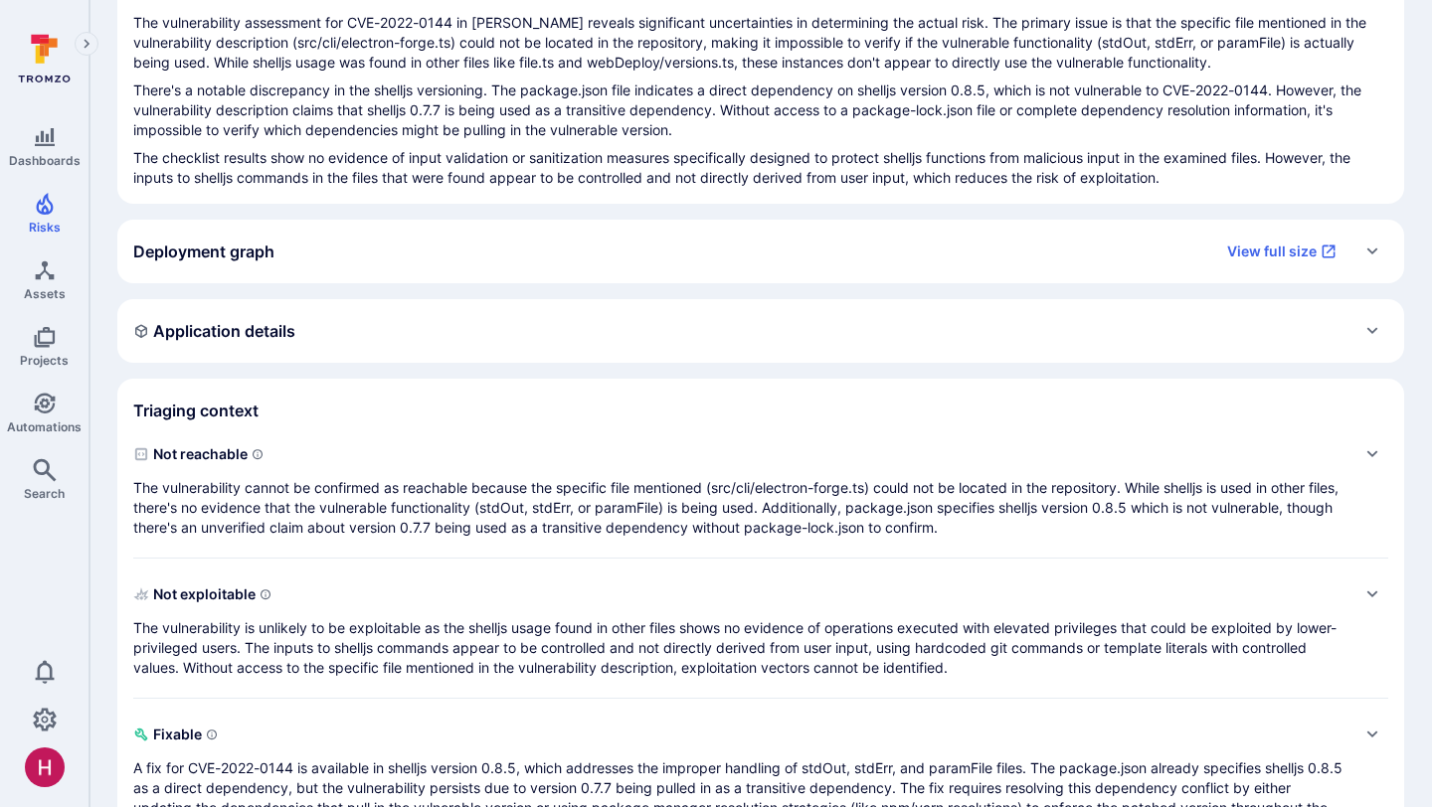
scroll to position [310, 0]
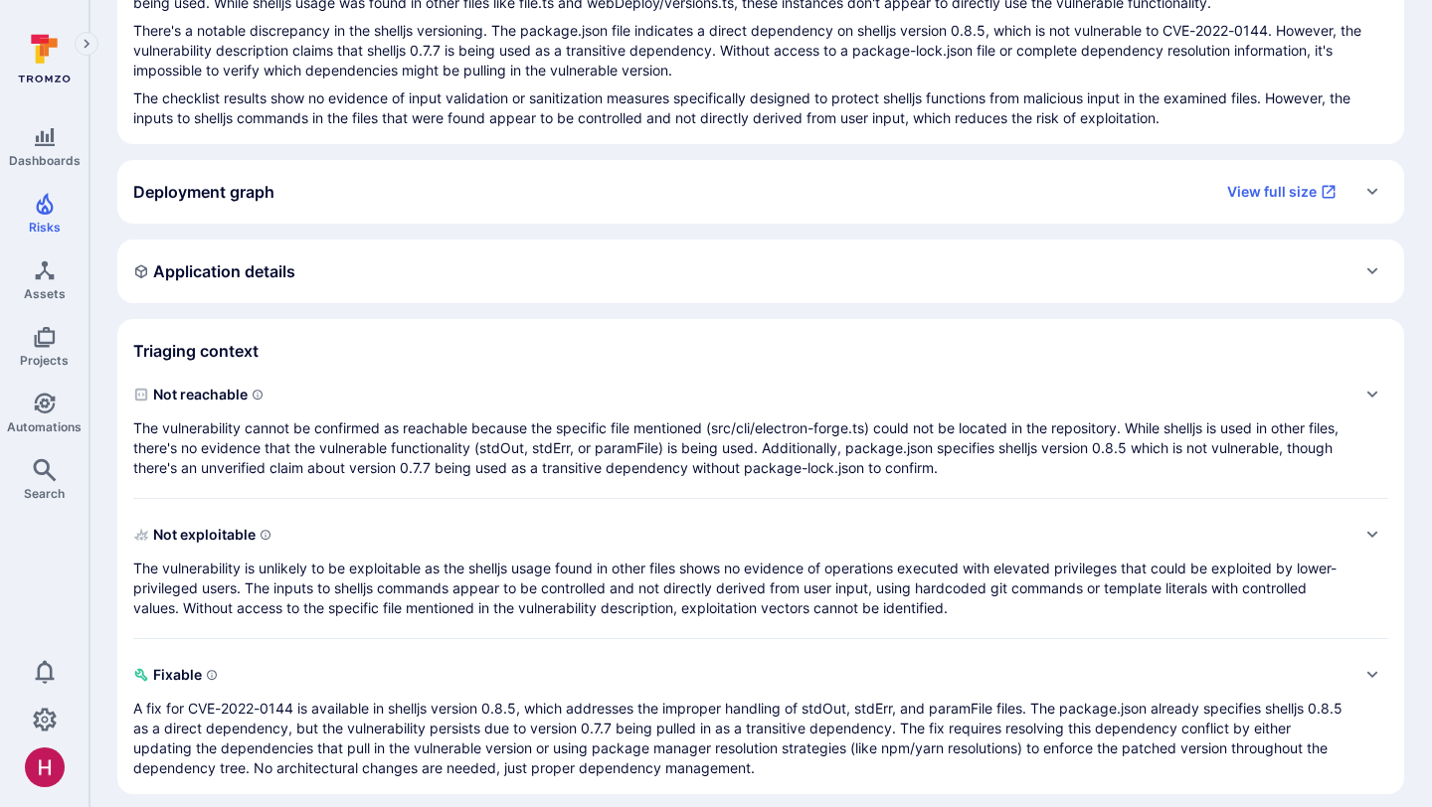
click at [662, 441] on p "The vulnerability cannot be confirmed as reachable because the specific file me…" at bounding box center [740, 449] width 1215 height 60
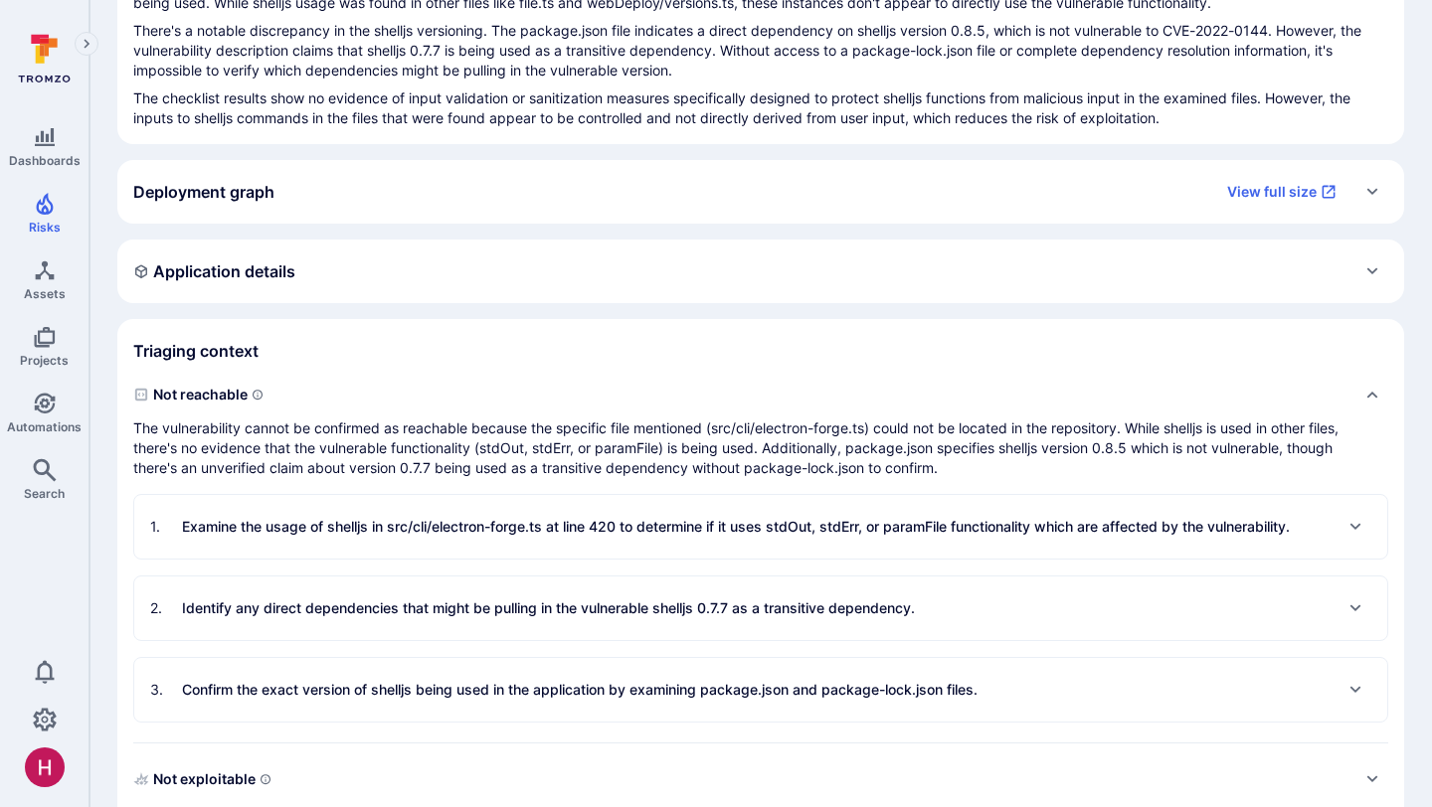
click at [618, 533] on p "Examine the usage of shelljs in src/cli/electron-forge.ts at line 420 to determ…" at bounding box center [736, 527] width 1108 height 20
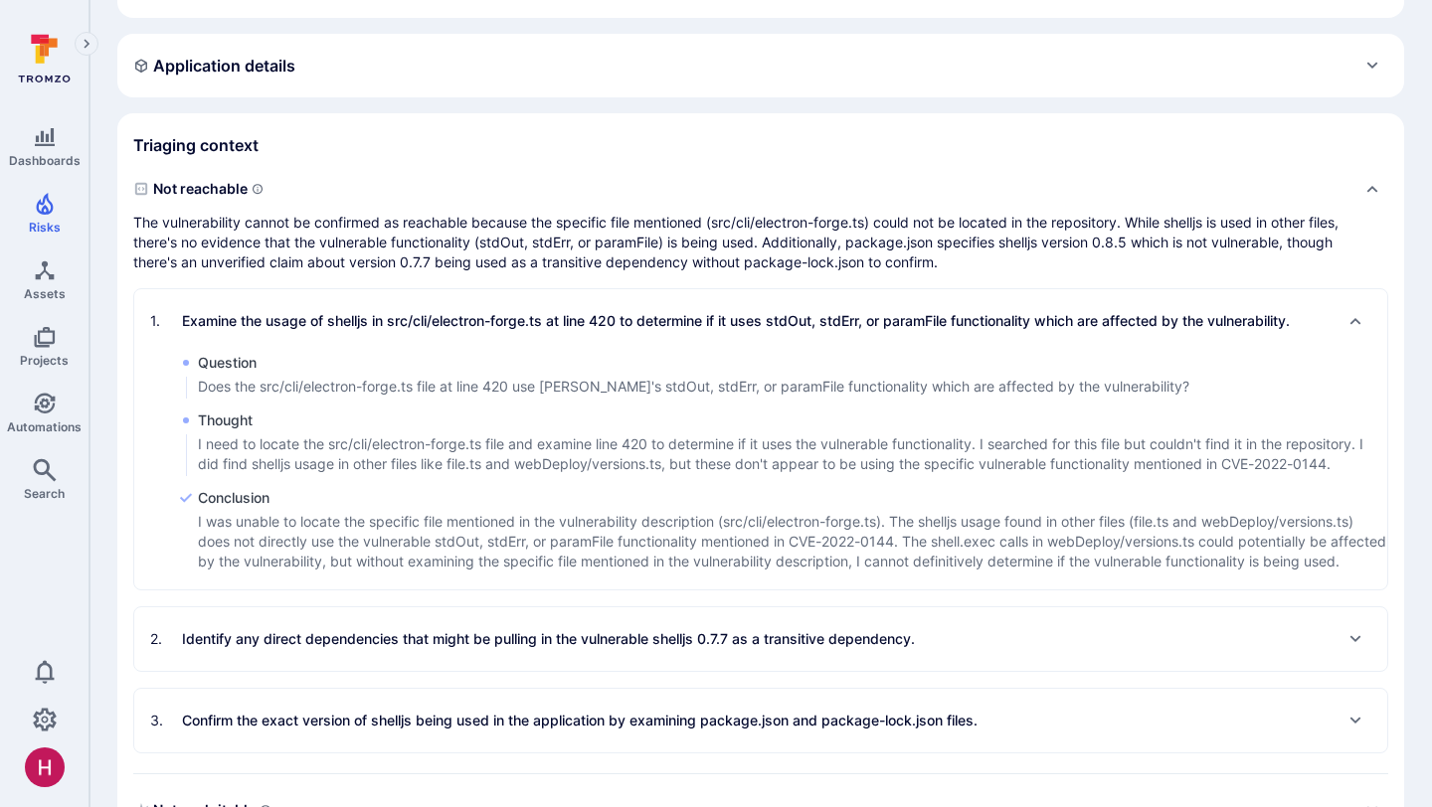
scroll to position [513, 0]
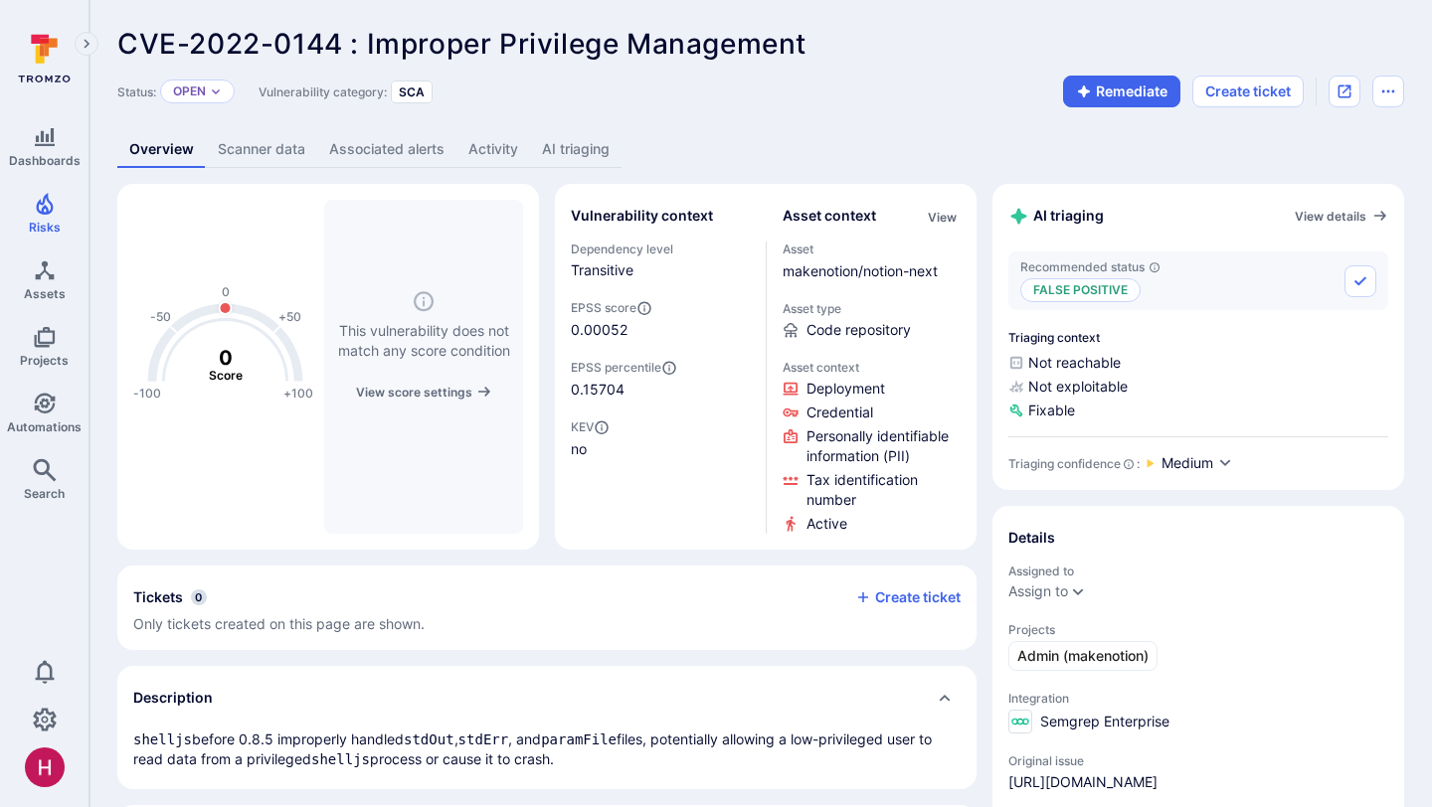
click at [601, 149] on link "AI triaging" at bounding box center [575, 149] width 91 height 37
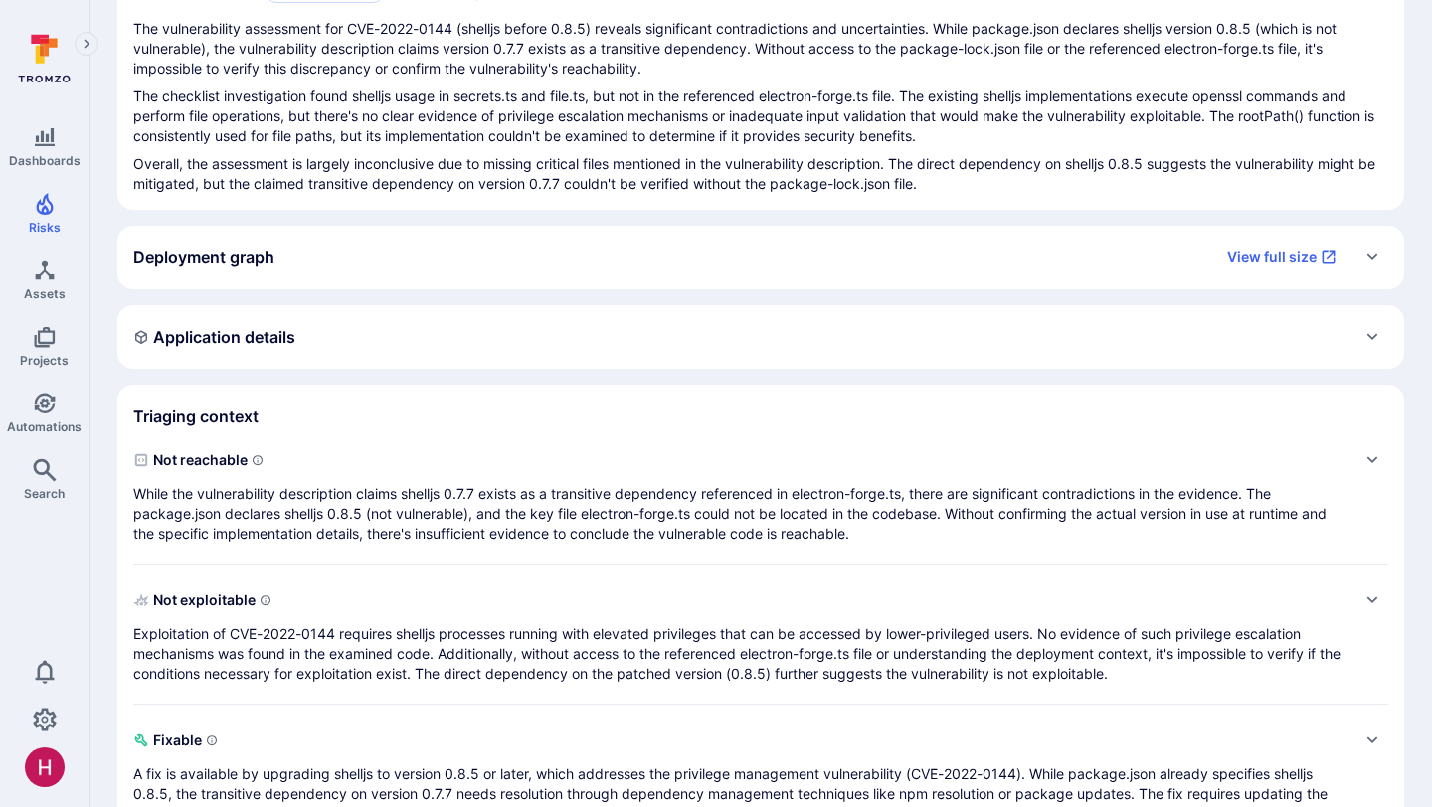
scroll to position [247, 0]
click at [484, 518] on p "While the vulnerability description claims shelljs 0.7.7 exists as a transitive…" at bounding box center [740, 512] width 1215 height 60
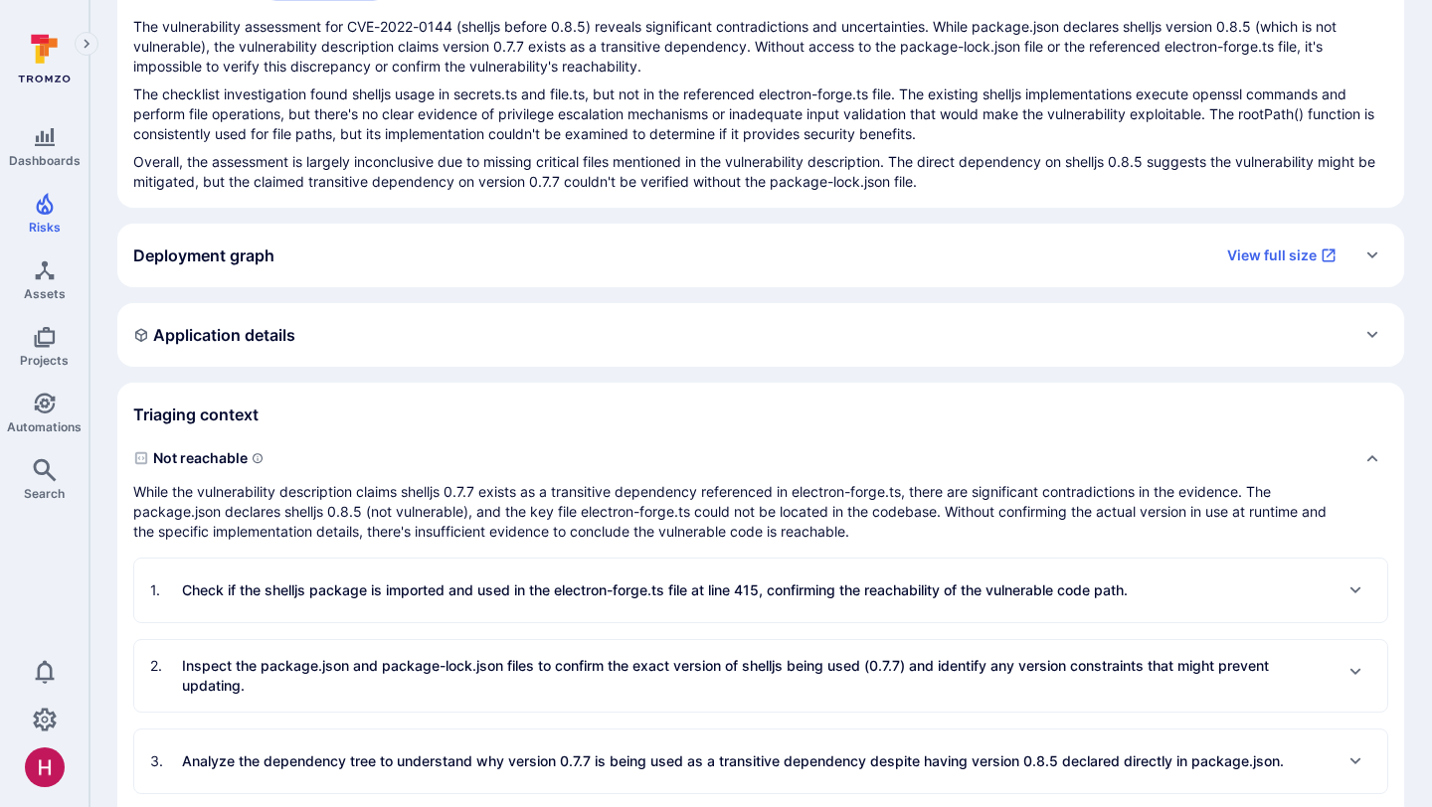
click at [516, 590] on p "Check if the shelljs package is imported and used in the electron-forge.ts file…" at bounding box center [655, 591] width 946 height 20
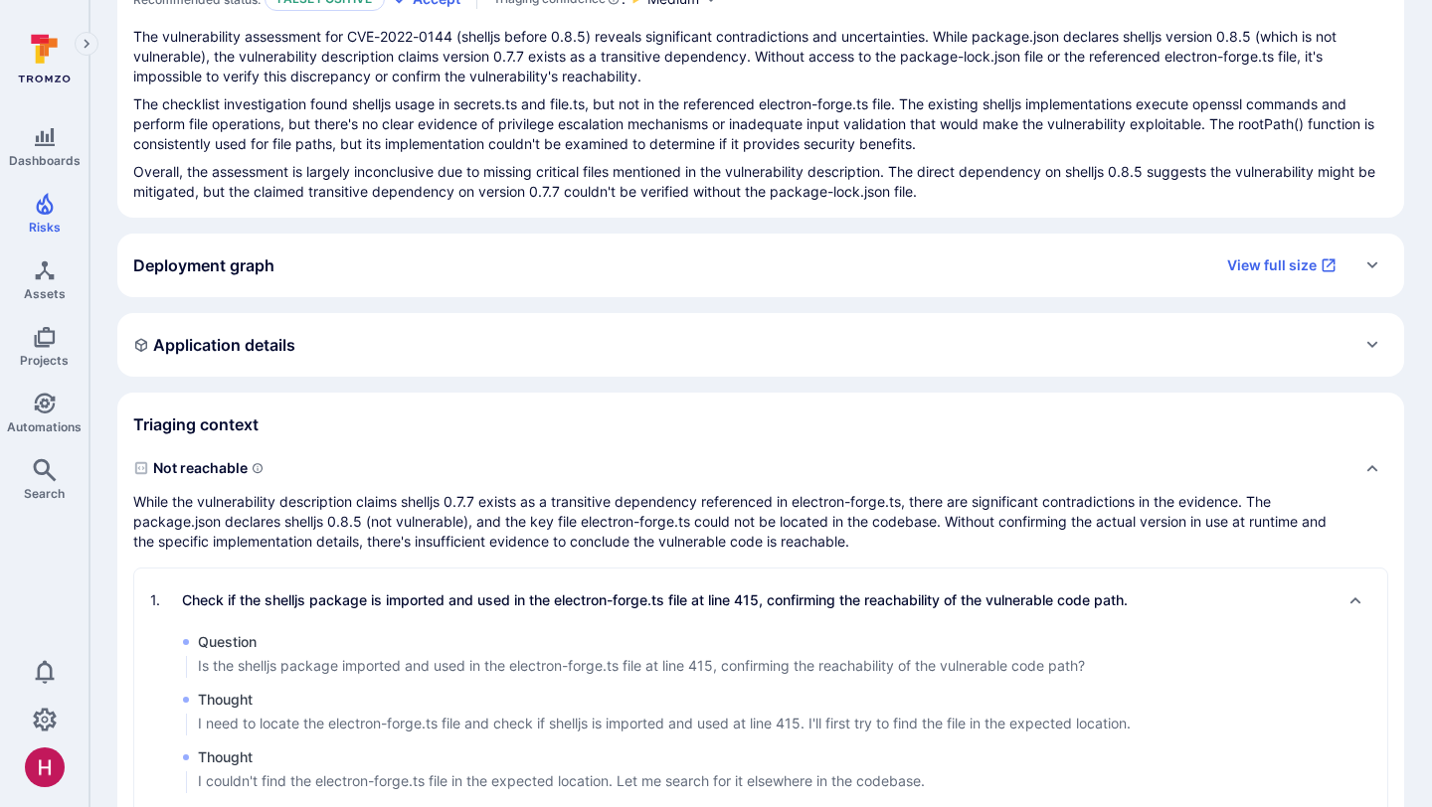
scroll to position [0, 0]
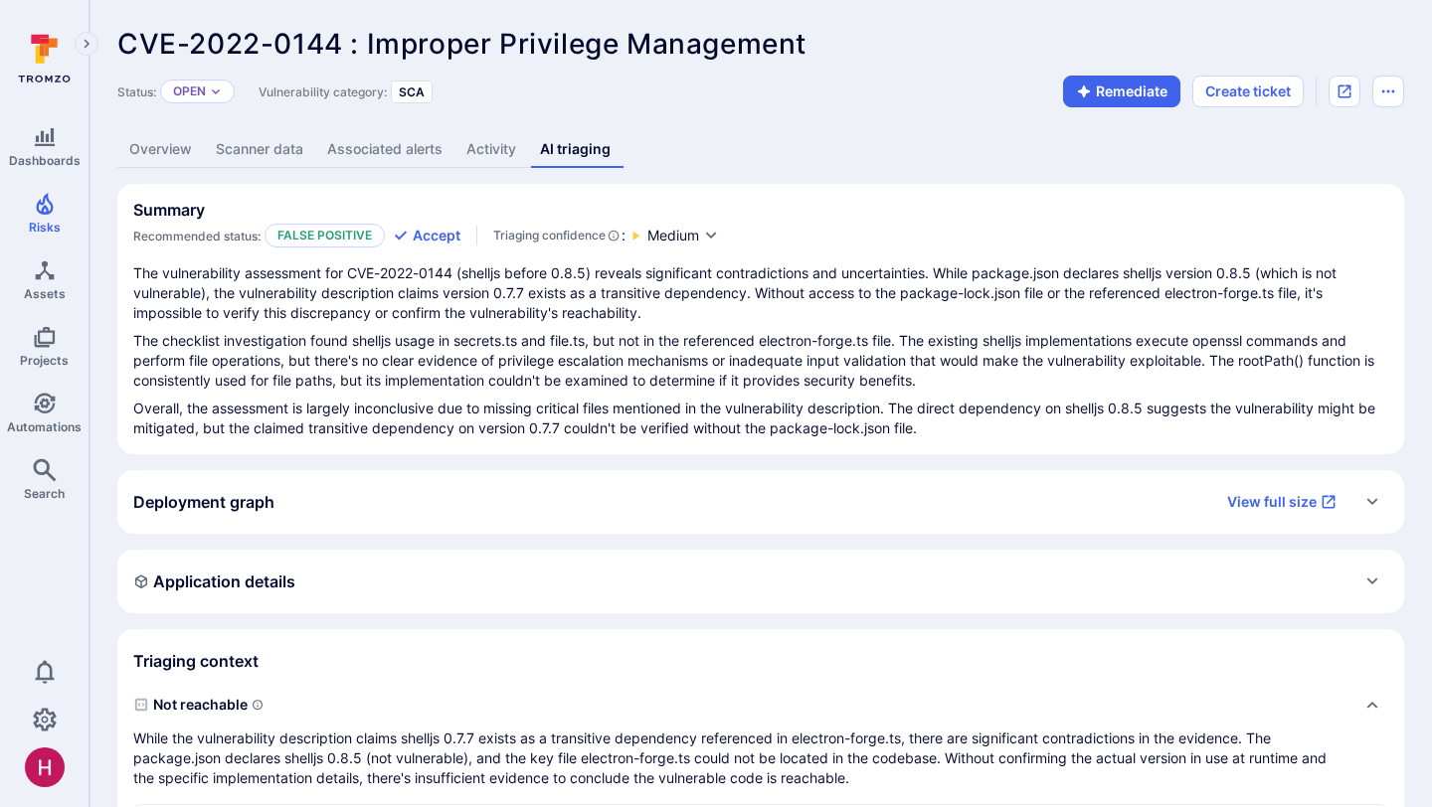
click at [274, 145] on link "Scanner data" at bounding box center [259, 149] width 111 height 37
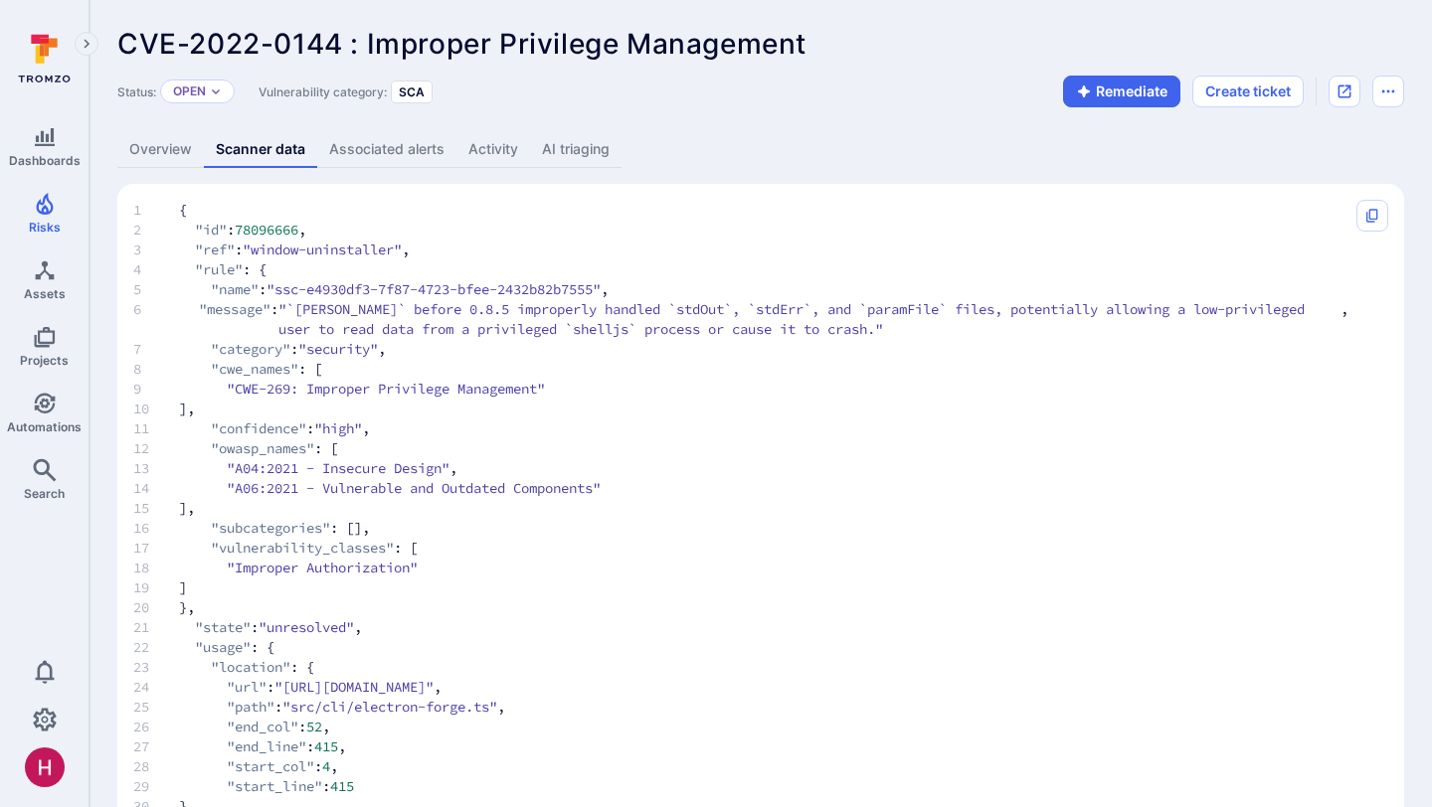
click at [156, 152] on link "Overview" at bounding box center [160, 149] width 87 height 37
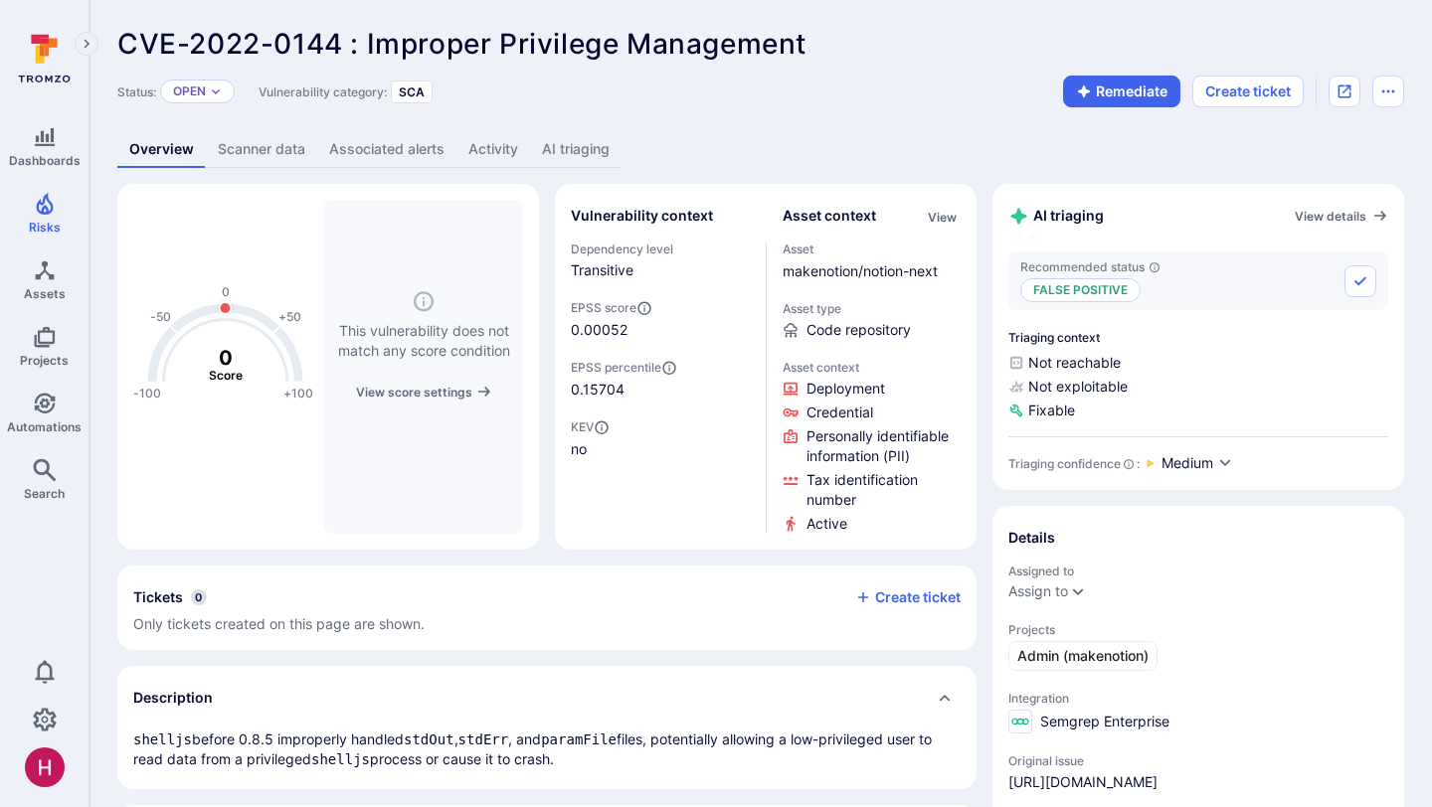
click at [568, 157] on link "AI triaging" at bounding box center [575, 149] width 91 height 37
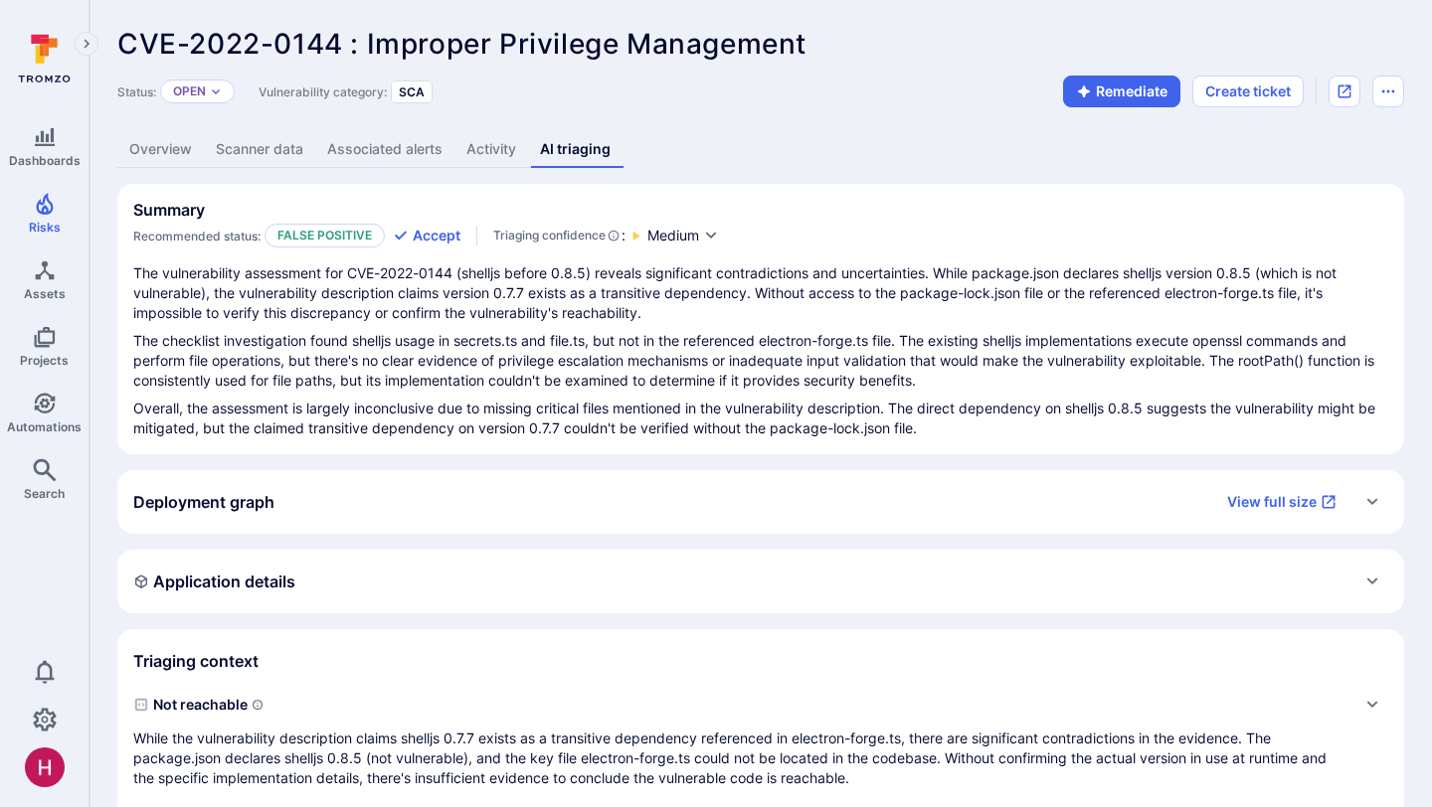
click at [735, 754] on p "While the vulnerability description claims shelljs 0.7.7 exists as a transitive…" at bounding box center [740, 759] width 1215 height 60
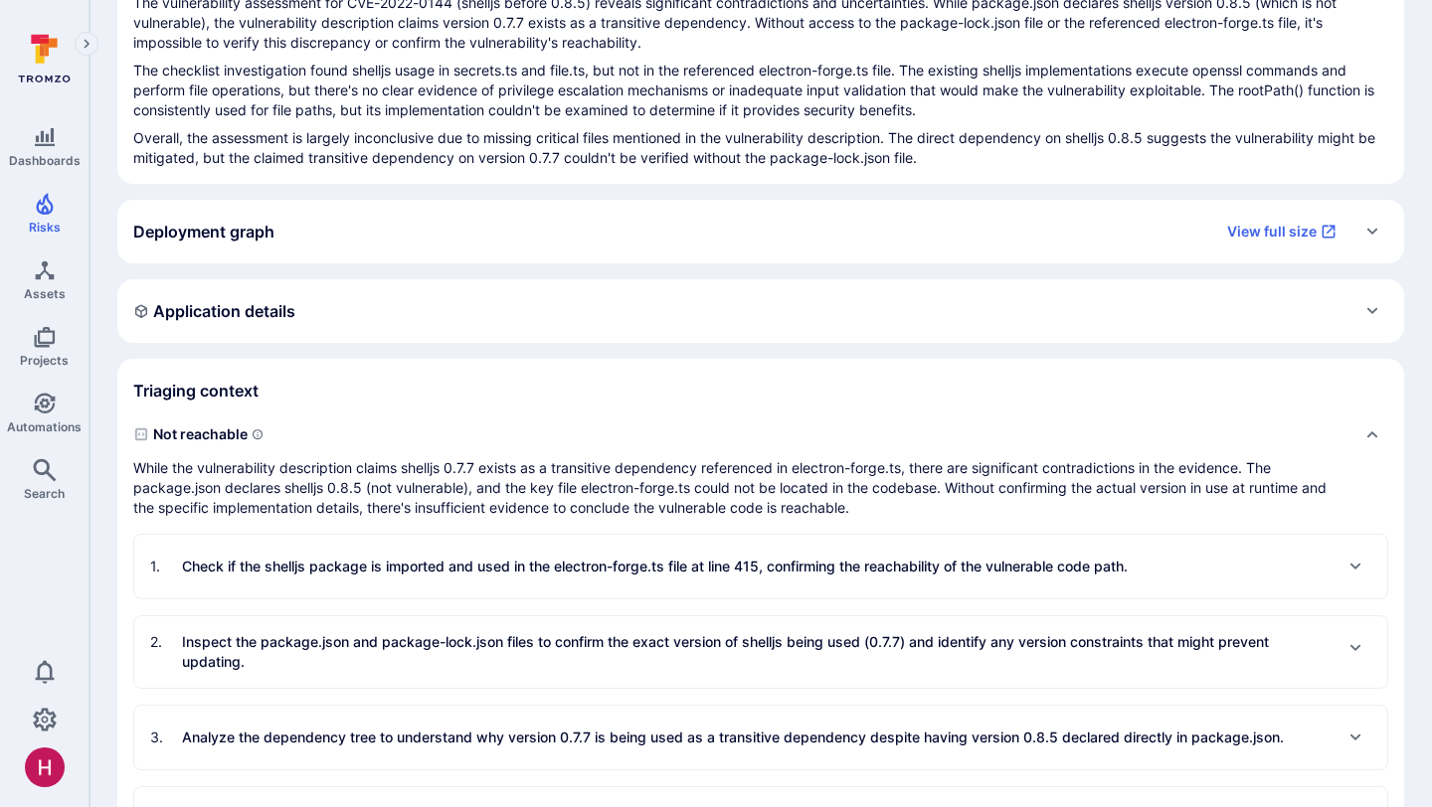
scroll to position [274, 0]
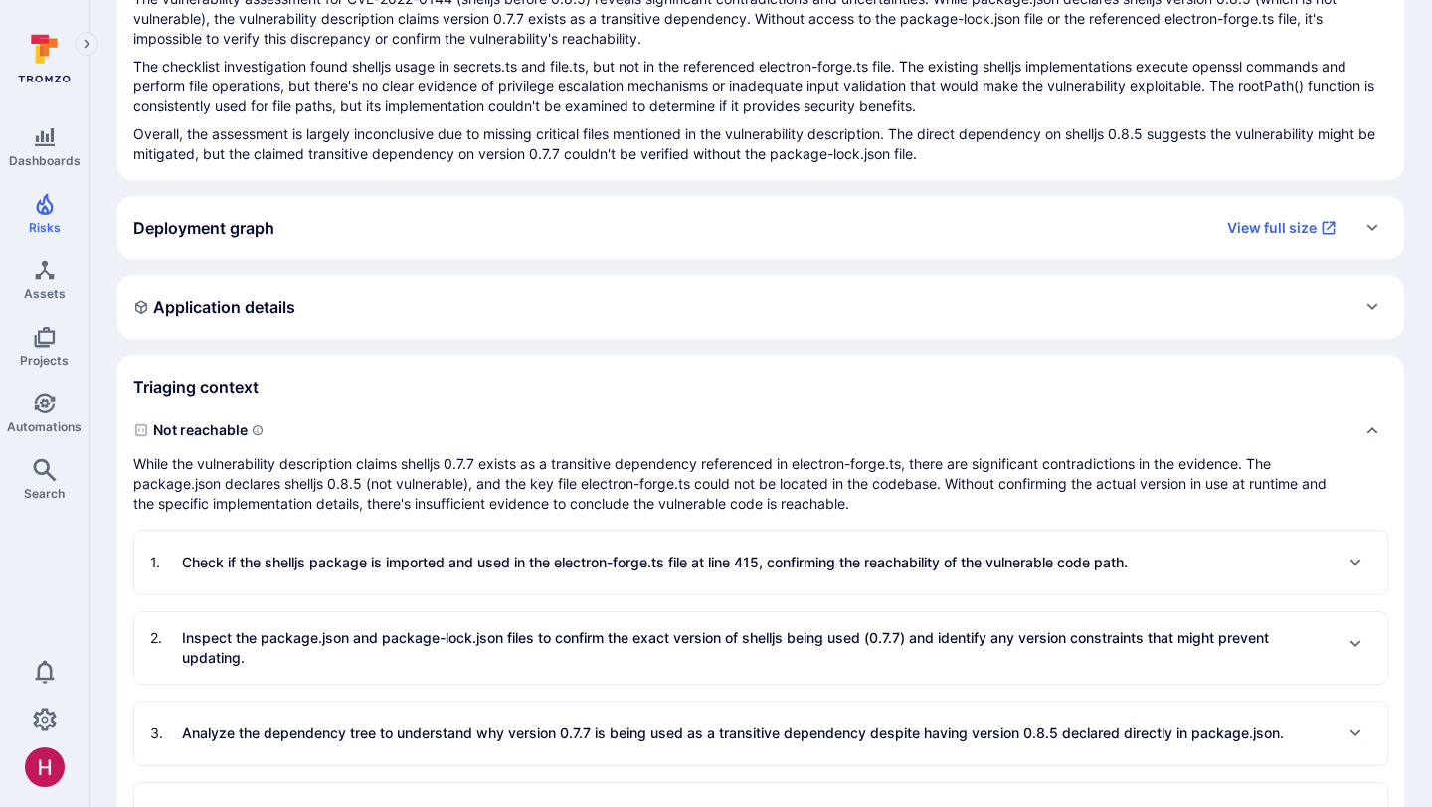
click at [694, 553] on p "Check if the shelljs package is imported and used in the electron-forge.ts file…" at bounding box center [655, 563] width 946 height 20
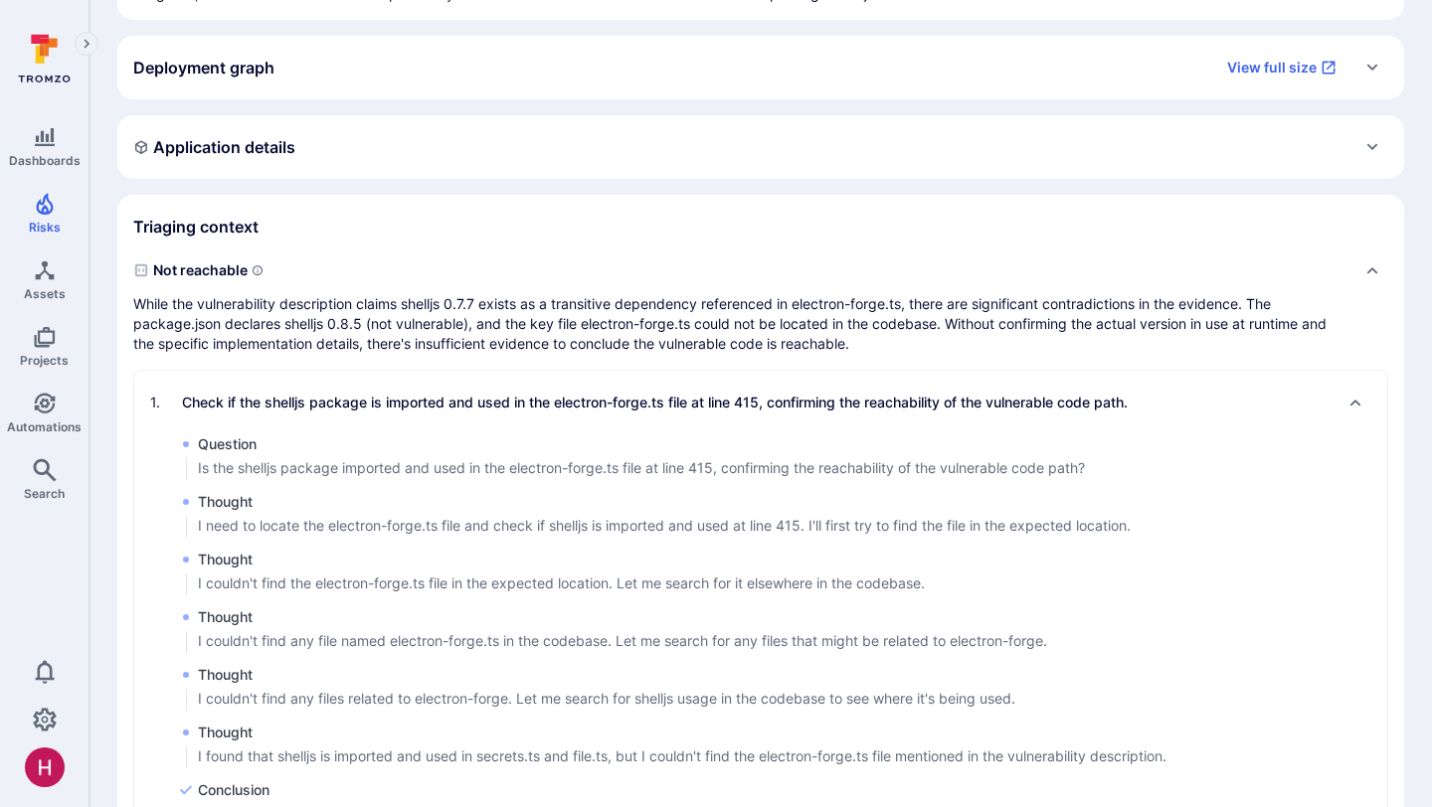
scroll to position [436, 0]
drag, startPoint x: 428, startPoint y: 584, endPoint x: 312, endPoint y: 584, distance: 115.3
click at [312, 584] on p "I couldn't find the electron-forge.ts file in the expected location. Let me sea…" at bounding box center [561, 582] width 727 height 20
copy p "electron-forge.ts"
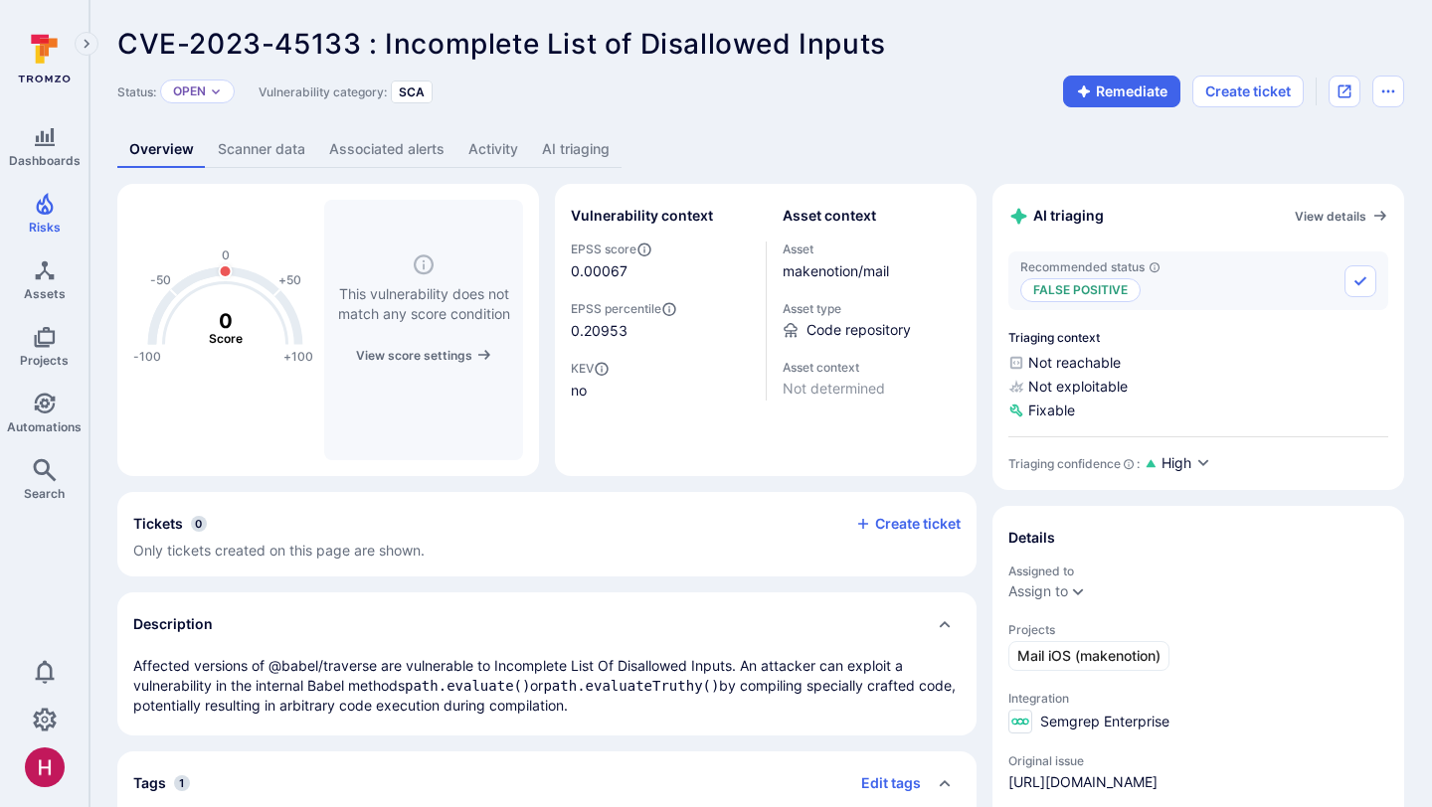
click at [583, 155] on link "AI triaging" at bounding box center [575, 149] width 91 height 37
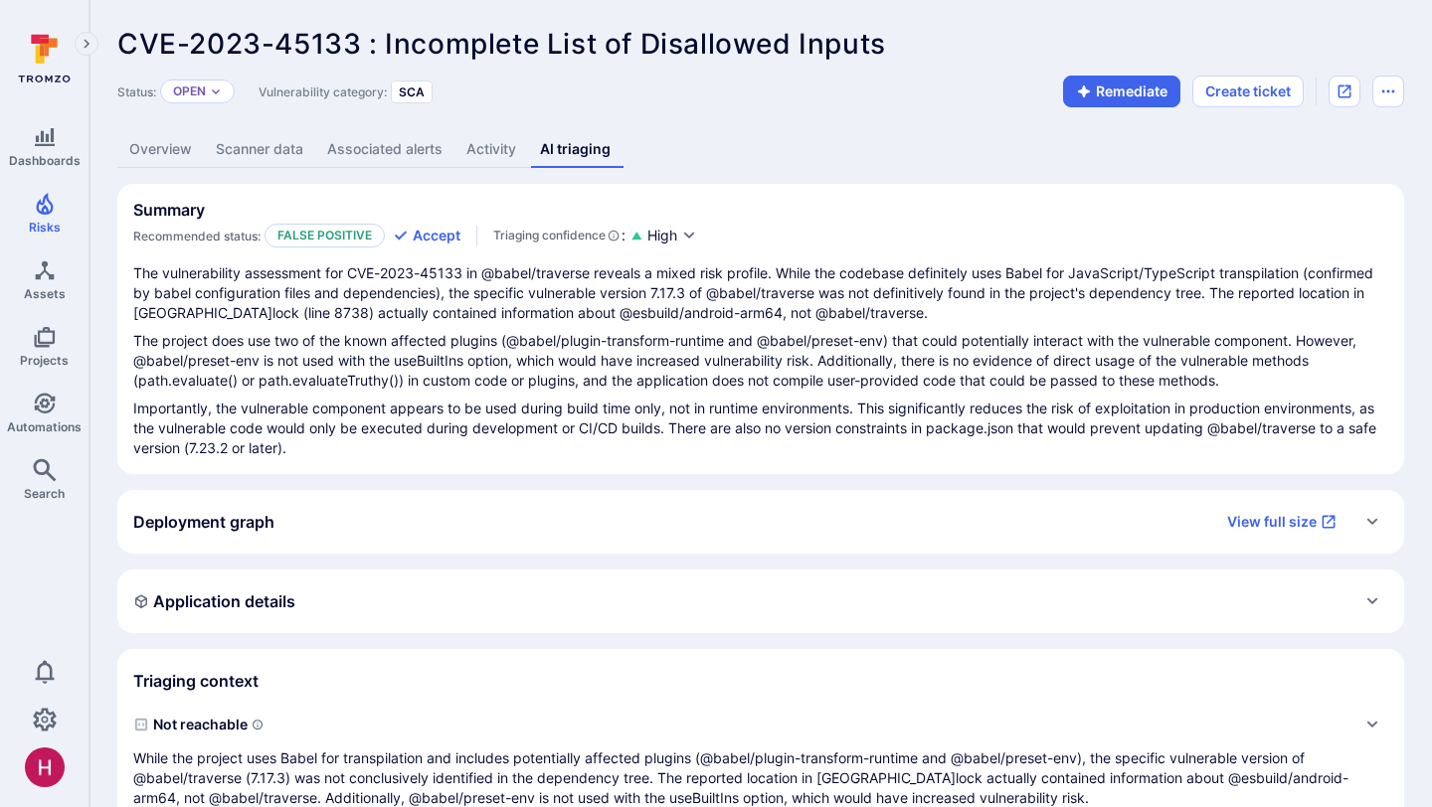
click at [261, 139] on link "Scanner data" at bounding box center [259, 149] width 111 height 37
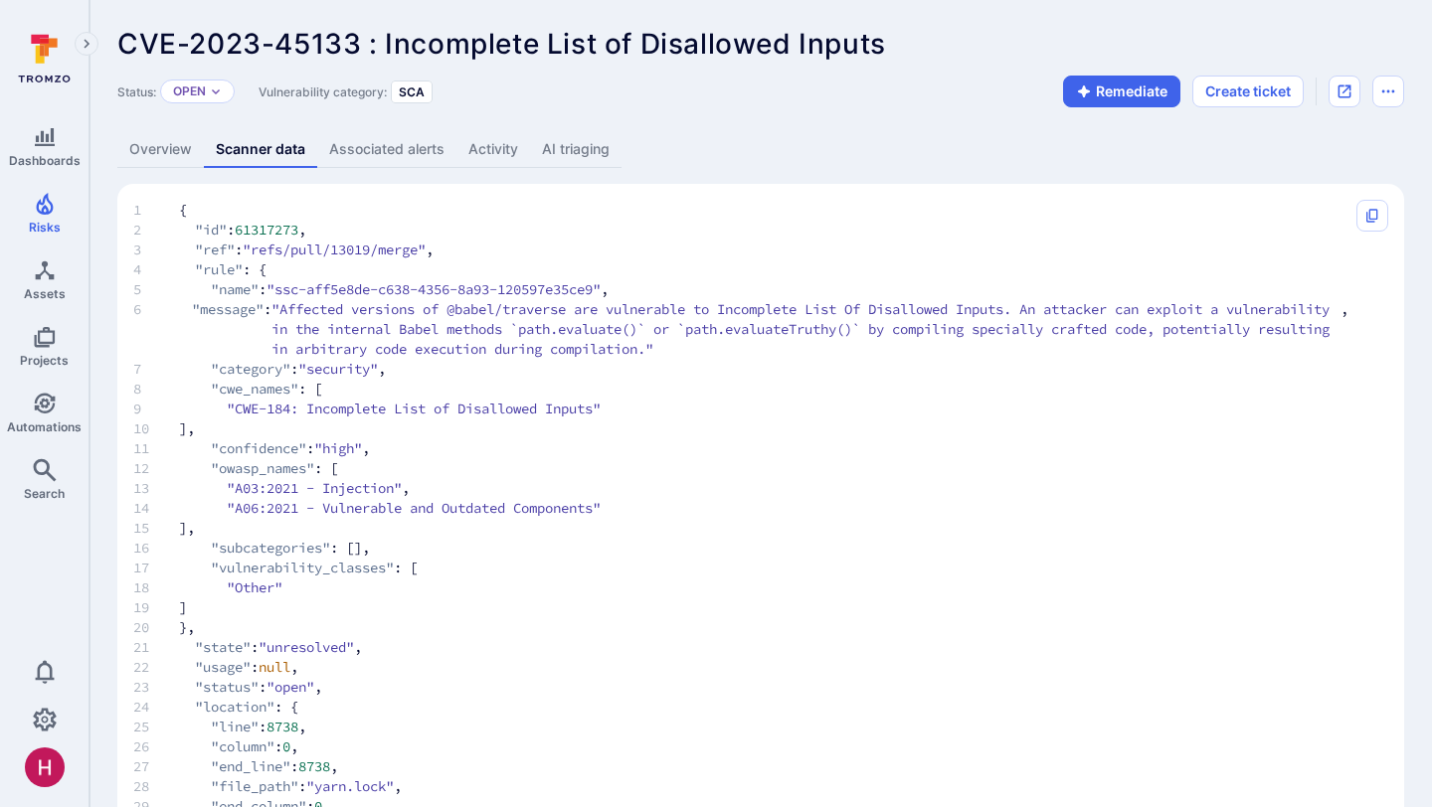
click at [565, 164] on link "AI triaging" at bounding box center [575, 149] width 91 height 37
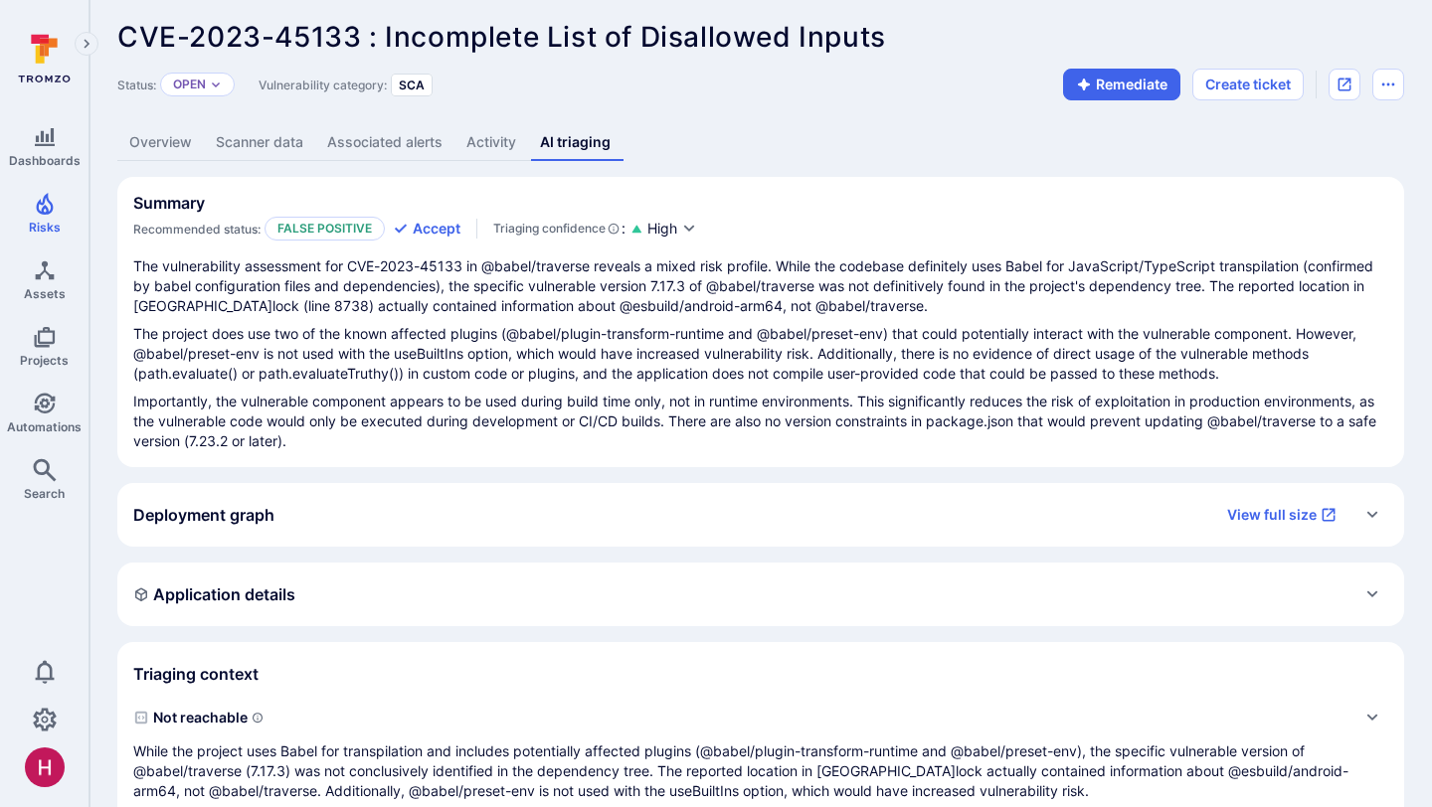
scroll to position [12, 0]
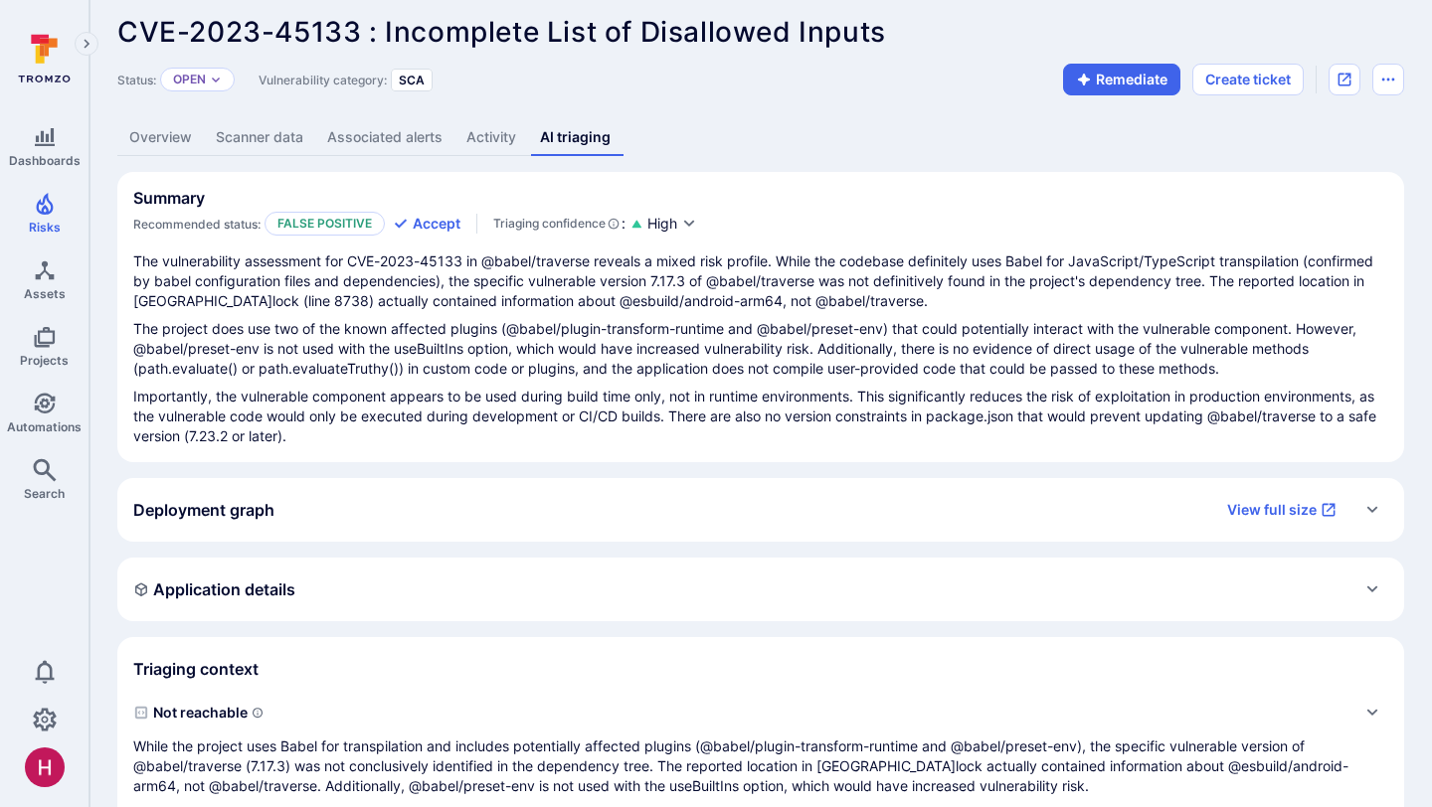
click at [176, 137] on link "Overview" at bounding box center [160, 137] width 87 height 37
